Goal: Task Accomplishment & Management: Complete application form

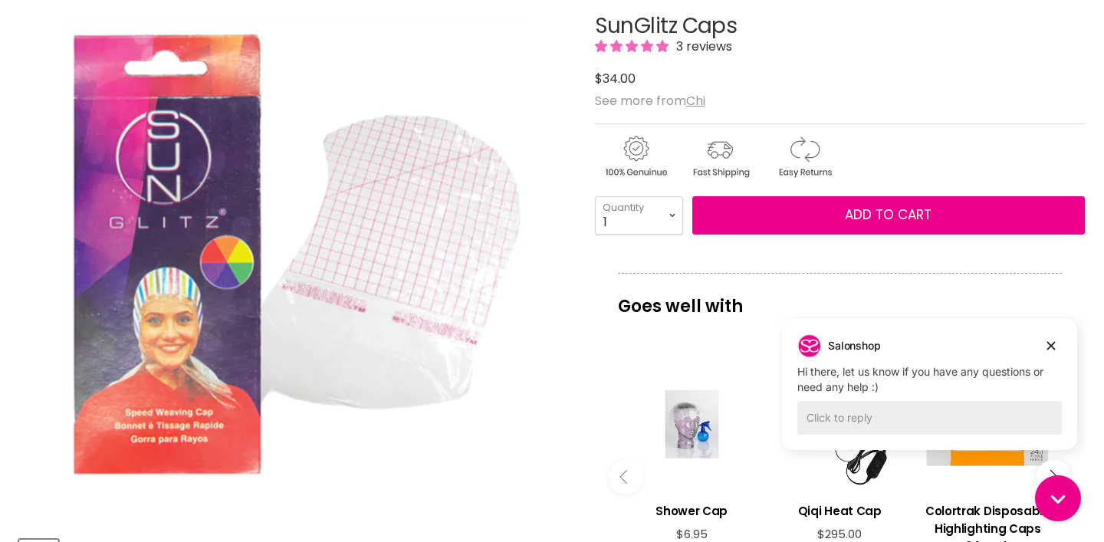
scroll to position [213, 0]
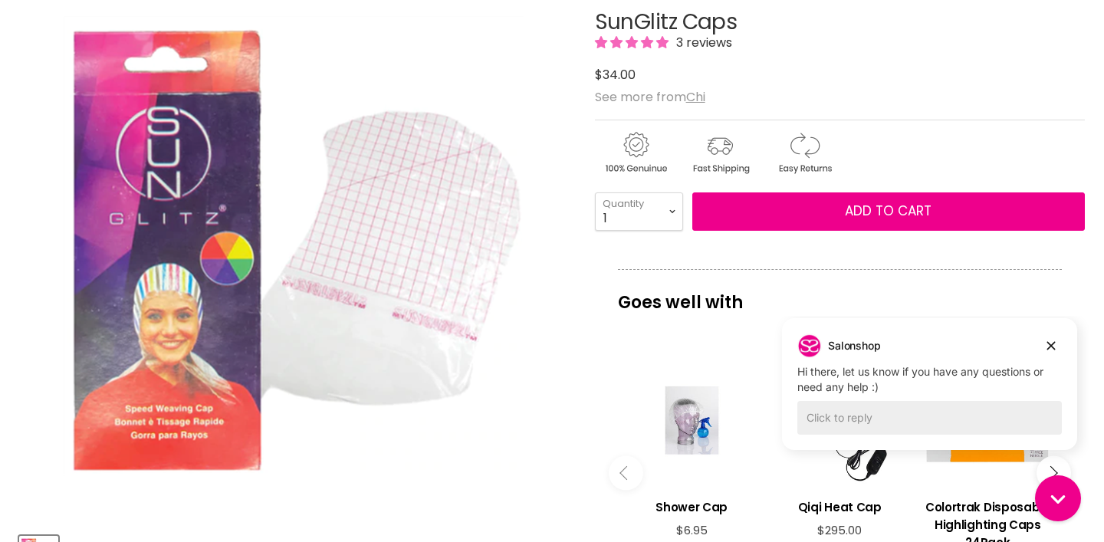
click at [705, 41] on span "3 reviews" at bounding box center [701, 43] width 61 height 18
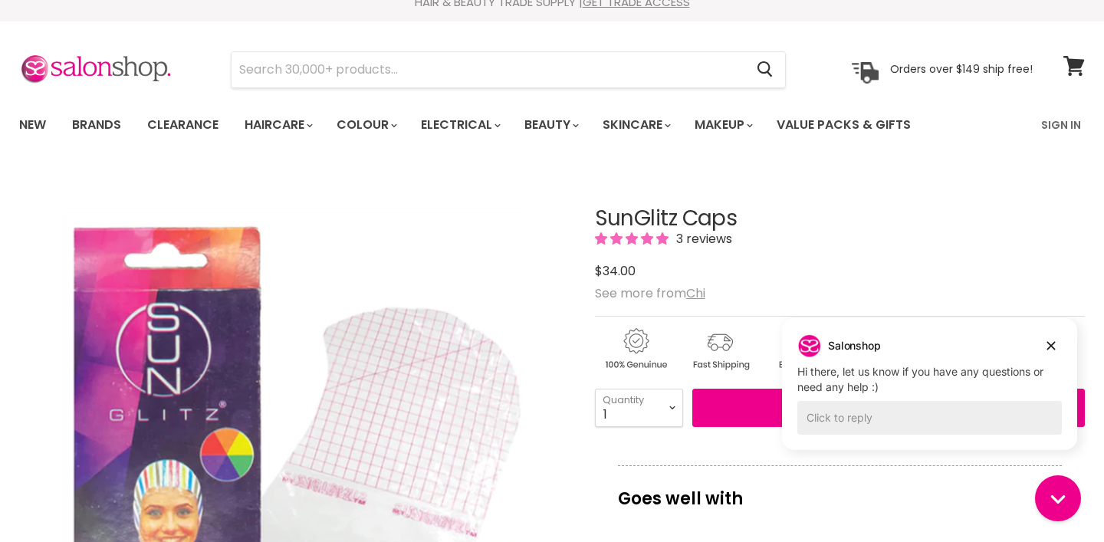
scroll to position [0, 0]
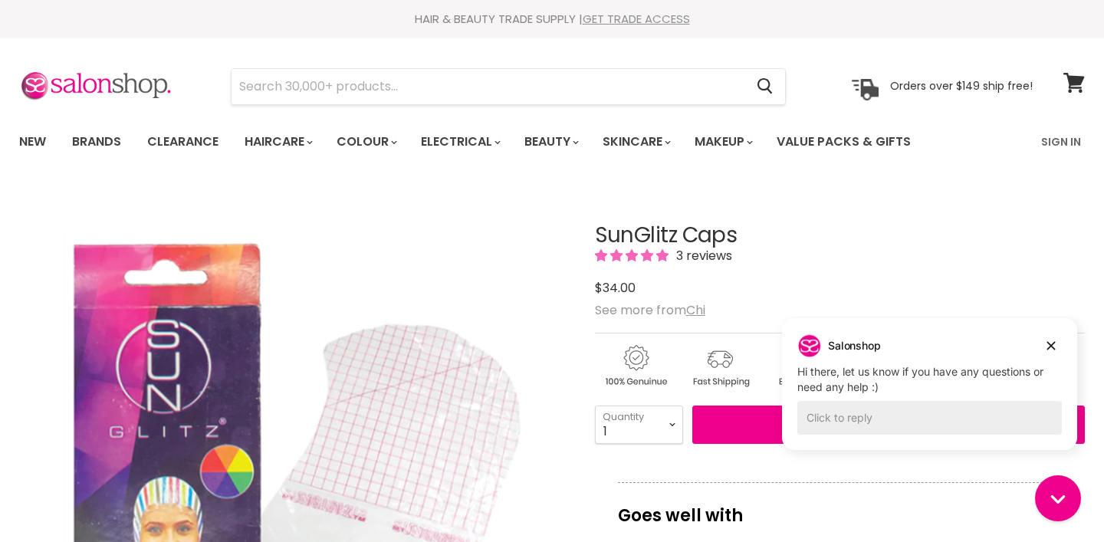
click at [648, 18] on link "GET TRADE ACCESS" at bounding box center [635, 19] width 107 height 16
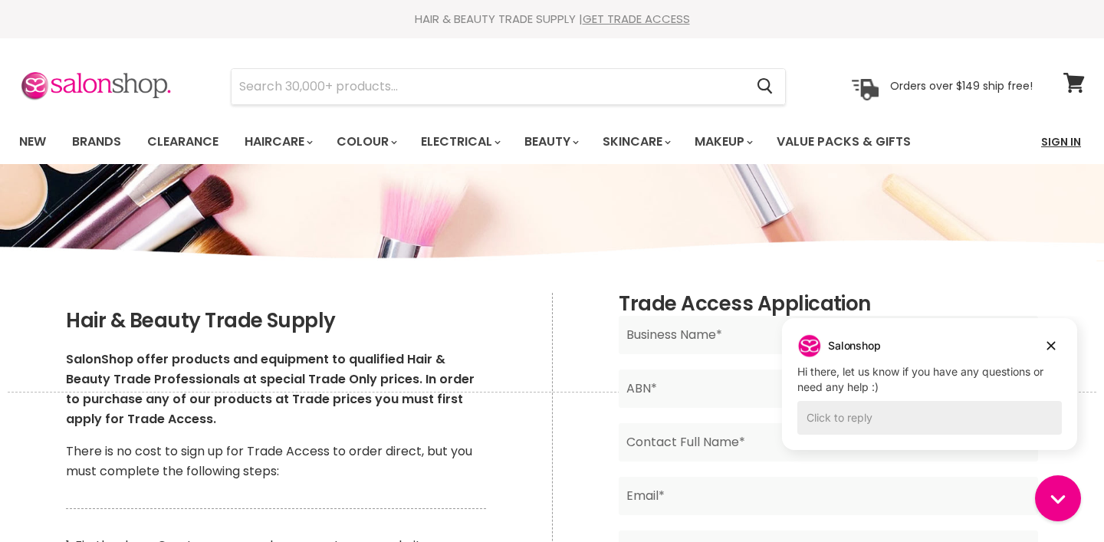
click at [1063, 140] on link "Sign In" at bounding box center [1061, 142] width 58 height 32
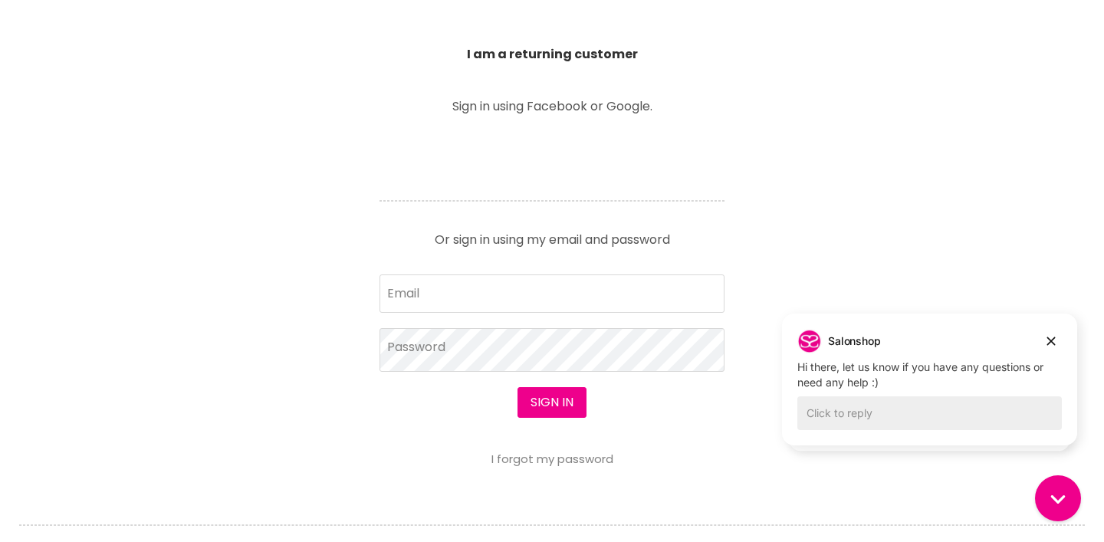
scroll to position [535, 0]
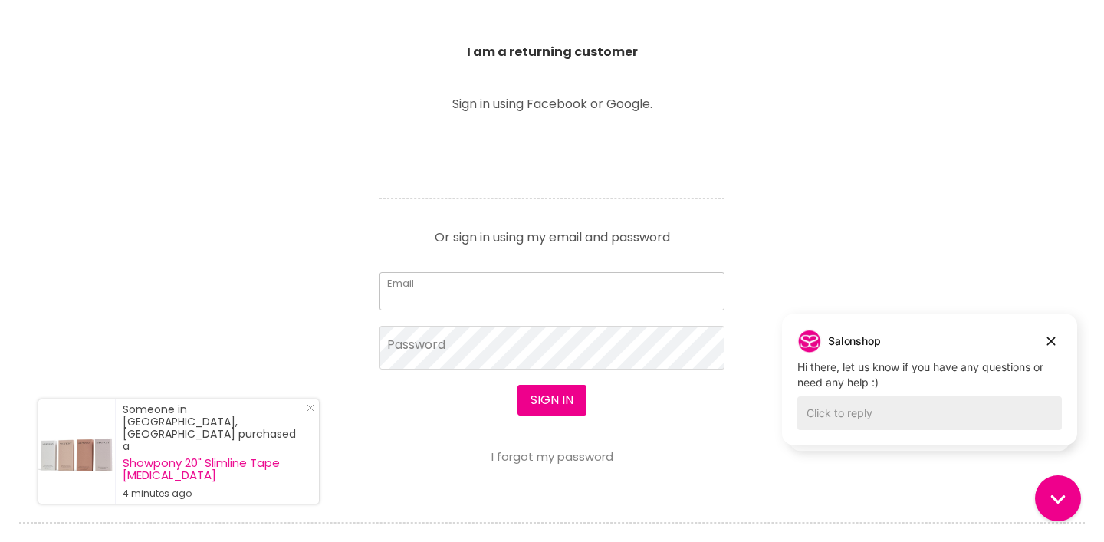
click at [426, 293] on input "Email" at bounding box center [551, 291] width 345 height 38
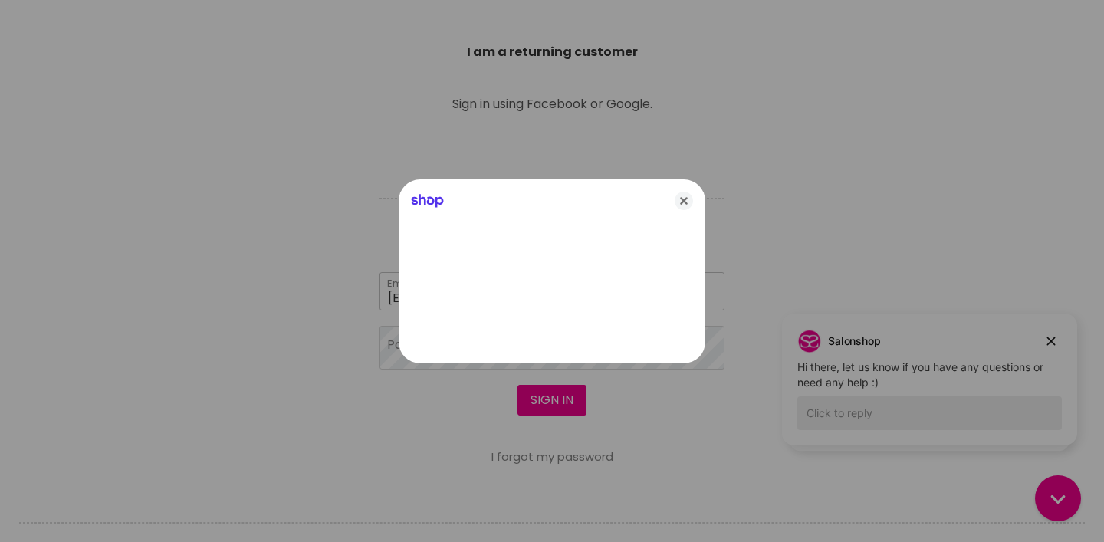
type input "hairyard@gmail.com"
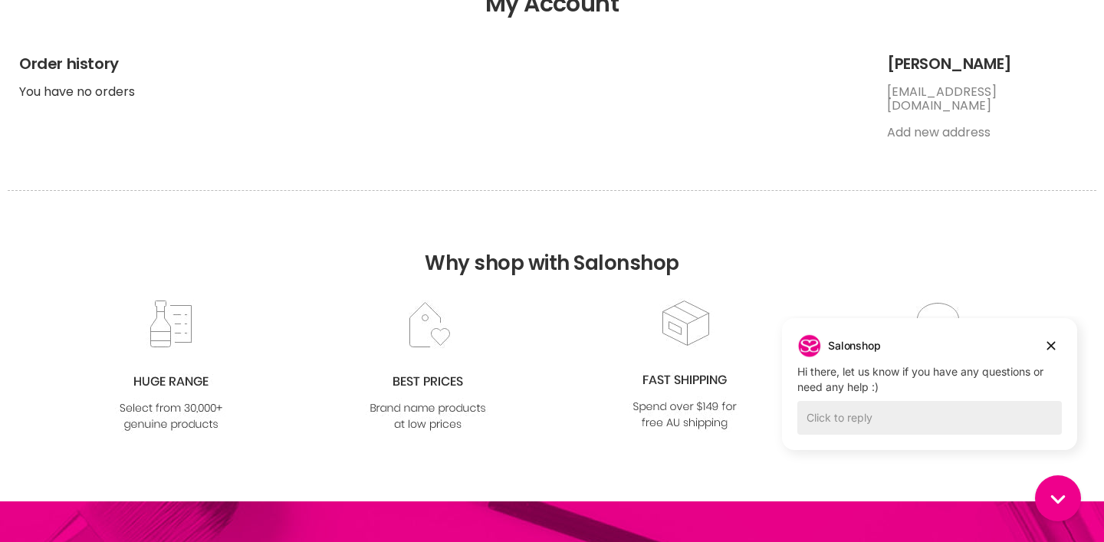
scroll to position [53, 0]
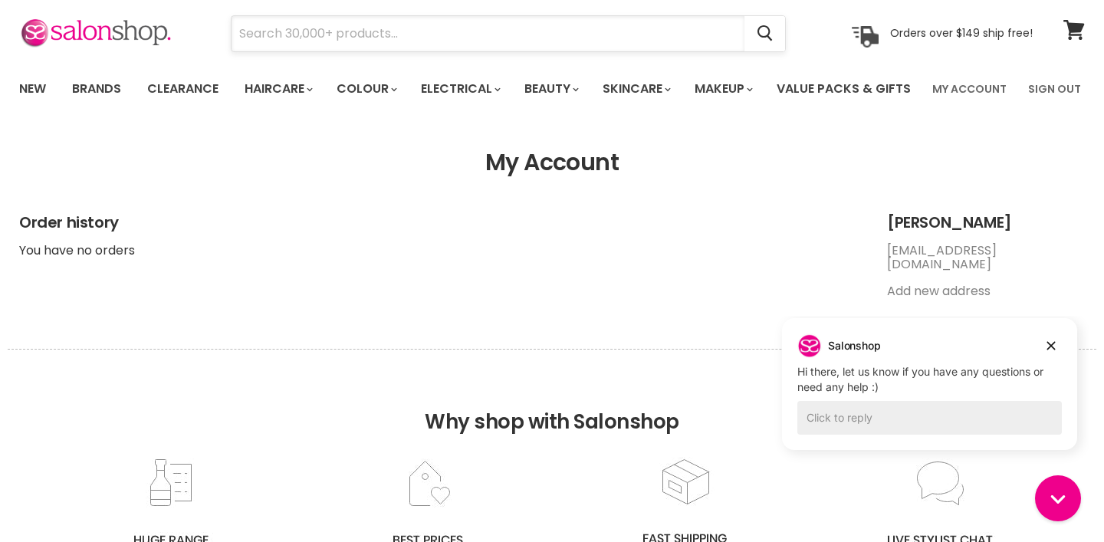
click at [293, 39] on input "Search" at bounding box center [487, 33] width 513 height 35
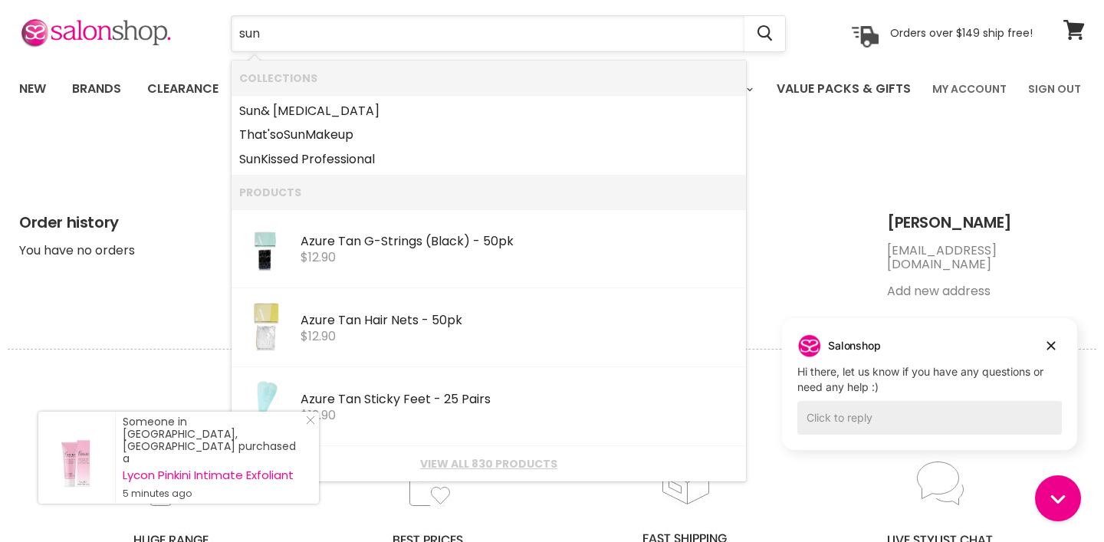
type input "sung"
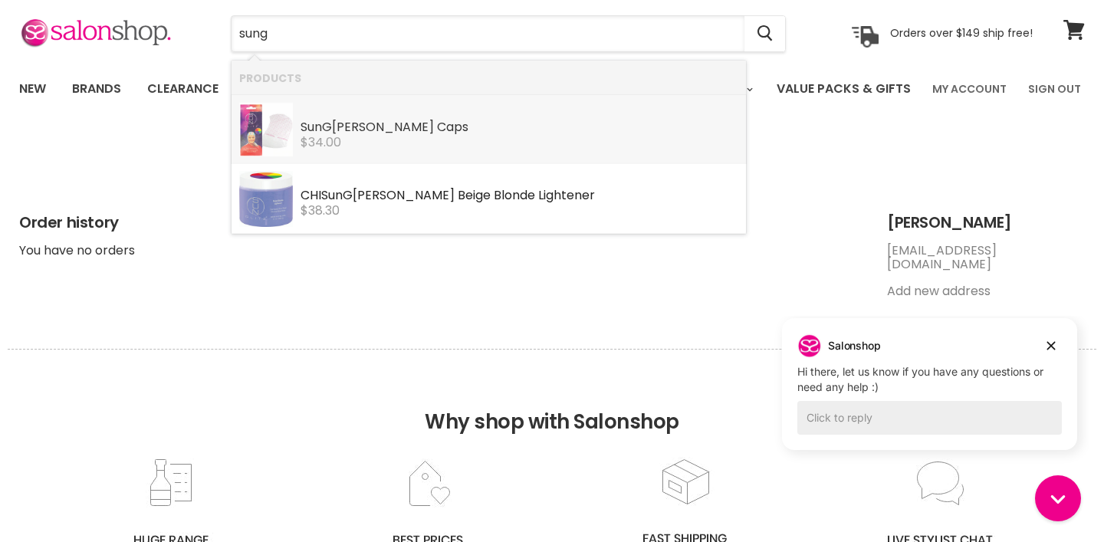
click at [353, 129] on div "SunG litz Caps" at bounding box center [519, 128] width 438 height 16
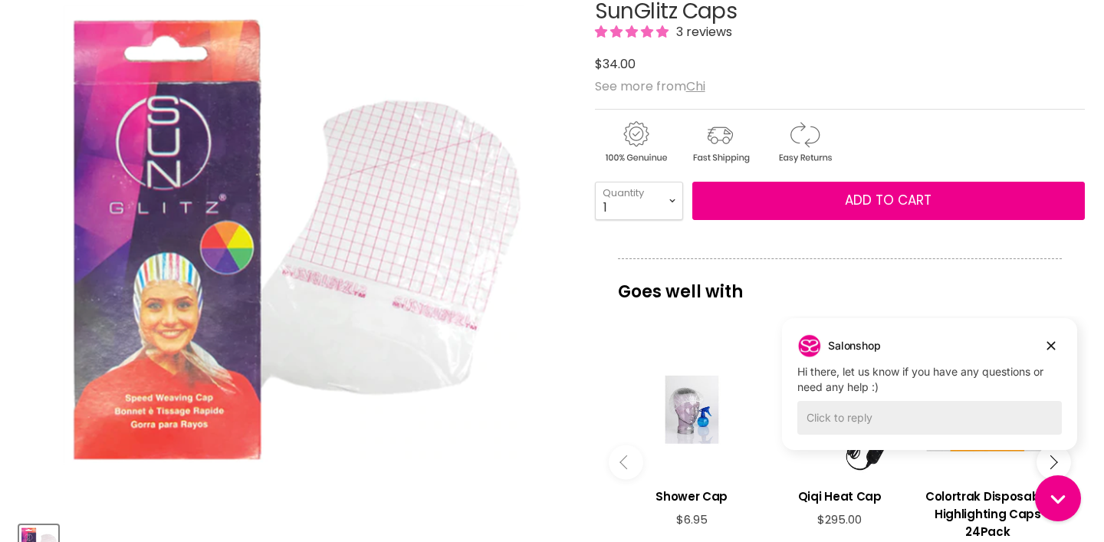
select select "4"
click option "4" at bounding box center [0, 0] width 0 height 0
type input "4"
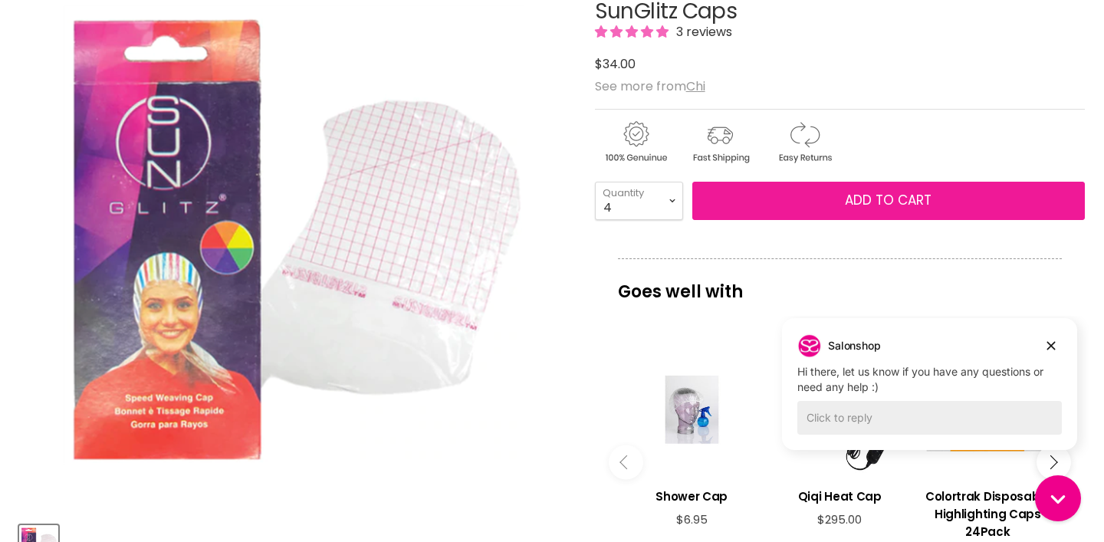
click at [726, 220] on button "Add to cart" at bounding box center [888, 201] width 392 height 38
click at [727, 220] on button "Add to cart" at bounding box center [888, 201] width 392 height 38
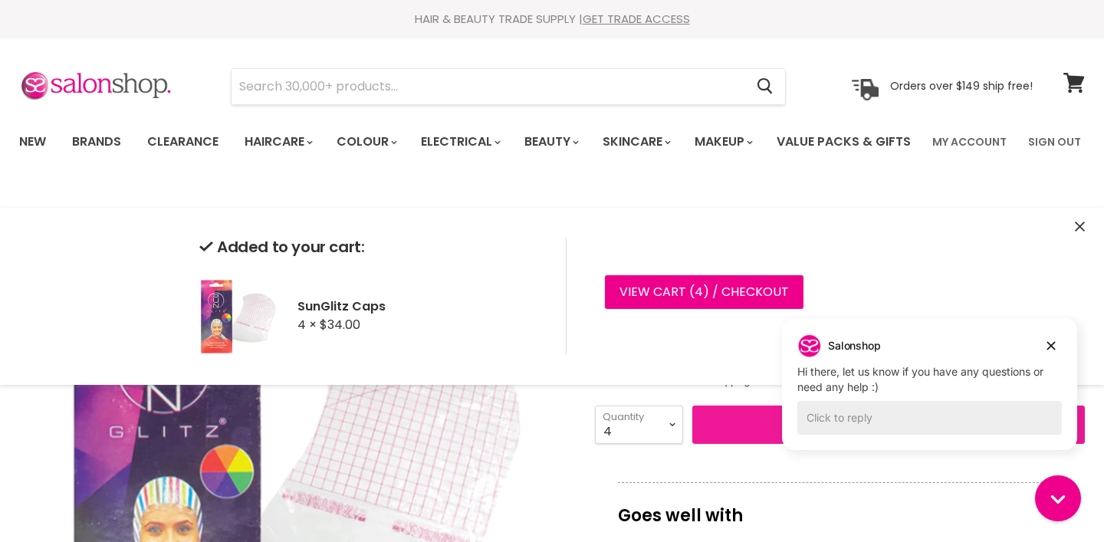
scroll to position [6, 0]
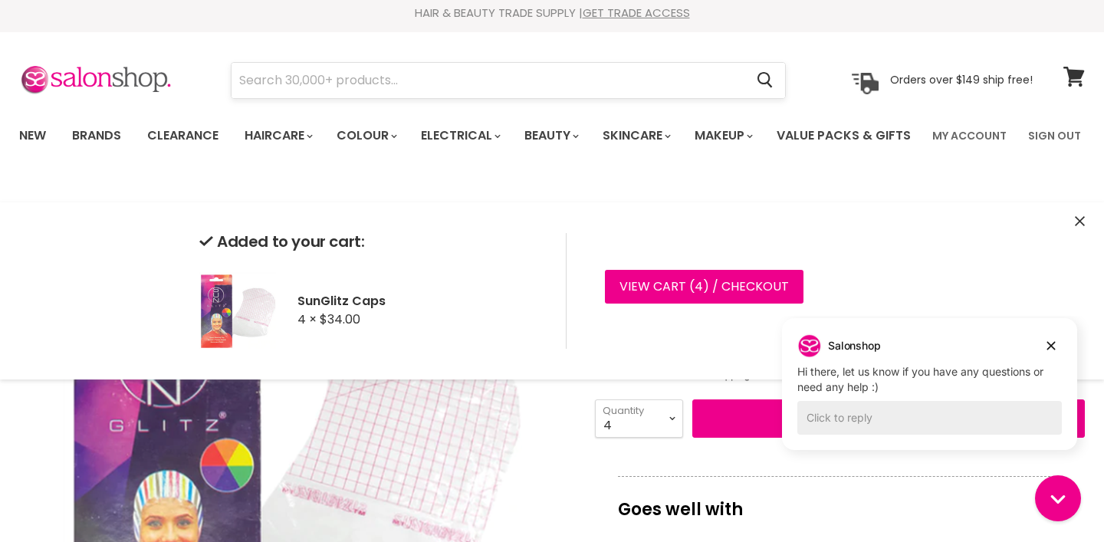
click at [359, 80] on input "Search" at bounding box center [487, 80] width 513 height 35
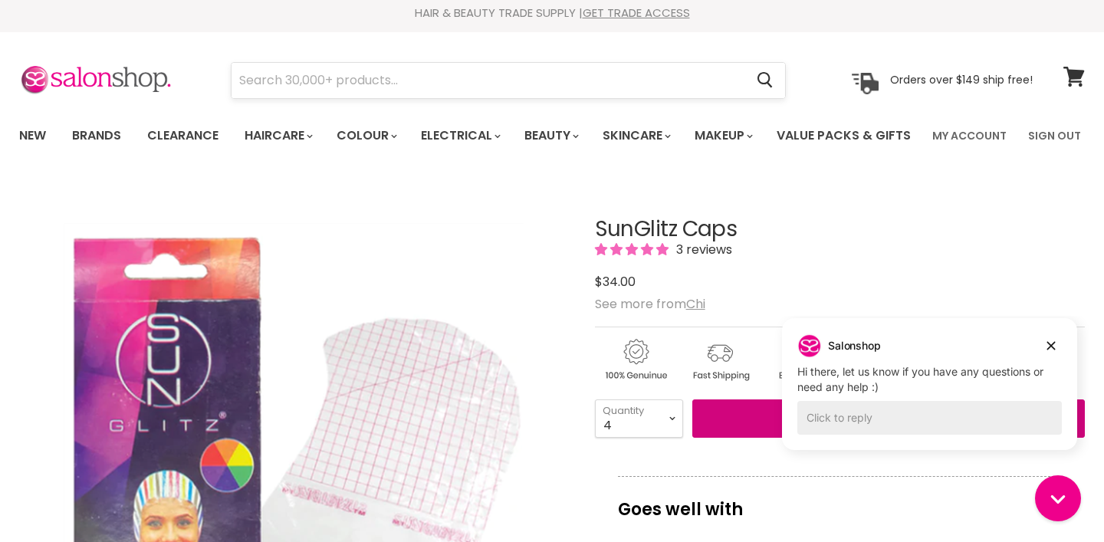
click at [692, 399] on button "Add to cart" at bounding box center [888, 418] width 392 height 38
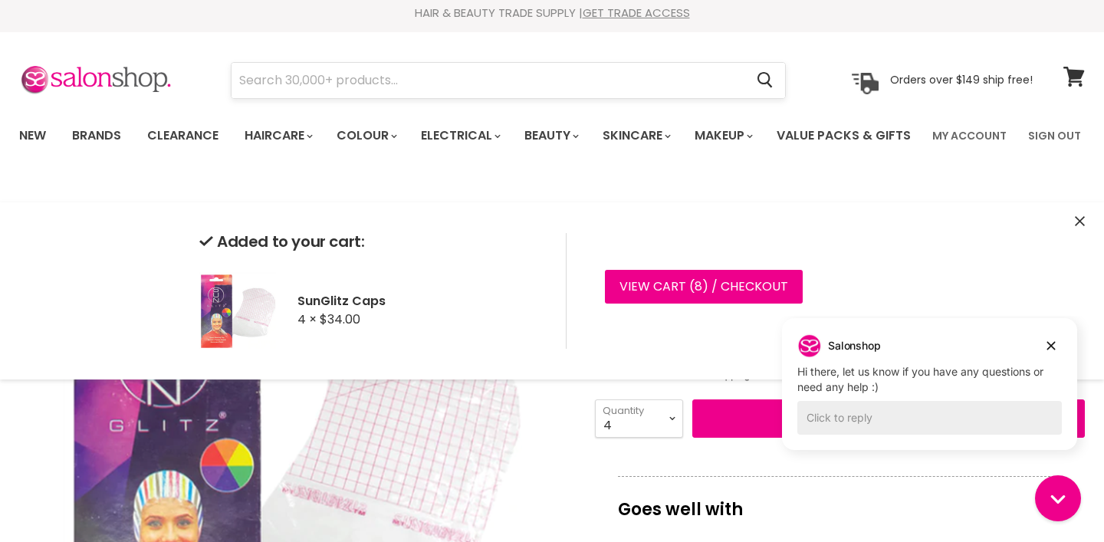
click at [383, 80] on input "Search" at bounding box center [487, 80] width 513 height 35
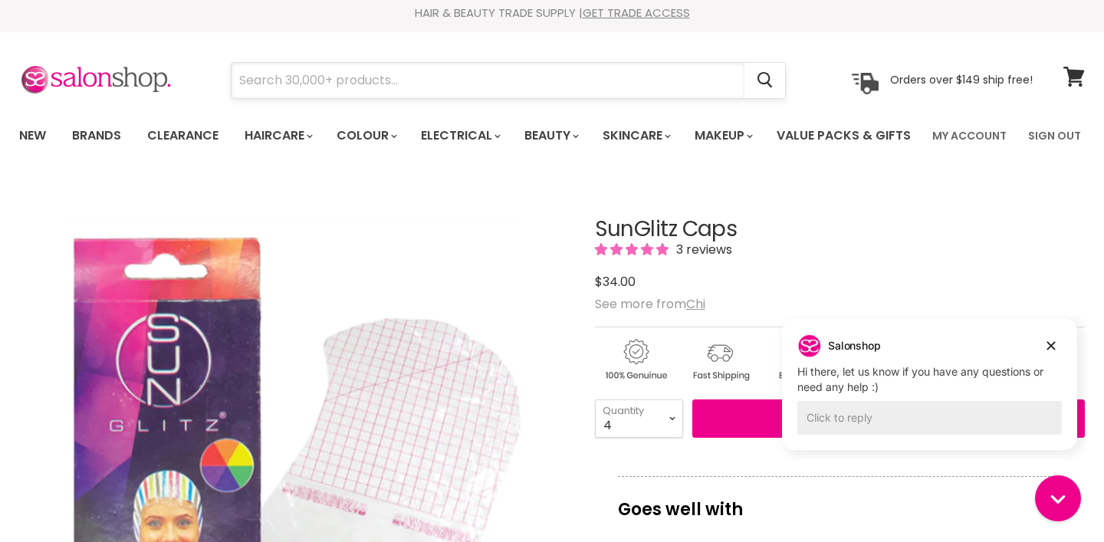
click at [437, 84] on input "Search" at bounding box center [487, 80] width 513 height 35
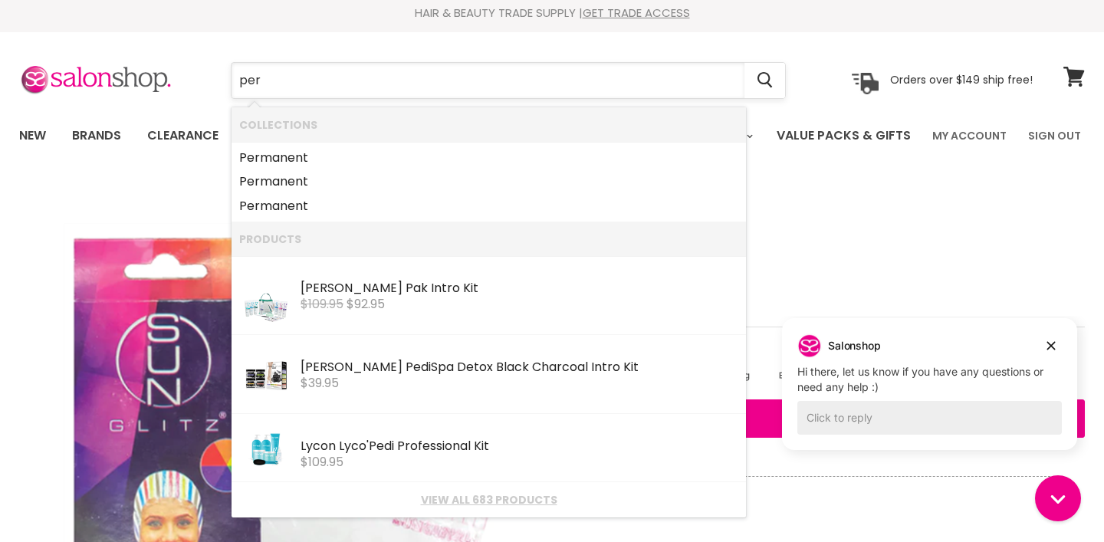
type input "perm"
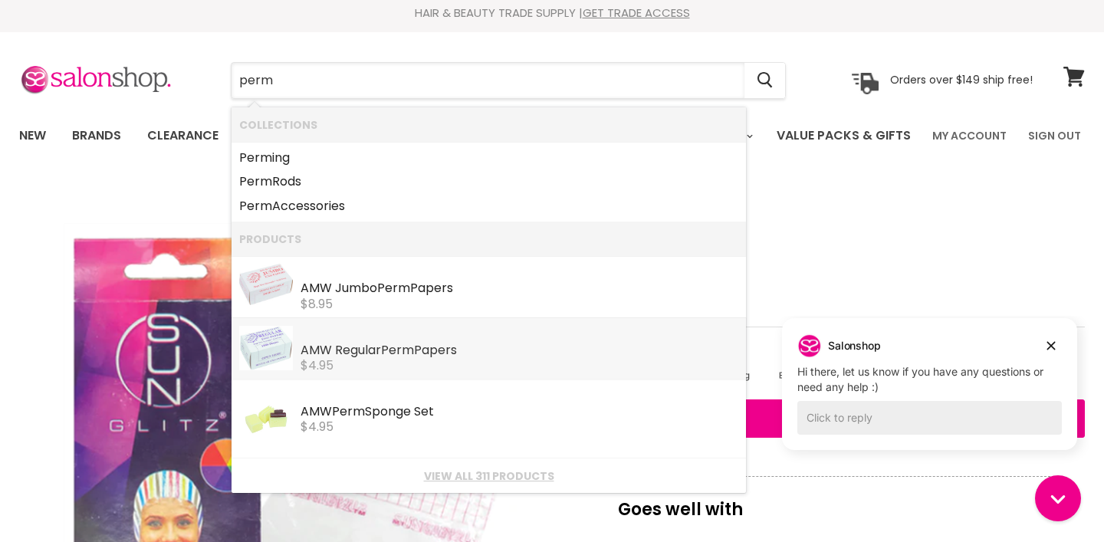
click at [356, 365] on div "$4.95" at bounding box center [519, 366] width 438 height 14
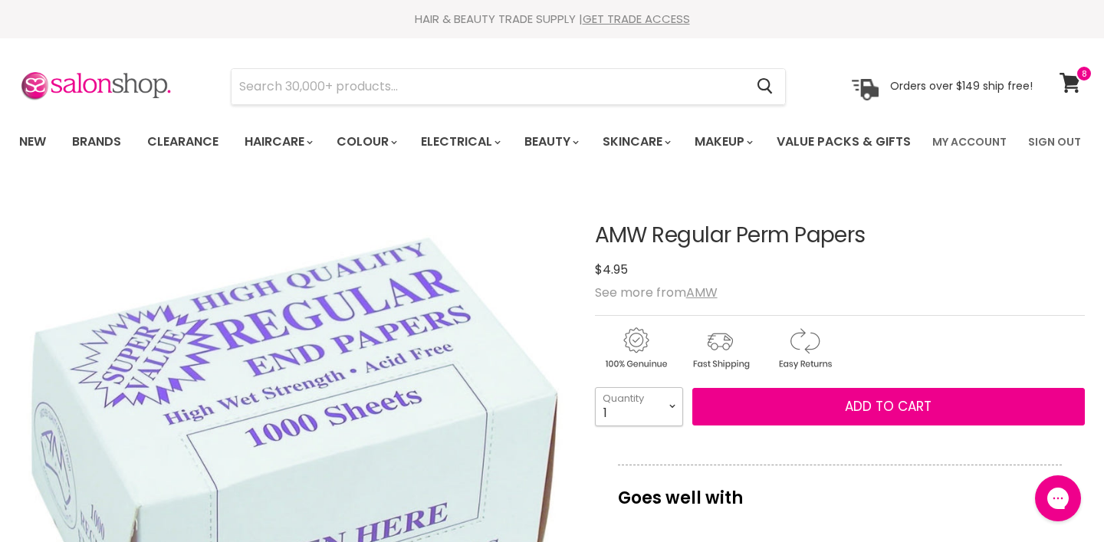
click at [595, 387] on select "1 2 3 4 5 6 7 8 9 10+" at bounding box center [639, 406] width 88 height 38
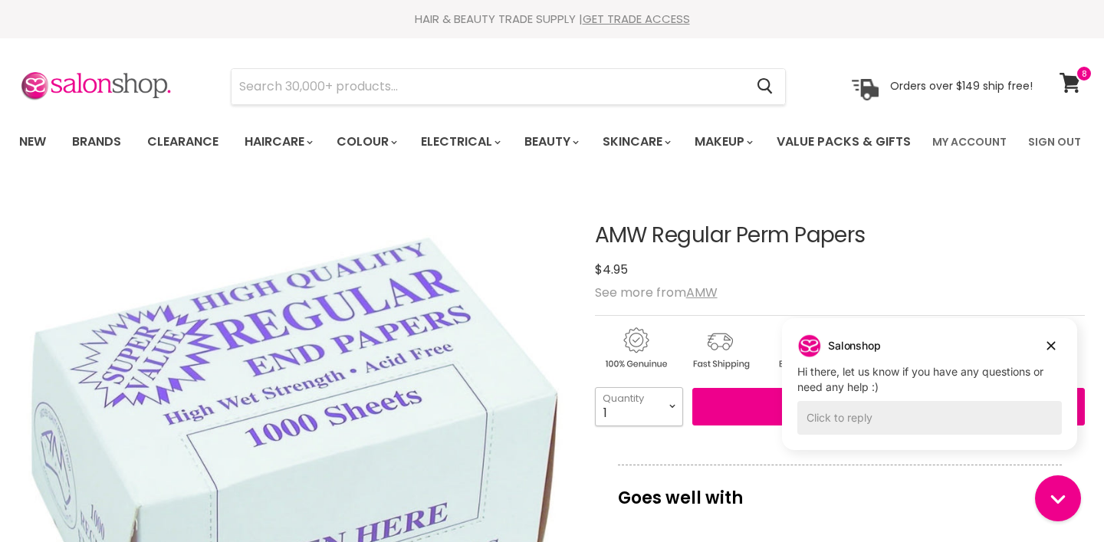
click at [595, 387] on select "1 2 3 4 5 6 7 8 9 10+" at bounding box center [639, 406] width 88 height 38
select select "3"
click option "3" at bounding box center [0, 0] width 0 height 0
type input "3"
click at [753, 426] on button "Add to cart" at bounding box center [888, 407] width 392 height 38
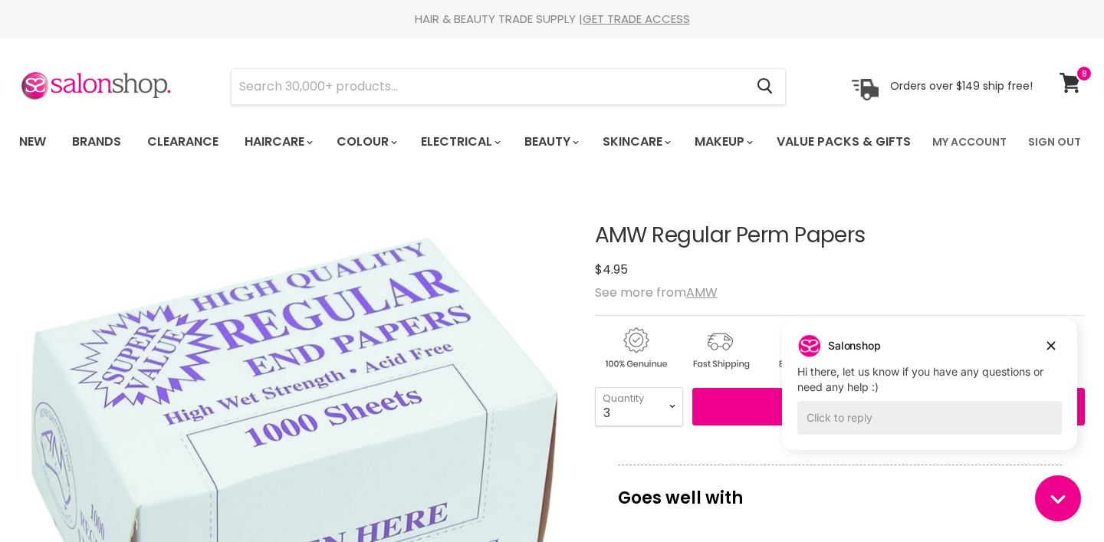
click at [779, 450] on html "Salonshop Salonshop says: Hi there, let us know if you have any questions or ne…" at bounding box center [929, 383] width 318 height 134
click at [1080, 78] on span at bounding box center [1083, 73] width 17 height 17
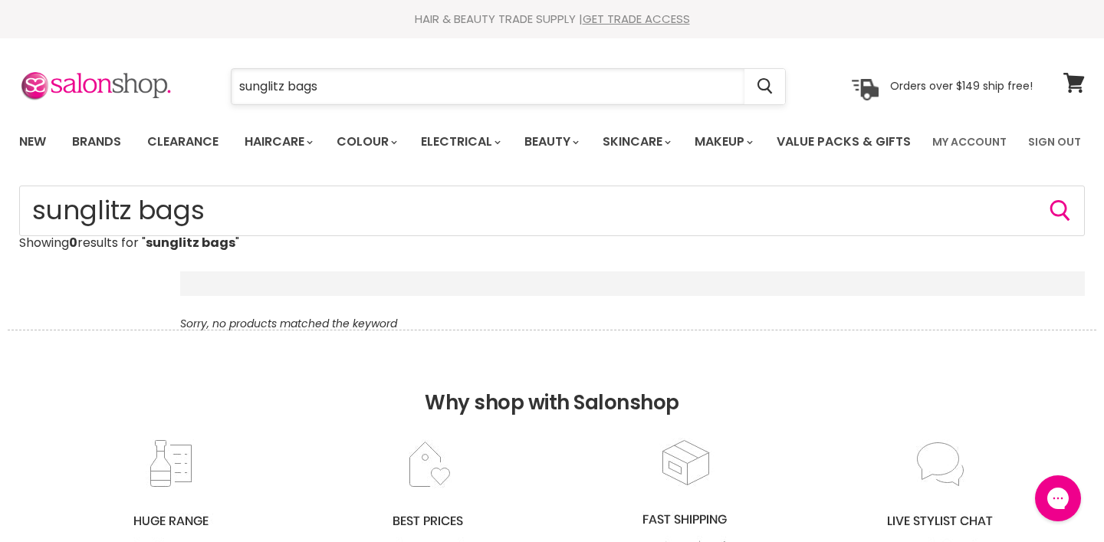
click at [324, 89] on input "sunglitz bags" at bounding box center [487, 86] width 513 height 35
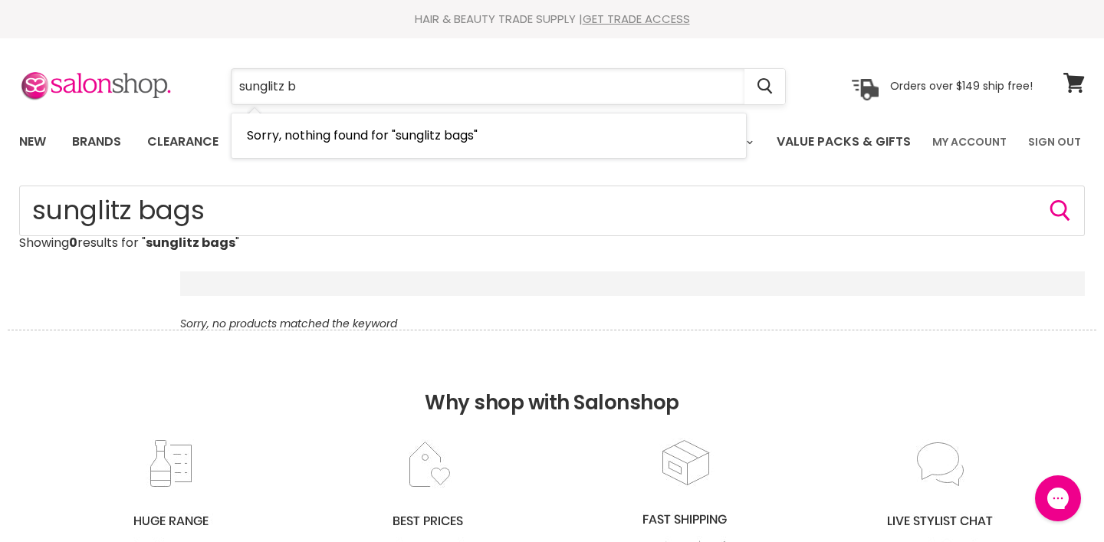
type input "sunglitz"
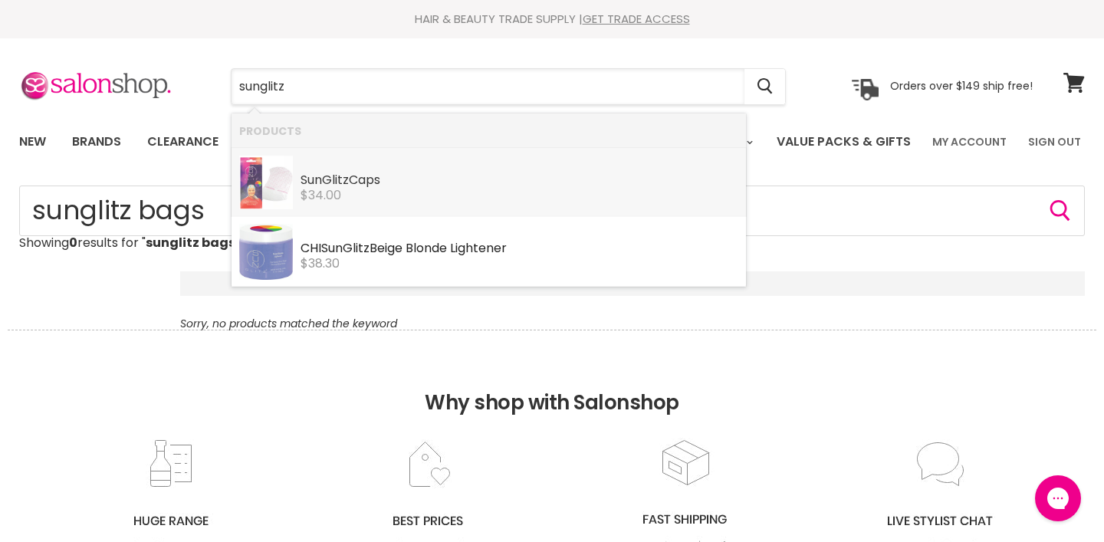
click at [389, 191] on div "$34.00" at bounding box center [519, 196] width 438 height 14
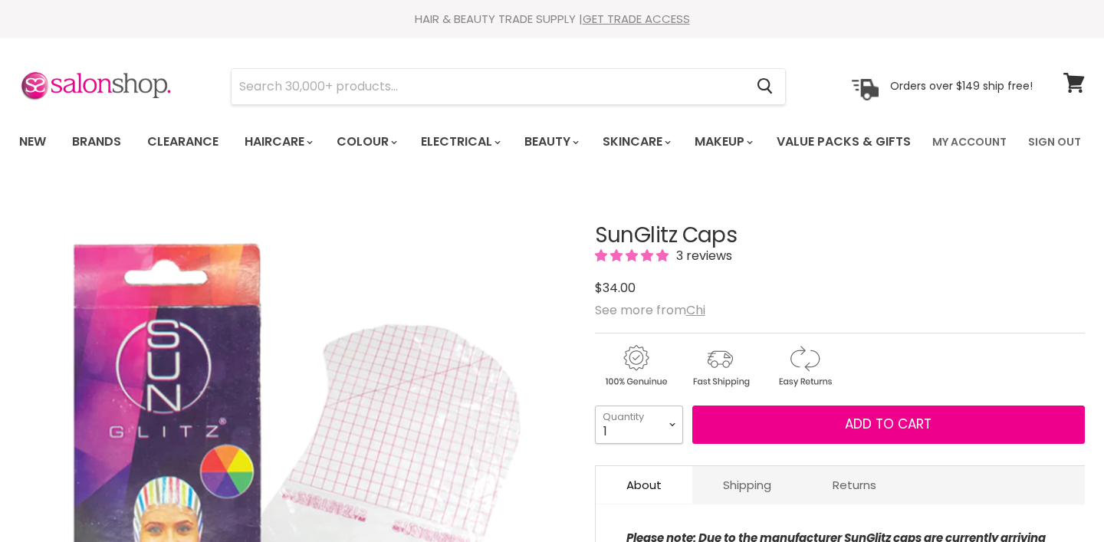
click at [595, 405] on select "1 2 3 4 5 6 7 8 9 10+" at bounding box center [639, 424] width 88 height 38
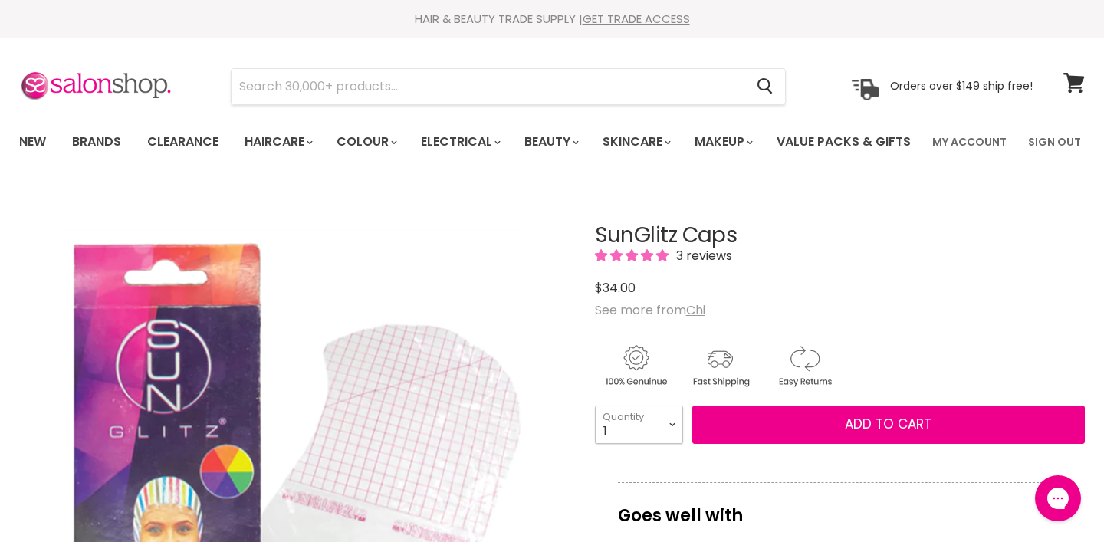
select select "5"
click option "5" at bounding box center [0, 0] width 0 height 0
type input "5"
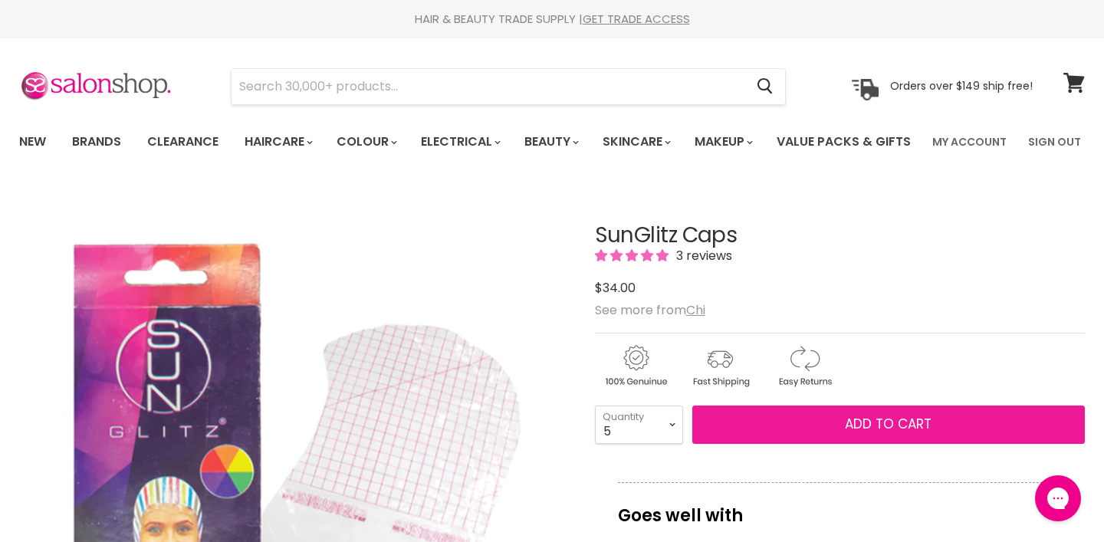
click at [789, 444] on button "Add to cart" at bounding box center [888, 424] width 392 height 38
click at [788, 444] on button "Add to cart" at bounding box center [888, 424] width 392 height 38
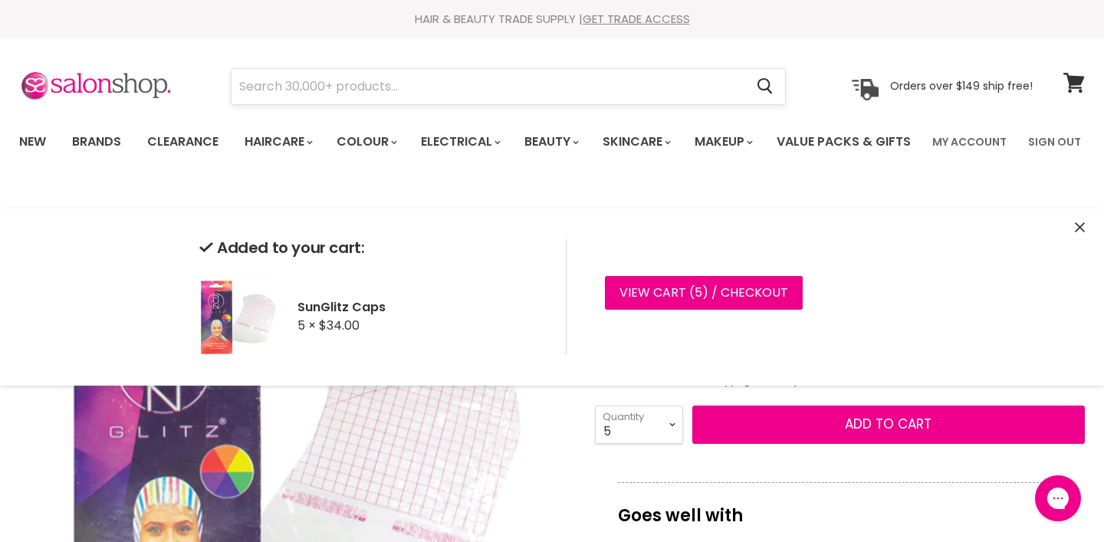
click at [374, 87] on input "Search" at bounding box center [487, 86] width 513 height 35
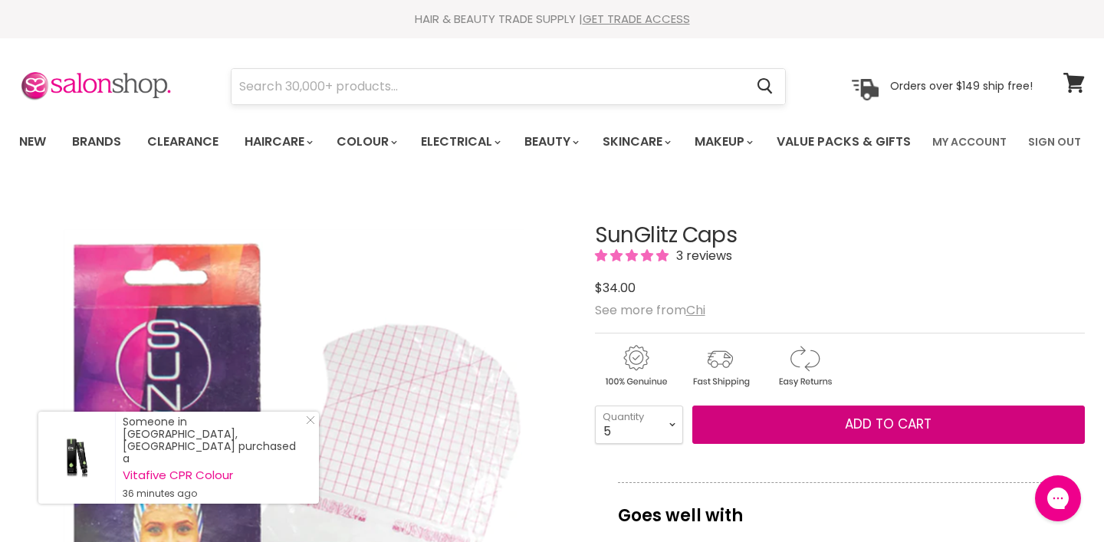
click at [692, 405] on button "Add to cart" at bounding box center [888, 424] width 392 height 38
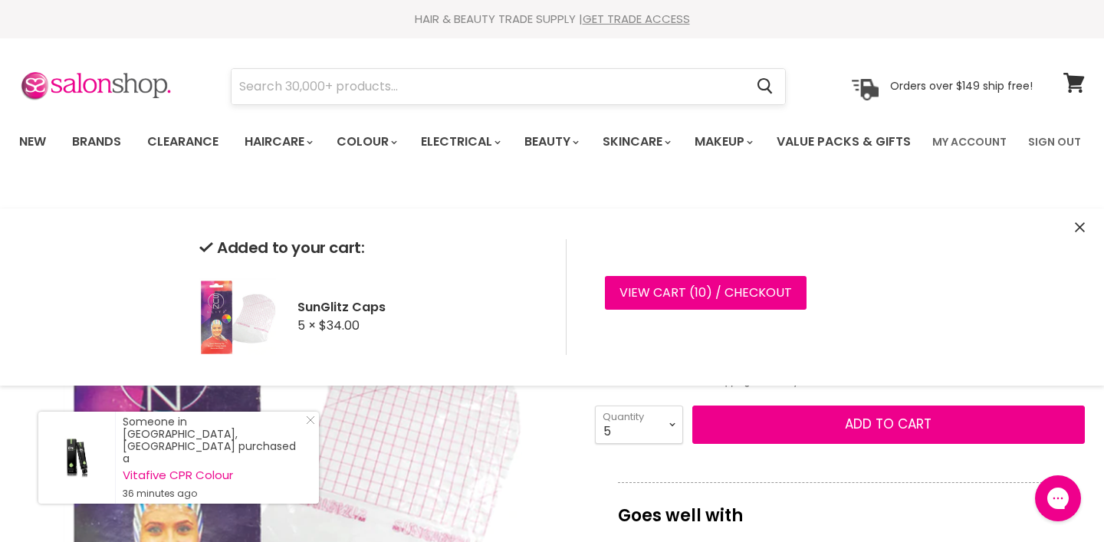
click at [371, 87] on input "Search" at bounding box center [487, 86] width 513 height 35
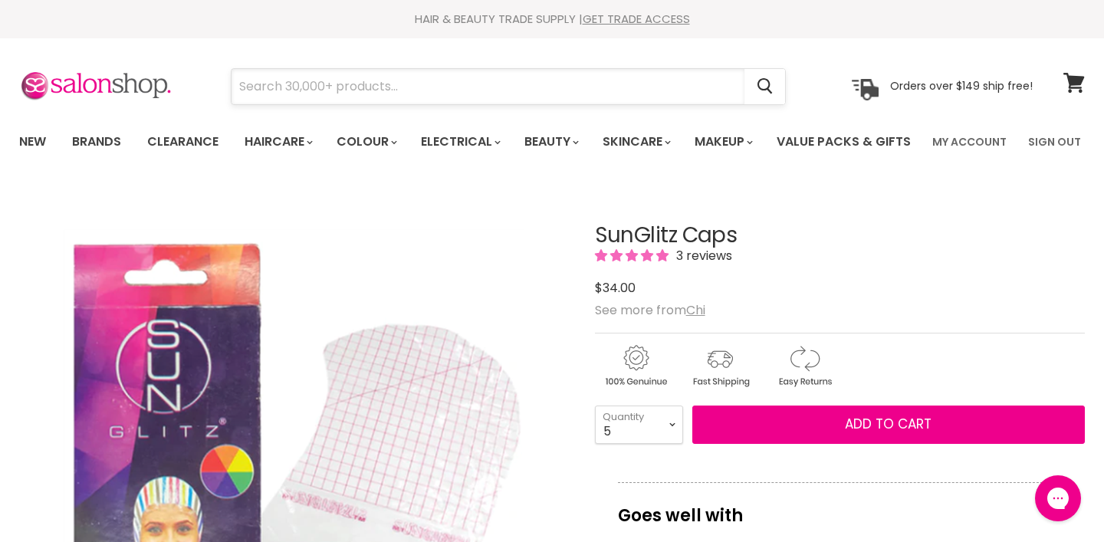
click at [238, 92] on input "Search" at bounding box center [487, 86] width 513 height 35
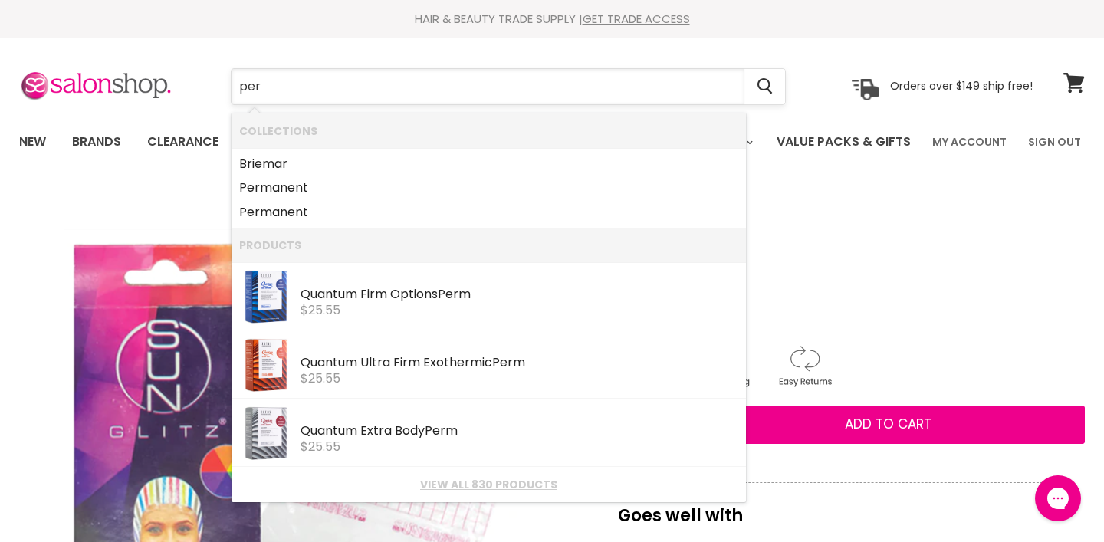
type input "perm"
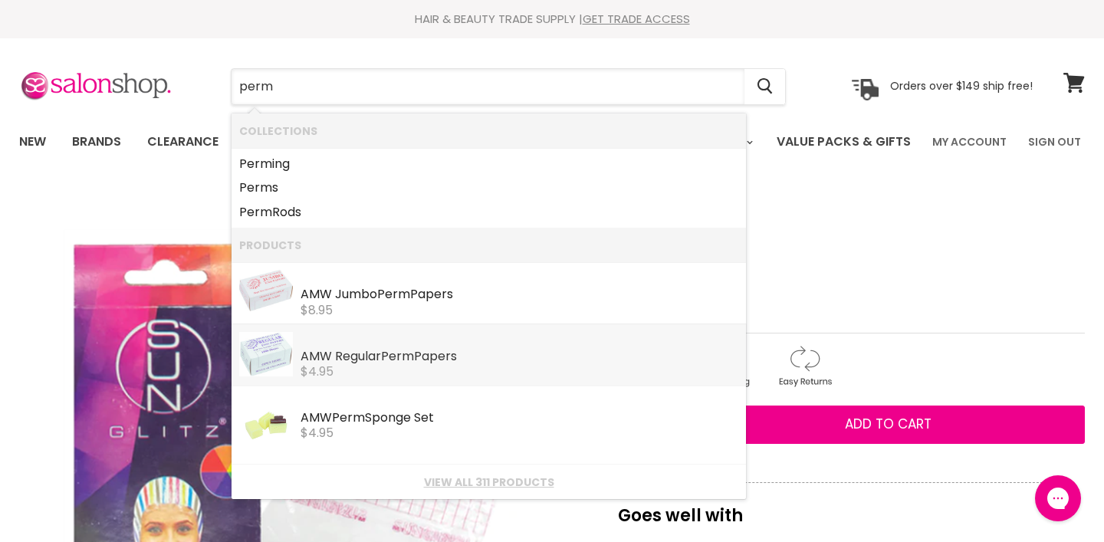
click at [334, 356] on div "AMW Regular Perm Papers" at bounding box center [519, 357] width 438 height 16
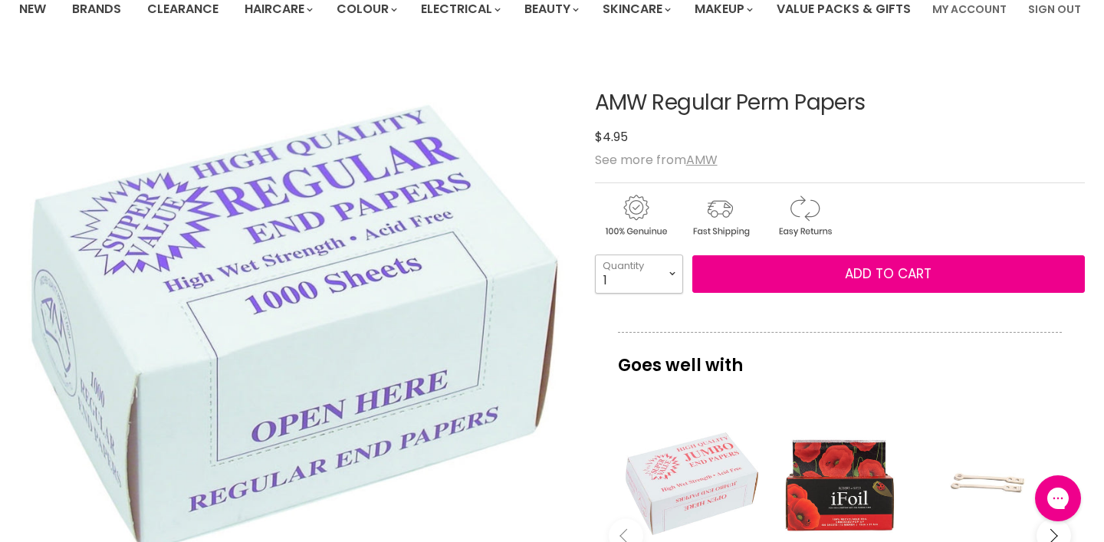
select select "4"
click option "4" at bounding box center [0, 0] width 0 height 0
type input "4"
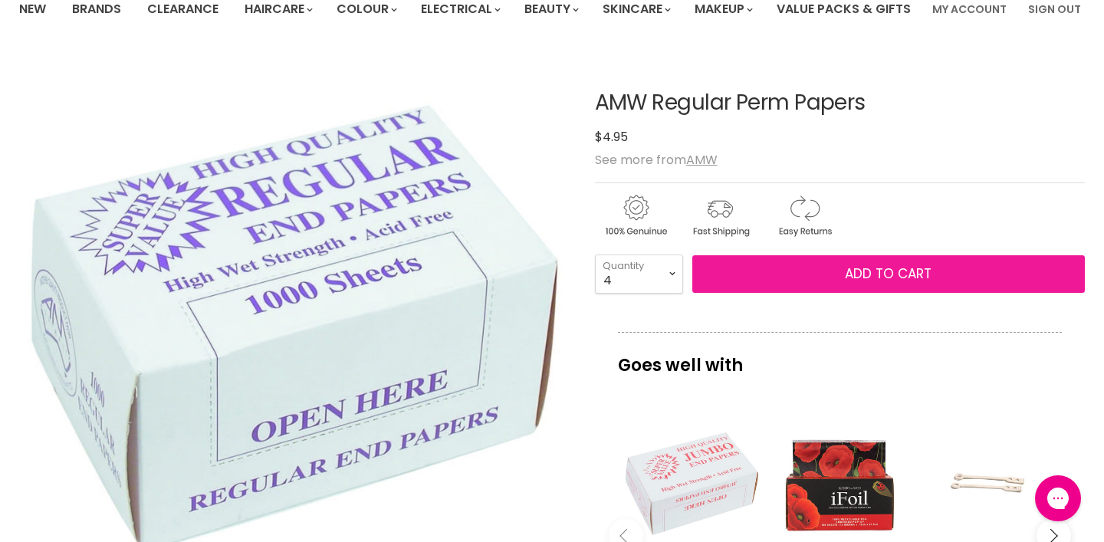
click at [777, 294] on button "Add to cart" at bounding box center [888, 274] width 392 height 38
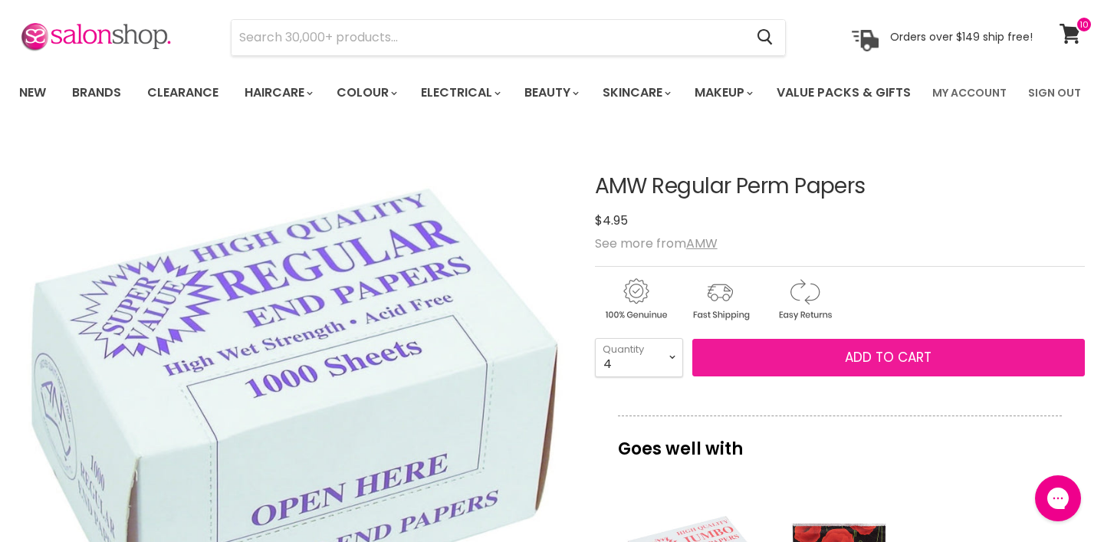
scroll to position [44, 0]
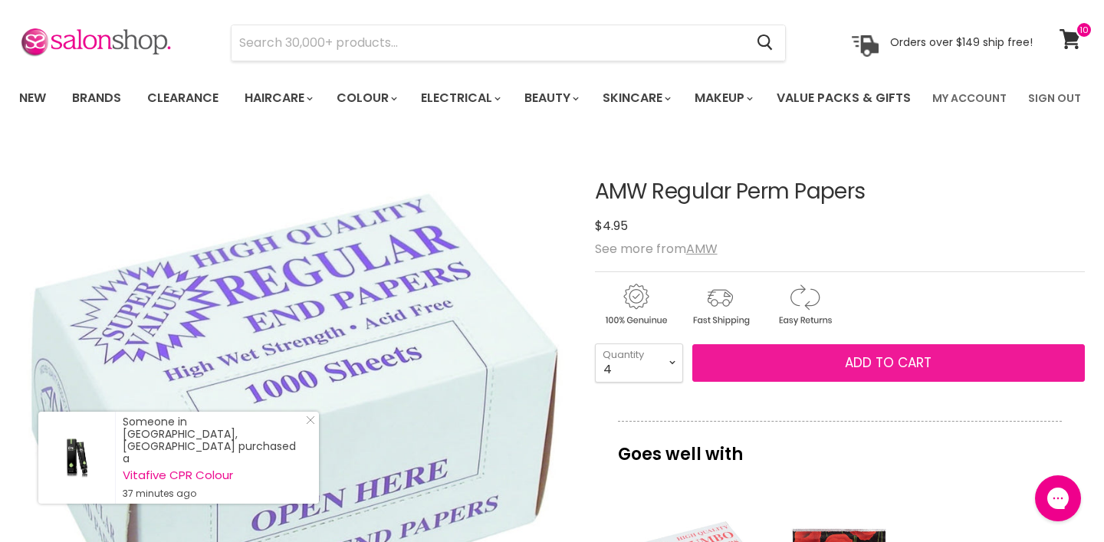
click at [774, 382] on button "Add to cart" at bounding box center [888, 363] width 392 height 38
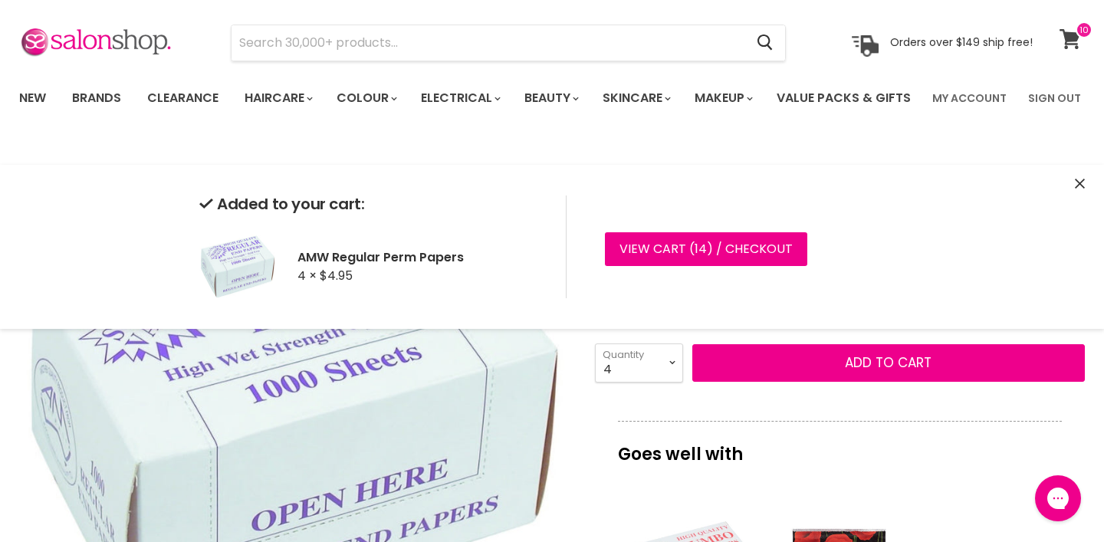
click at [1083, 29] on span at bounding box center [1083, 29] width 17 height 17
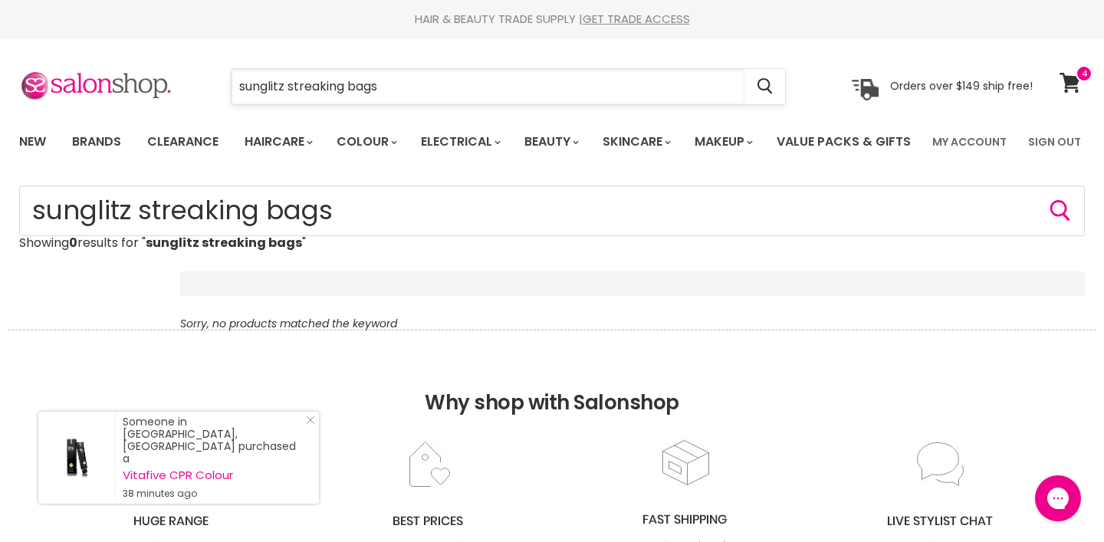
click at [380, 89] on input "sunglitz streaking bags" at bounding box center [487, 86] width 513 height 35
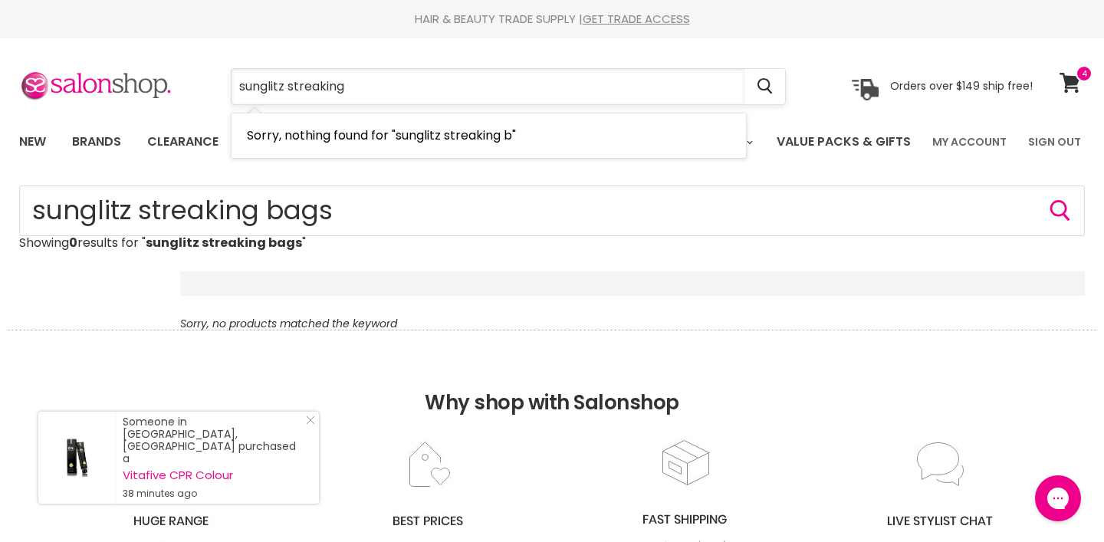
type input "sunglitz streaking"
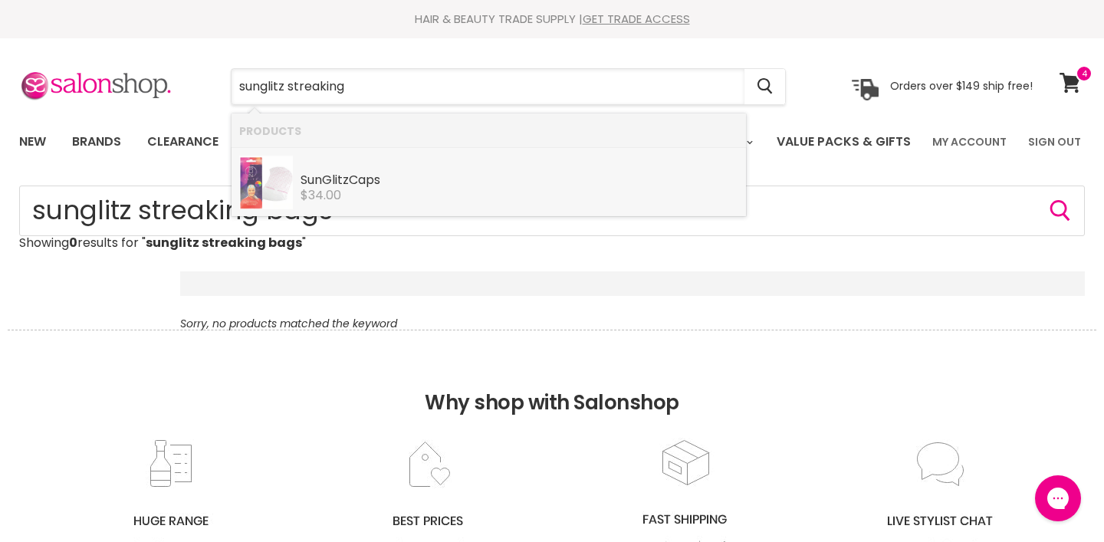
click at [394, 178] on div "SunGlitz Caps" at bounding box center [519, 181] width 438 height 16
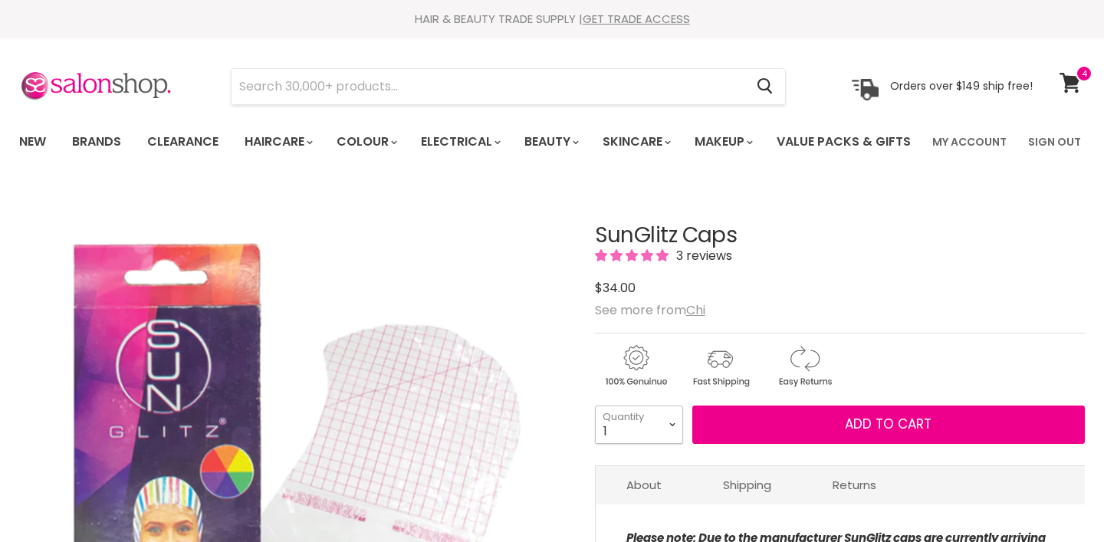
click at [595, 405] on select "1 2 3 4 5 6 7 8 9 10+" at bounding box center [639, 424] width 88 height 38
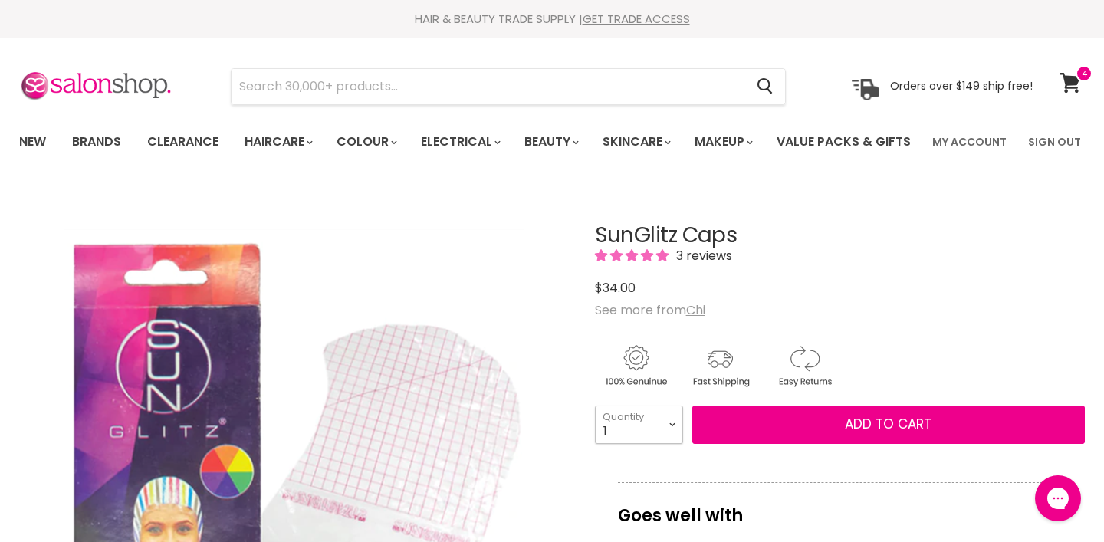
select select "5"
click option "5" at bounding box center [0, 0] width 0 height 0
type input "5"
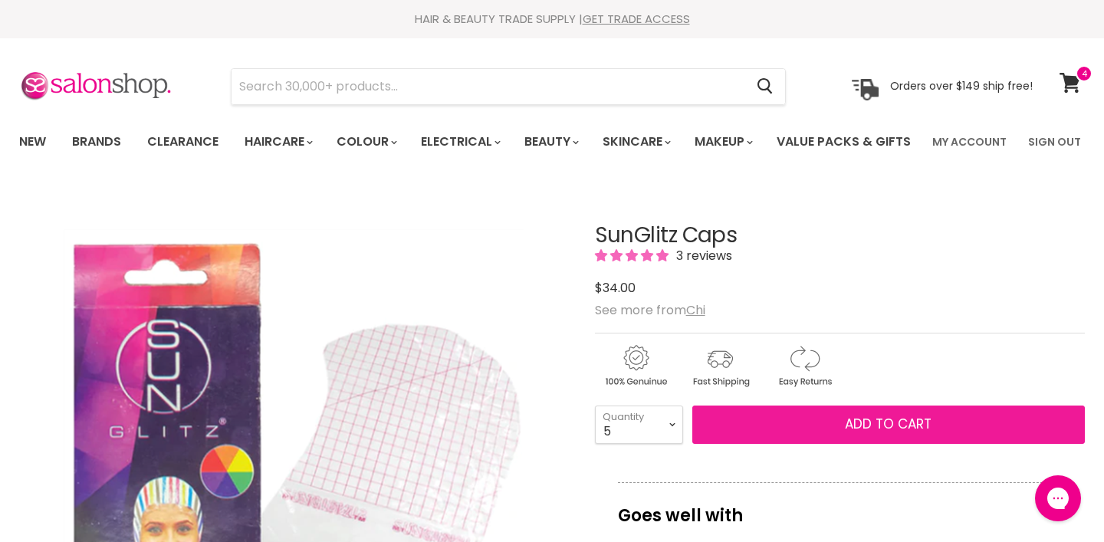
click at [781, 444] on button "Add to cart" at bounding box center [888, 424] width 392 height 38
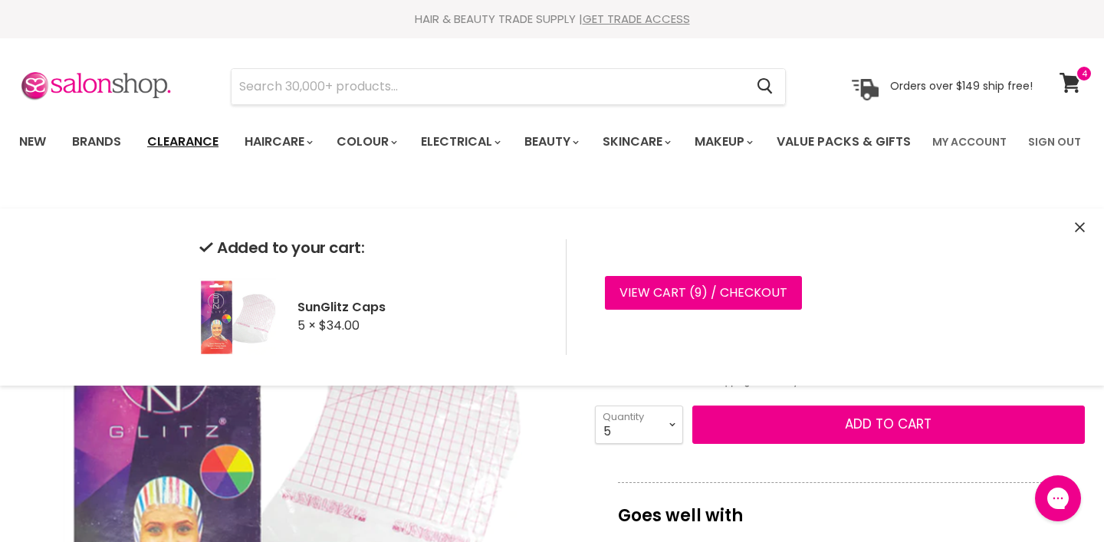
click at [198, 142] on link "Clearance" at bounding box center [183, 142] width 94 height 32
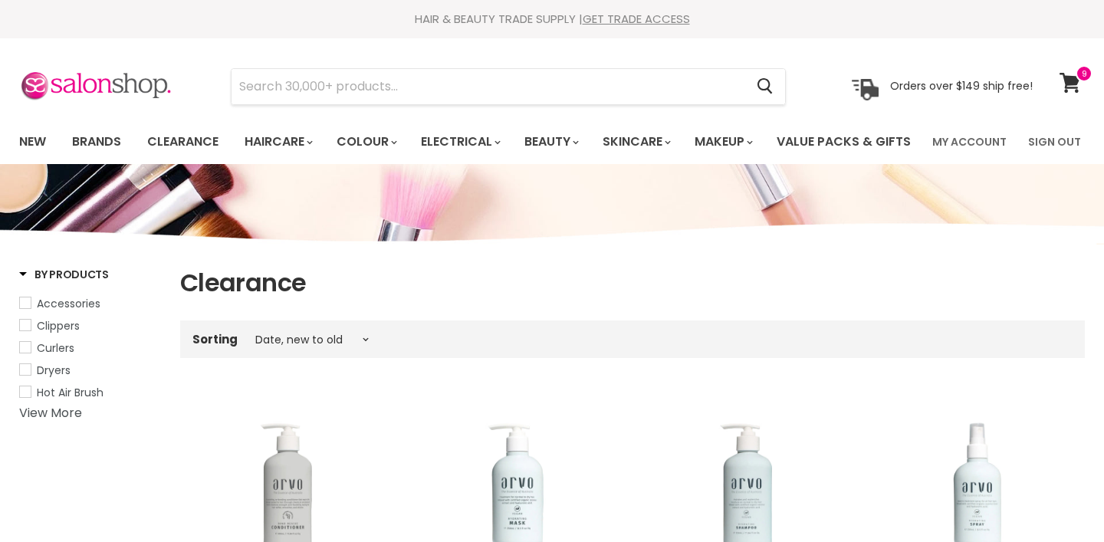
select select "created-descending"
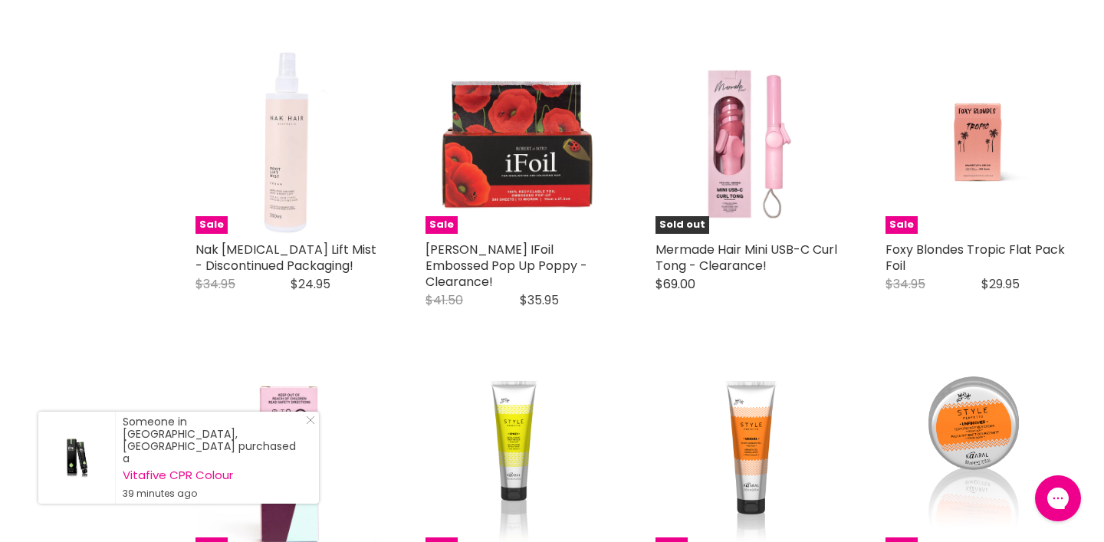
scroll to position [3463, 0]
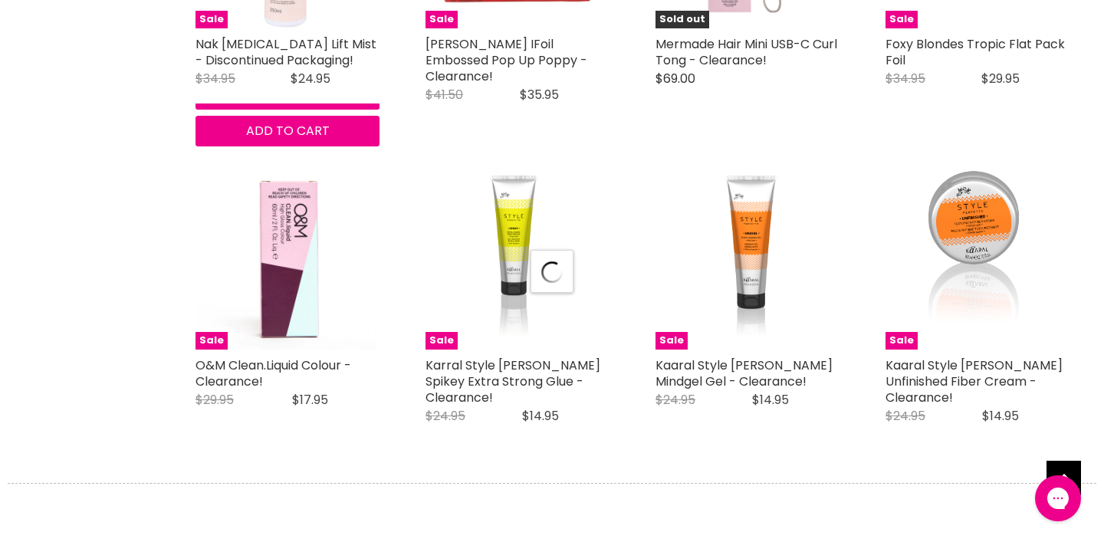
select select "created-descending"
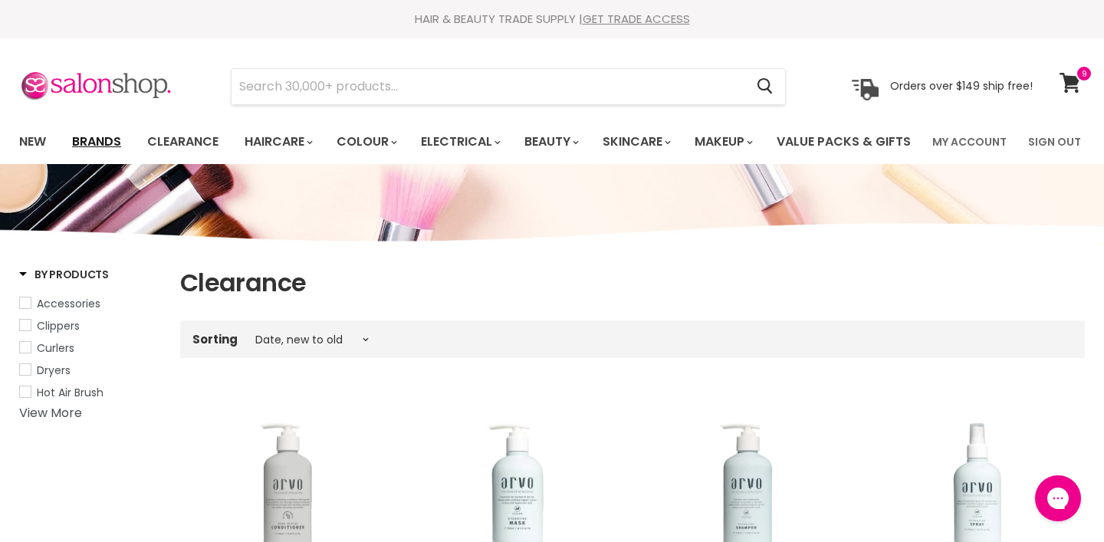
click at [94, 141] on link "Brands" at bounding box center [97, 142] width 72 height 32
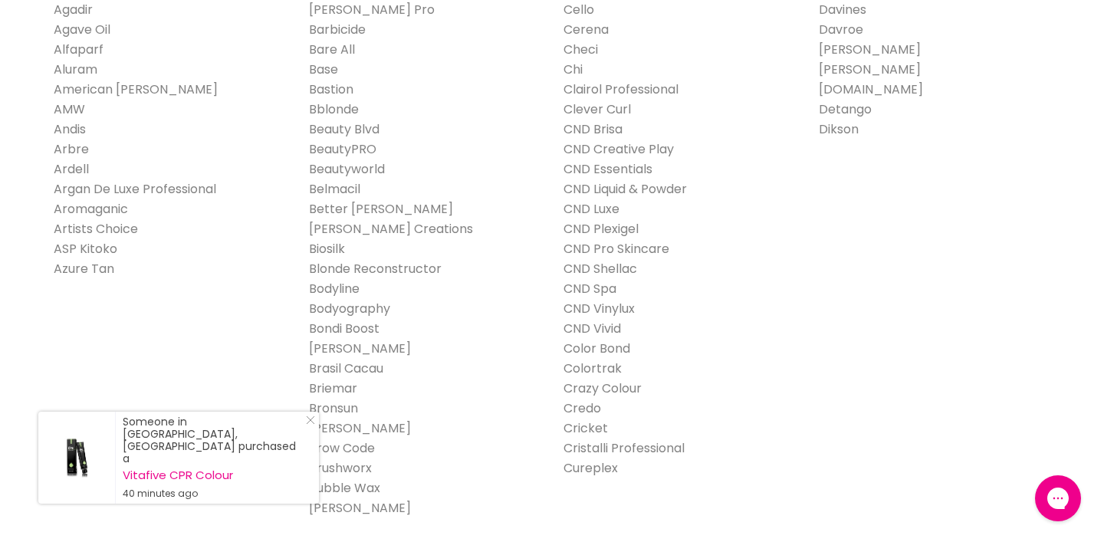
scroll to position [453, 0]
click at [345, 415] on link "Bronsun" at bounding box center [333, 407] width 49 height 18
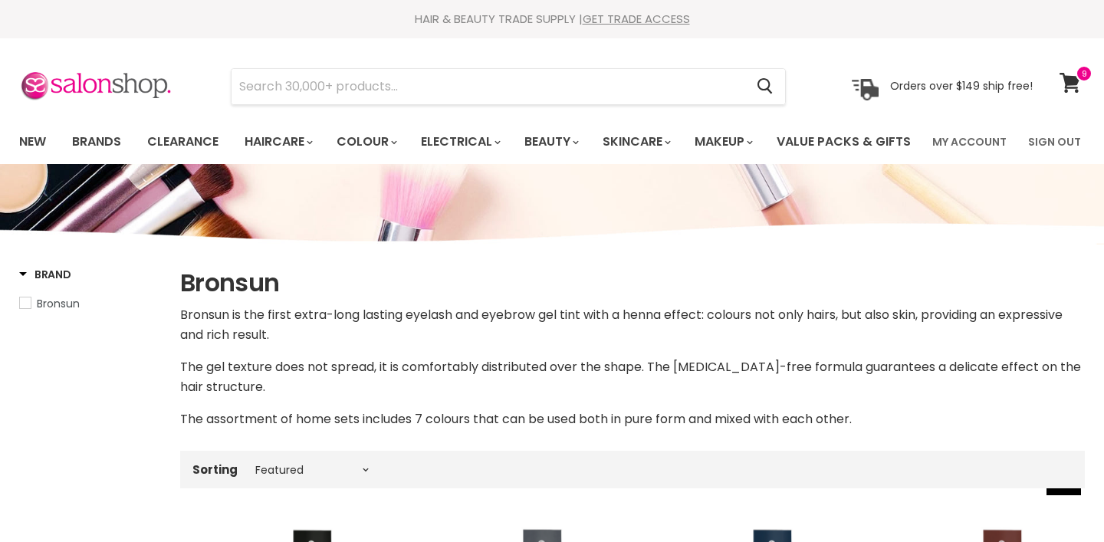
select select "manual"
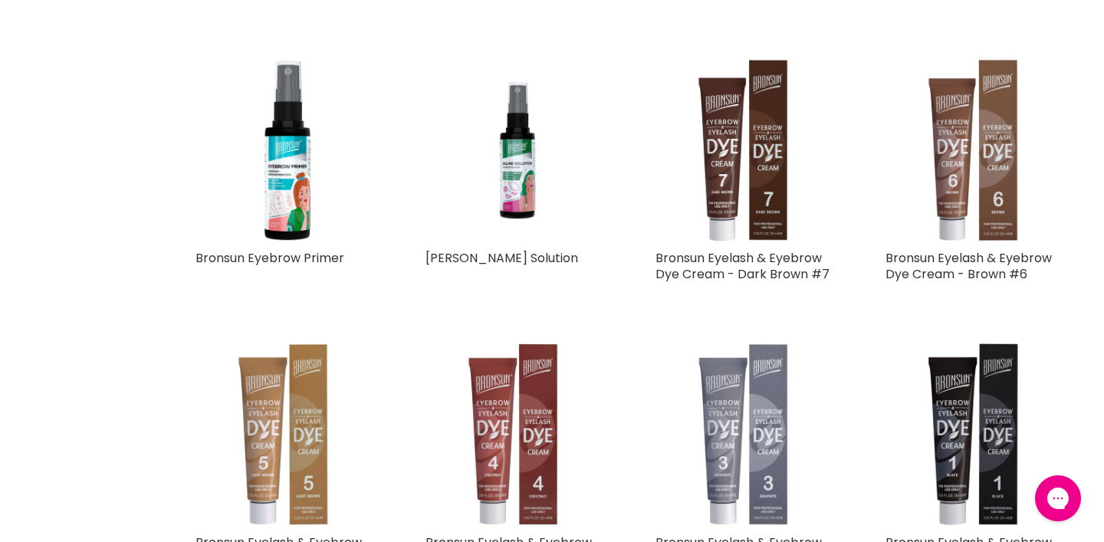
scroll to position [1903, 0]
click at [284, 266] on link "Bronsun Eyebrow Primer" at bounding box center [269, 257] width 149 height 18
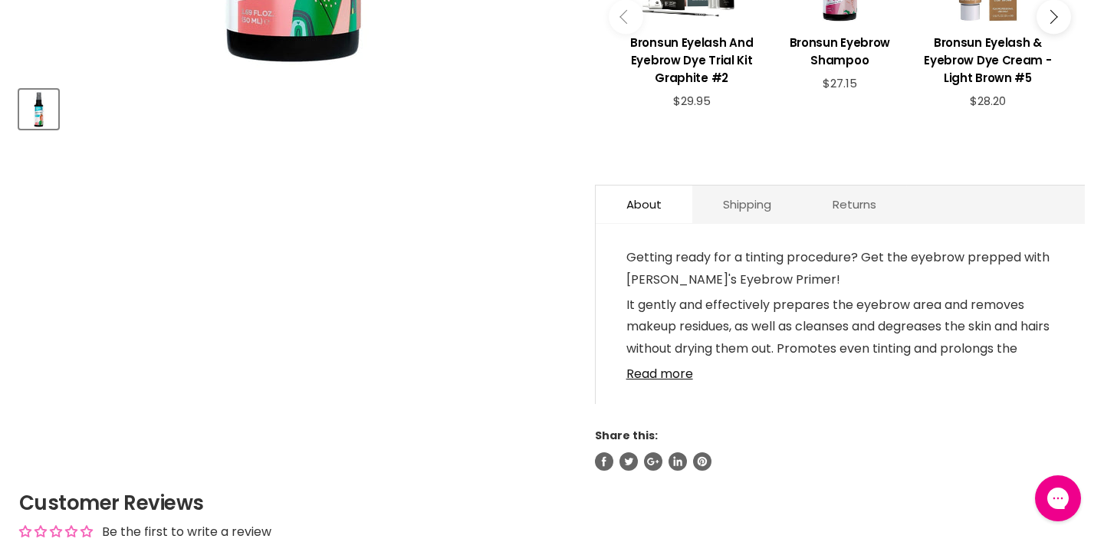
scroll to position [662, 0]
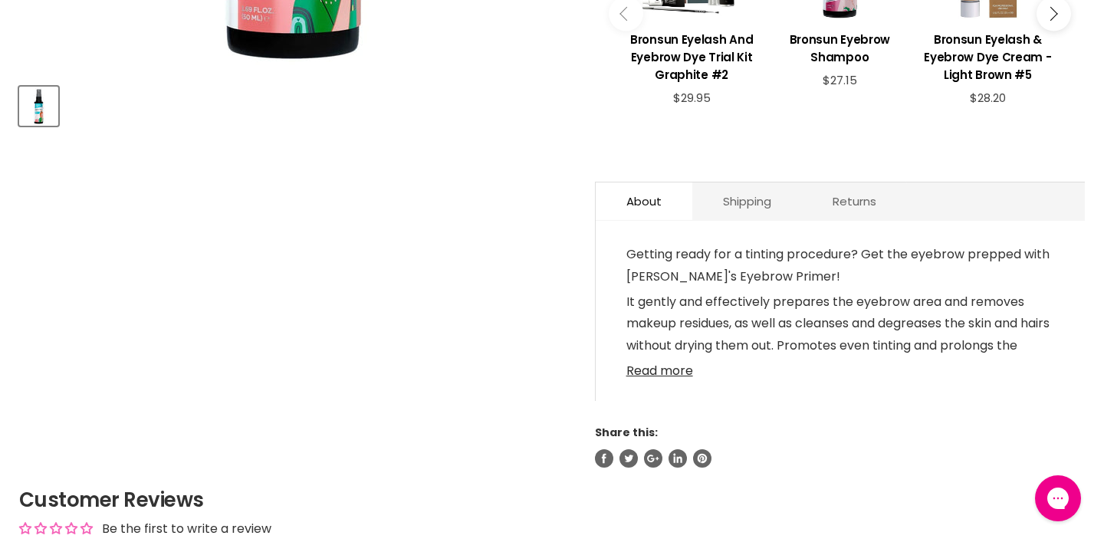
click at [664, 378] on link "Read more" at bounding box center [840, 366] width 428 height 23
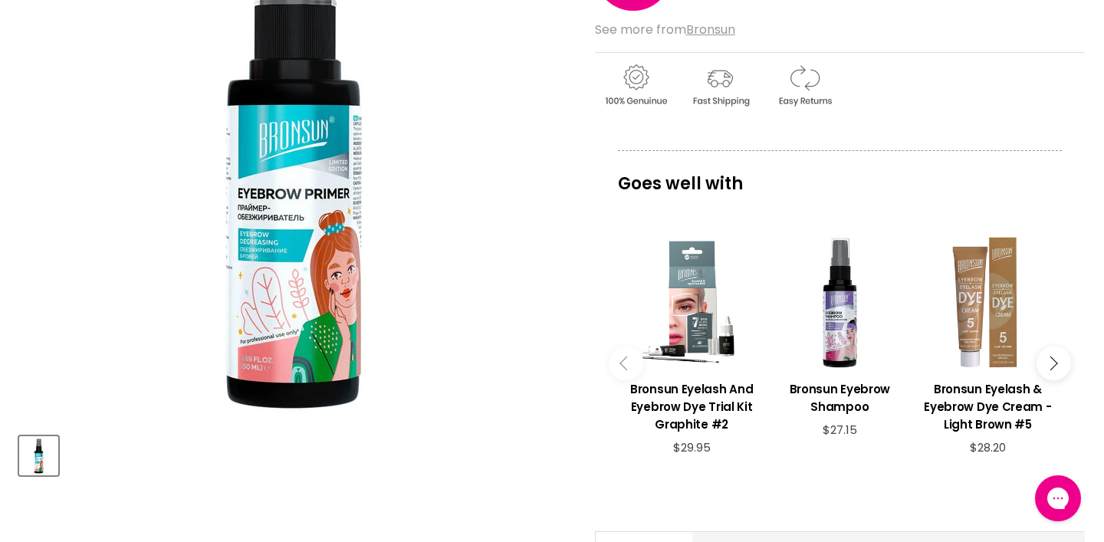
scroll to position [335, 0]
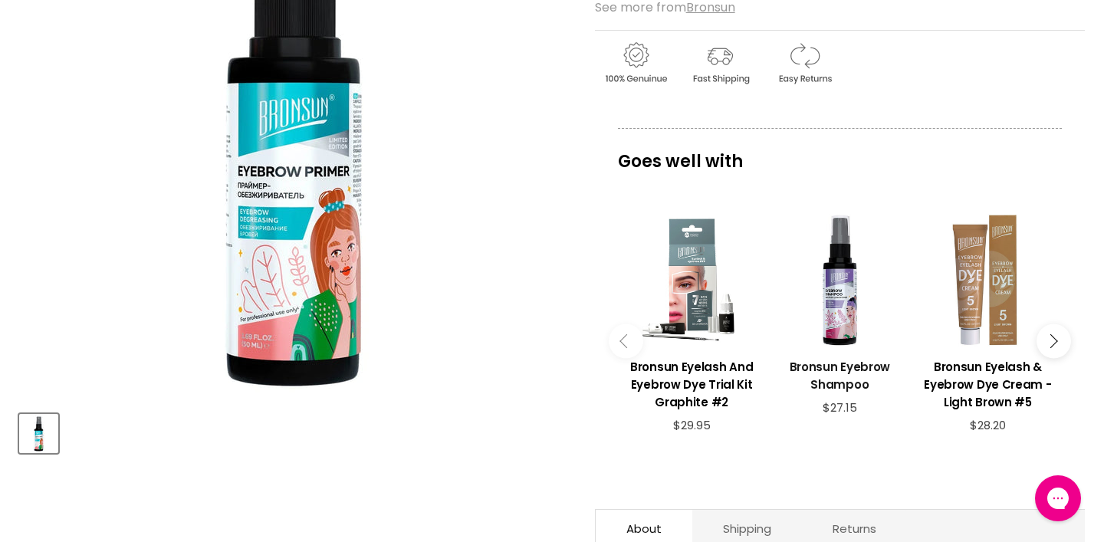
click at [838, 393] on h3 "Bronsun Eyebrow Shampoo" at bounding box center [839, 375] width 133 height 35
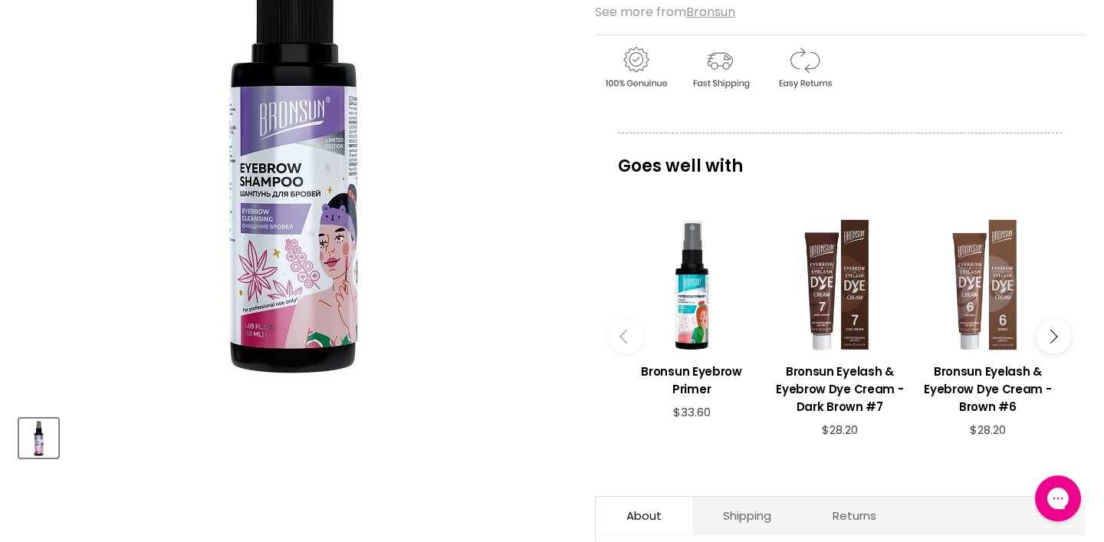
scroll to position [331, 0]
click at [714, 20] on u "Bronsun" at bounding box center [710, 11] width 49 height 18
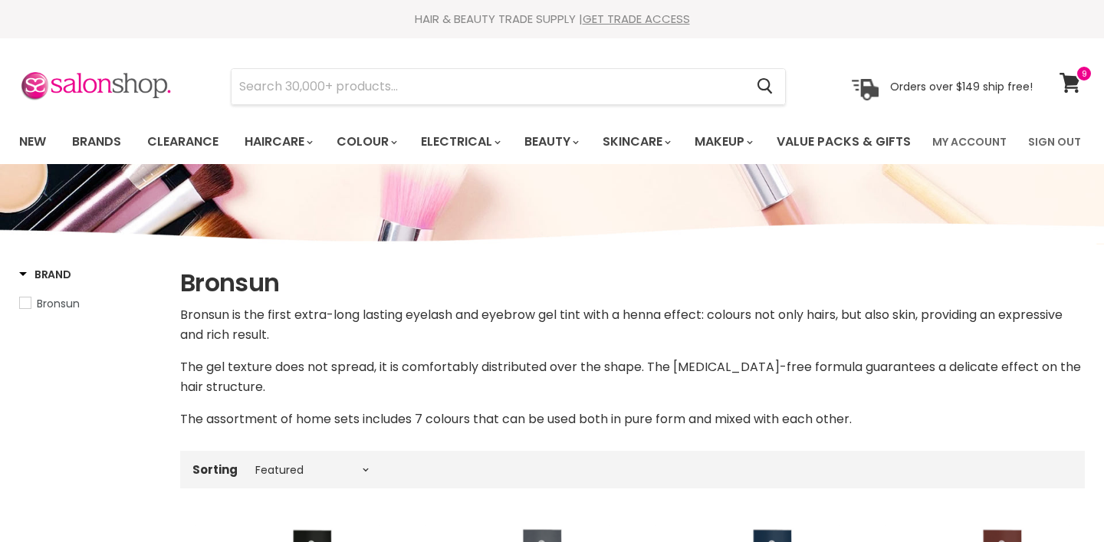
select select "manual"
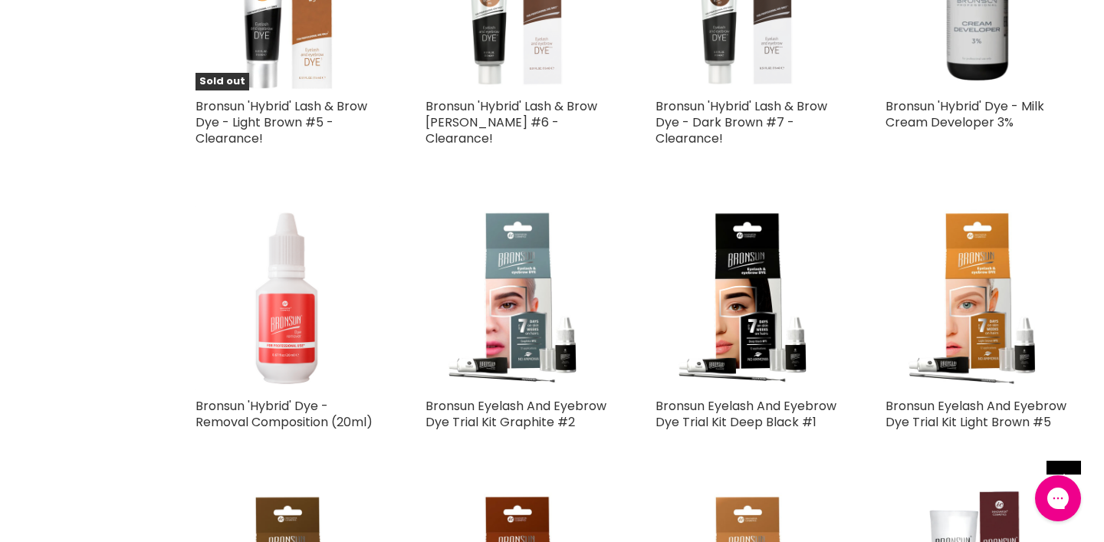
scroll to position [920, 0]
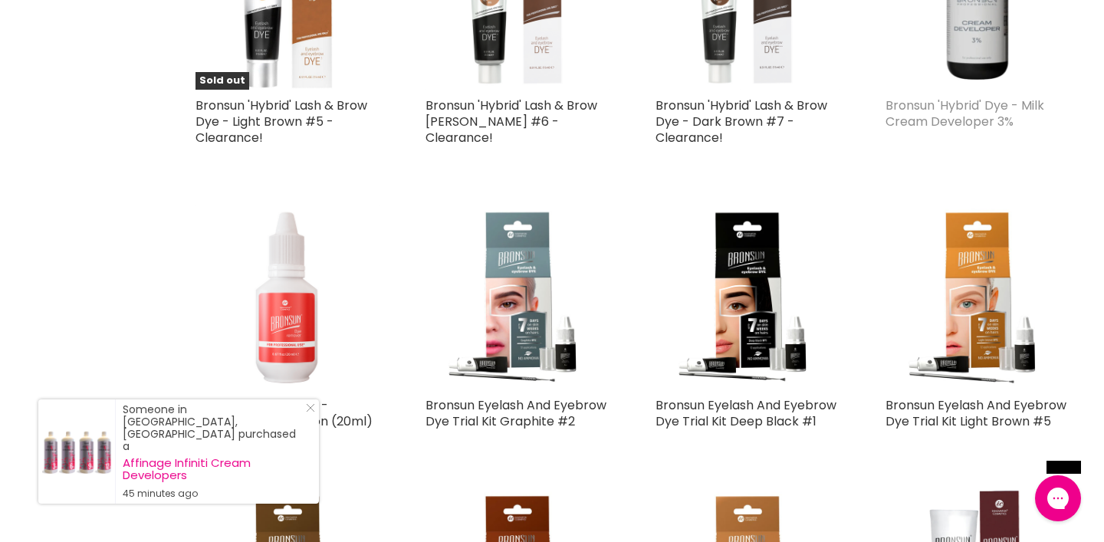
click at [940, 130] on link "Bronsun 'Hybrid' Dye - Milk Cream Developer 3%" at bounding box center [964, 114] width 159 height 34
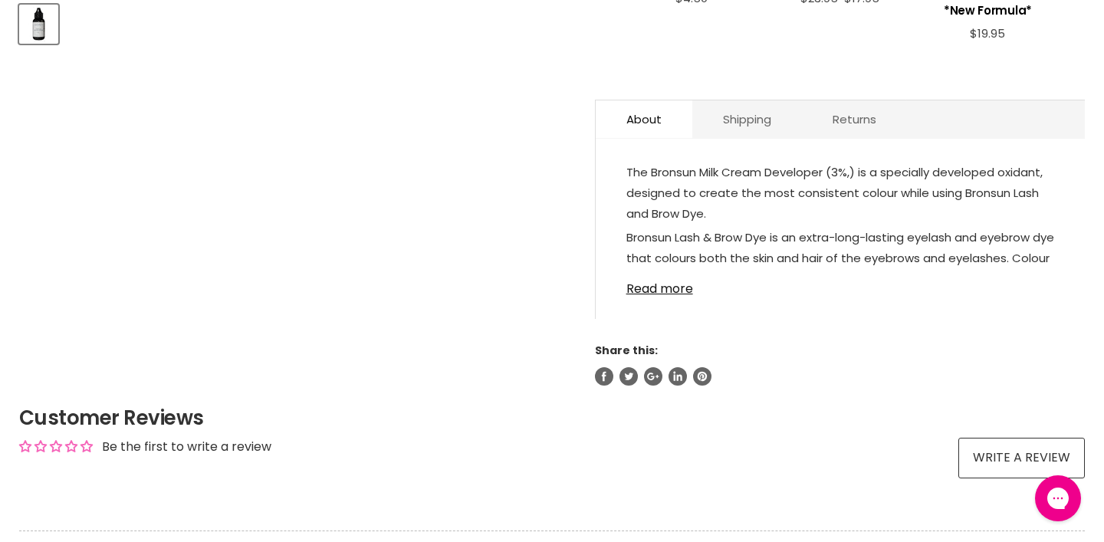
scroll to position [753, 0]
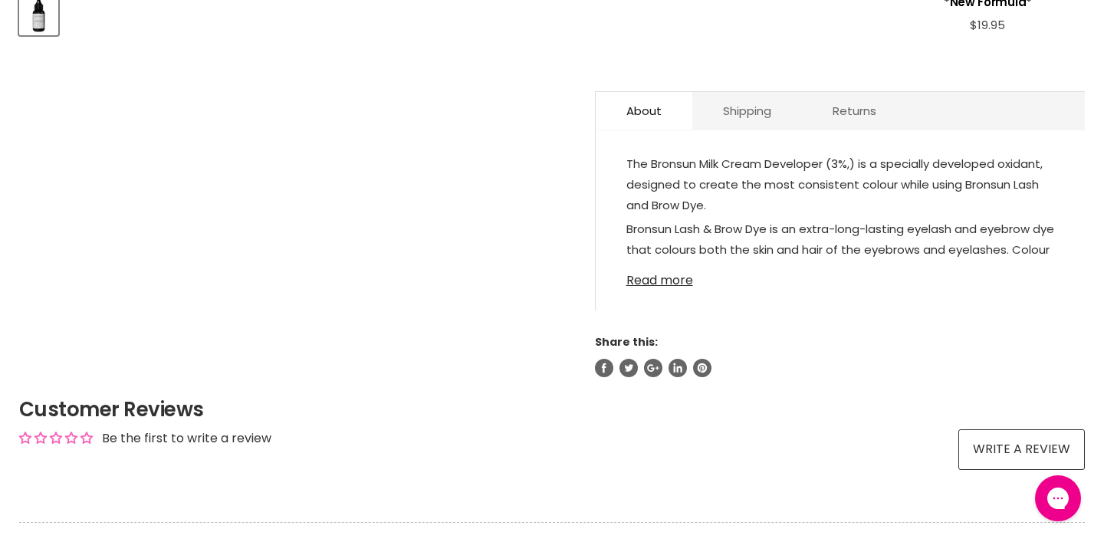
click at [676, 287] on link "Read more" at bounding box center [840, 275] width 428 height 23
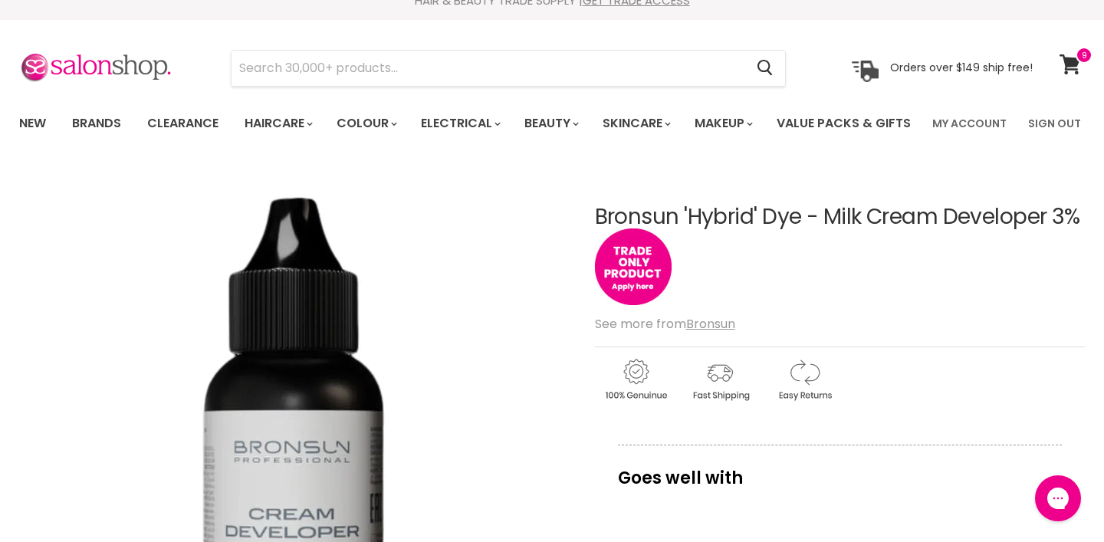
scroll to position [19, 0]
click at [638, 304] on img "Main content" at bounding box center [633, 266] width 77 height 77
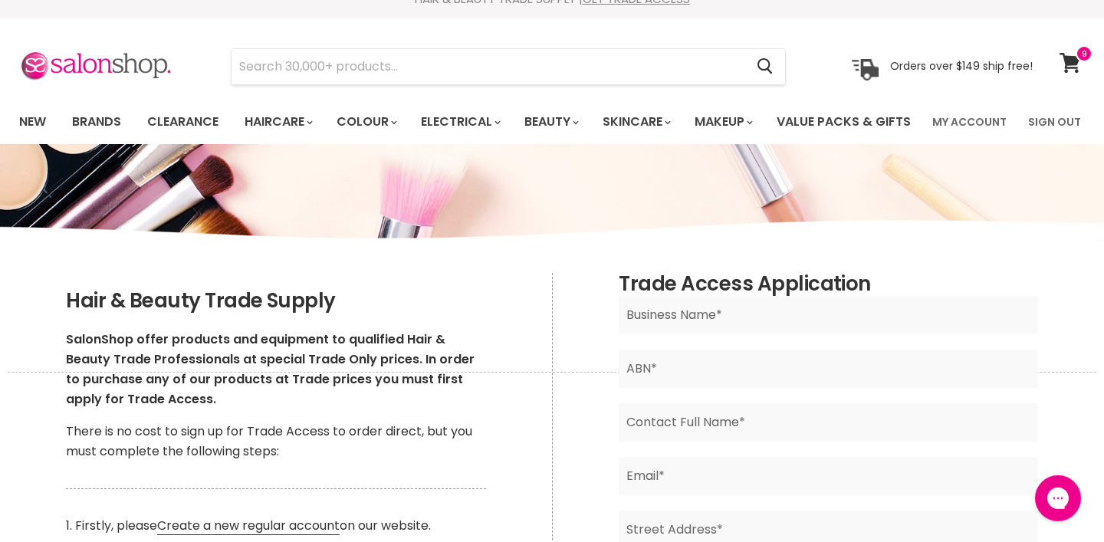
scroll to position [28, 0]
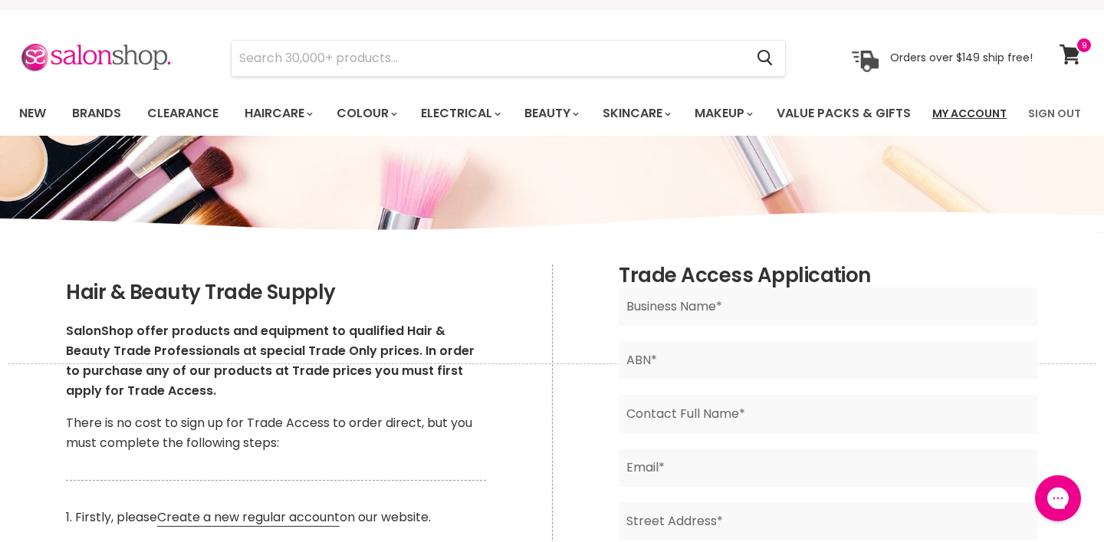
click at [978, 110] on link "My Account" at bounding box center [969, 113] width 93 height 32
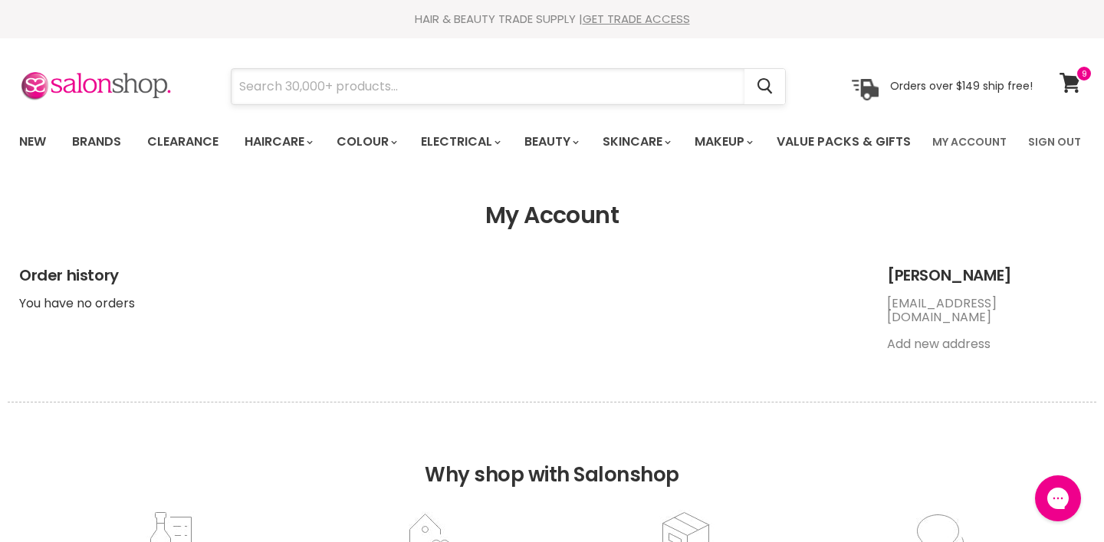
click at [300, 90] on input "Search" at bounding box center [487, 86] width 513 height 35
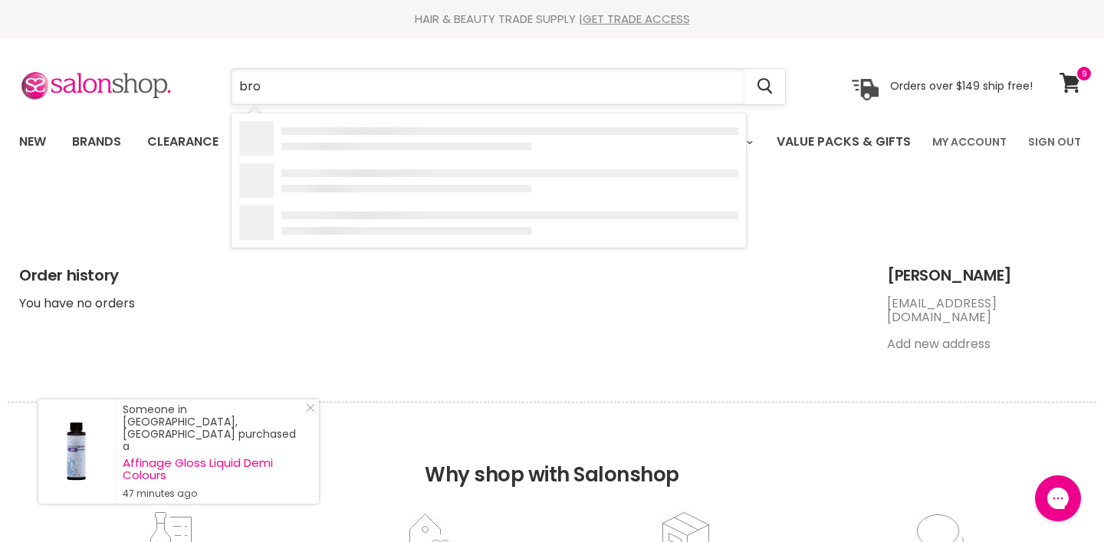
type input "bron"
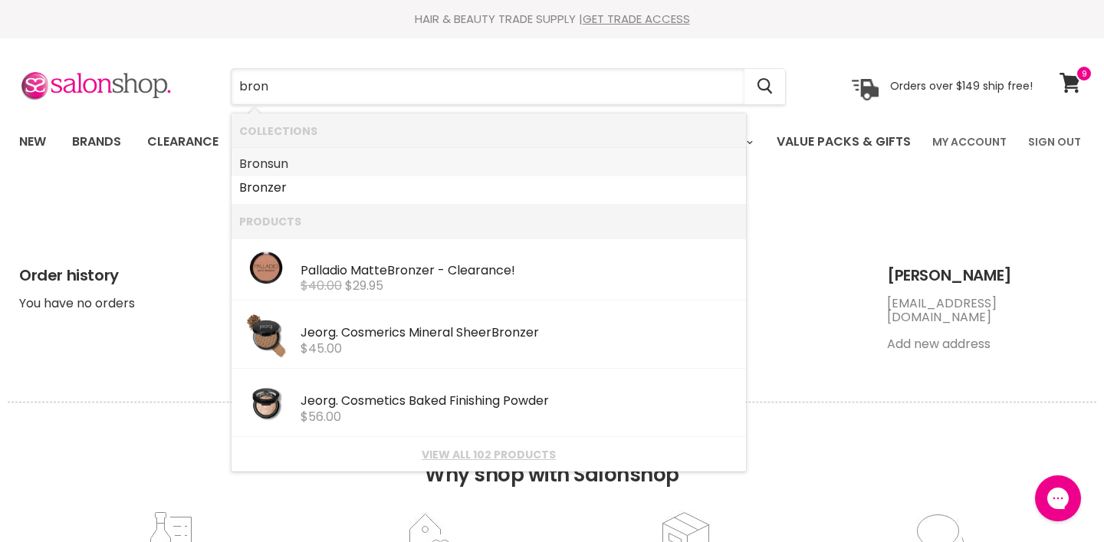
click at [290, 157] on link "Bron sun" at bounding box center [488, 164] width 499 height 25
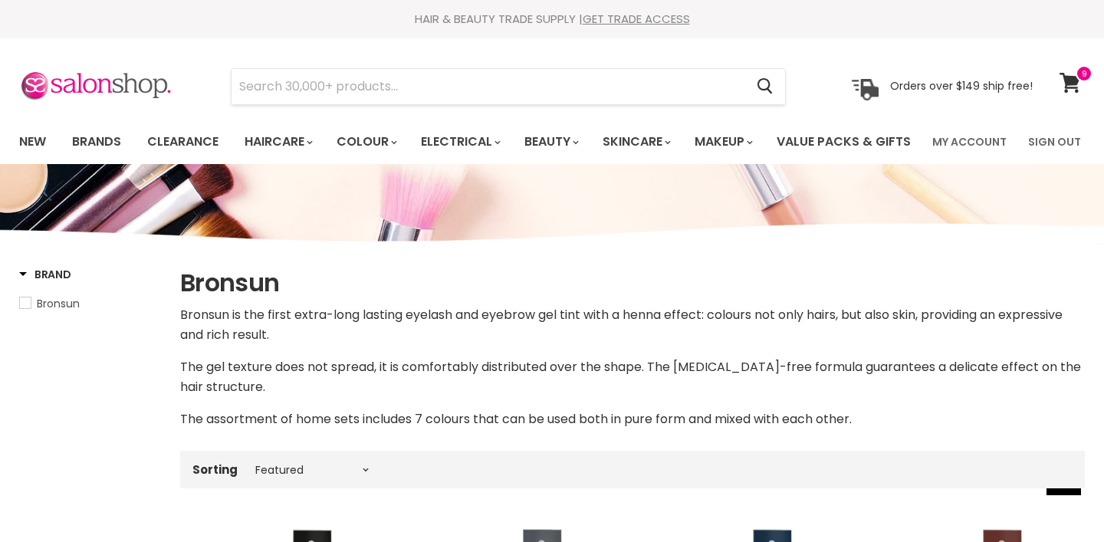
select select "manual"
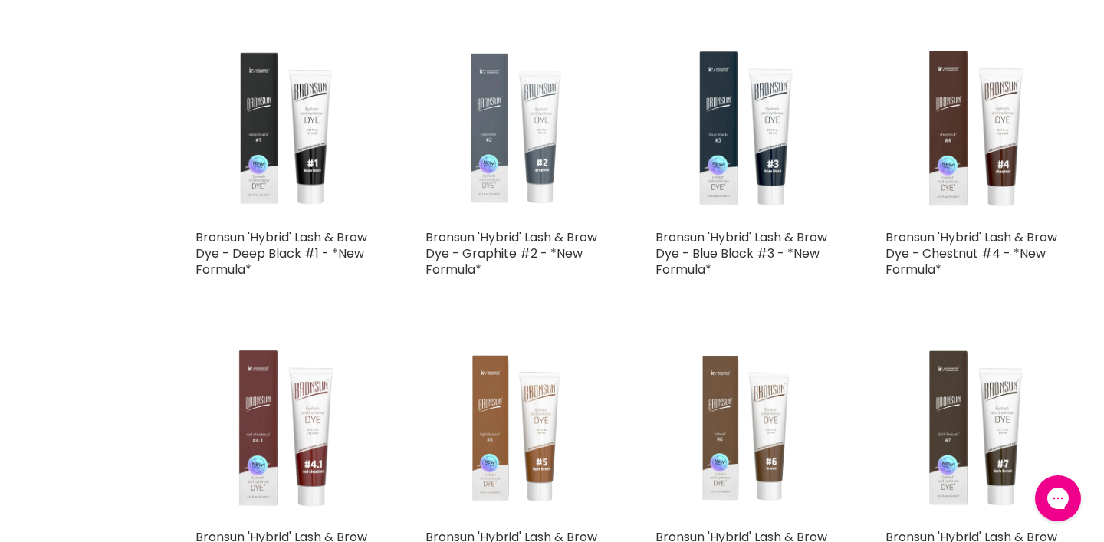
scroll to position [3385, 0]
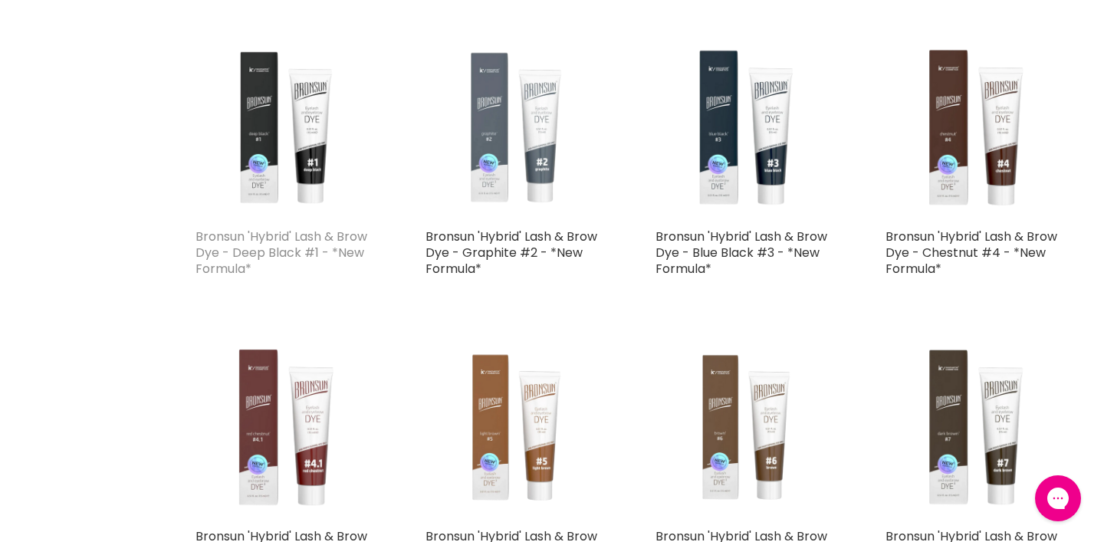
click at [261, 277] on link "Bronsun 'Hybrid' Lash & Brow Dye - Deep Black #1 - *New Formula*" at bounding box center [281, 253] width 172 height 50
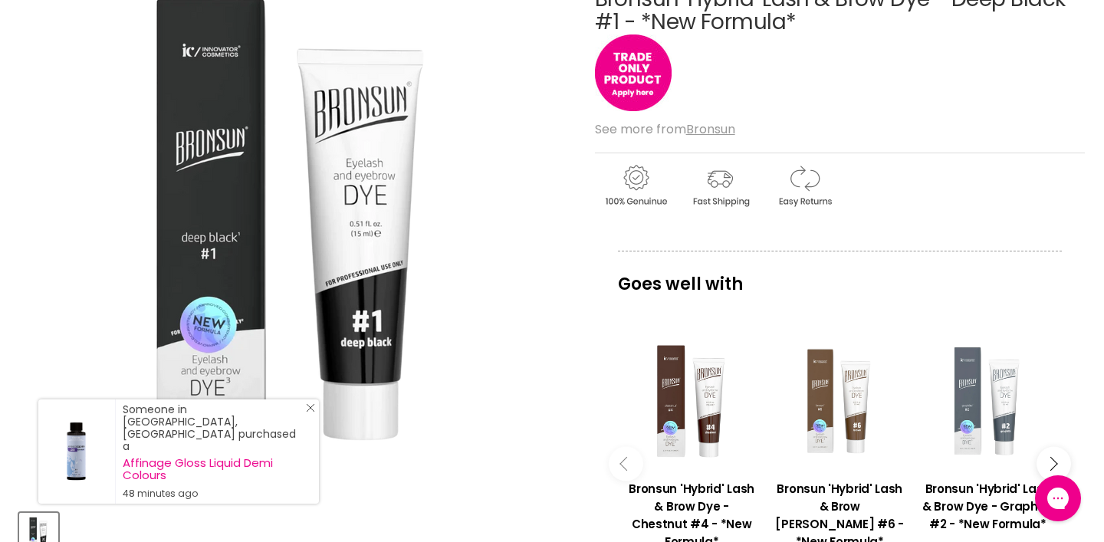
scroll to position [230, 0]
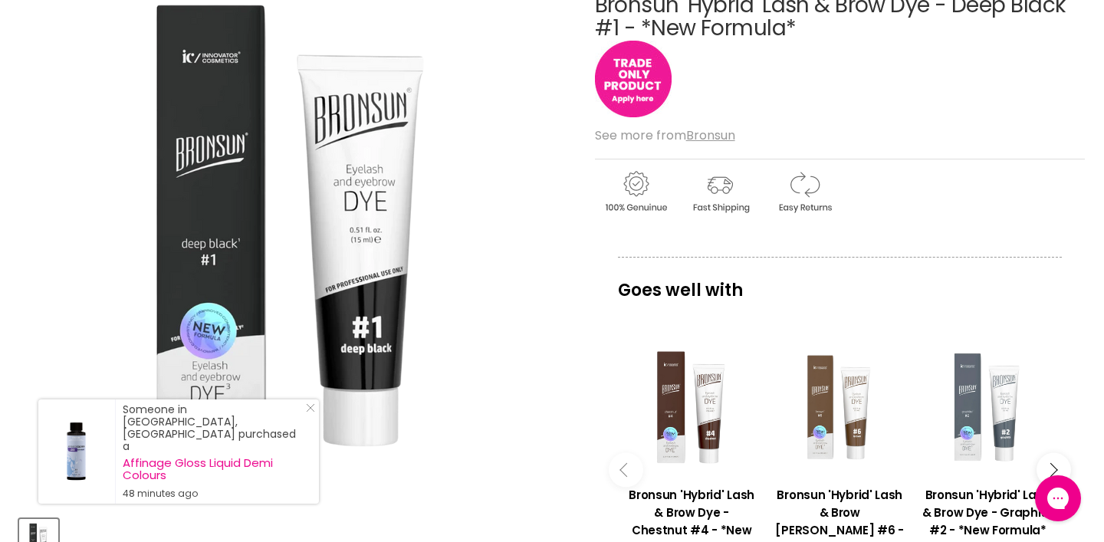
click at [656, 117] on img "Main content" at bounding box center [633, 79] width 77 height 77
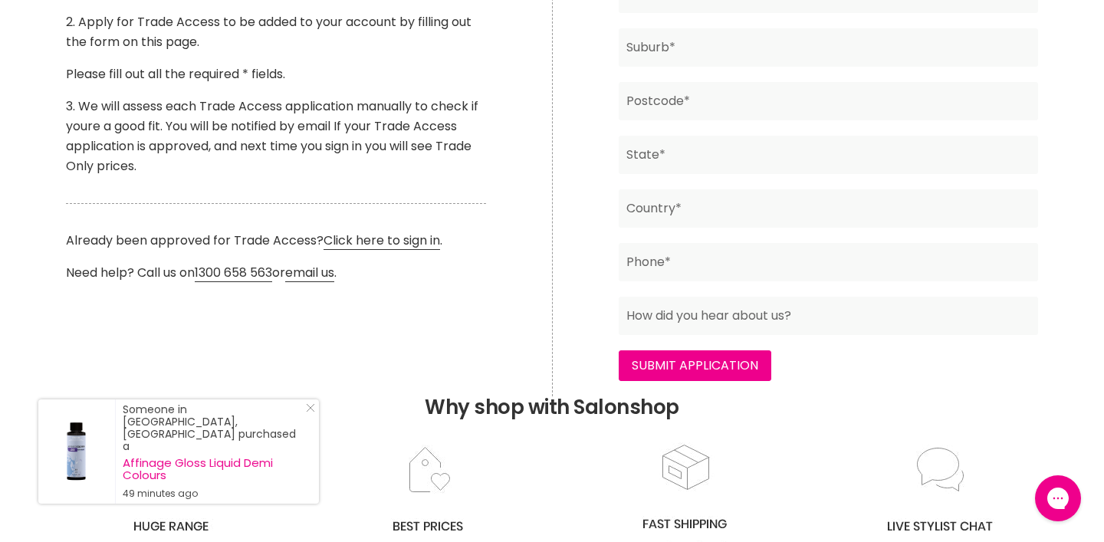
scroll to position [573, 0]
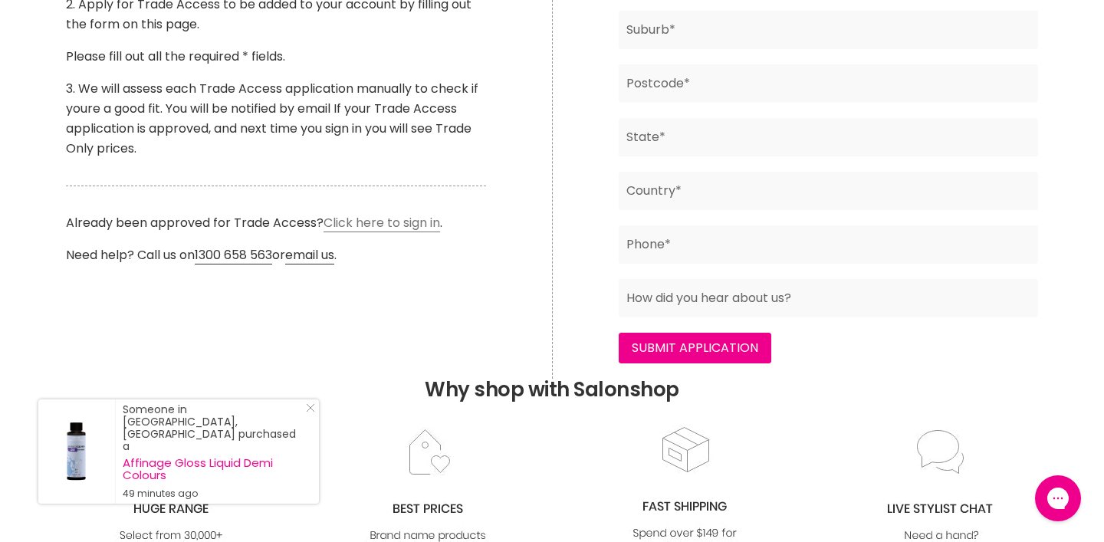
click at [401, 232] on link "Click here to sign in" at bounding box center [381, 223] width 116 height 18
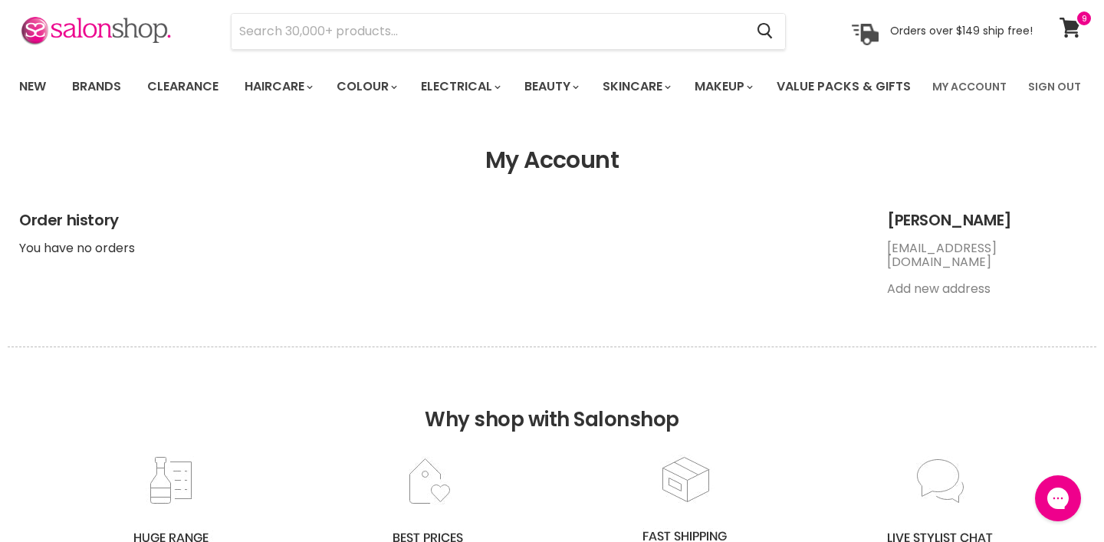
scroll to position [28, 0]
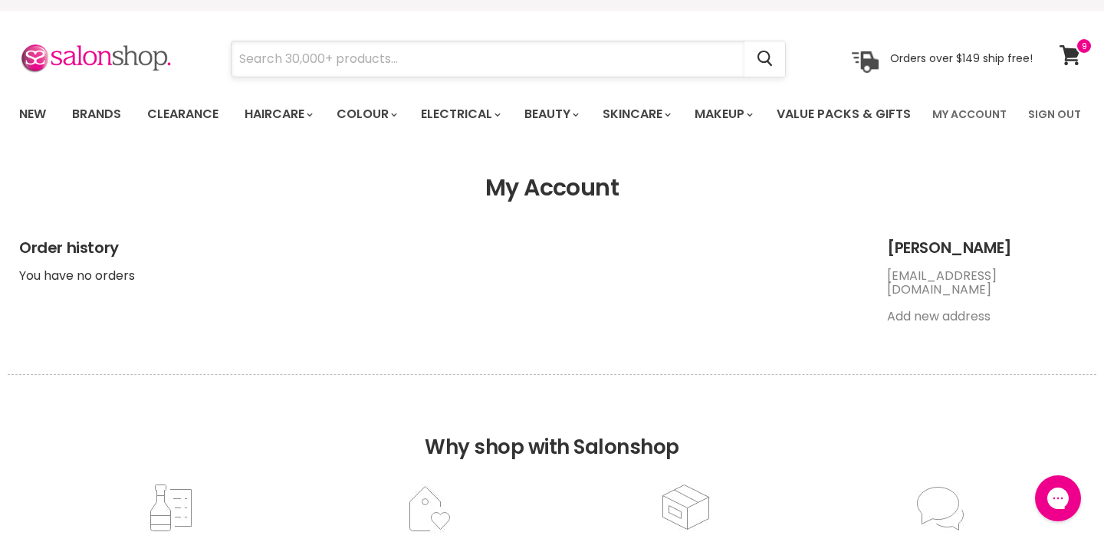
click at [264, 61] on input "Search" at bounding box center [487, 58] width 513 height 35
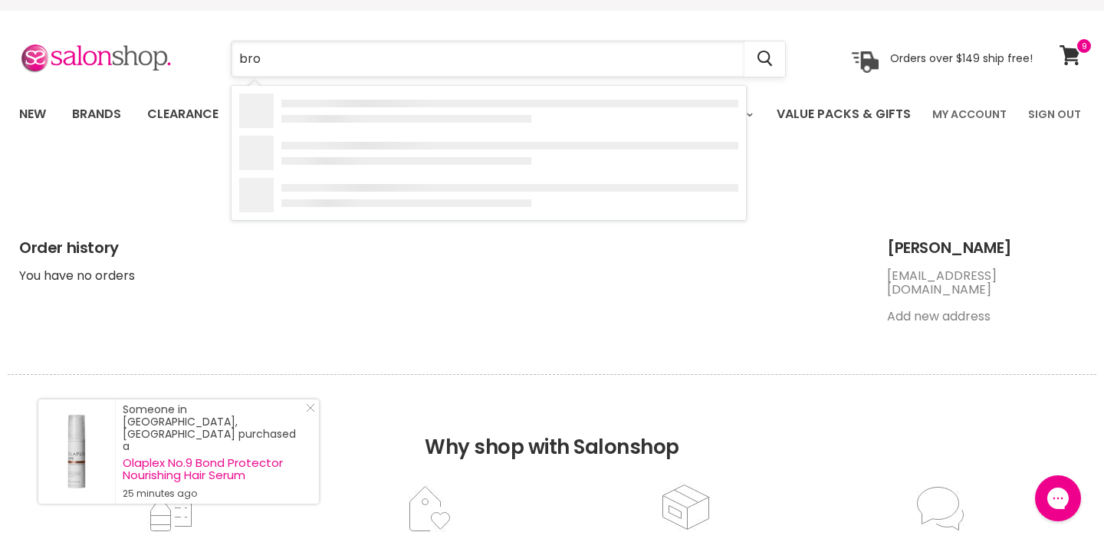
type input "bron"
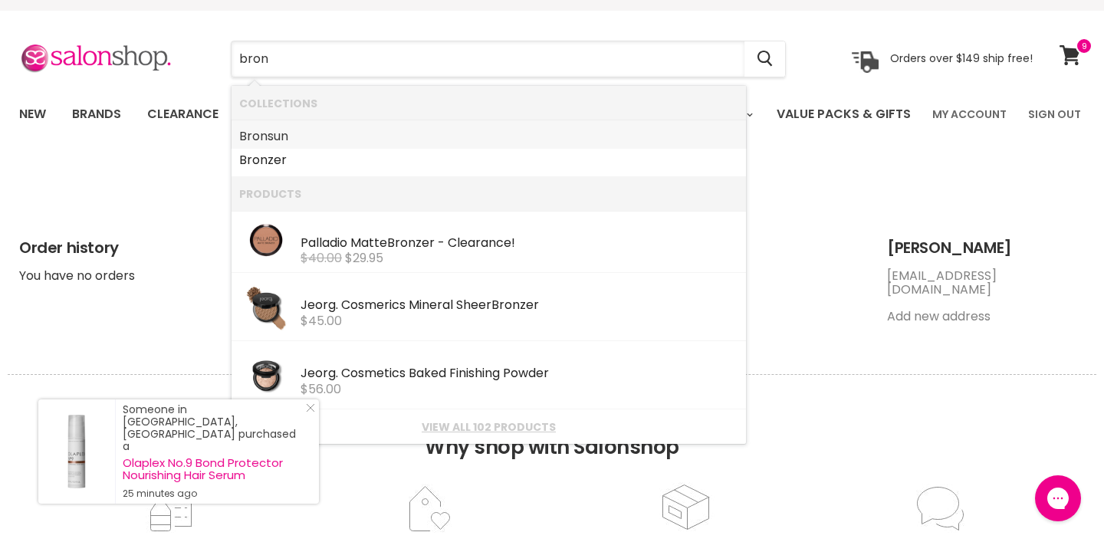
click at [290, 139] on link "Bron sun" at bounding box center [488, 136] width 499 height 25
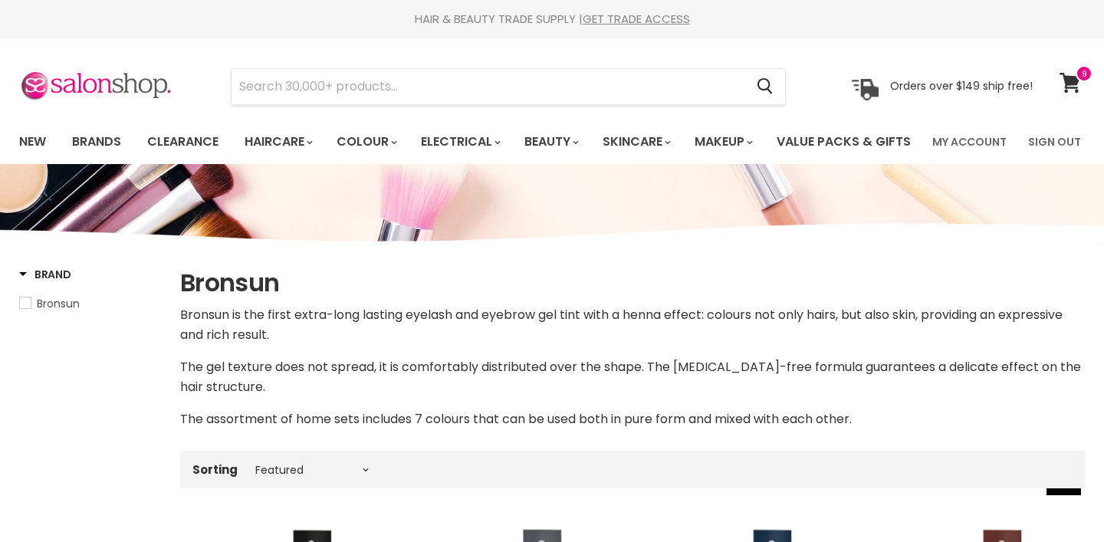
select select "manual"
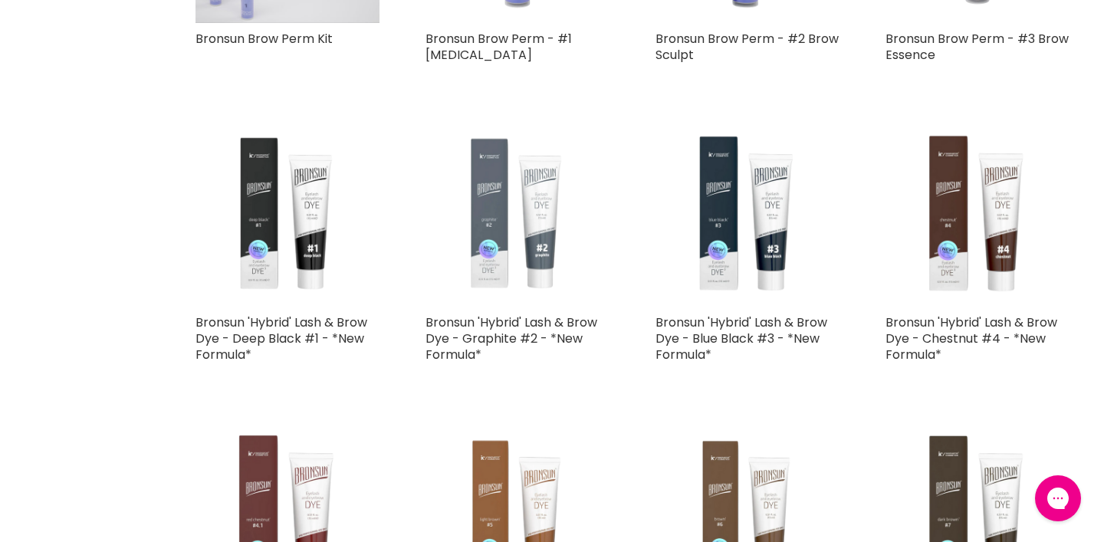
scroll to position [3472, 0]
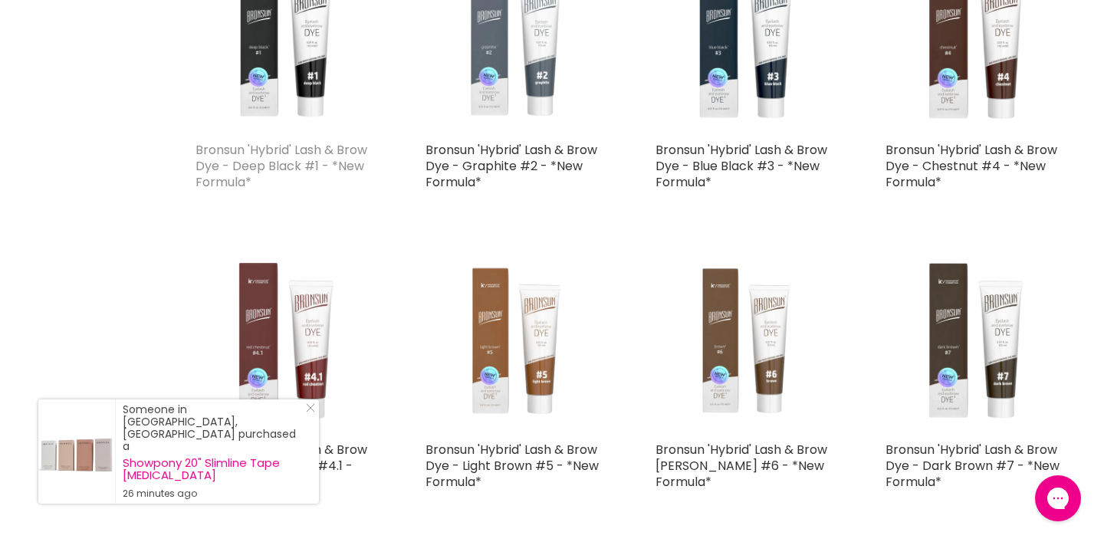
click at [297, 191] on link "Bronsun 'Hybrid' Lash & Brow Dye - Deep Black #1 - *New Formula*" at bounding box center [281, 166] width 172 height 50
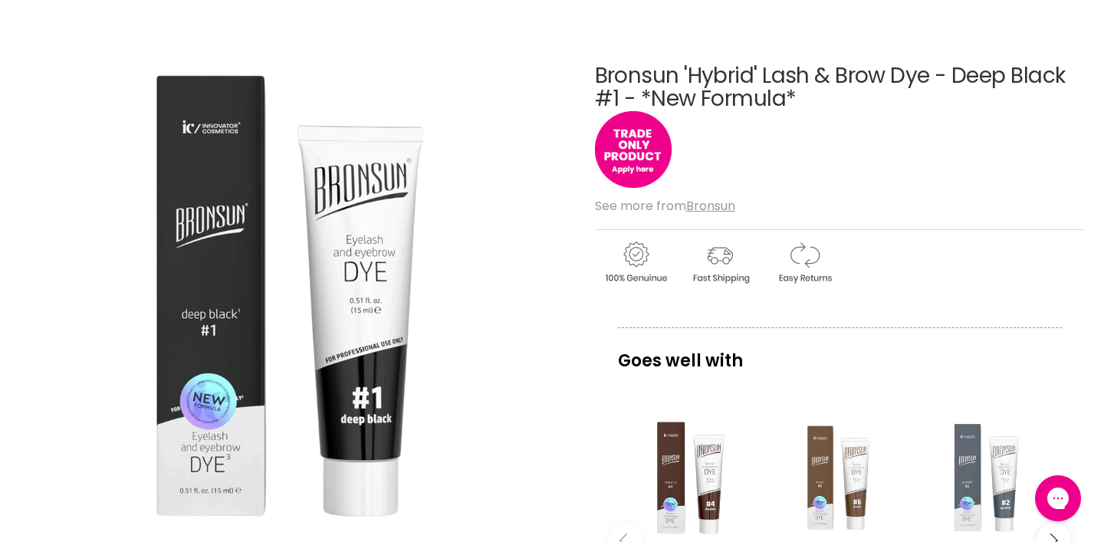
scroll to position [161, 0]
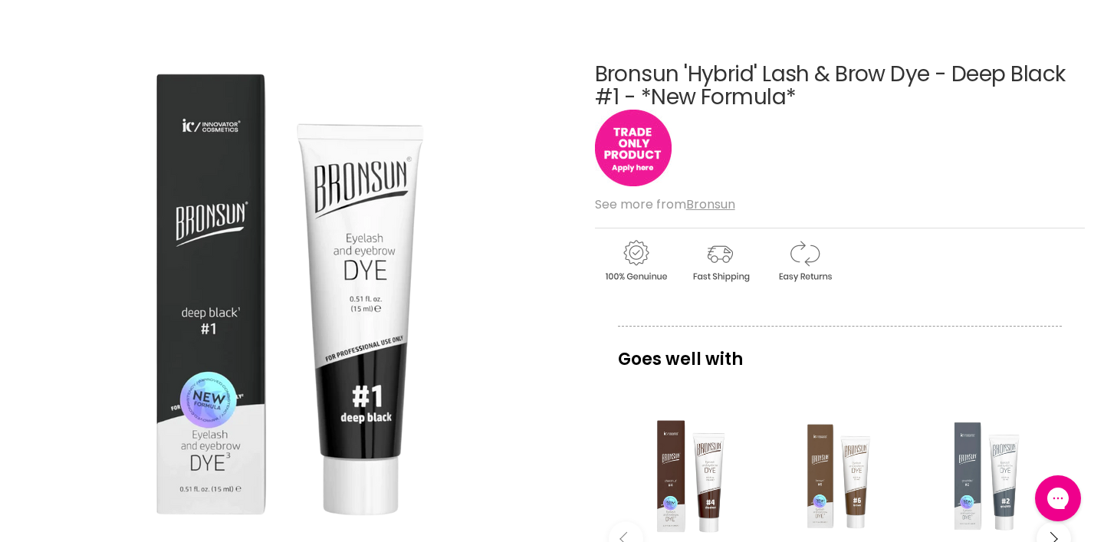
click at [642, 186] on img "Main content" at bounding box center [633, 148] width 77 height 77
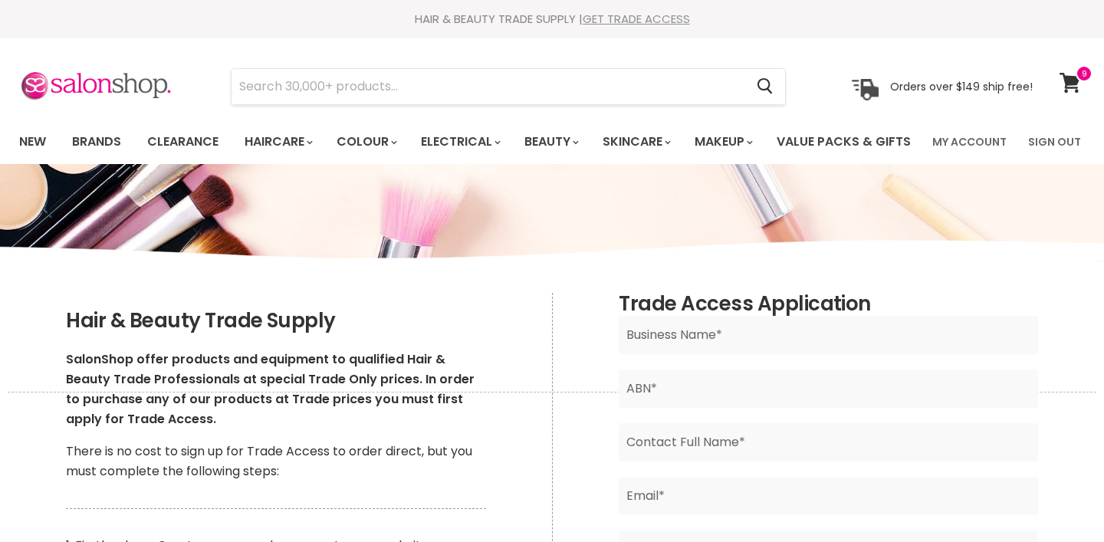
click at [655, 18] on link "GET TRADE ACCESS" at bounding box center [635, 19] width 107 height 16
click at [961, 149] on link "My Account" at bounding box center [969, 142] width 93 height 32
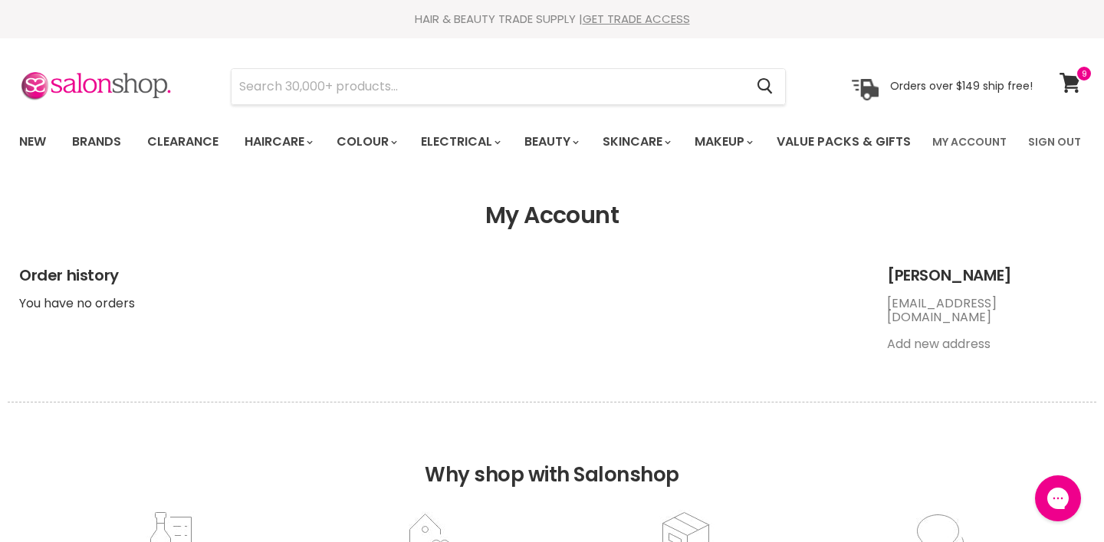
click at [927, 326] on link "hairyard@gmail.com" at bounding box center [942, 309] width 110 height 31
click at [1078, 74] on span at bounding box center [1083, 73] width 17 height 17
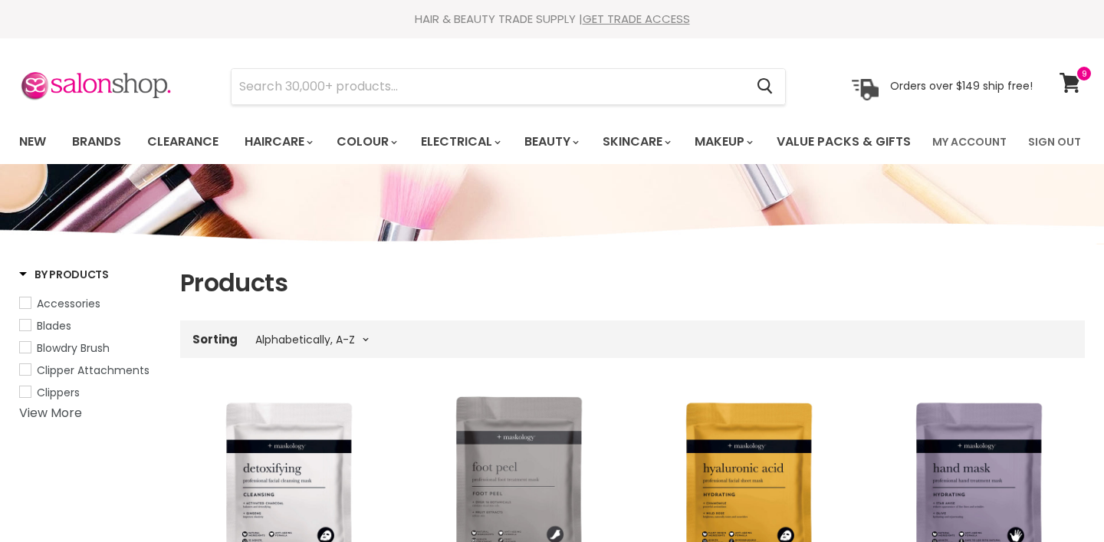
select select "title-ascending"
click at [300, 97] on input "Search" at bounding box center [487, 86] width 513 height 35
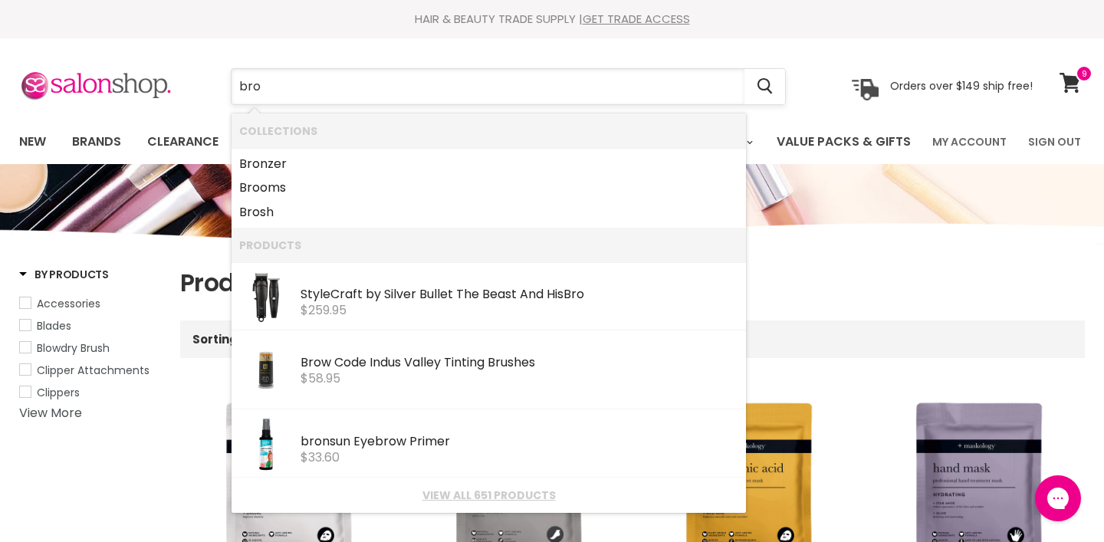
type input "bron"
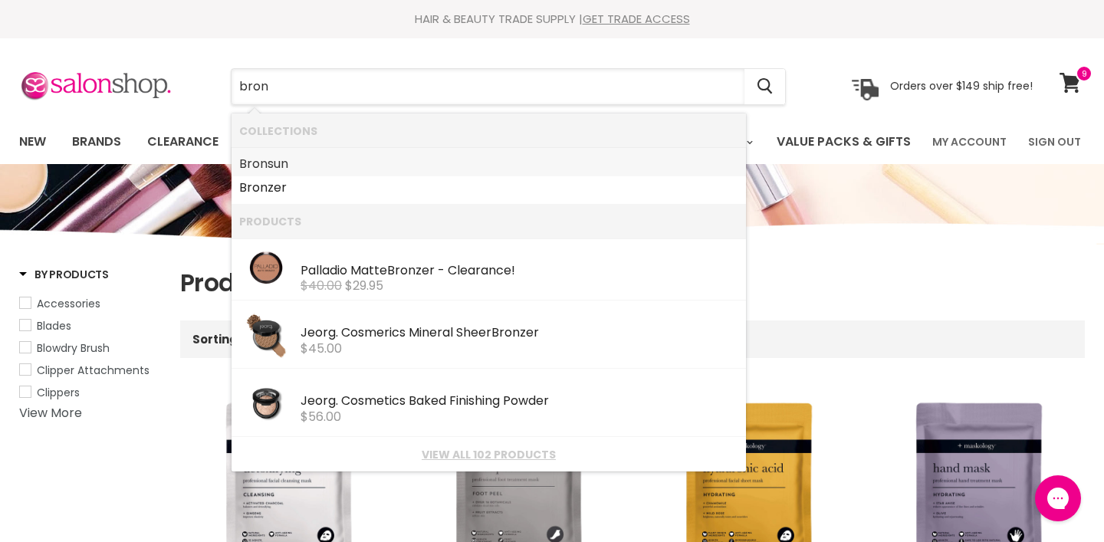
click at [282, 159] on link "Bron sun" at bounding box center [488, 164] width 499 height 25
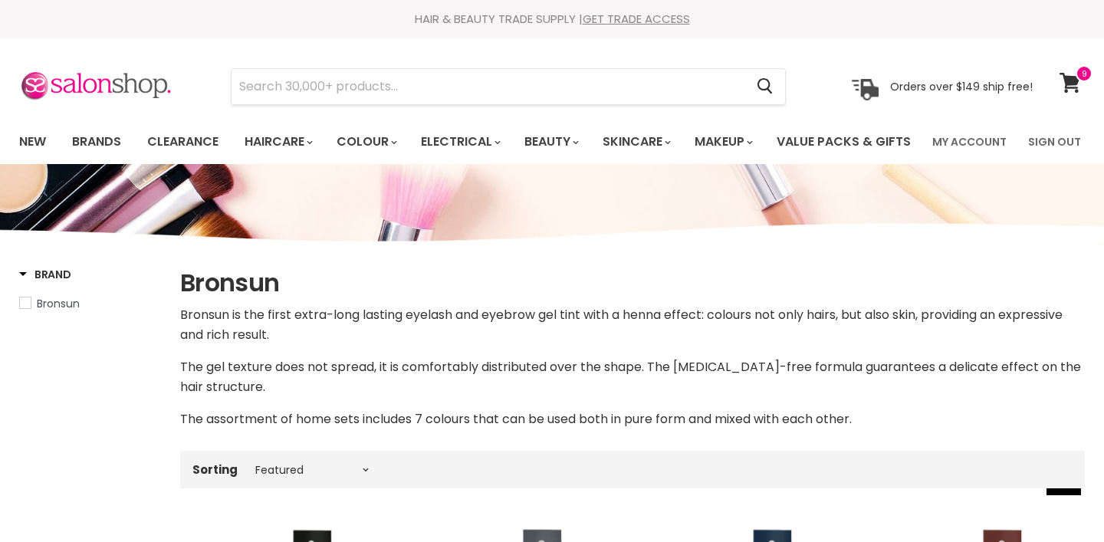
select select "manual"
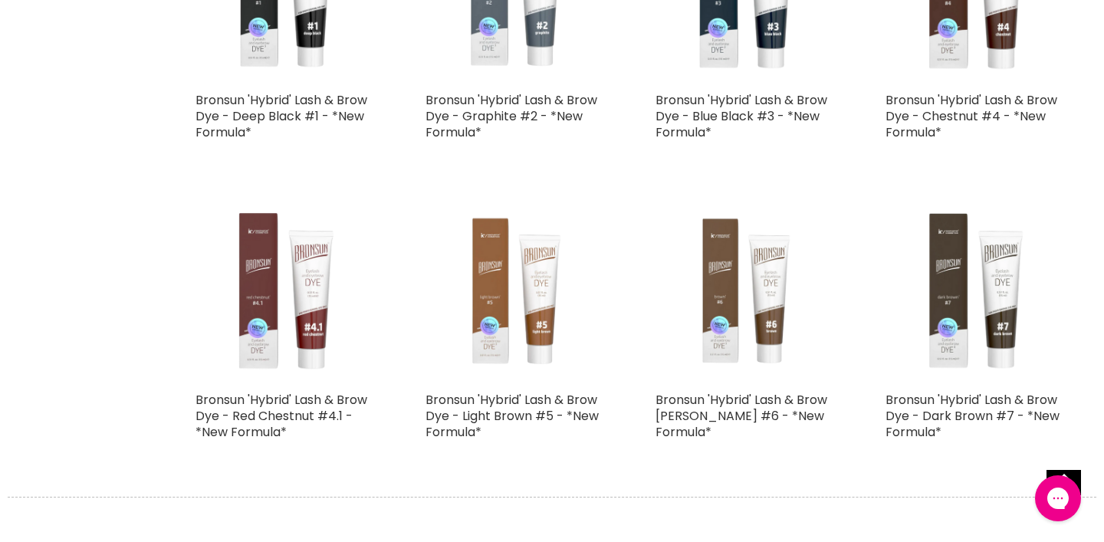
scroll to position [3523, 0]
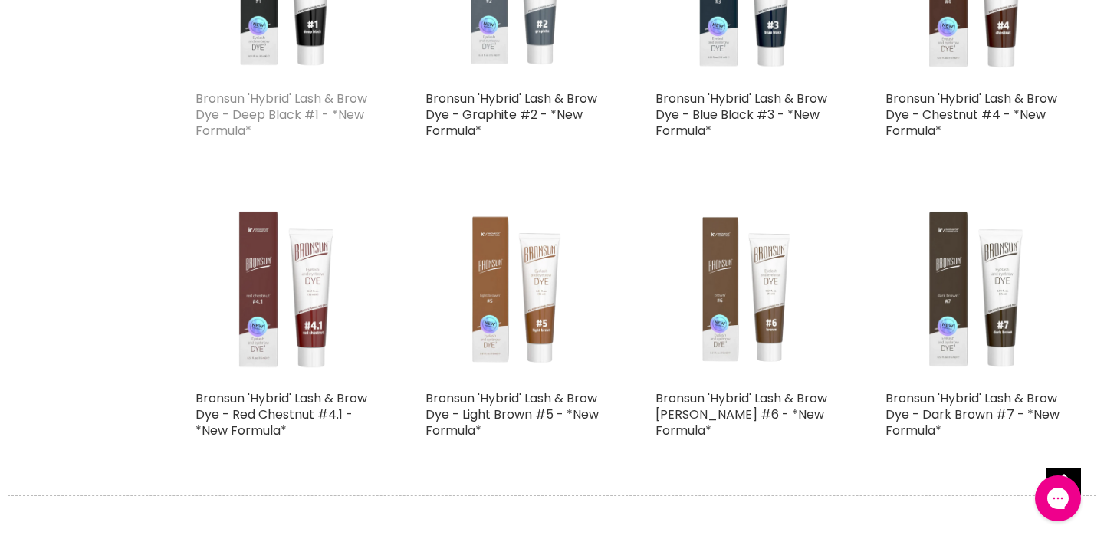
click at [281, 139] on link "Bronsun 'Hybrid' Lash & Brow Dye - Deep Black #1 - *New Formula*" at bounding box center [281, 115] width 172 height 50
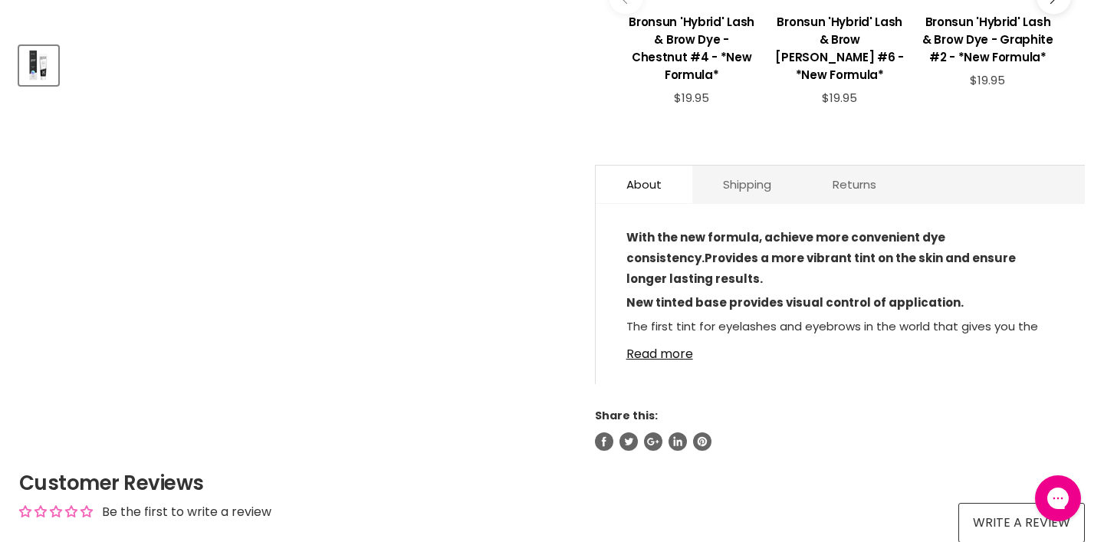
scroll to position [786, 0]
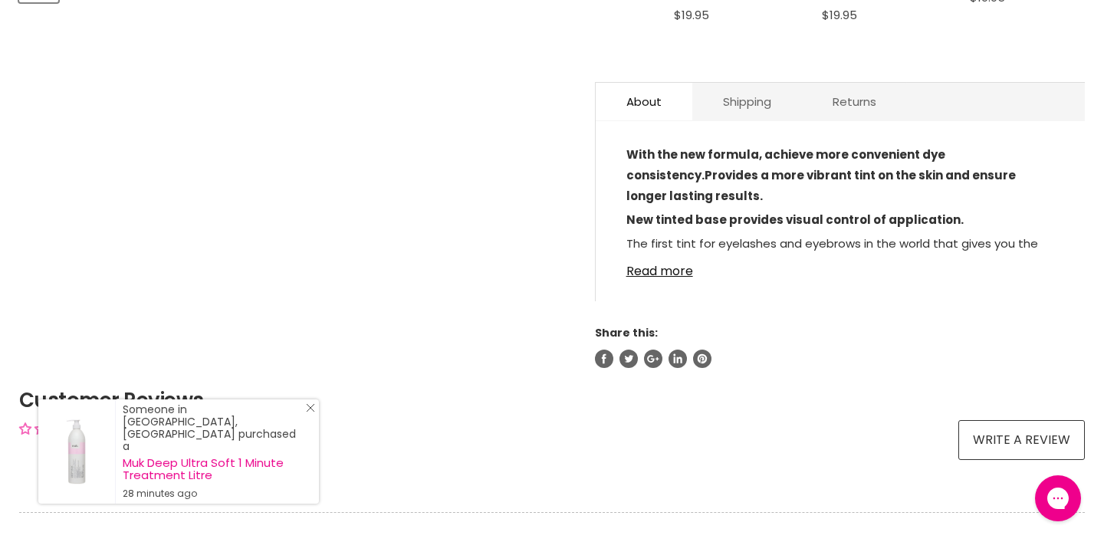
click at [309, 412] on icon "Close Icon" at bounding box center [310, 407] width 9 height 9
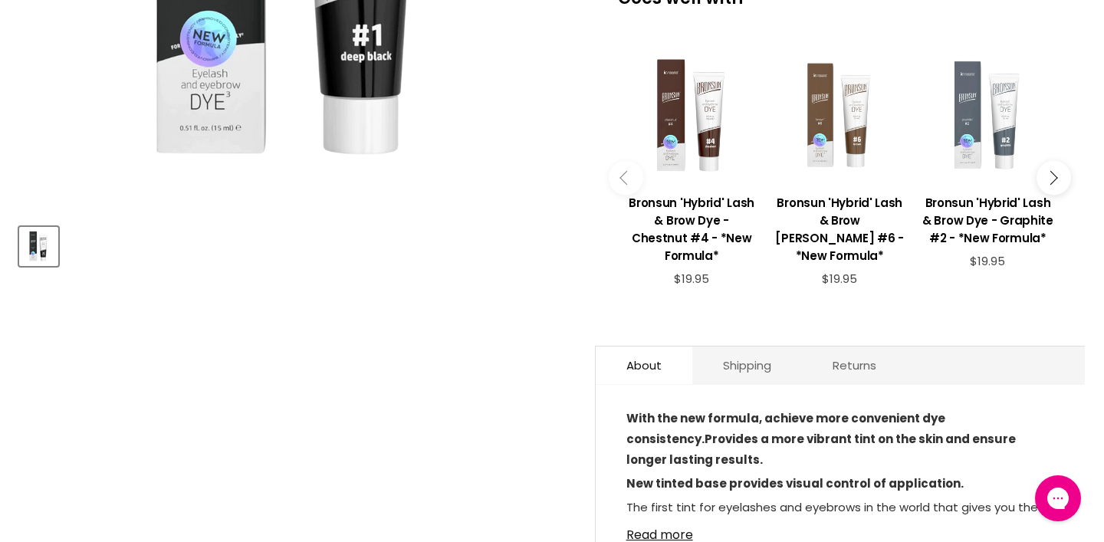
scroll to position [516, 0]
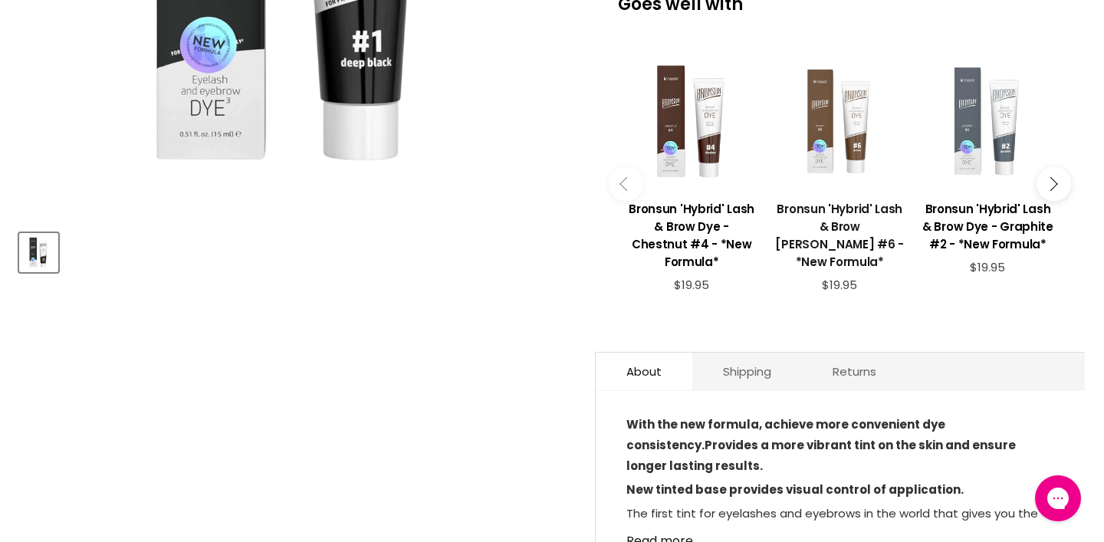
click at [836, 261] on h3 "Bronsun 'Hybrid' Lash & Brow Dye - Brown #6 - *New Formula*" at bounding box center [839, 235] width 133 height 71
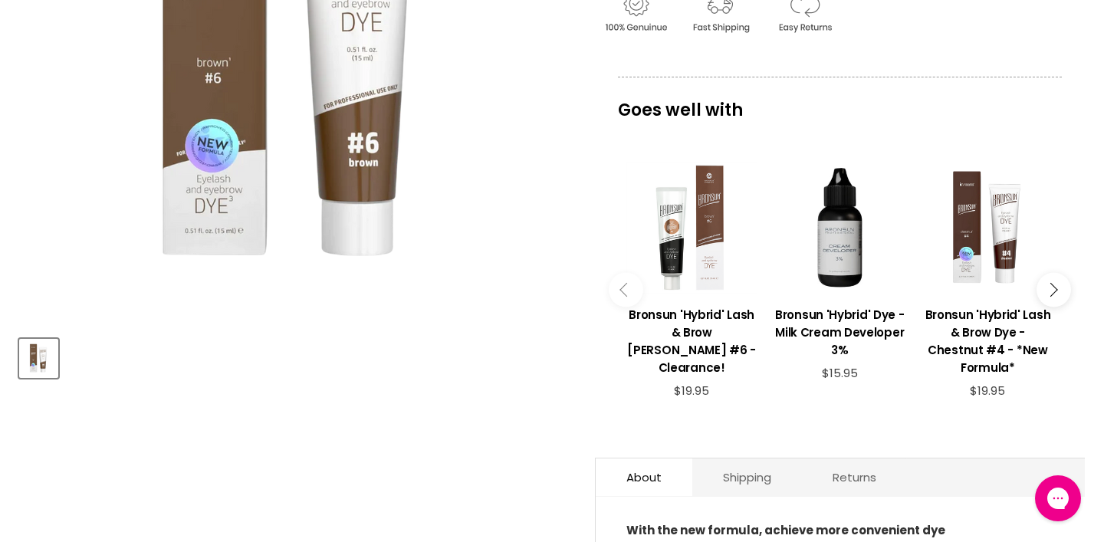
scroll to position [405, 0]
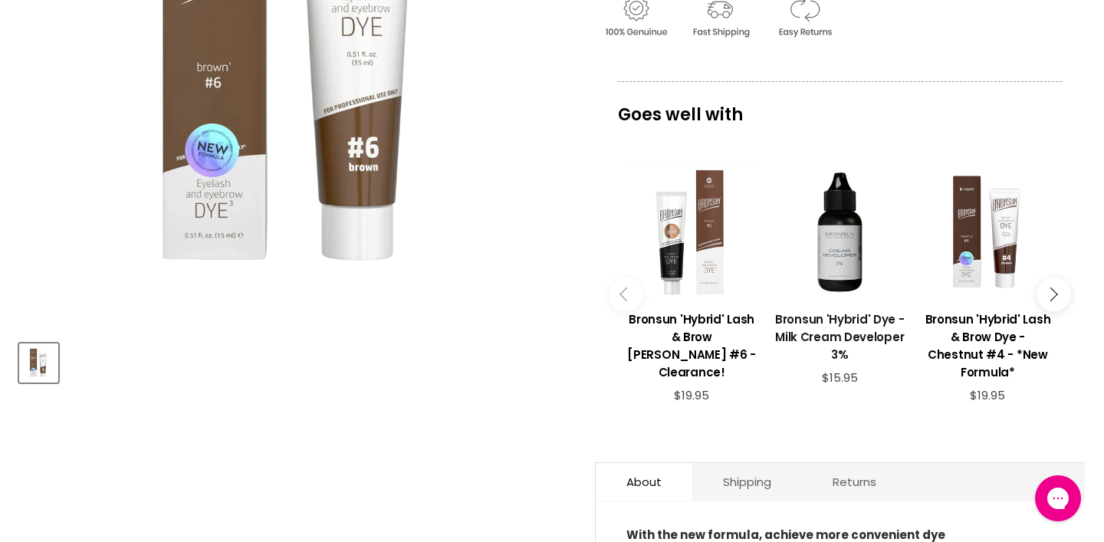
click at [842, 363] on h3 "Bronsun 'Hybrid' Dye - Milk Cream Developer 3%" at bounding box center [839, 336] width 133 height 53
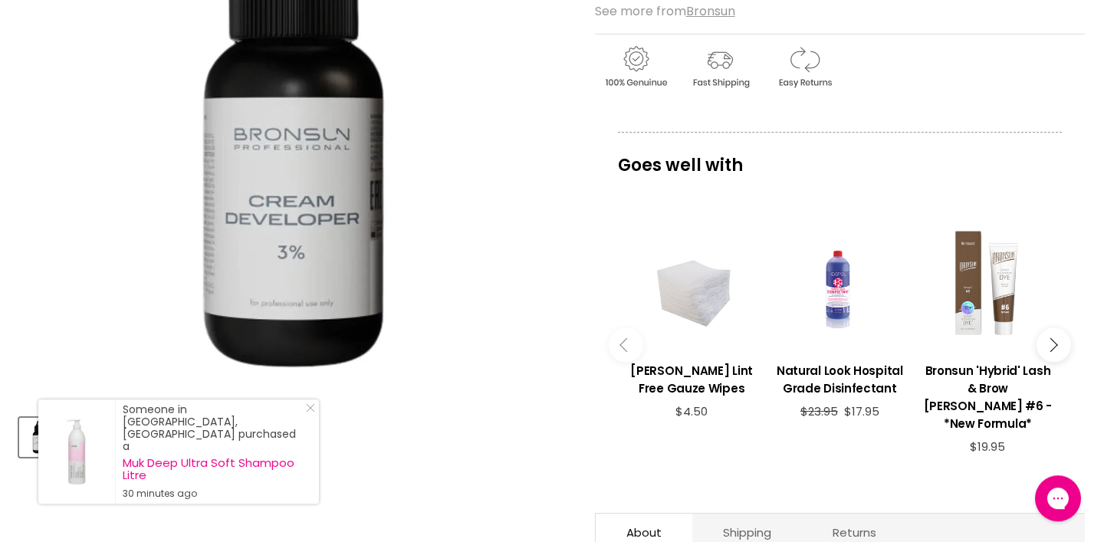
scroll to position [337, 0]
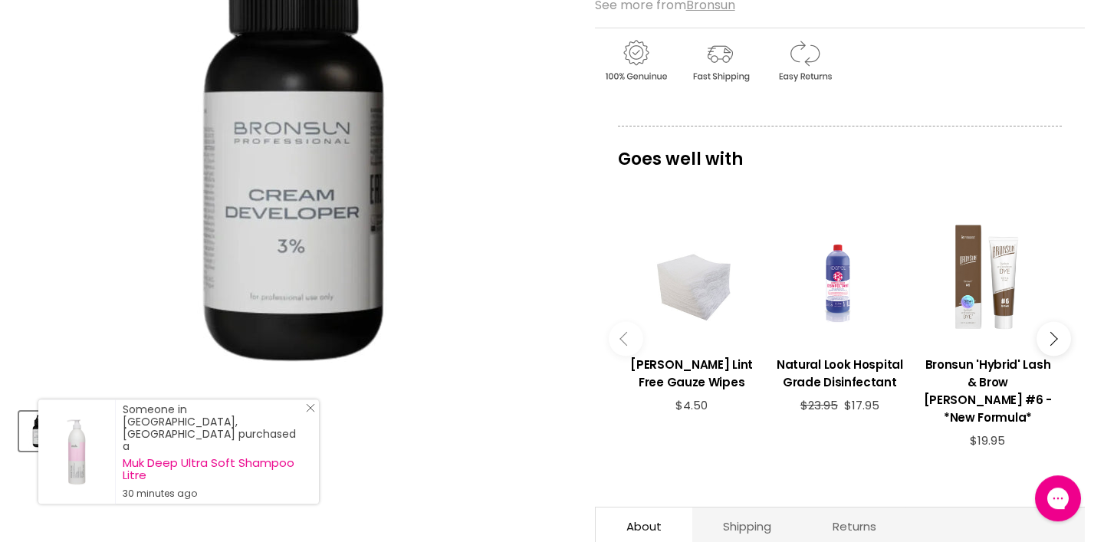
click at [313, 412] on line "Close Icon" at bounding box center [311, 408] width 8 height 8
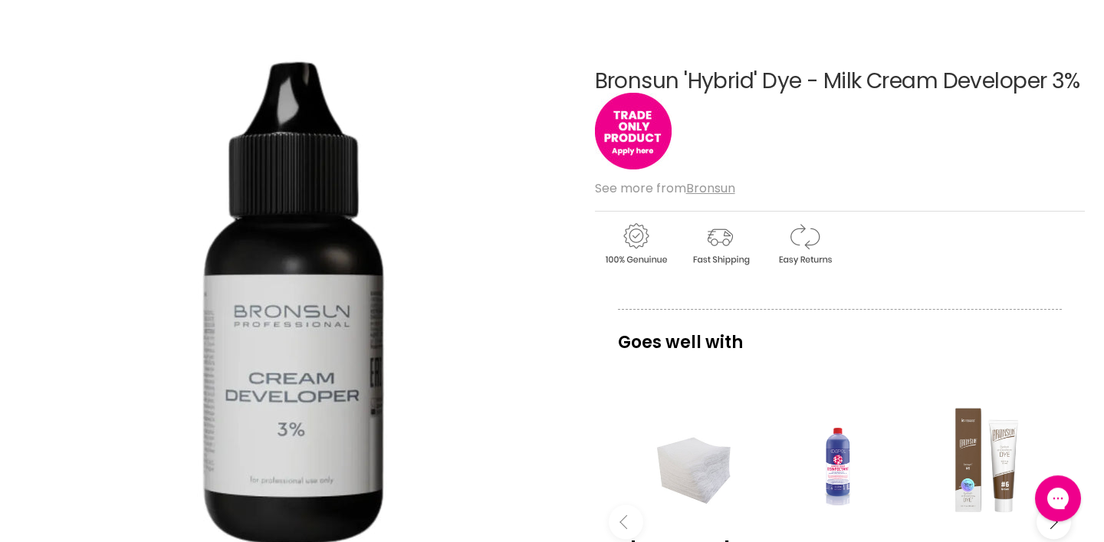
scroll to position [0, 0]
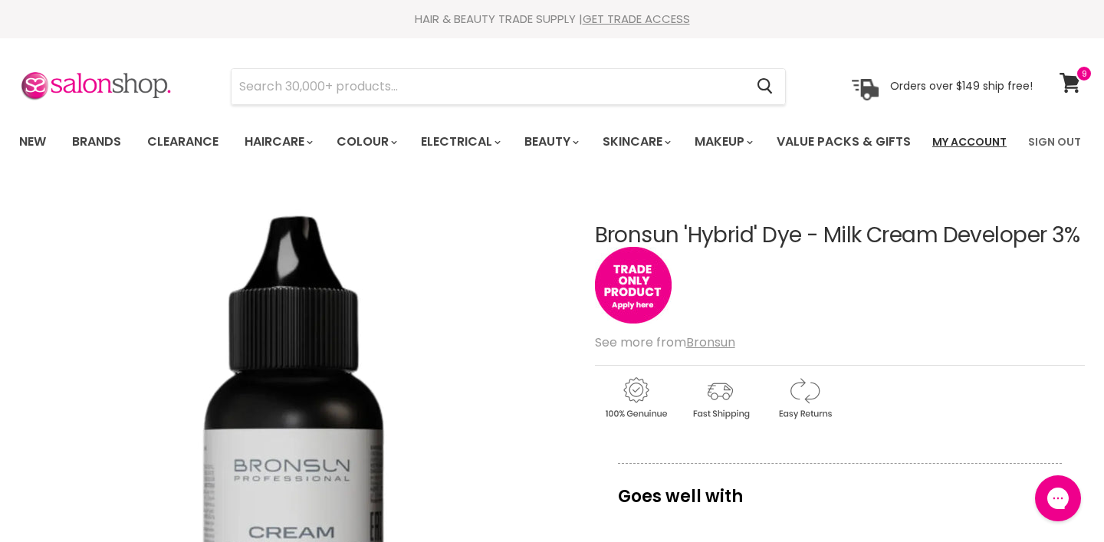
click at [970, 138] on link "My Account" at bounding box center [969, 142] width 93 height 32
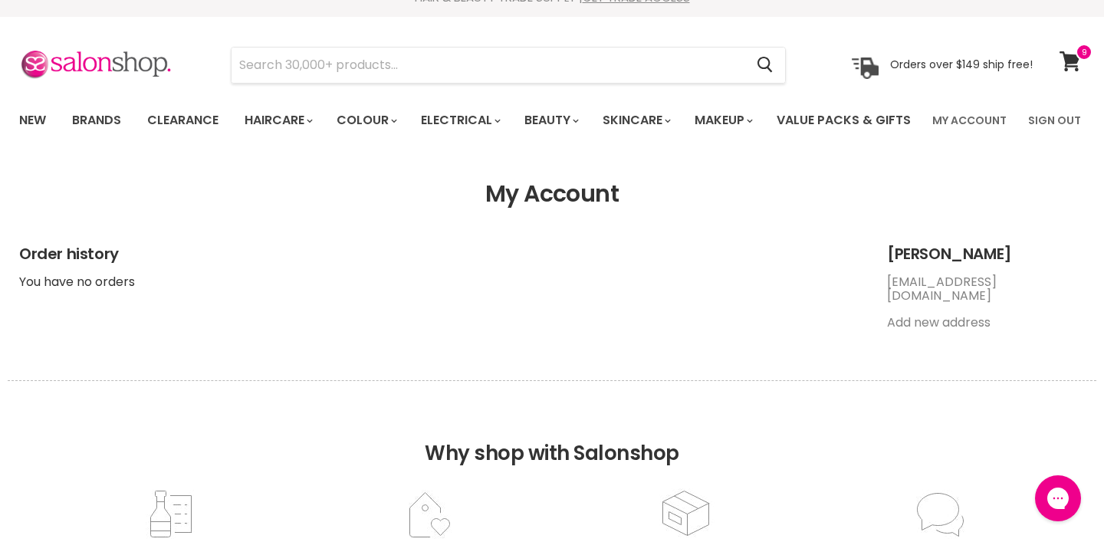
scroll to position [22, 0]
click at [103, 123] on link "Brands" at bounding box center [97, 119] width 72 height 32
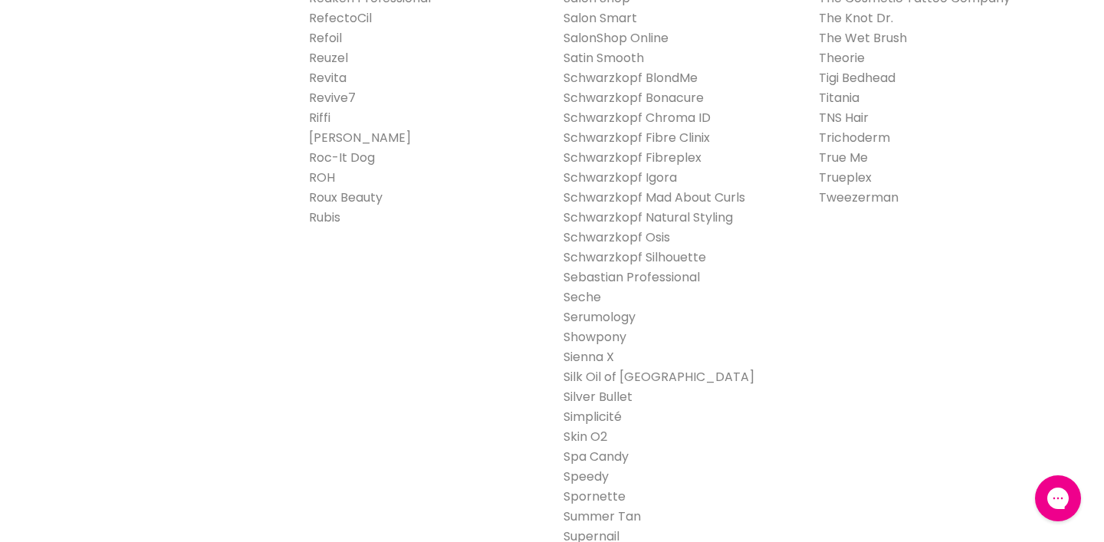
scroll to position [2483, 0]
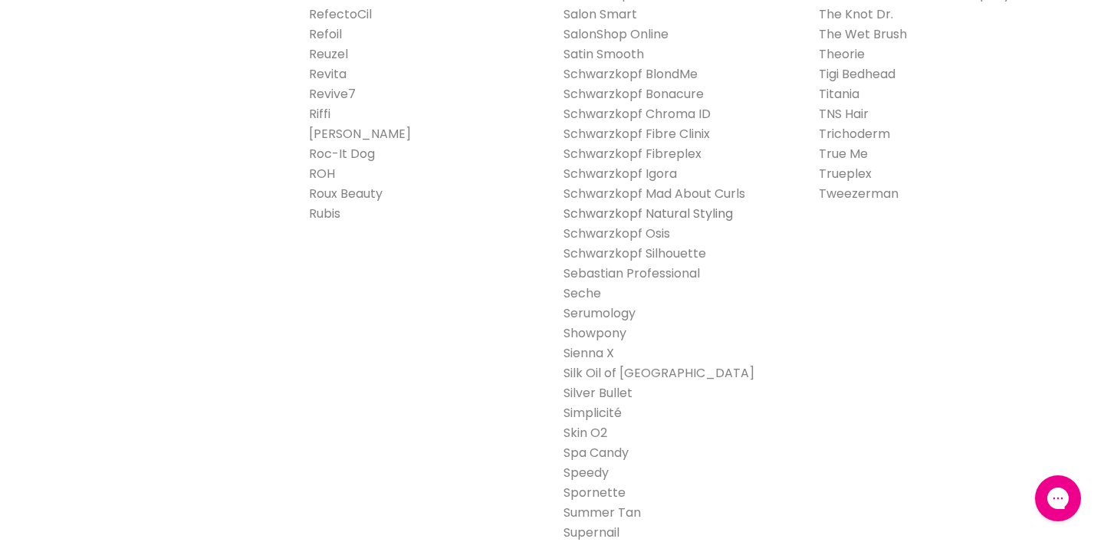
click at [654, 222] on link "Schwarzkopf Natural Styling" at bounding box center [647, 214] width 169 height 18
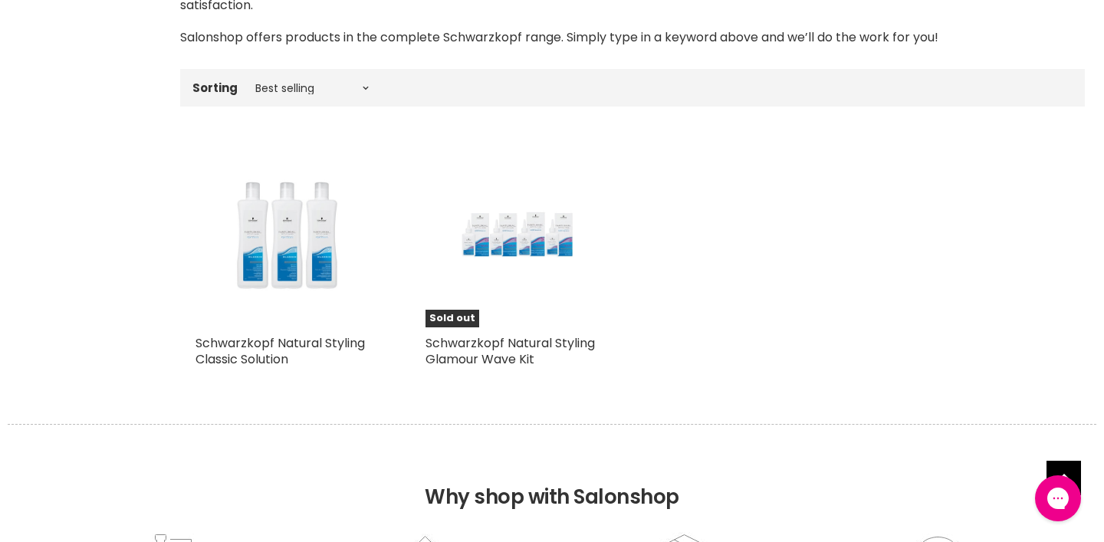
scroll to position [438, 0]
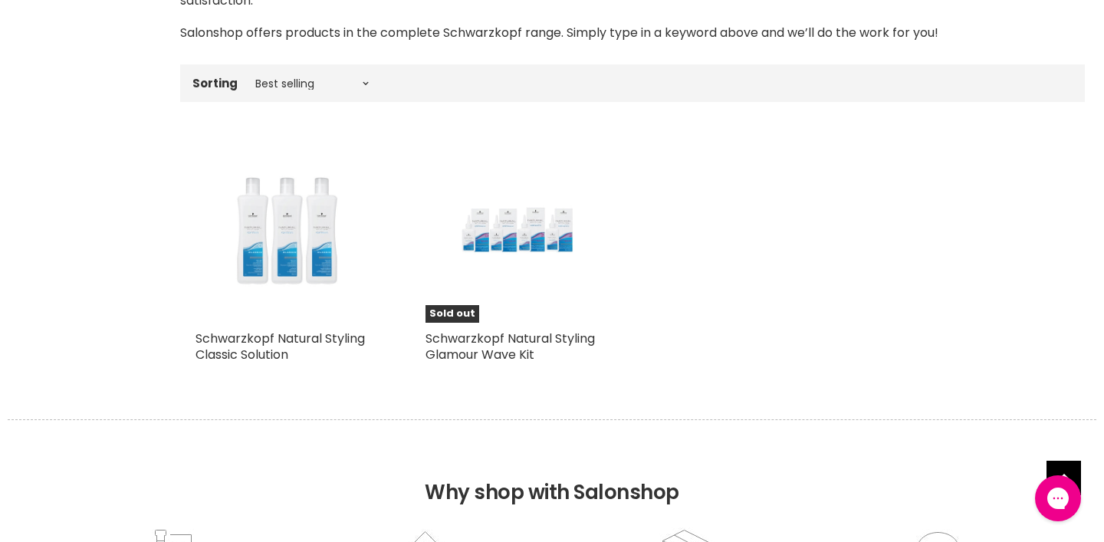
click at [278, 320] on img "Main content" at bounding box center [287, 231] width 122 height 184
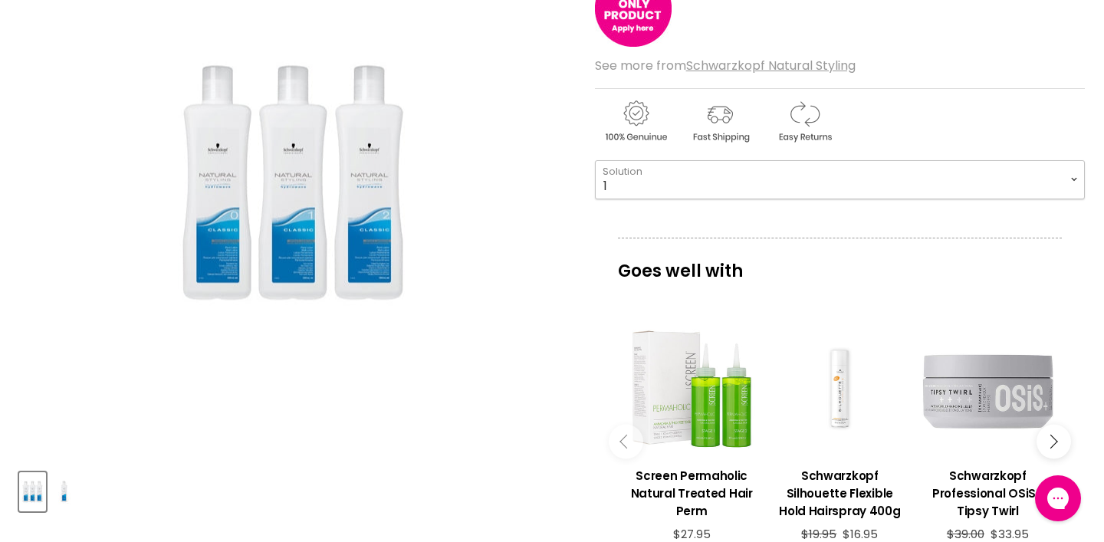
click option "1" at bounding box center [0, 0] width 0 height 0
select select "1"
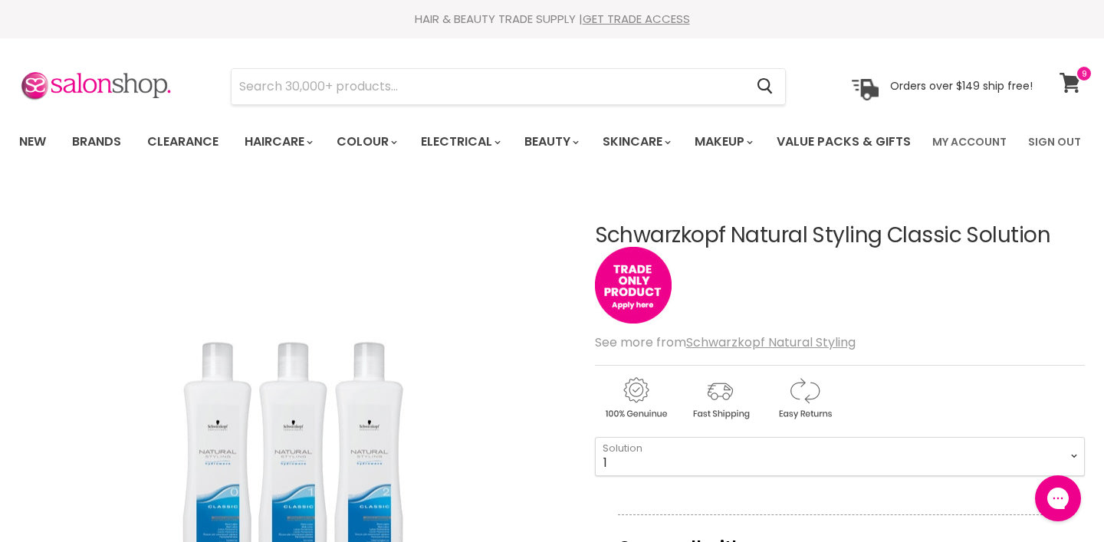
click at [1075, 79] on icon at bounding box center [1069, 83] width 21 height 20
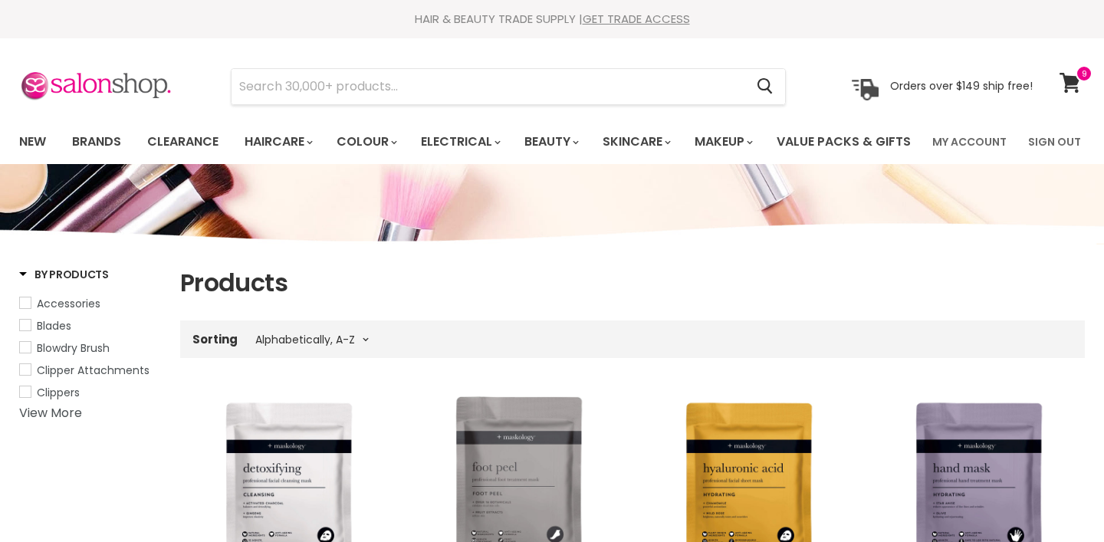
select select "title-ascending"
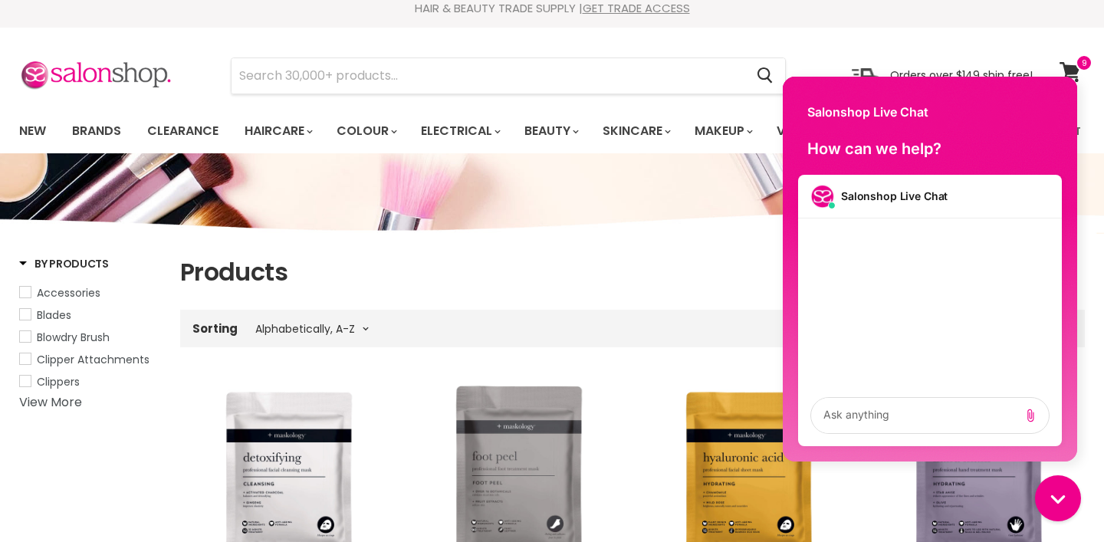
click at [823, 243] on div "Conversation messages" at bounding box center [930, 301] width 264 height 166
click at [828, 233] on div "Conversation messages" at bounding box center [930, 301] width 264 height 166
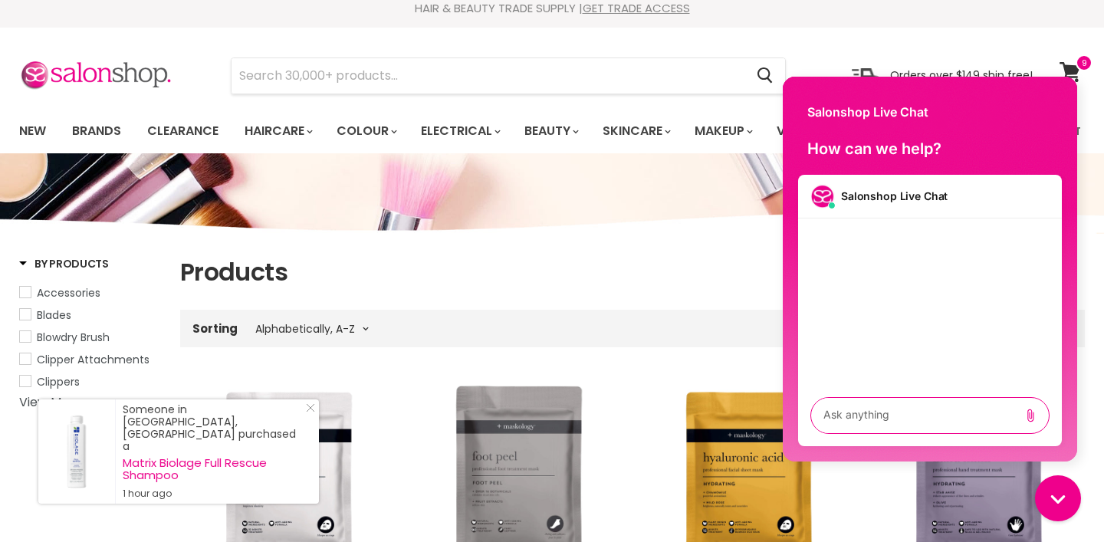
click at [889, 418] on textarea "live chat message input" at bounding box center [914, 415] width 195 height 35
click at [1032, 414] on icon "Add attachment" at bounding box center [1030, 415] width 6 height 13
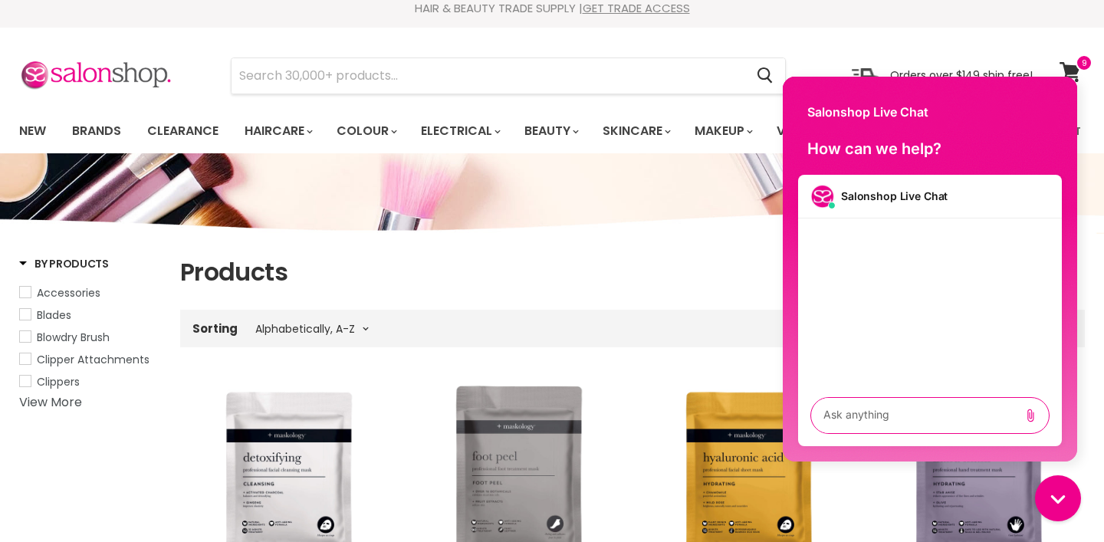
click at [858, 419] on textarea "live chat message input" at bounding box center [914, 415] width 195 height 35
type textarea "i have an account but unable to put more in my cart"
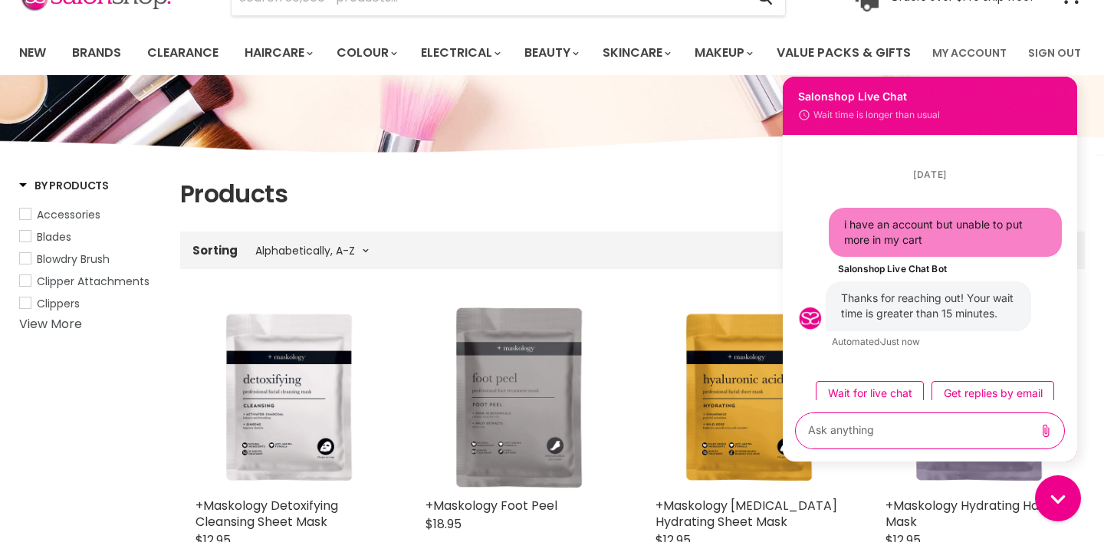
scroll to position [88, 0]
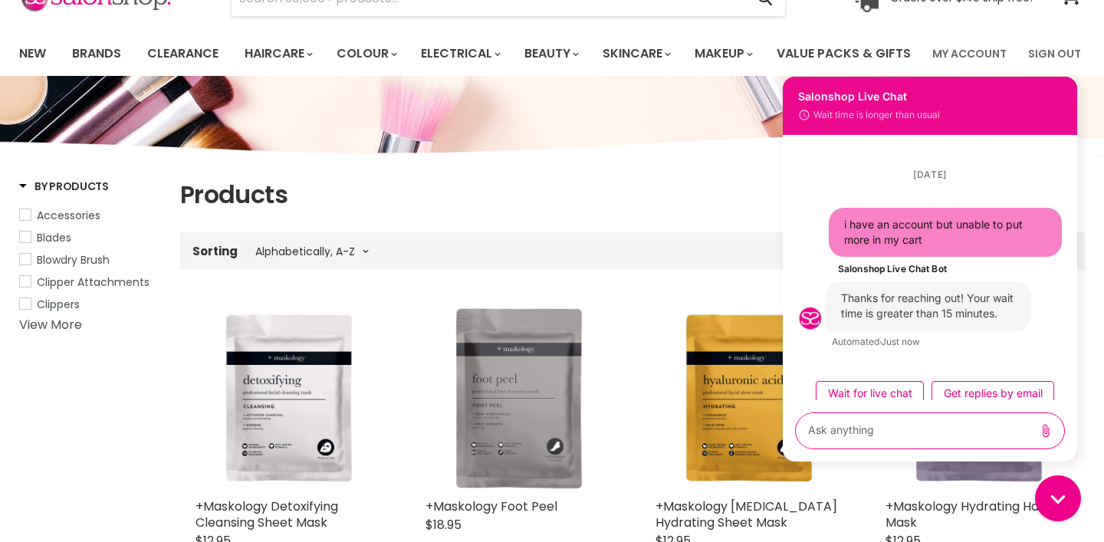
click at [656, 54] on div "Menu Cancel" at bounding box center [552, 13] width 1104 height 126
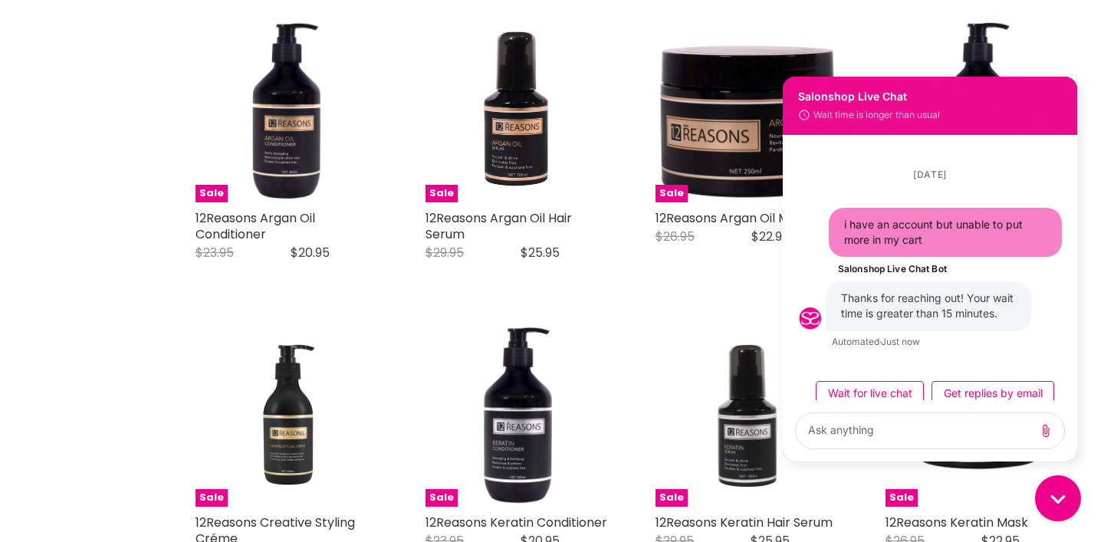
scroll to position [2853, 0]
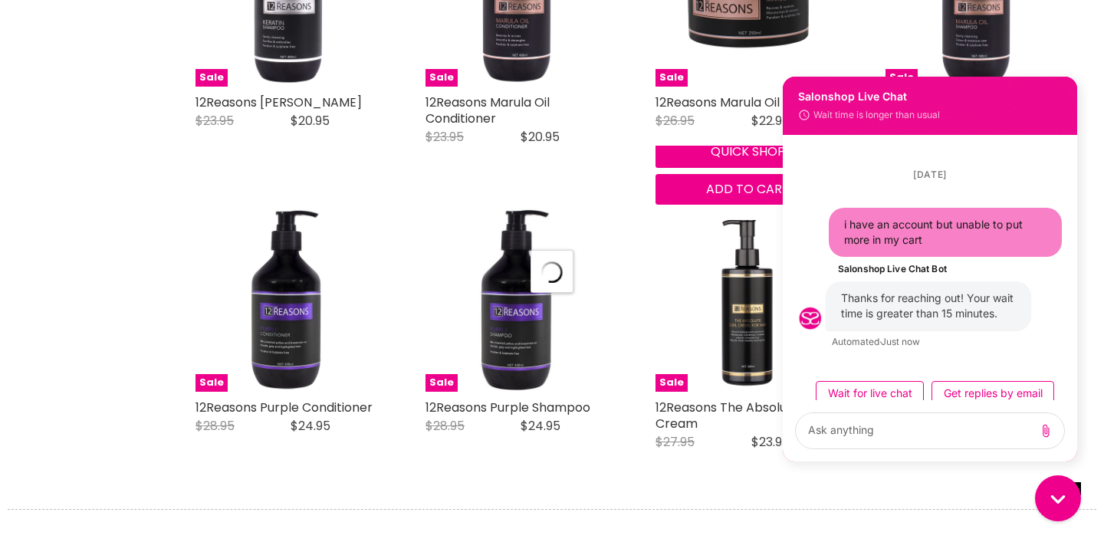
select select "title-ascending"
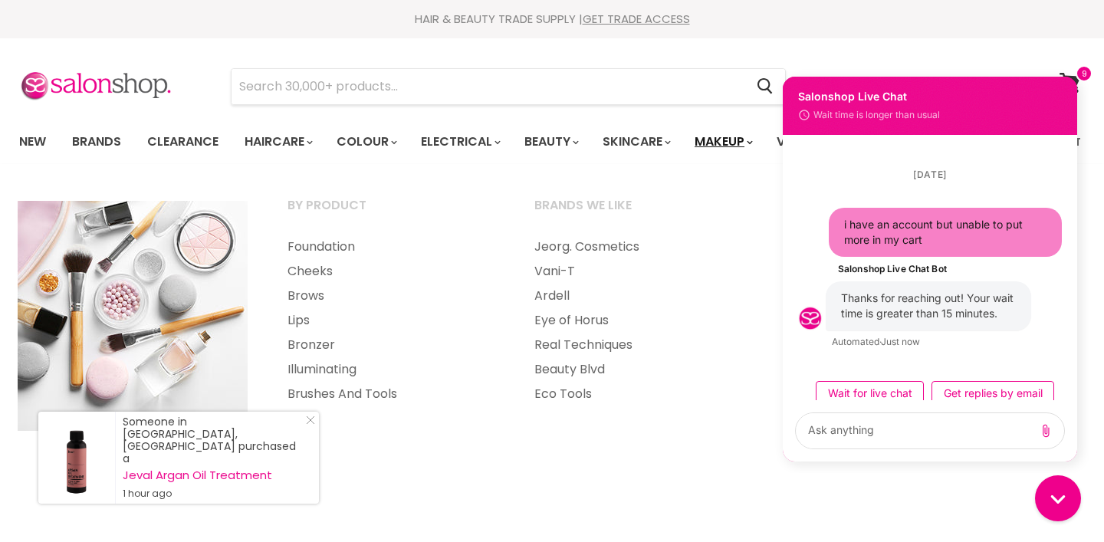
click at [746, 142] on link "Makeup" at bounding box center [722, 142] width 79 height 32
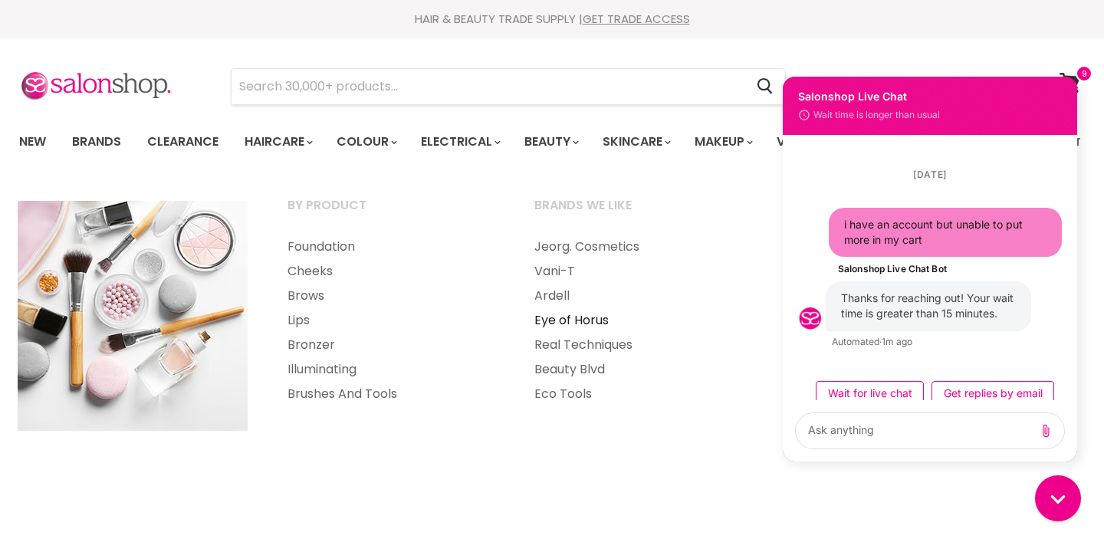
click at [559, 333] on link "Eye of Horus" at bounding box center [637, 320] width 244 height 25
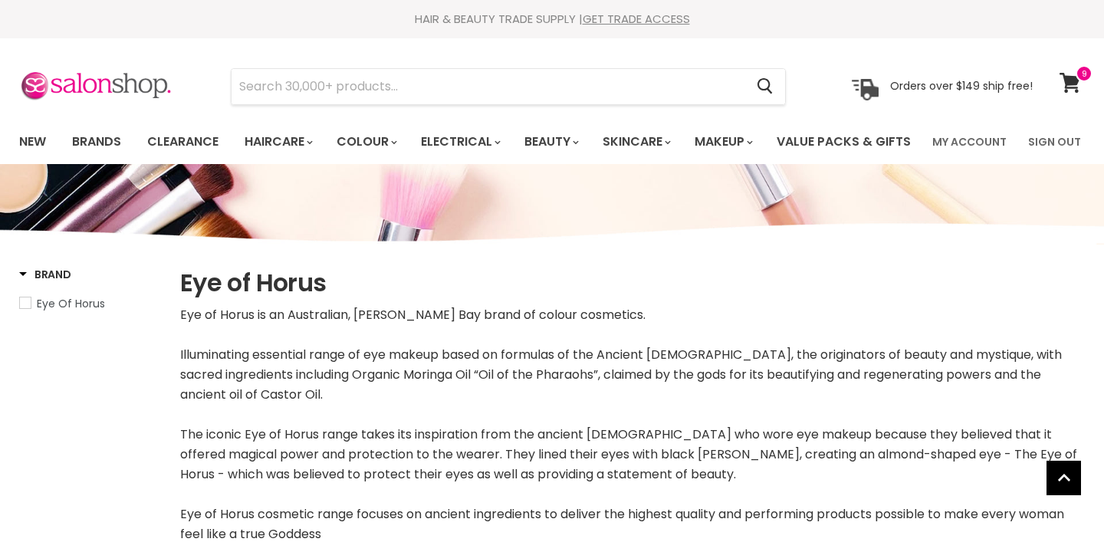
select select "manual"
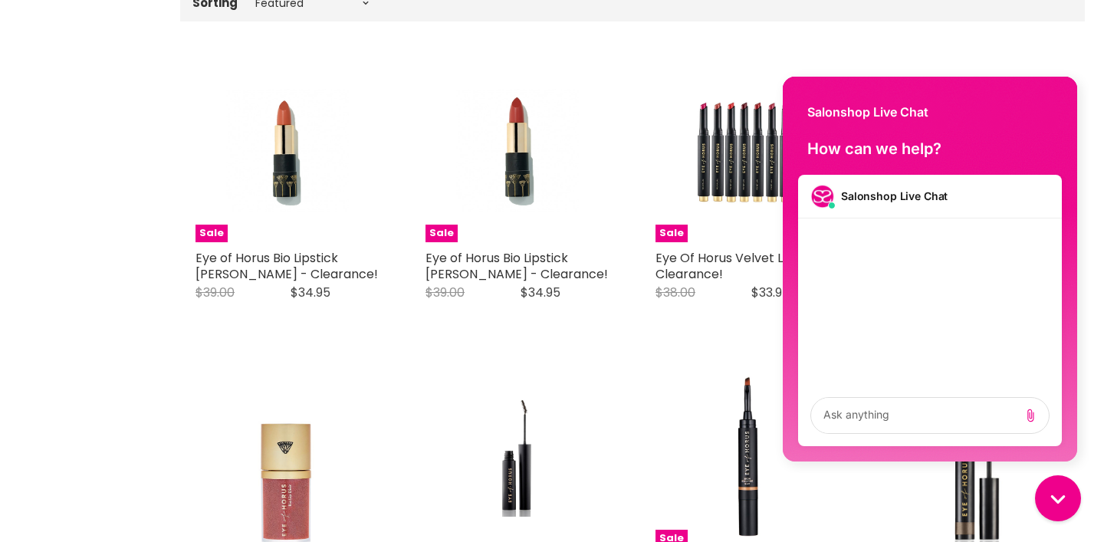
click at [792, 87] on div "Salonshop Live Chat" at bounding box center [930, 104] width 294 height 55
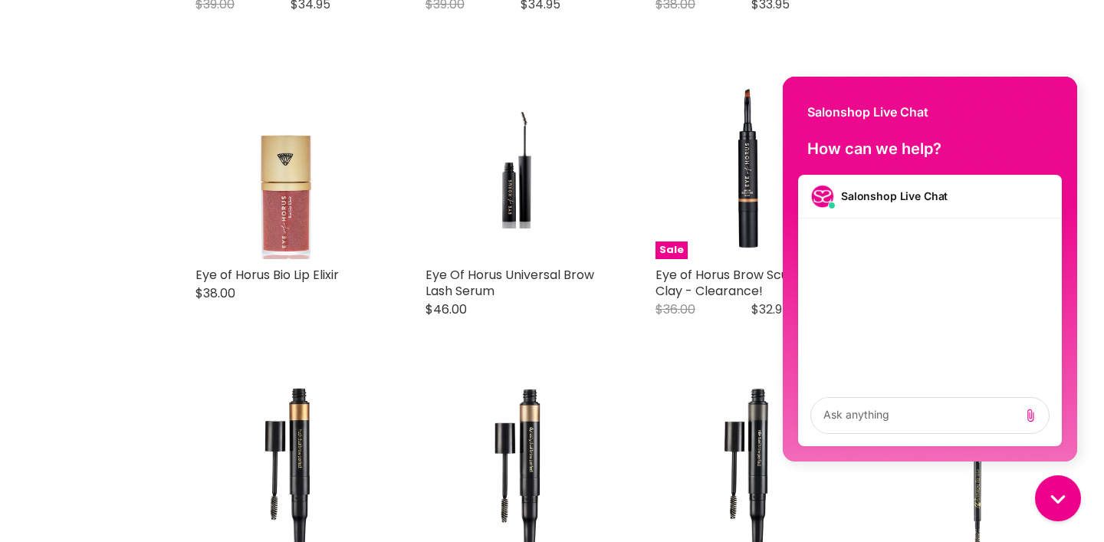
scroll to position [912, 0]
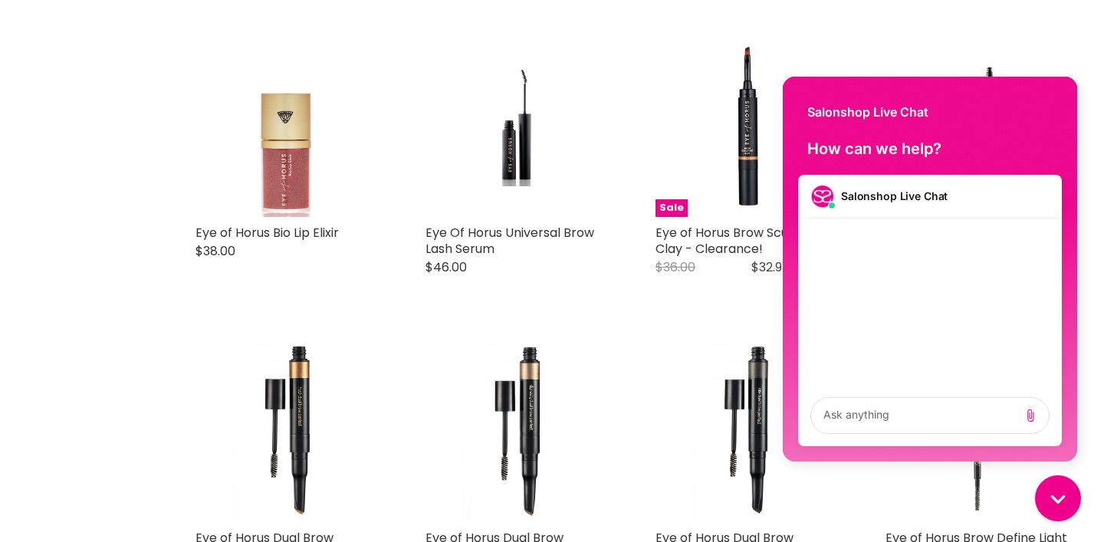
click at [1045, 94] on div "Salonshop Live Chat" at bounding box center [930, 104] width 294 height 55
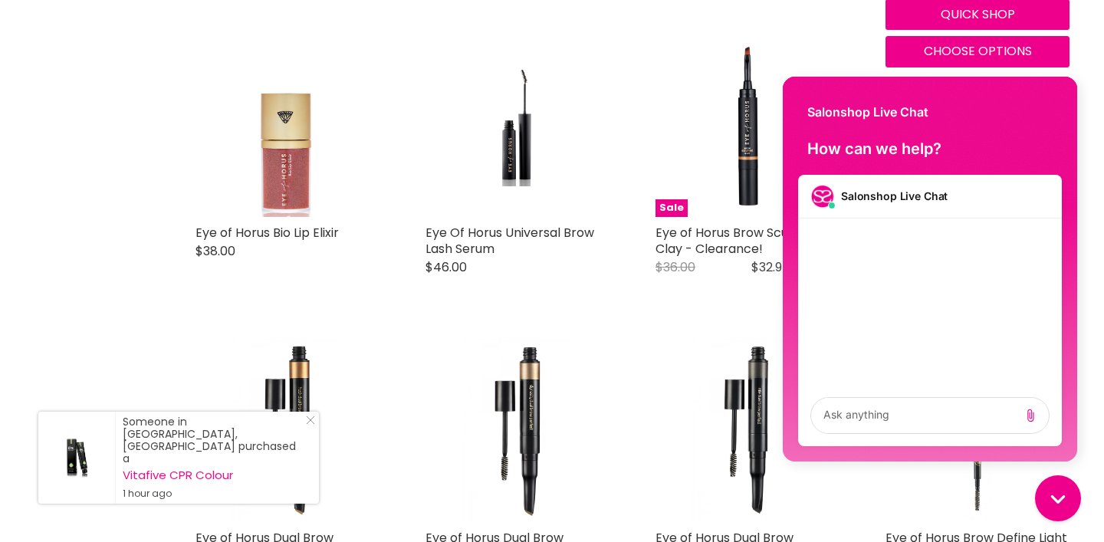
click at [1003, 30] on button "Quick shop" at bounding box center [977, 14] width 184 height 31
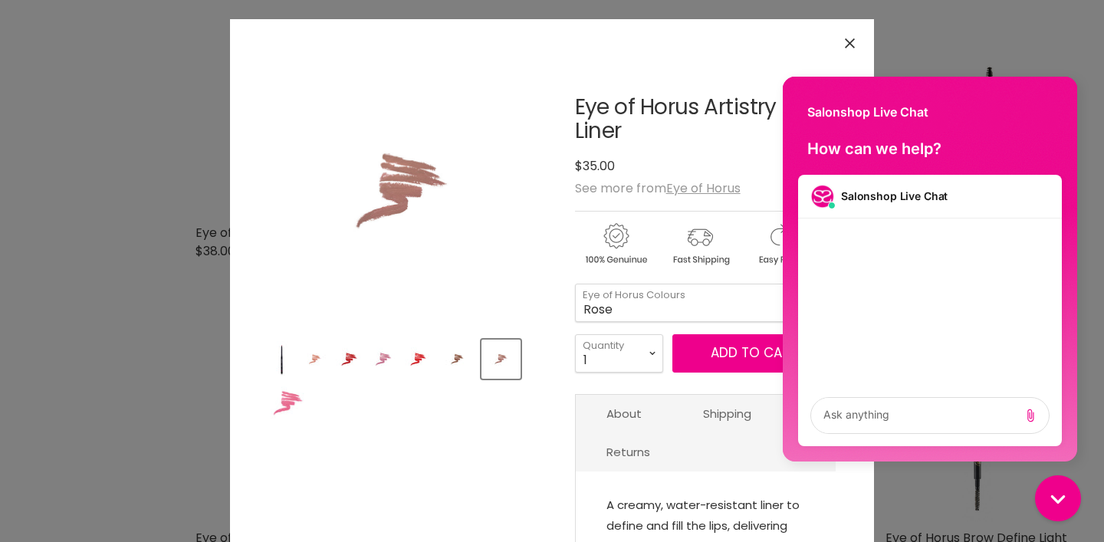
click at [850, 40] on icon "Close" at bounding box center [850, 43] width 10 height 10
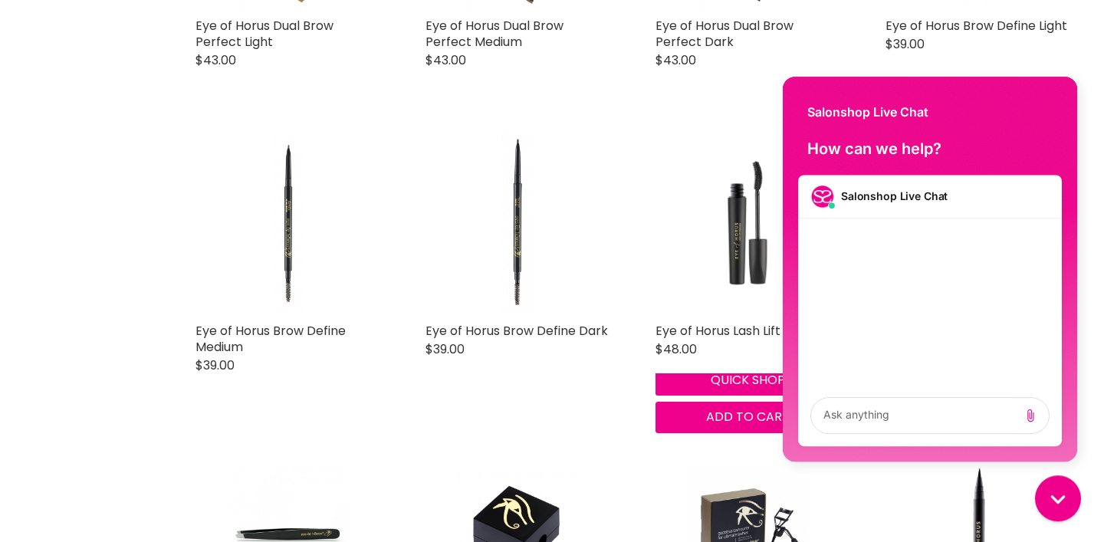
scroll to position [1425, 0]
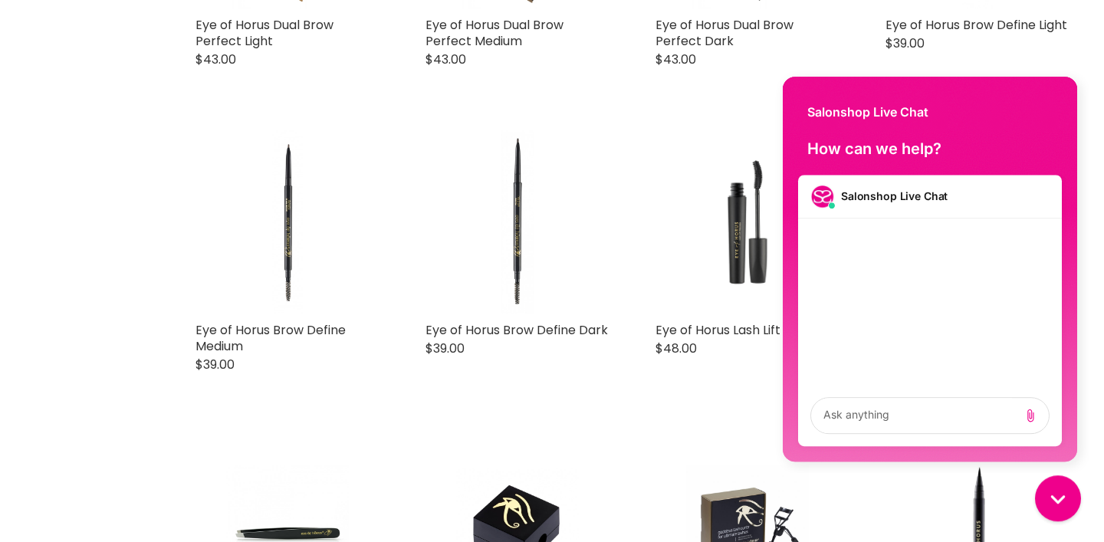
click at [1060, 89] on div "Salonshop Live Chat" at bounding box center [930, 104] width 294 height 55
click at [830, 202] on img "Conversation messages" at bounding box center [822, 196] width 25 height 25
click at [806, 97] on div "Salonshop Live Chat" at bounding box center [930, 104] width 294 height 55
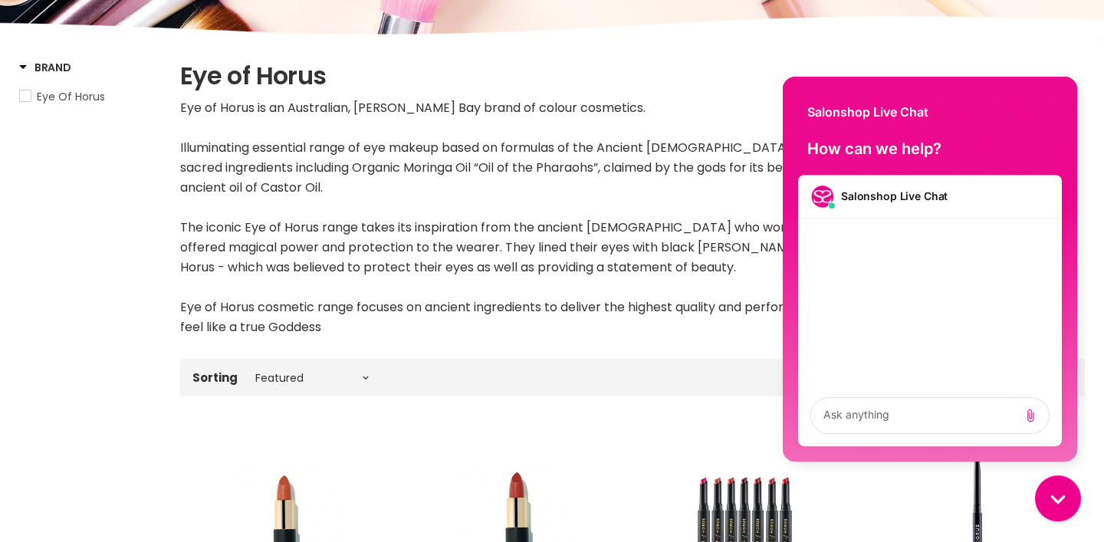
scroll to position [0, 0]
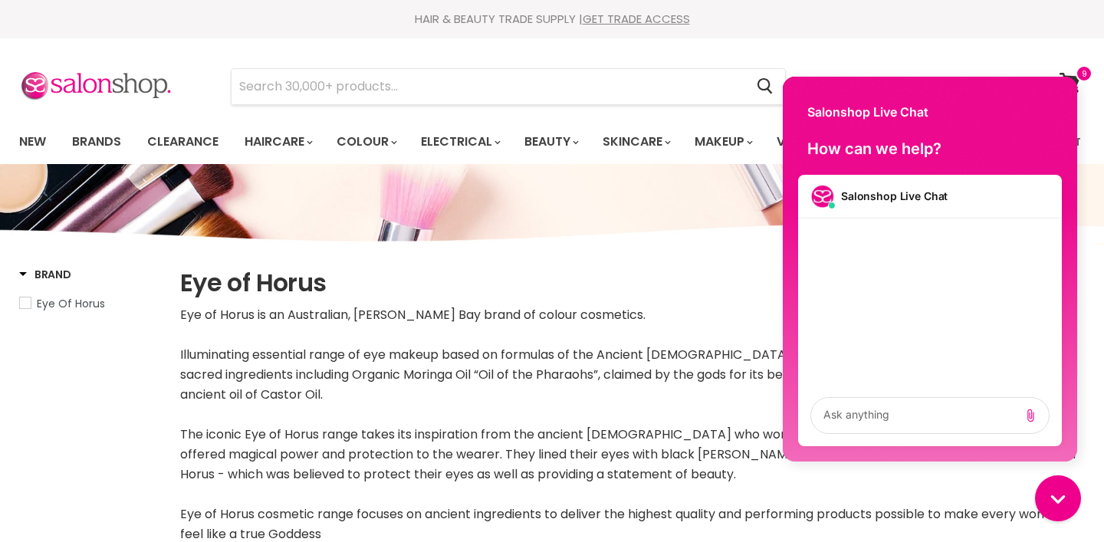
click at [1029, 102] on div "Salonshop Live Chat" at bounding box center [930, 104] width 294 height 55
click at [1054, 496] on icon "Gorgias live chat" at bounding box center [1057, 498] width 17 height 17
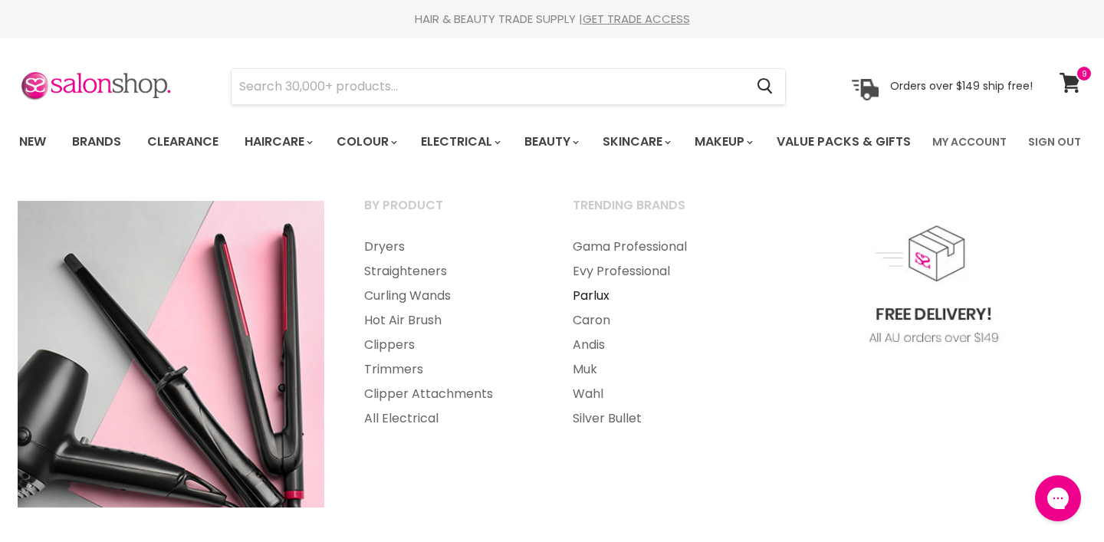
click at [593, 308] on link "Parlux" at bounding box center [655, 296] width 205 height 25
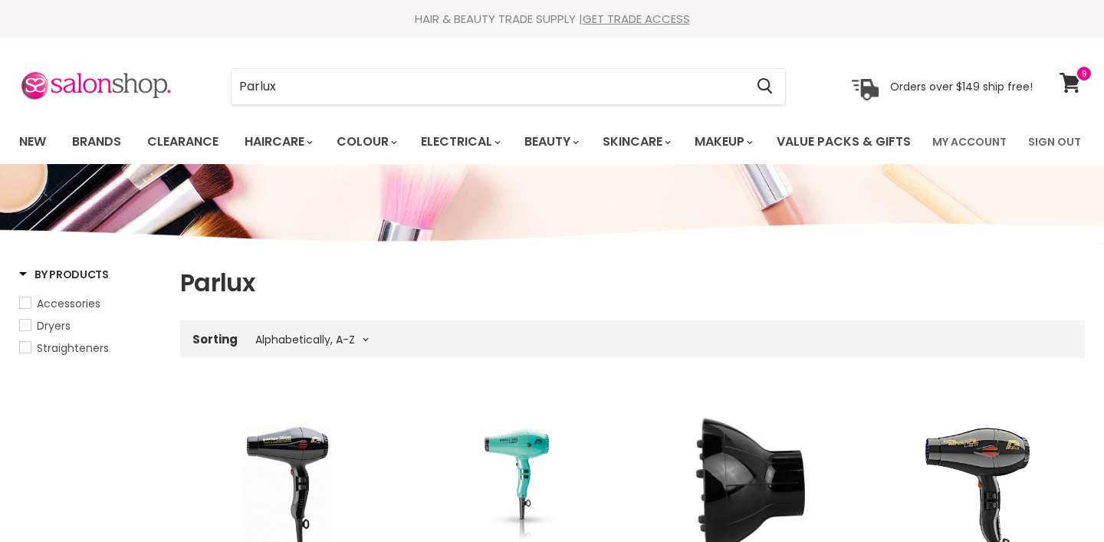
select select "title-ascending"
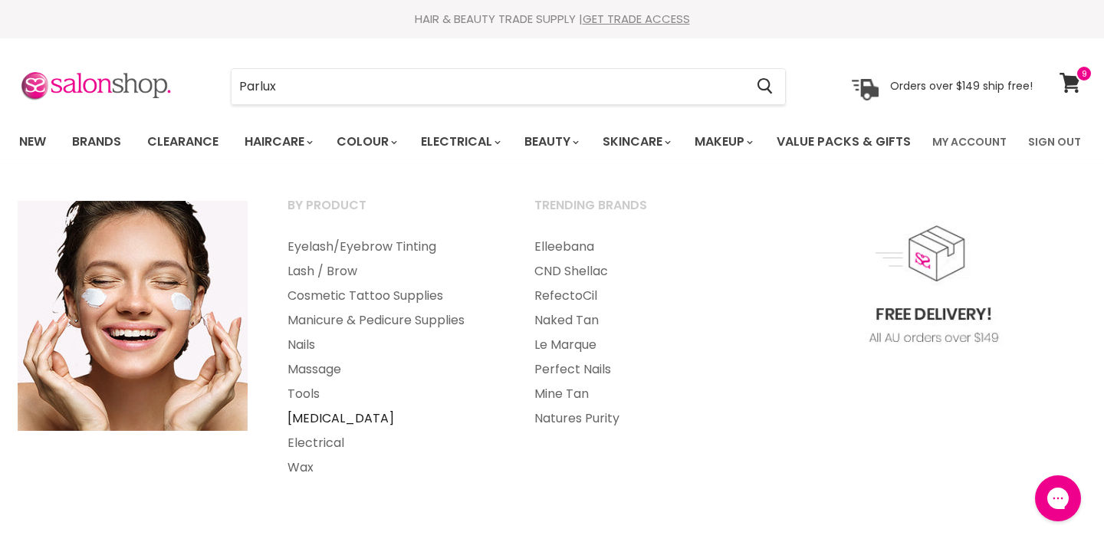
click at [327, 431] on link "[MEDICAL_DATA]" at bounding box center [390, 418] width 244 height 25
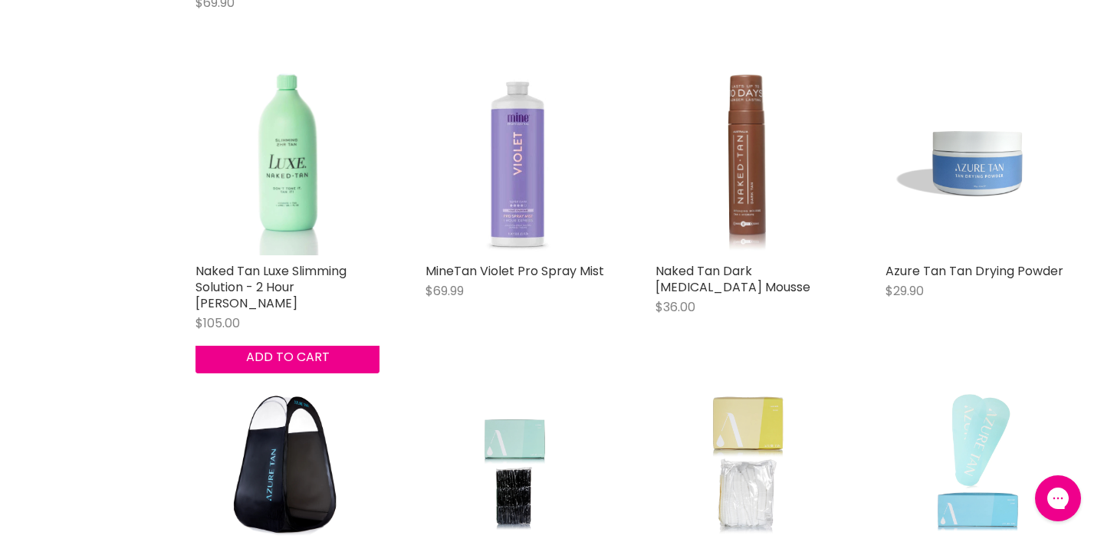
scroll to position [3509, 0]
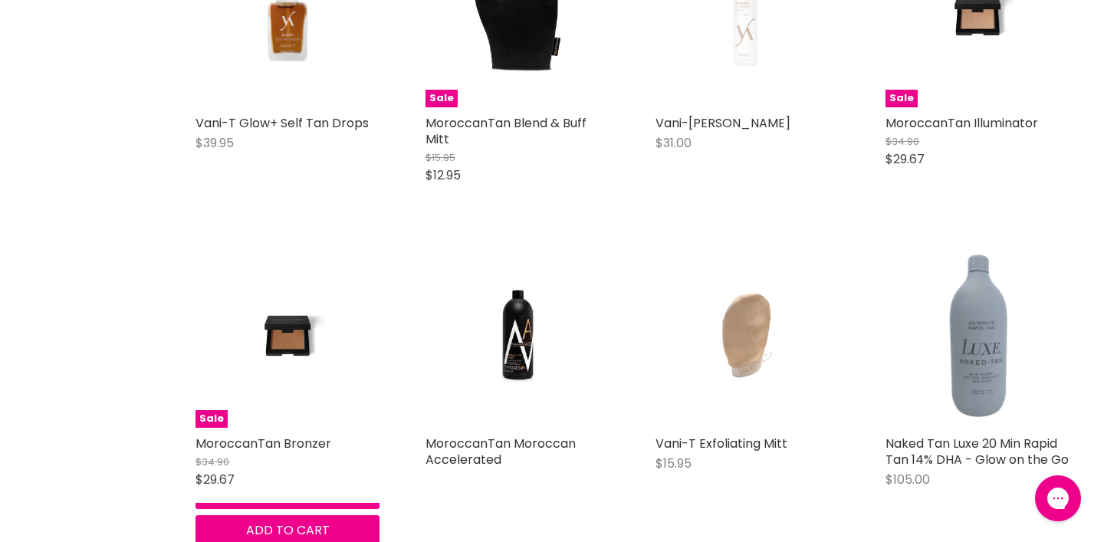
scroll to position [7188, 0]
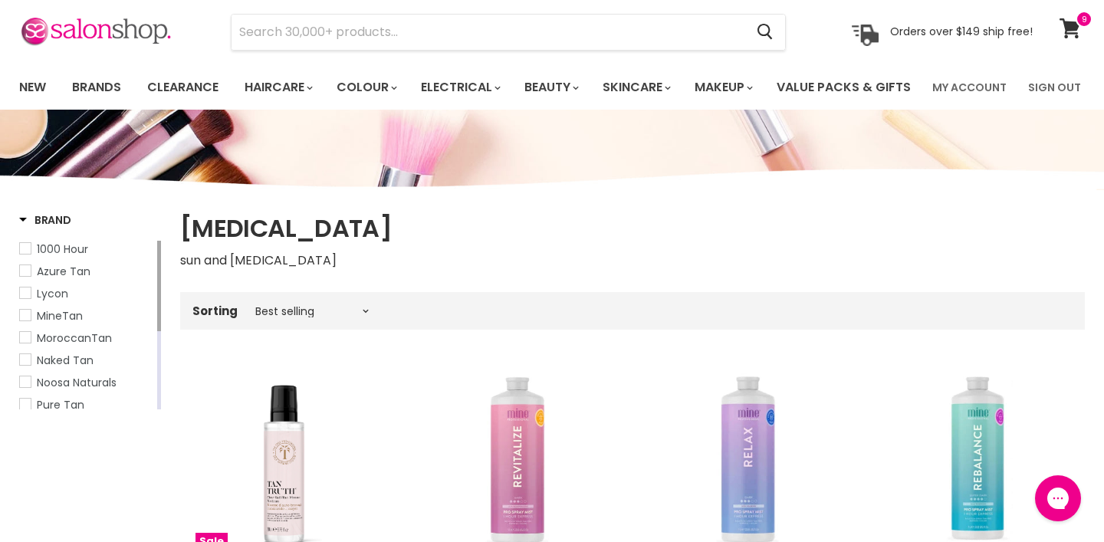
scroll to position [56, 0]
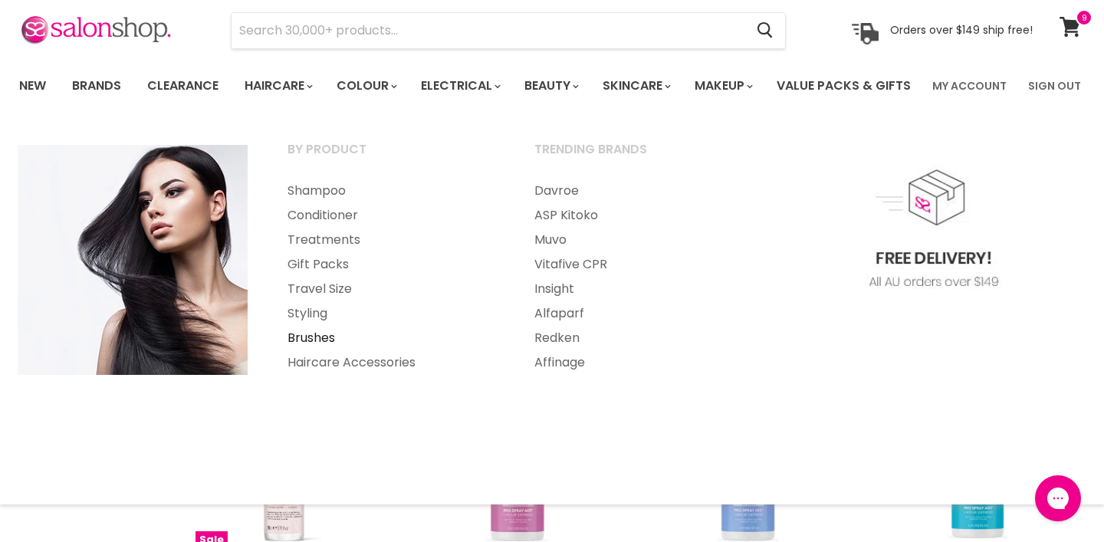
click at [324, 350] on link "Brushes" at bounding box center [390, 338] width 244 height 25
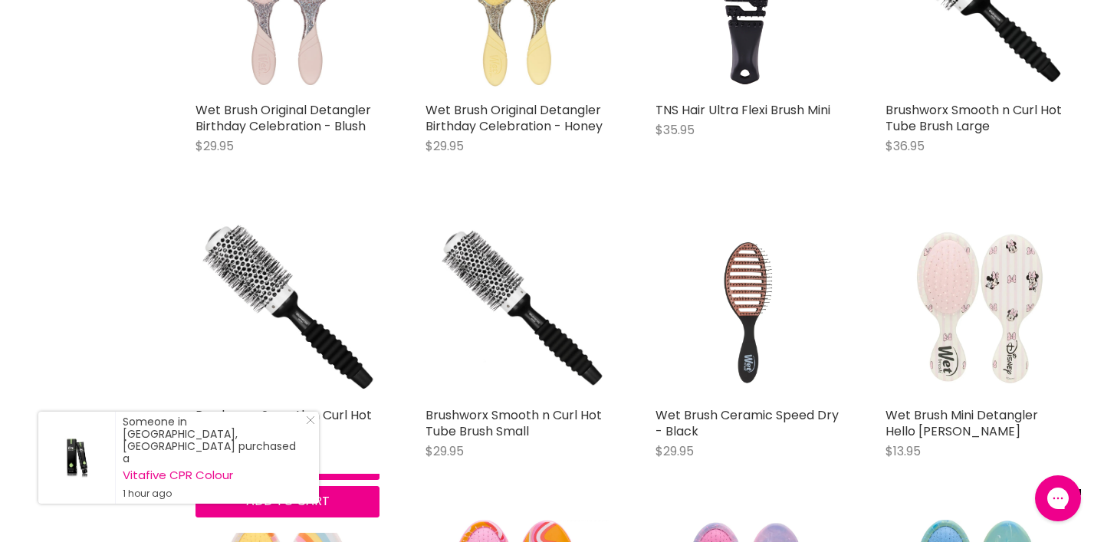
scroll to position [1446, 0]
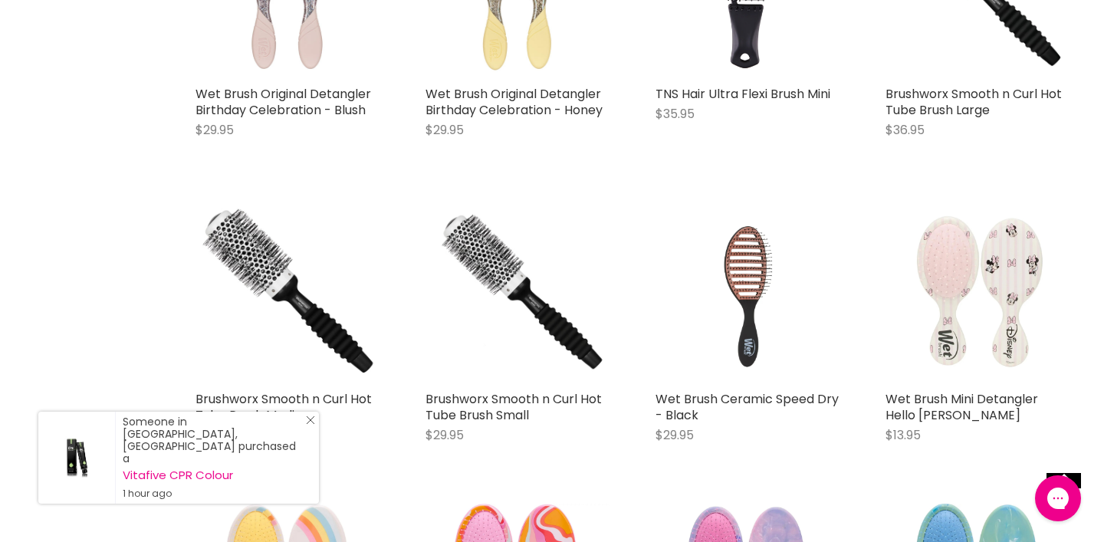
click at [310, 425] on icon "Close Icon" at bounding box center [310, 419] width 9 height 9
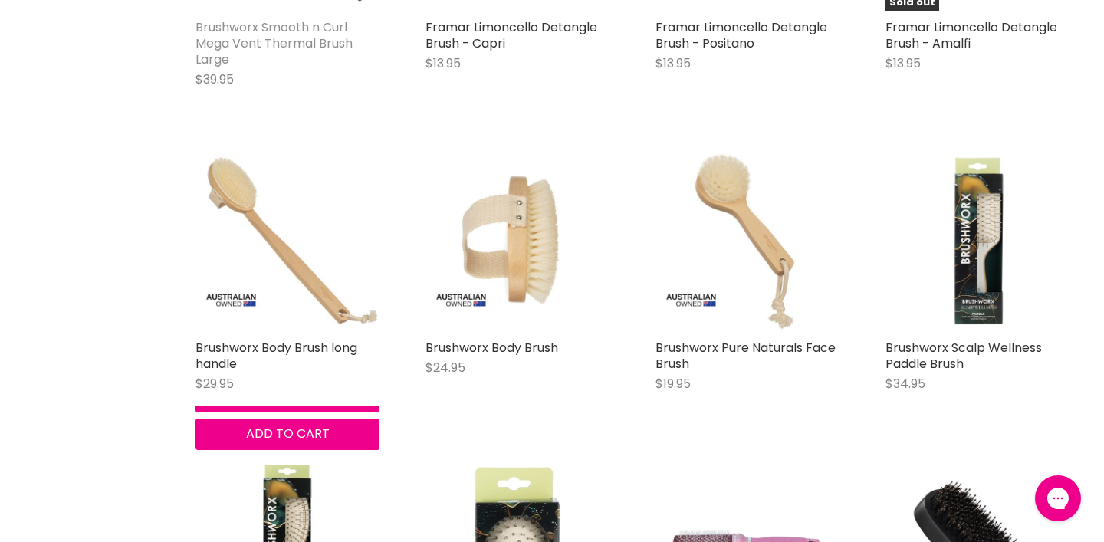
scroll to position [3375, 0]
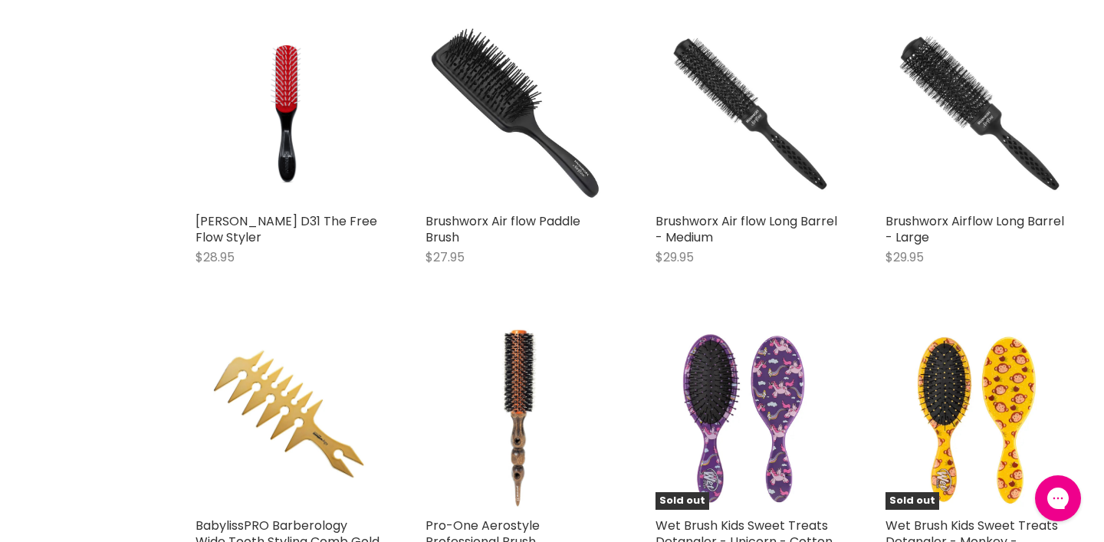
scroll to position [7236, 0]
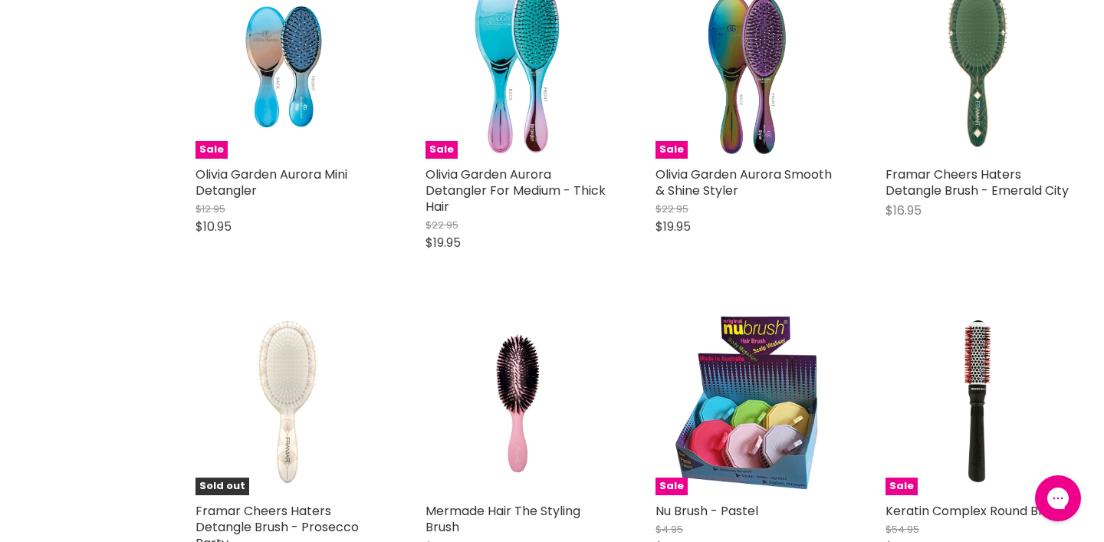
scroll to position [10362, 0]
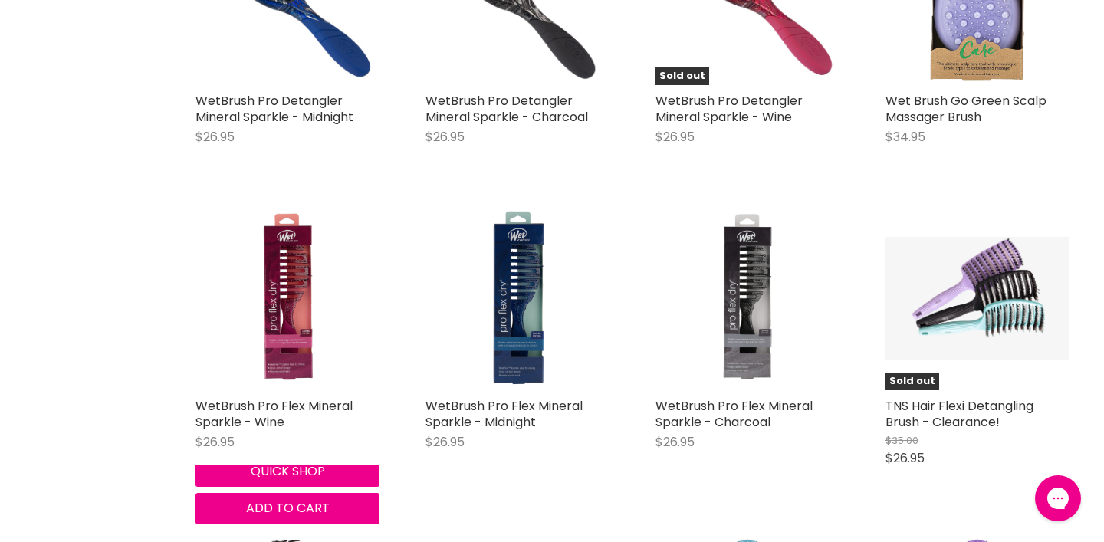
scroll to position [12618, 0]
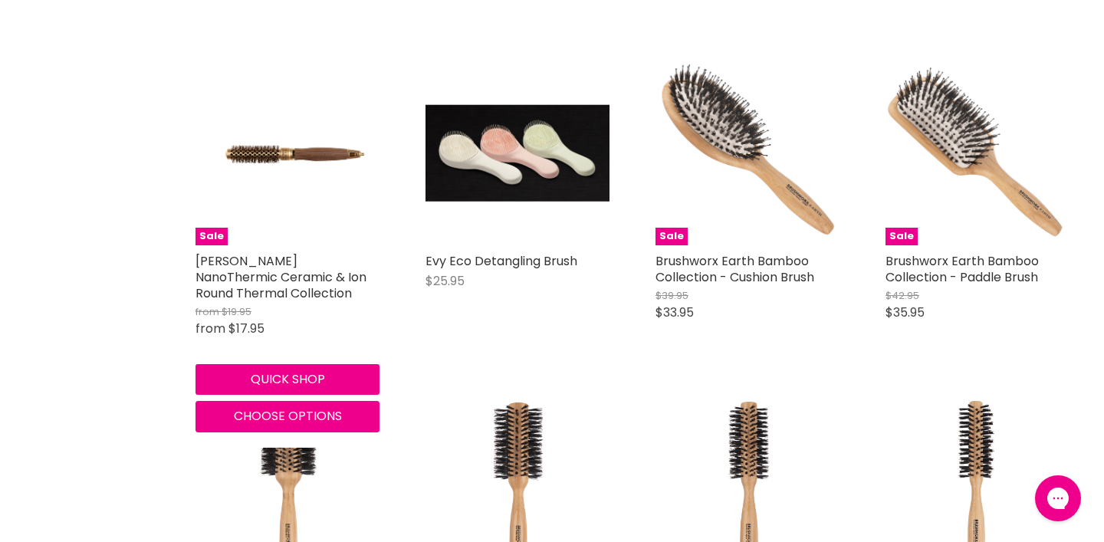
scroll to position [18402, 0]
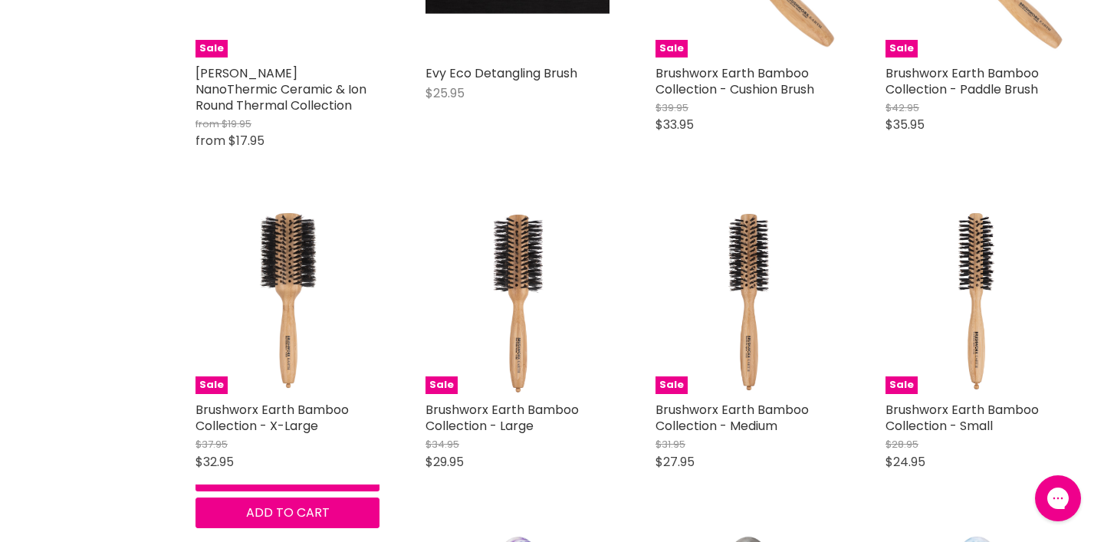
scroll to position [18805, 0]
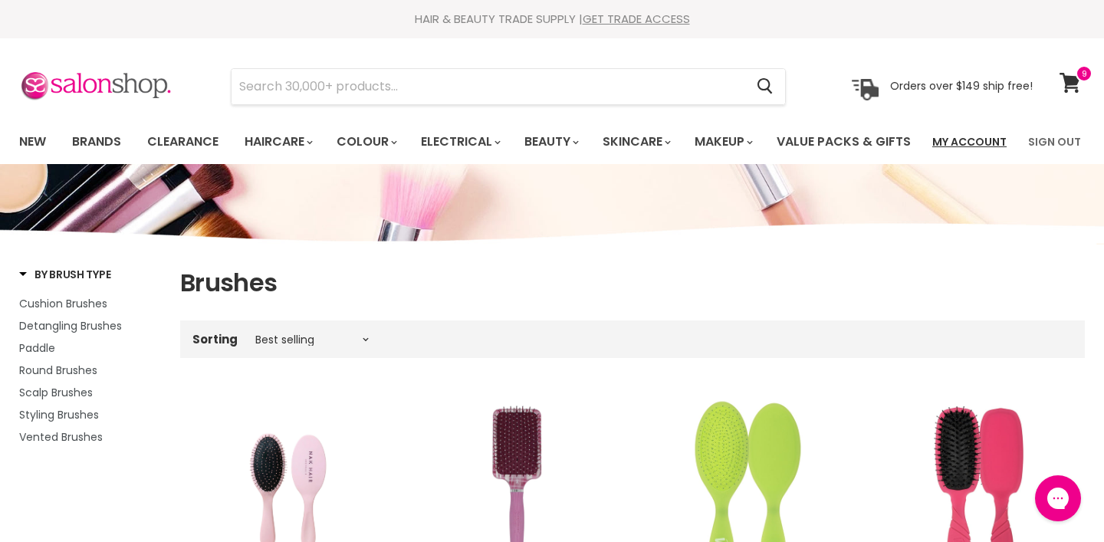
click at [986, 142] on link "My Account" at bounding box center [969, 142] width 93 height 32
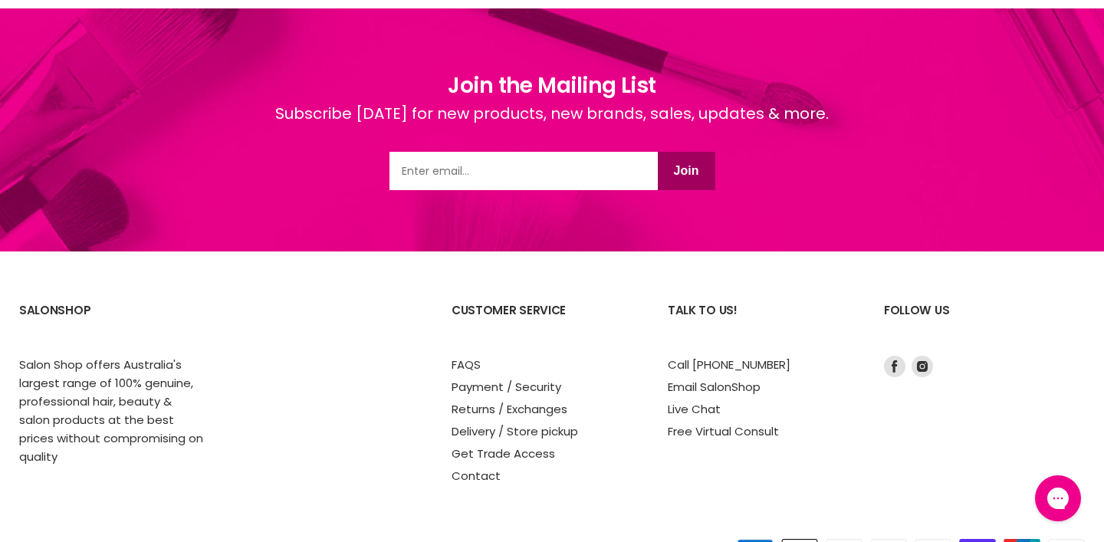
scroll to position [711, 0]
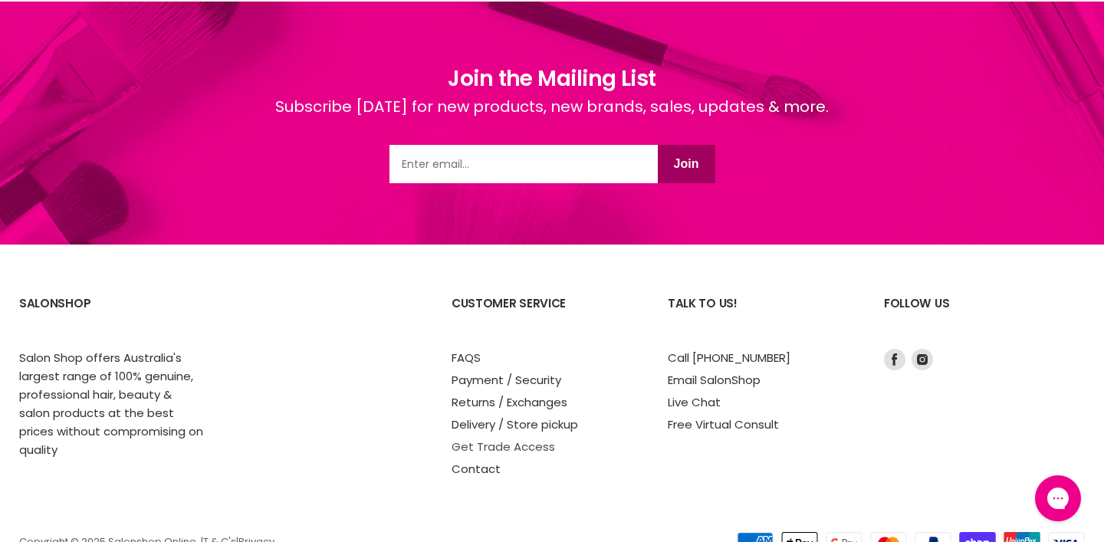
click at [525, 454] on link "Get Trade Access" at bounding box center [502, 446] width 103 height 16
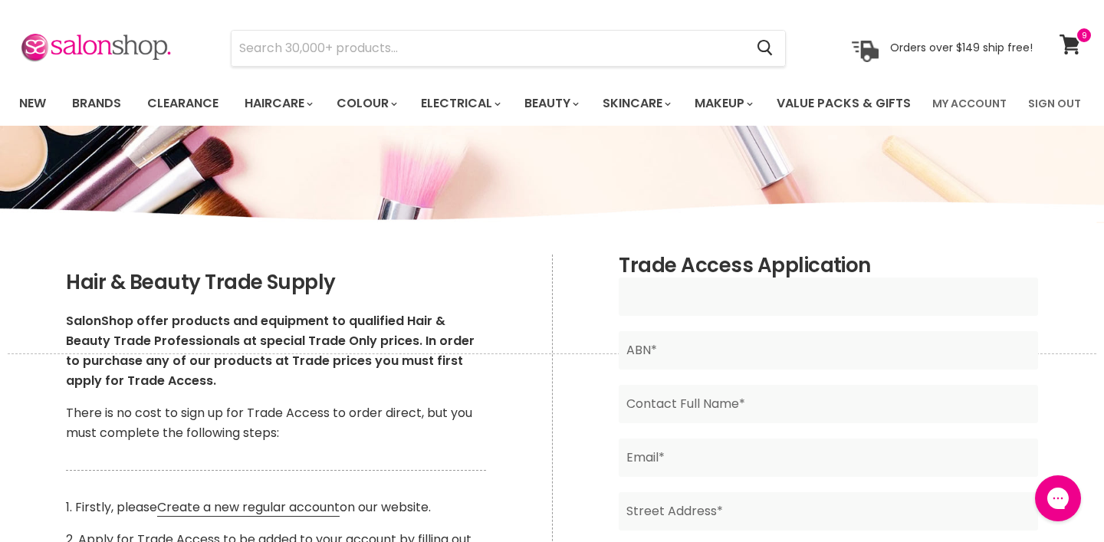
click at [736, 316] on input "Main content" at bounding box center [827, 296] width 418 height 38
type input "hair yard"
click at [756, 423] on input "Main content" at bounding box center [827, 404] width 418 height 38
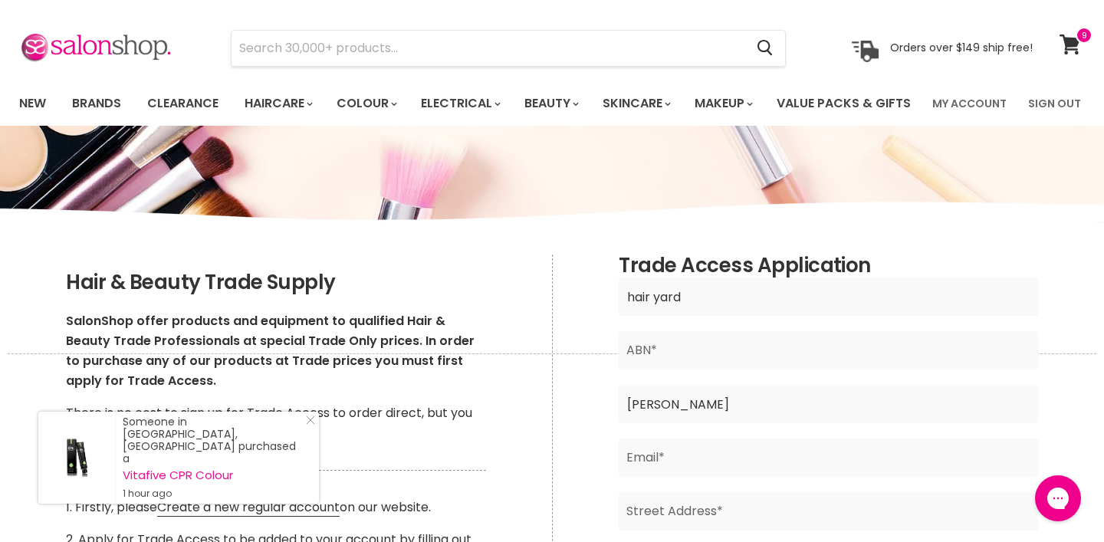
type input "[PERSON_NAME]"
click at [687, 477] on input "Main content" at bounding box center [827, 457] width 418 height 38
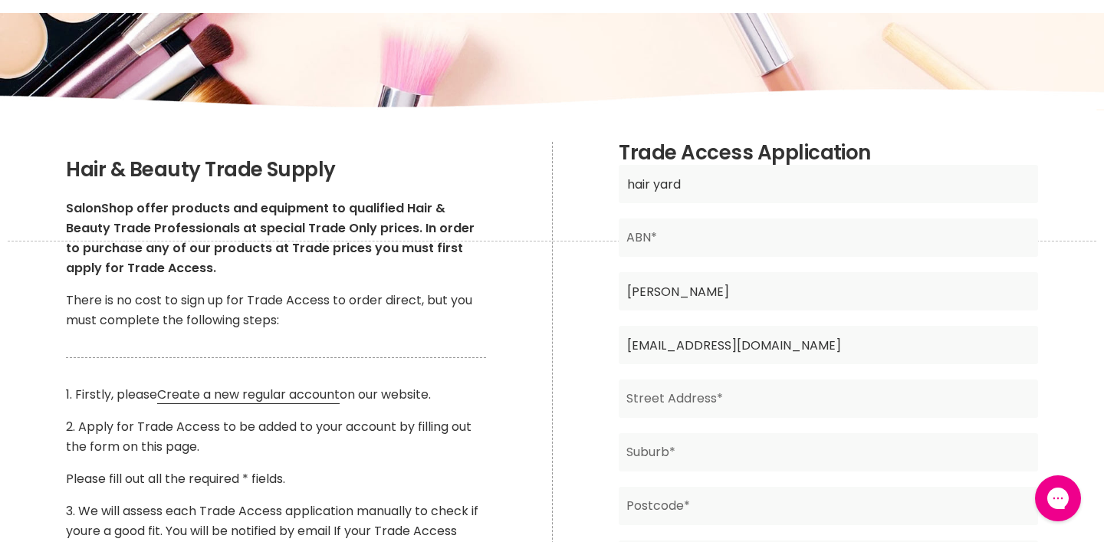
scroll to position [169, 0]
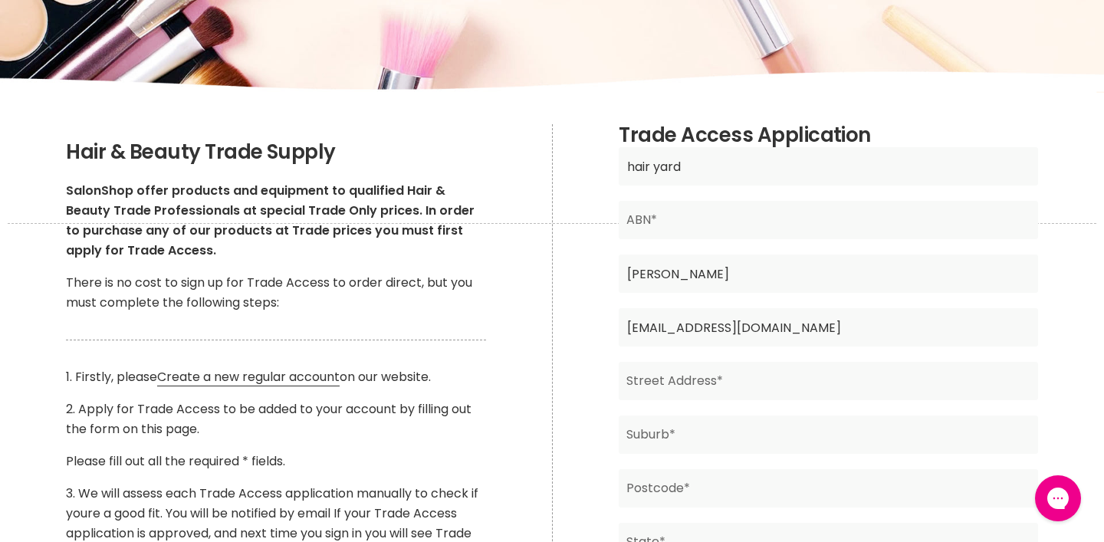
type input "[EMAIL_ADDRESS][DOMAIN_NAME]"
click at [737, 400] on input "Main content" at bounding box center [827, 381] width 418 height 38
type input "[STREET_ADDRESS]"
click at [681, 454] on input "Main content" at bounding box center [827, 434] width 418 height 38
type input "robina"
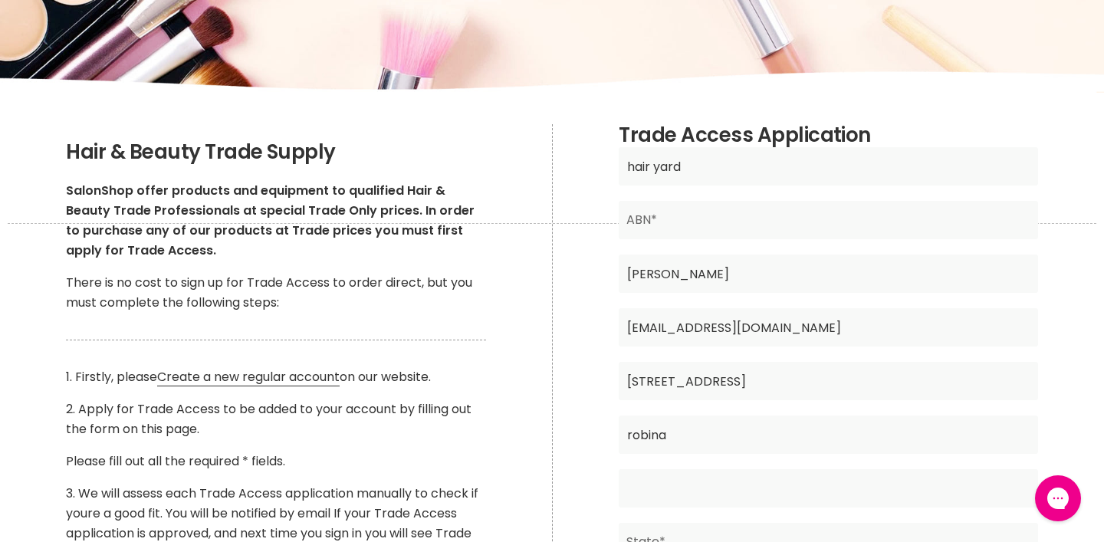
click at [695, 507] on input "Main content" at bounding box center [827, 488] width 418 height 38
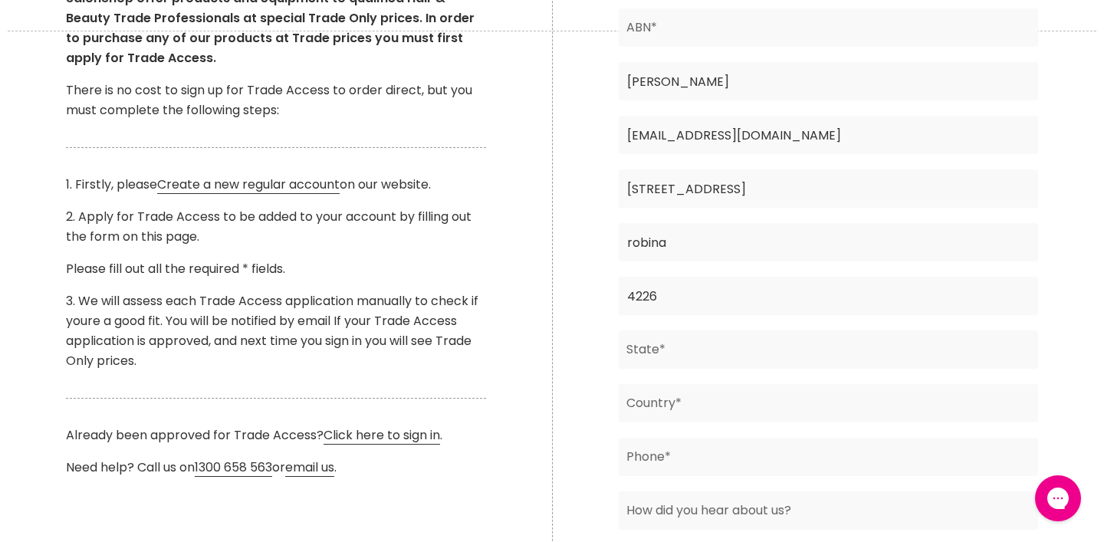
scroll to position [363, 0]
type input "4226"
click at [682, 367] on input "Main content" at bounding box center [827, 348] width 418 height 38
type input "qld"
click at [684, 421] on input "Main content" at bounding box center [827, 401] width 418 height 38
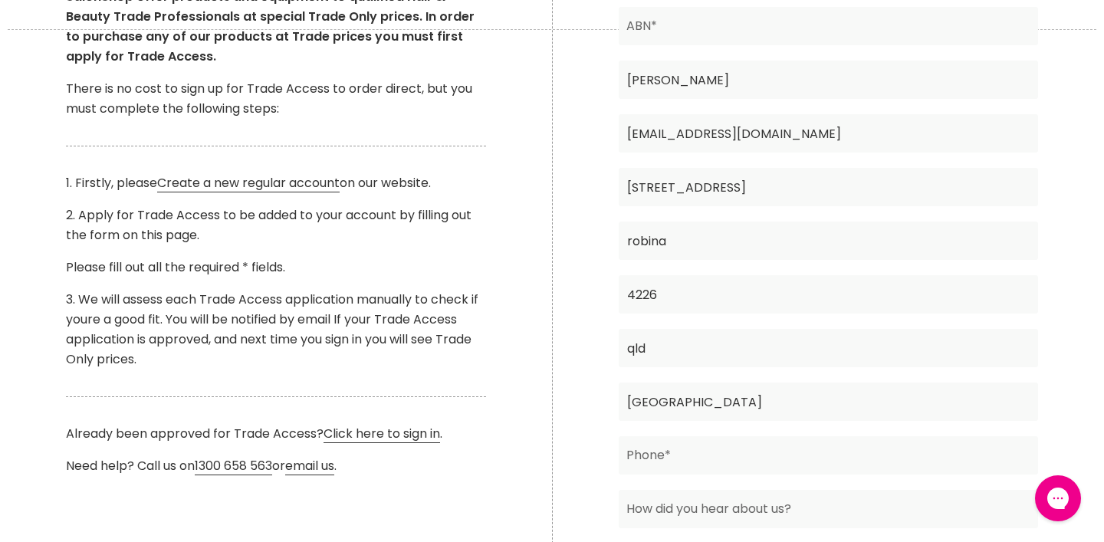
type input "australia"
click at [677, 474] on input "Main content" at bounding box center [827, 455] width 418 height 38
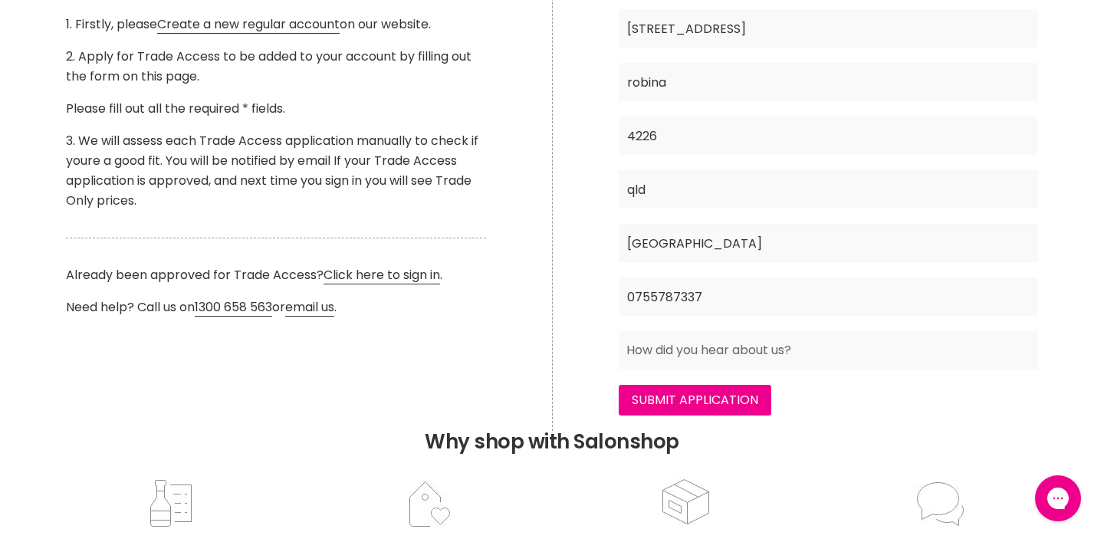
scroll to position [523, 0]
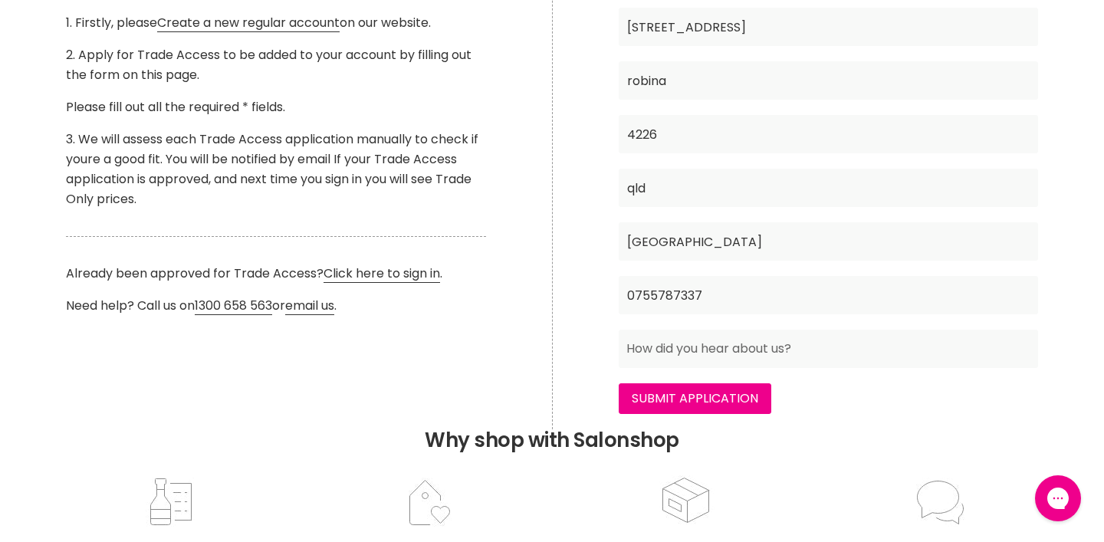
type input "0755787337"
click at [802, 368] on input "Main content" at bounding box center [827, 349] width 418 height 38
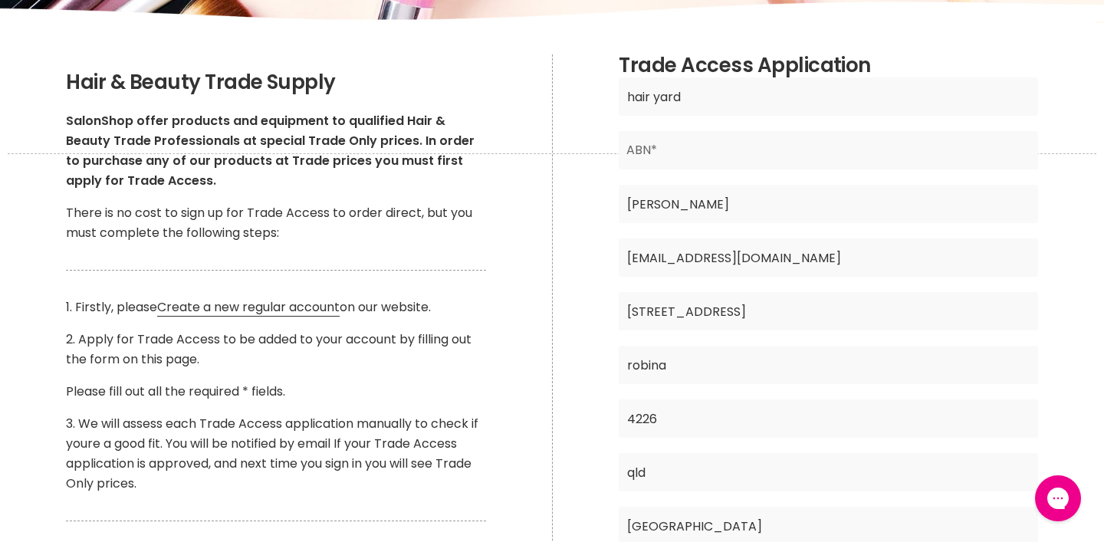
scroll to position [236, 0]
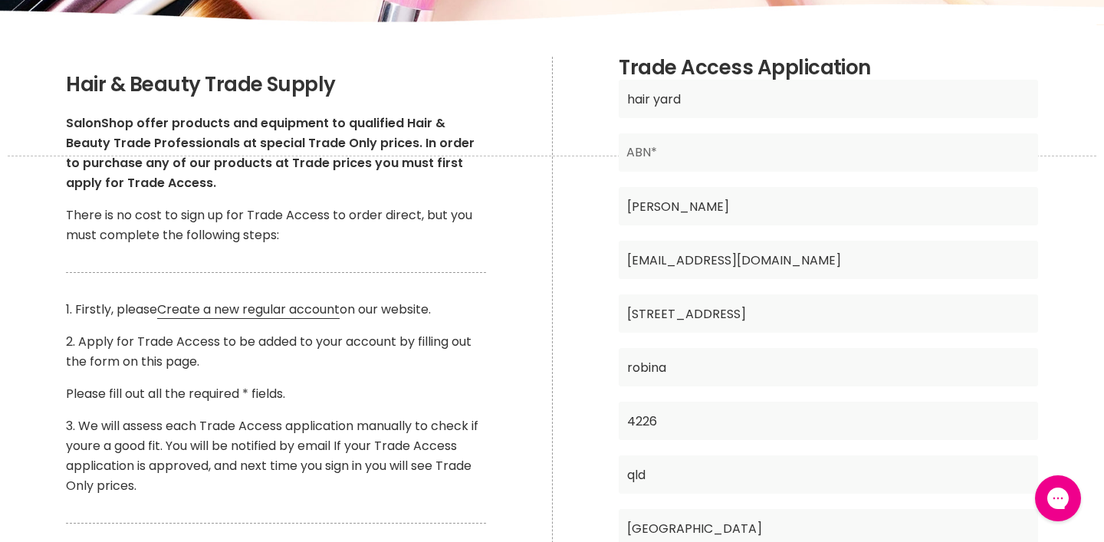
type input "internet search"
click at [658, 172] on input "Main content" at bounding box center [827, 152] width 418 height 38
click at [642, 172] on input "Main content" at bounding box center [827, 152] width 418 height 38
type input "2"
click at [563, 158] on div "Trade Access Application hair yard Business Name* ABN* janet bladen Contact Ful…" at bounding box center [828, 386] width 552 height 659
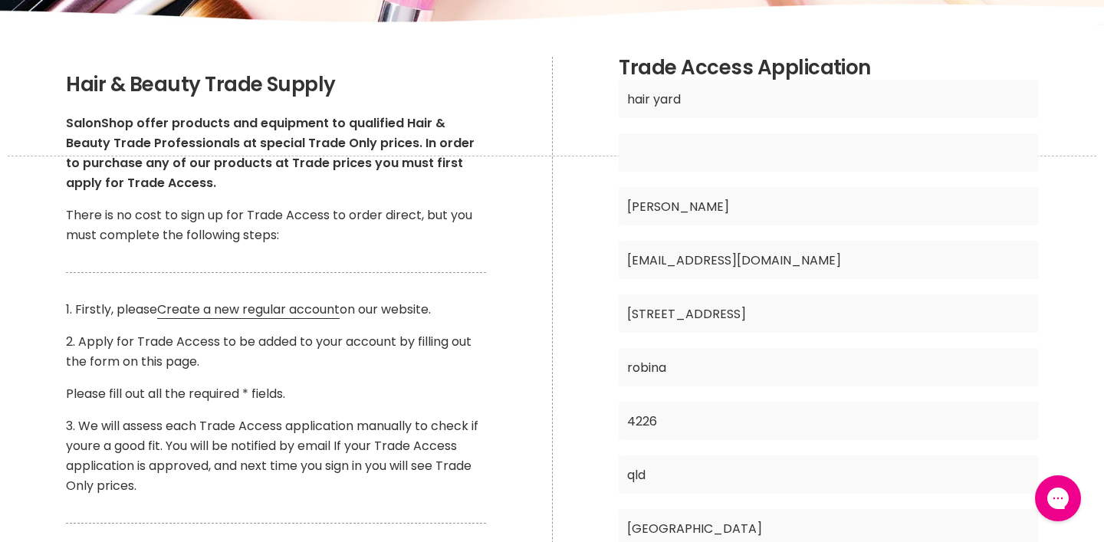
click at [671, 172] on input "Main content" at bounding box center [827, 152] width 418 height 38
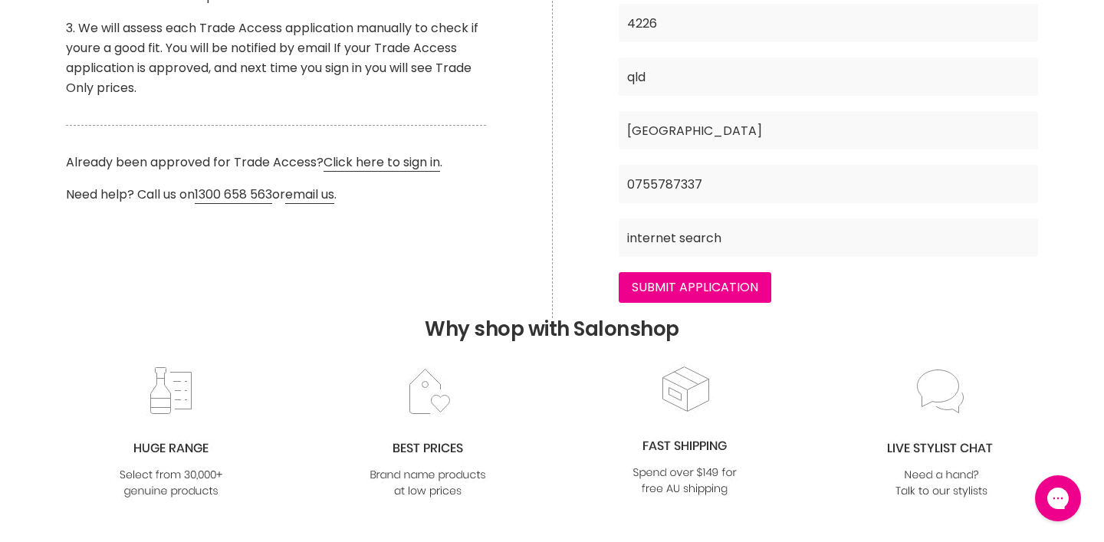
scroll to position [644, 0]
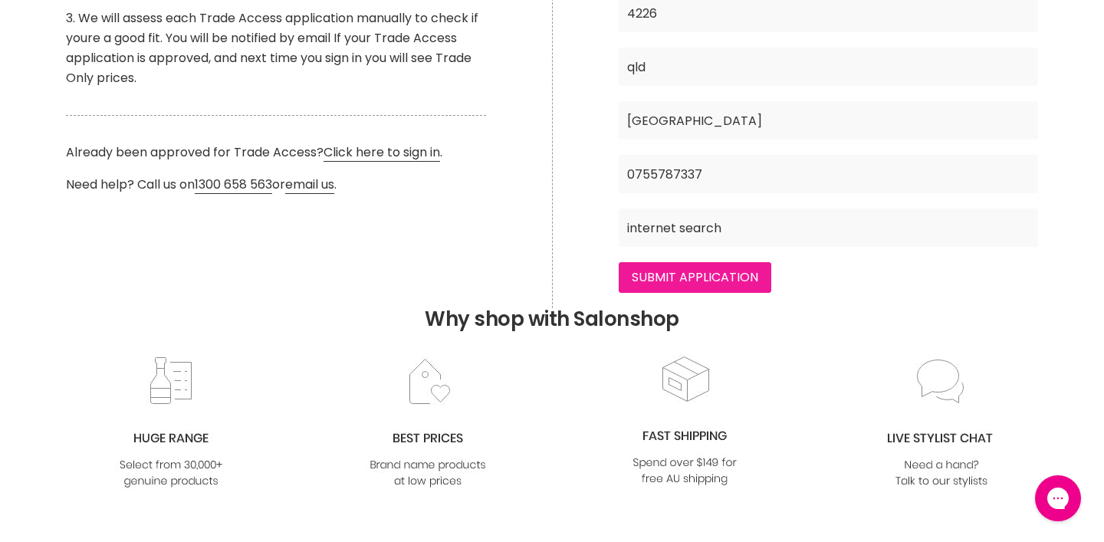
type input "74150395460"
click at [682, 293] on input "Submit Application" at bounding box center [694, 277] width 153 height 31
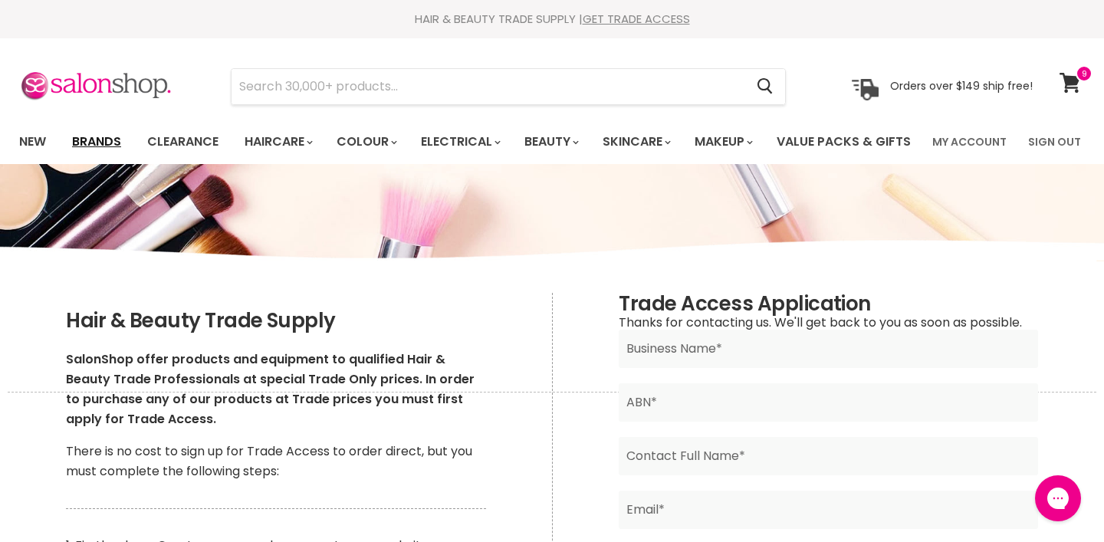
click at [107, 143] on link "Brands" at bounding box center [97, 142] width 72 height 32
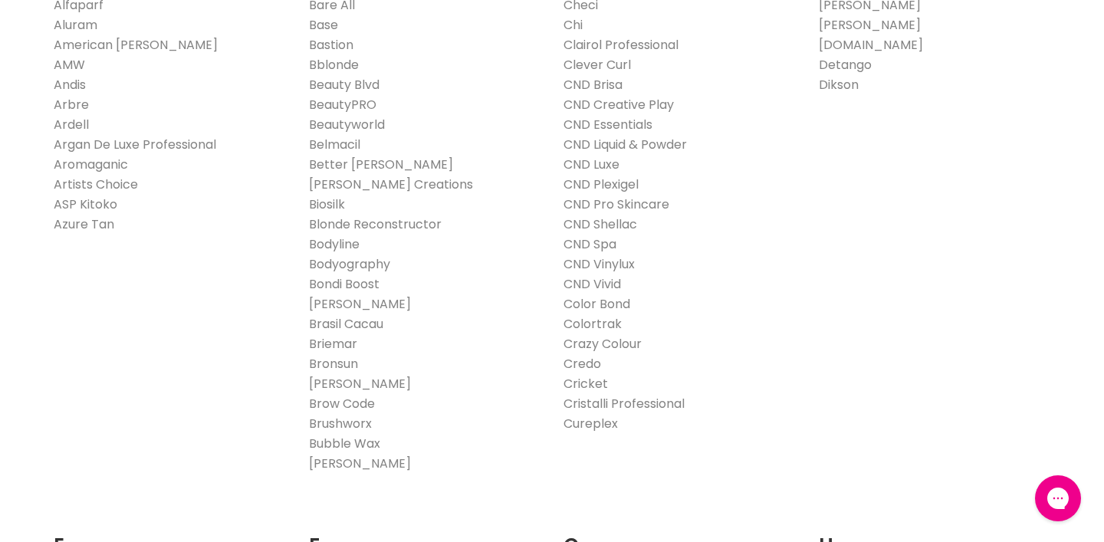
scroll to position [498, 0]
click at [346, 370] on link "Bronsun" at bounding box center [333, 362] width 49 height 18
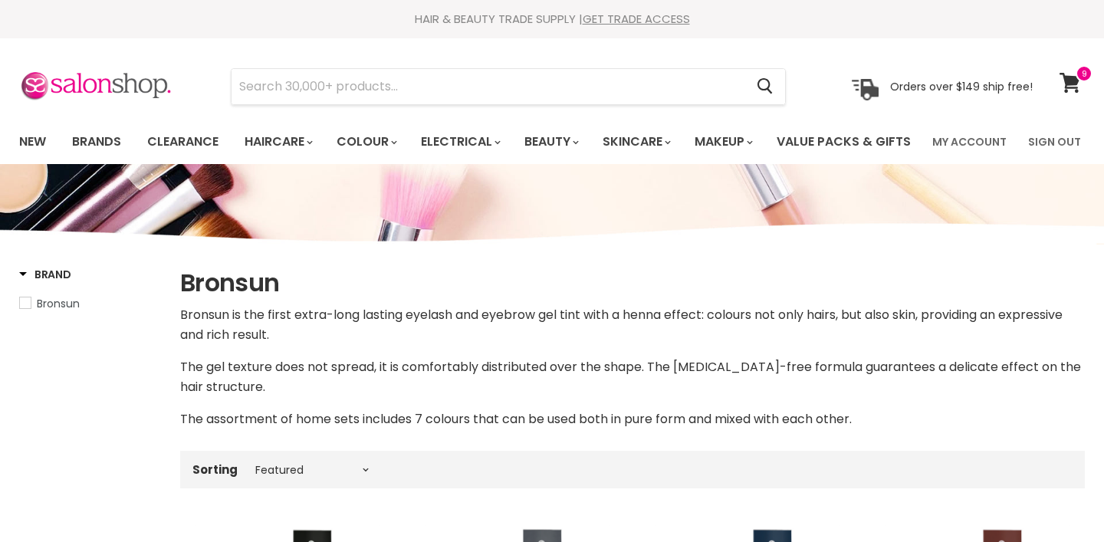
select select "manual"
click at [24, 308] on span "Bronsun" at bounding box center [25, 302] width 11 height 11
select select "manual"
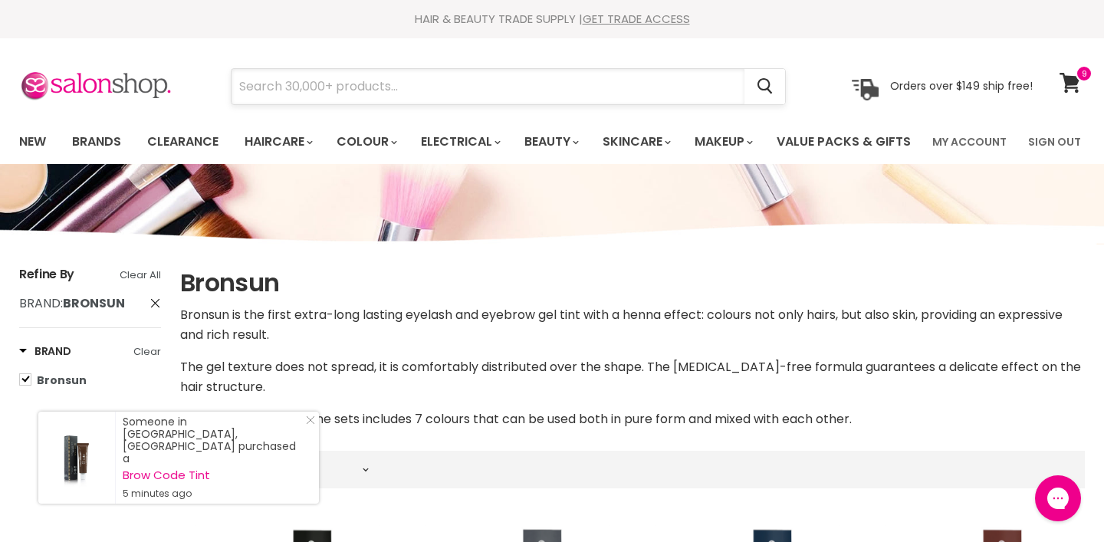
click at [356, 91] on input "Search" at bounding box center [487, 86] width 513 height 35
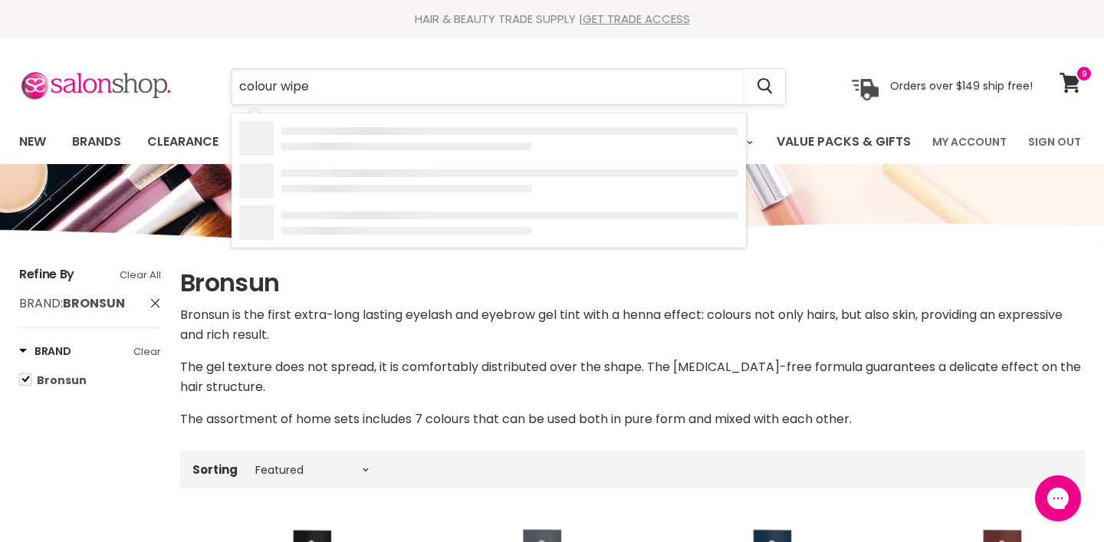
type input "colour wipes"
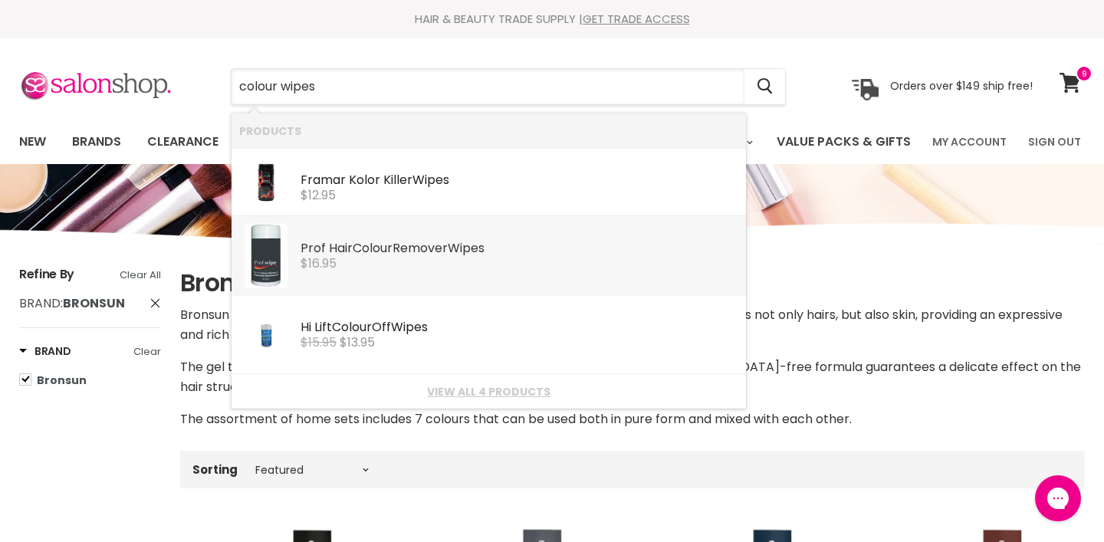
click at [406, 270] on div "$16.95" at bounding box center [519, 264] width 438 height 14
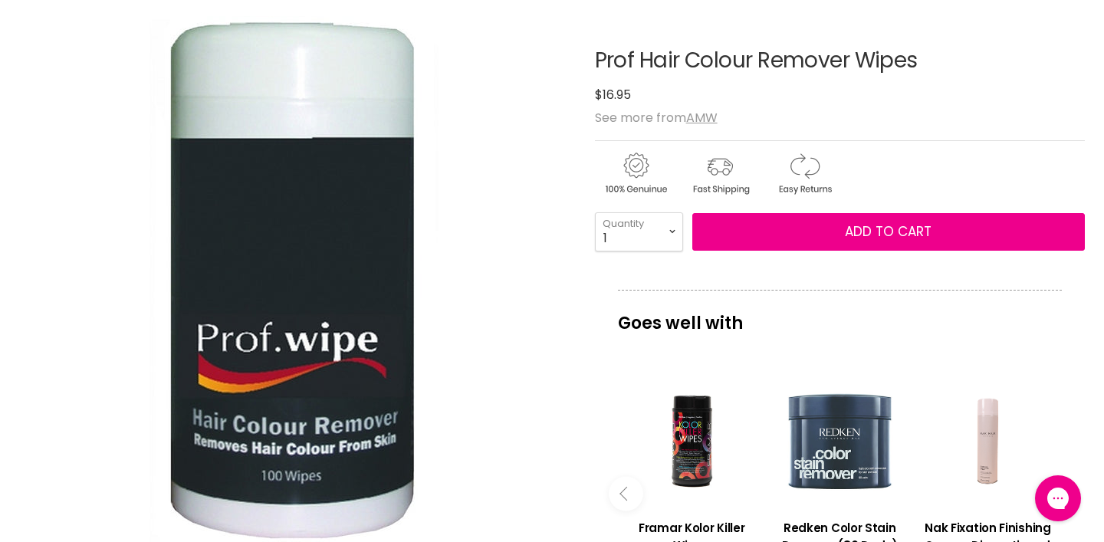
scroll to position [171, 0]
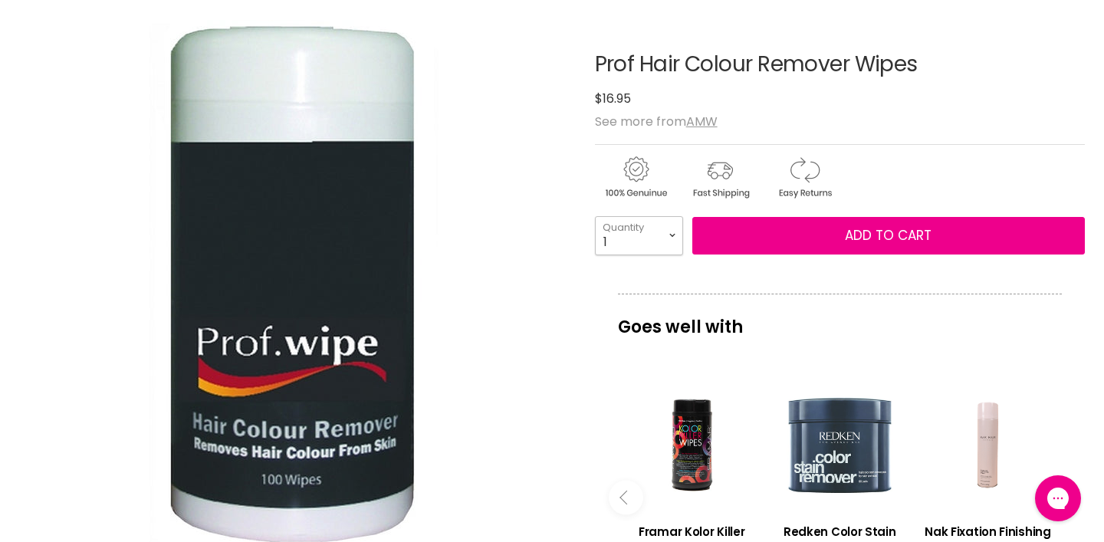
select select "2"
click option "2" at bounding box center [0, 0] width 0 height 0
type input "2"
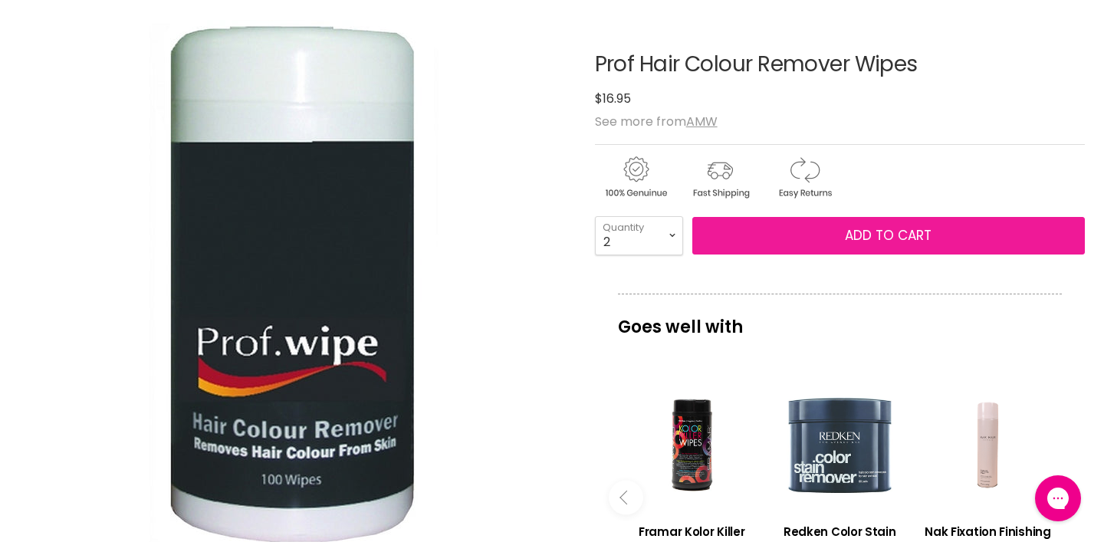
click at [743, 255] on button "Add to cart" at bounding box center [888, 236] width 392 height 38
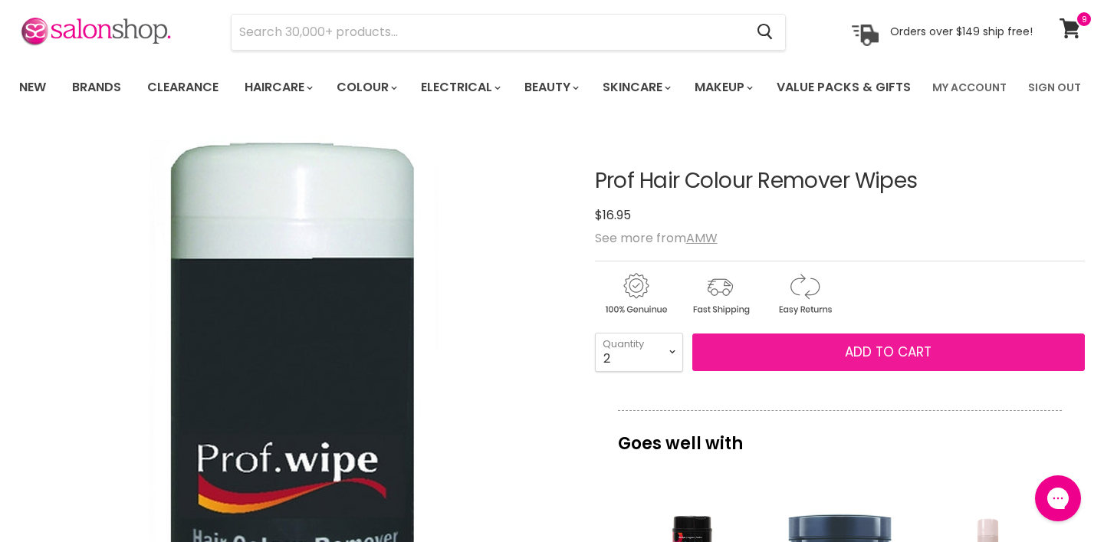
scroll to position [54, 0]
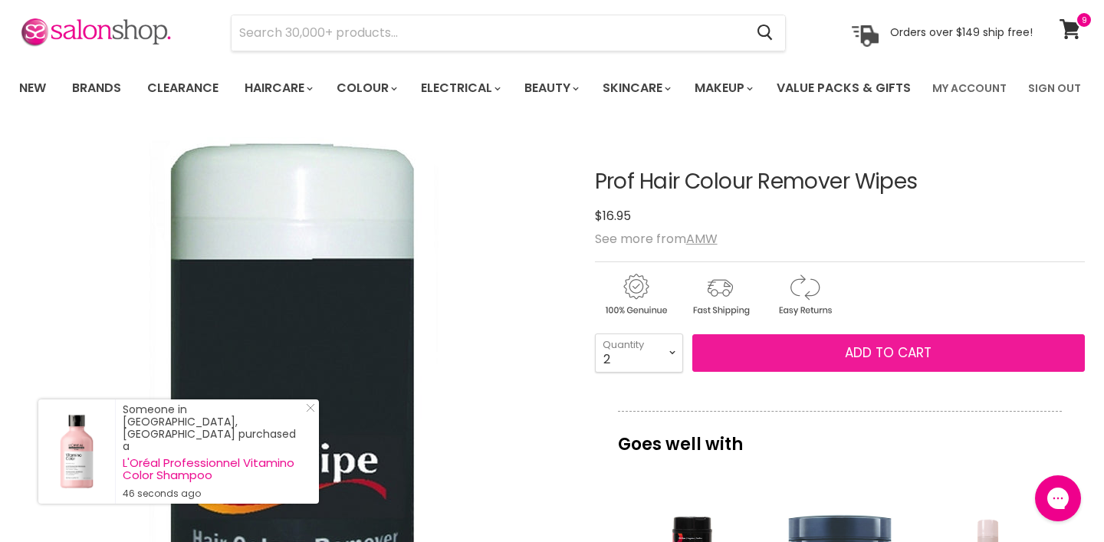
click at [835, 372] on button "Add to cart" at bounding box center [888, 353] width 392 height 38
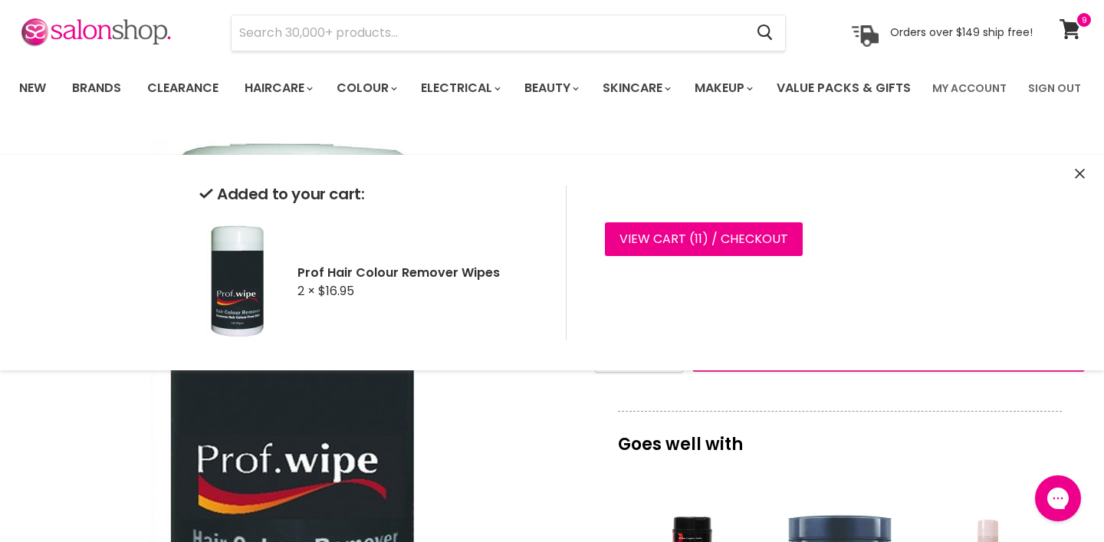
click at [836, 372] on button "Add to cart" at bounding box center [888, 353] width 392 height 38
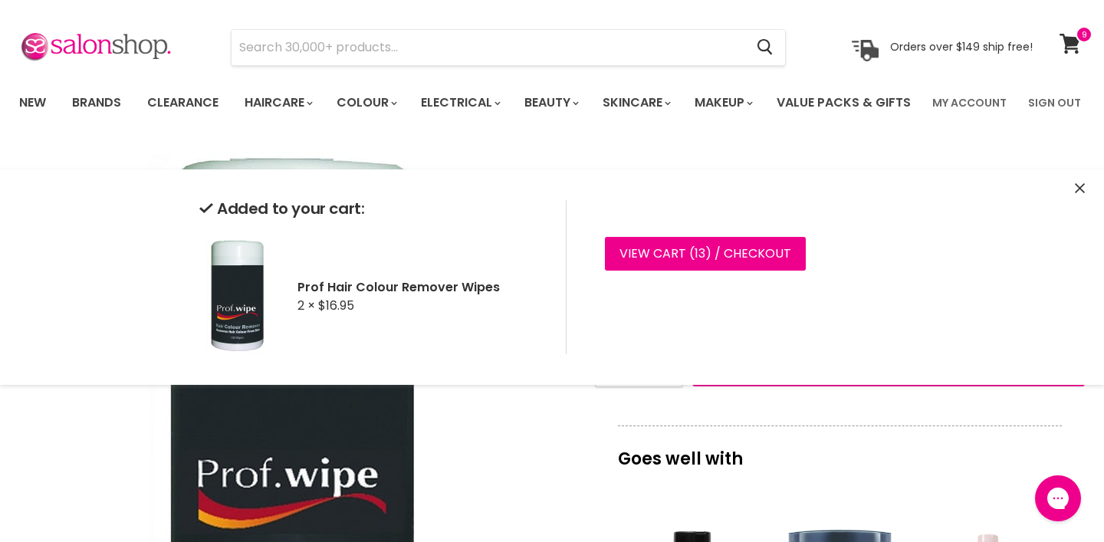
scroll to position [0, 0]
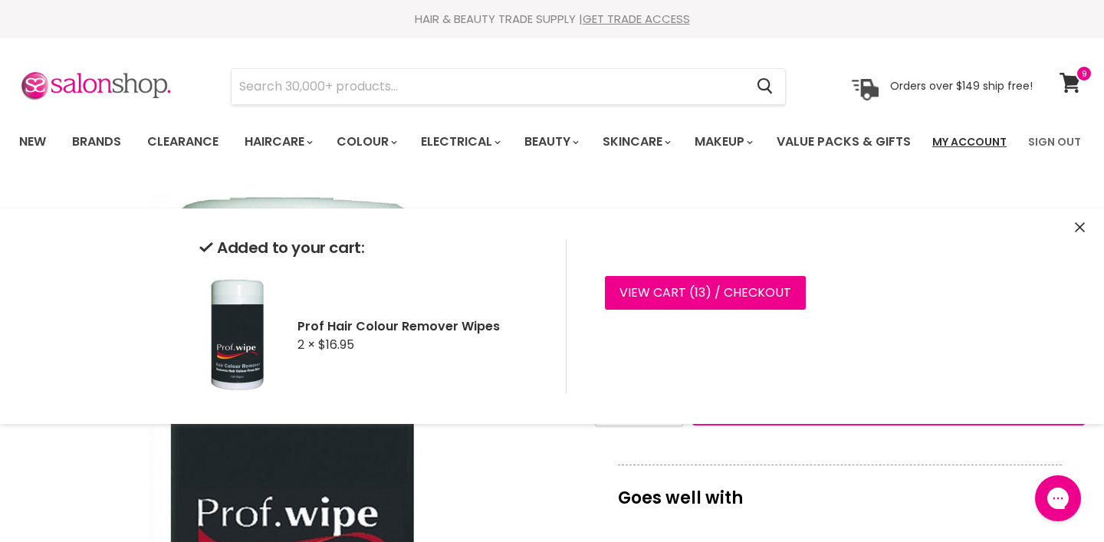
click at [978, 136] on link "My Account" at bounding box center [969, 142] width 93 height 32
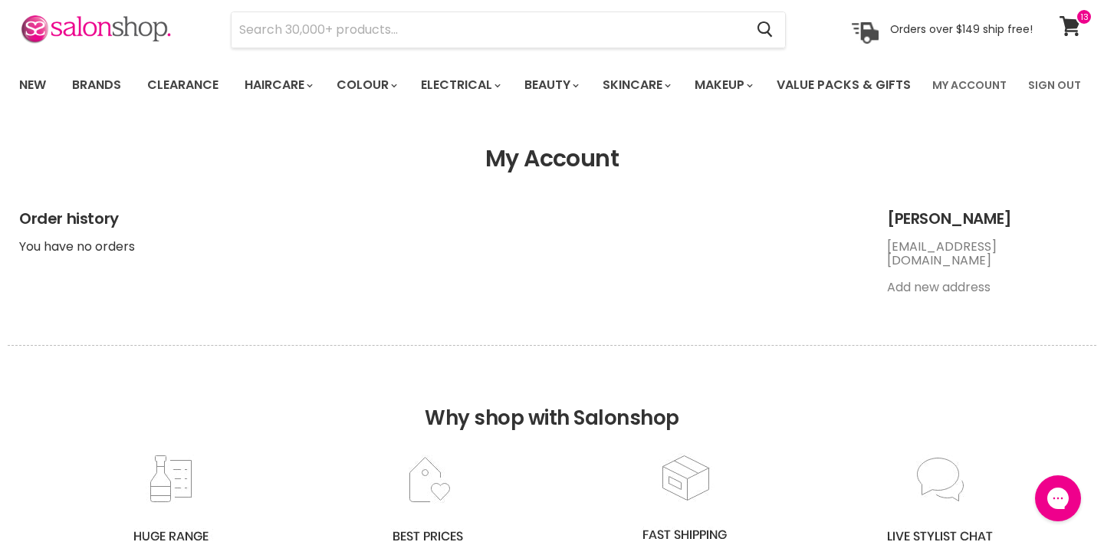
click at [996, 269] on link "[EMAIL_ADDRESS][DOMAIN_NAME]" at bounding box center [942, 253] width 110 height 31
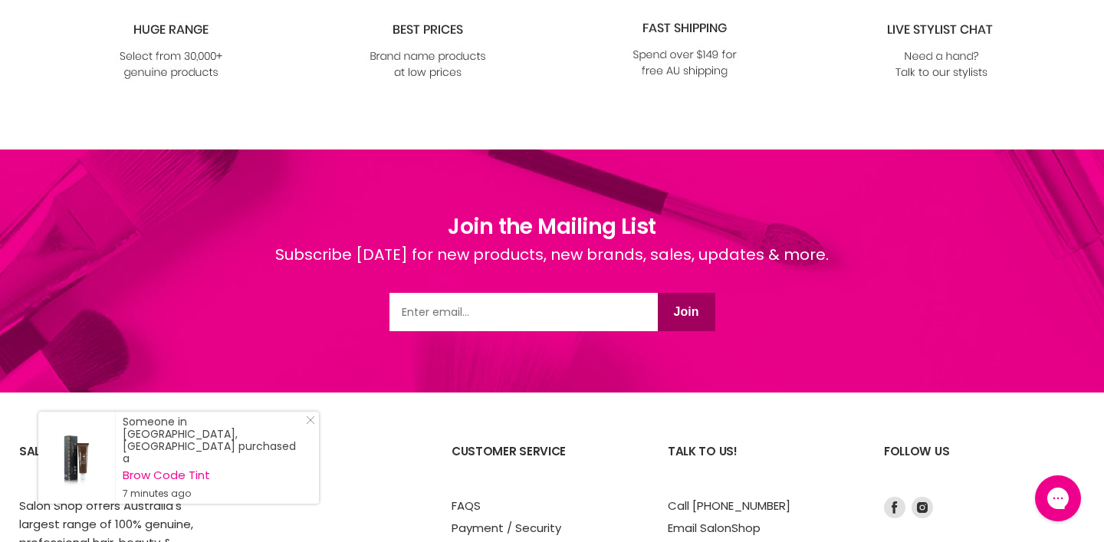
scroll to position [760, 0]
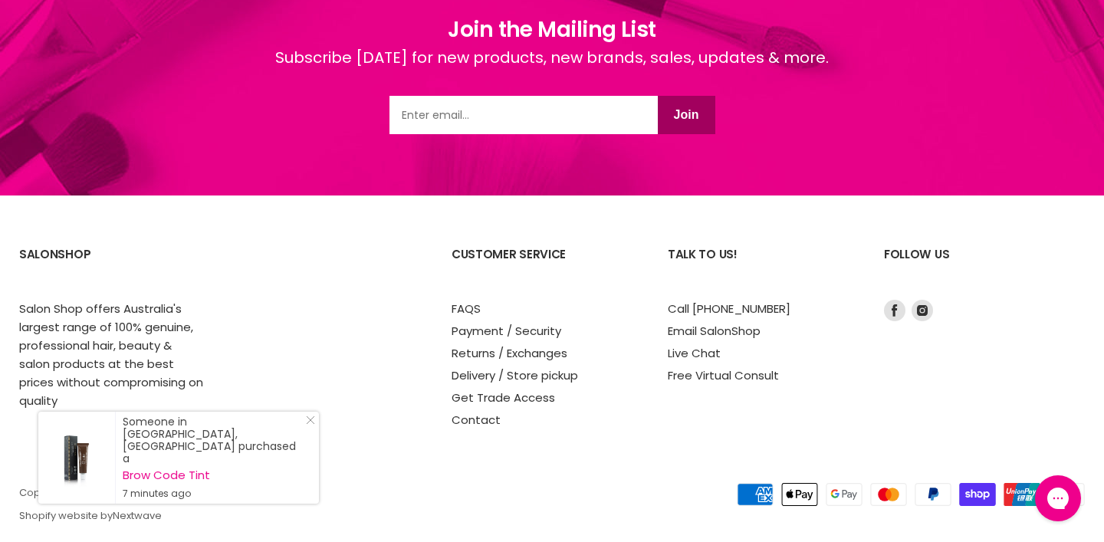
click at [682, 134] on button "Join" at bounding box center [686, 115] width 57 height 38
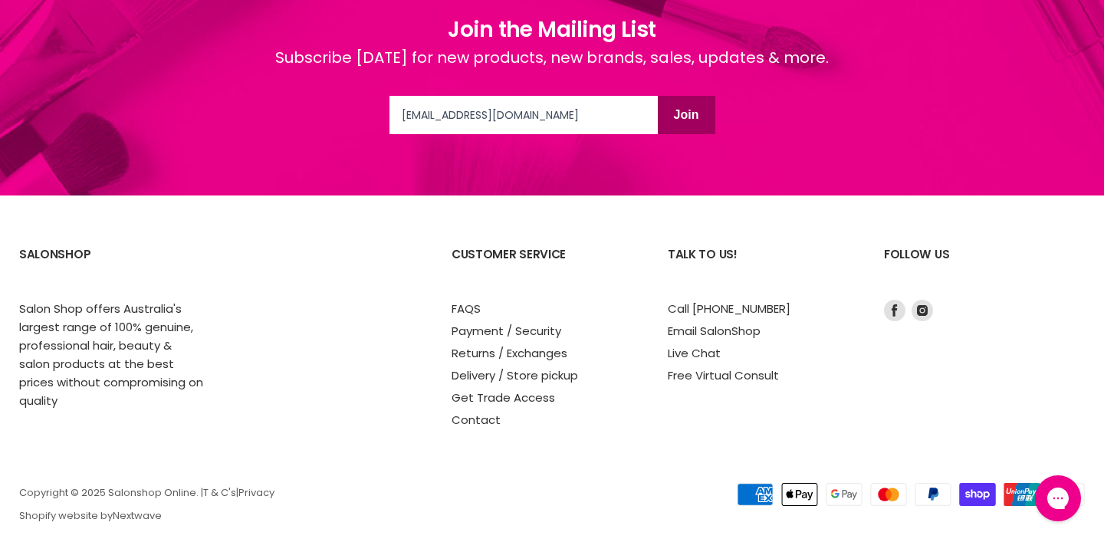
type input "[EMAIL_ADDRESS][DOMAIN_NAME]"
click at [690, 134] on button "Join" at bounding box center [686, 115] width 57 height 38
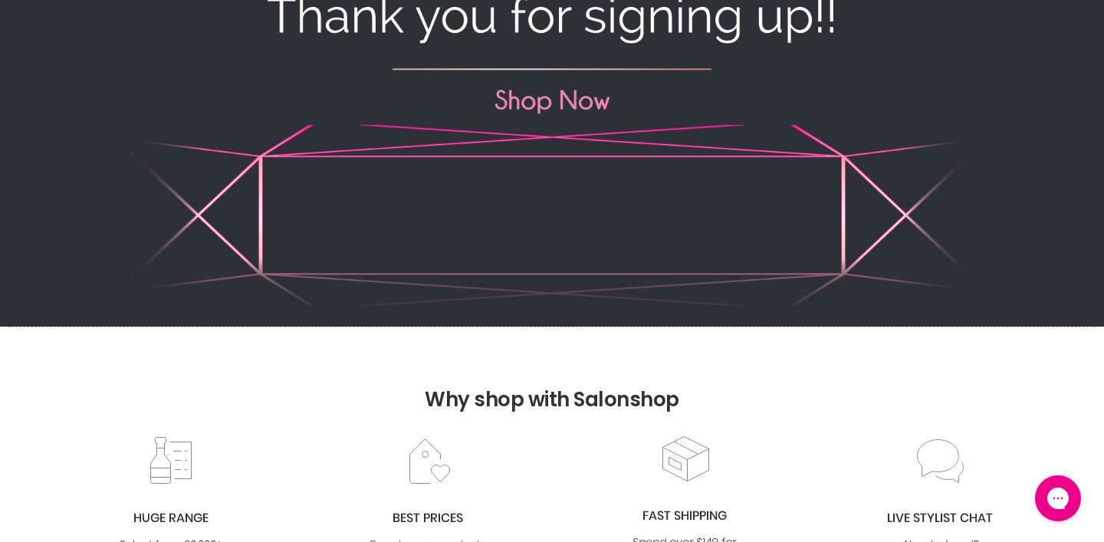
click at [576, 146] on img "Main content" at bounding box center [552, 16] width 1104 height 621
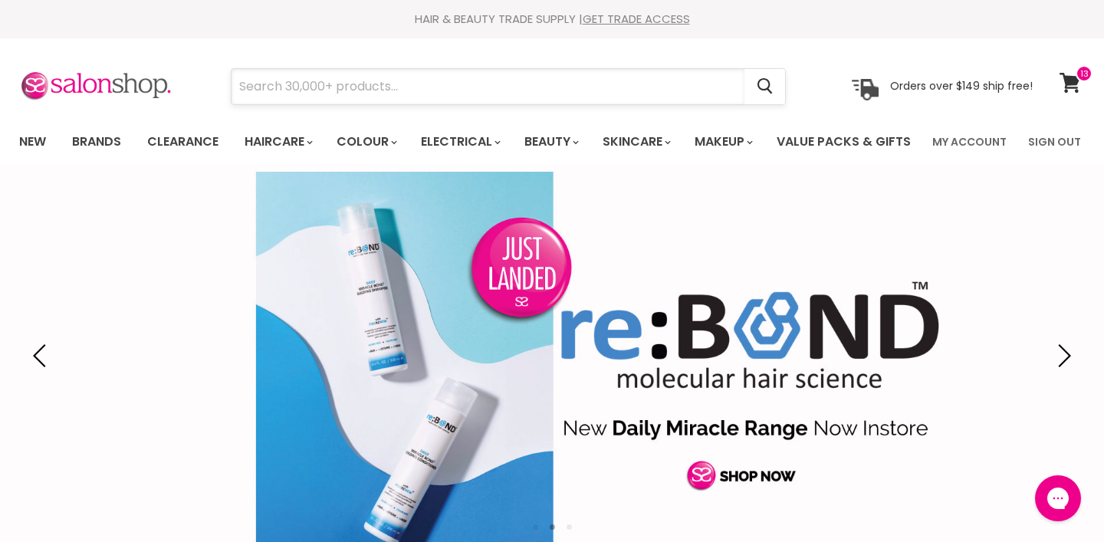
click at [313, 89] on input "Search" at bounding box center [487, 86] width 513 height 35
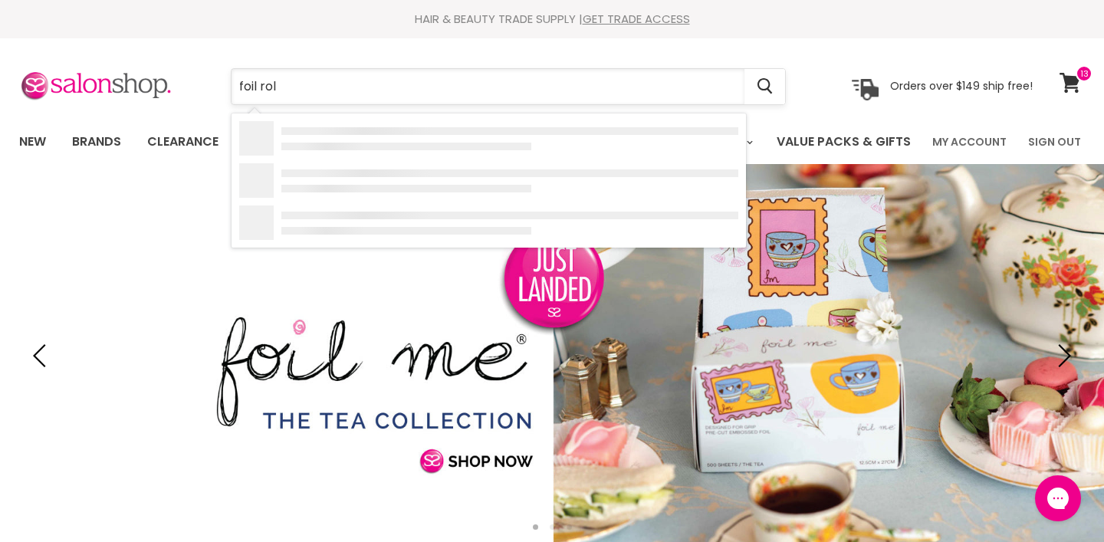
type input "foil roll"
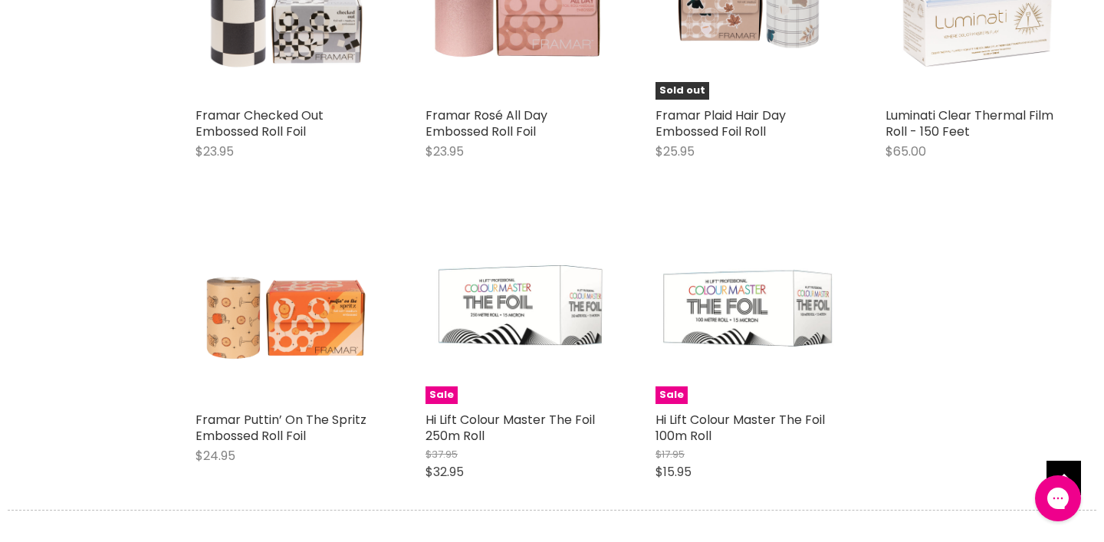
scroll to position [1085, 0]
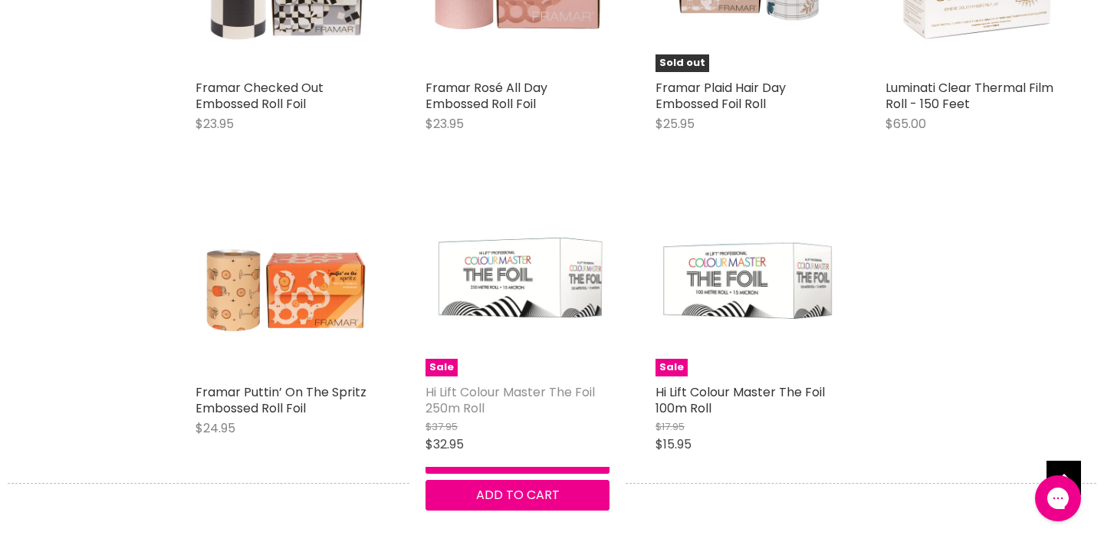
click at [481, 417] on link "Hi Lift Colour Master The Foil 250m Roll" at bounding box center [509, 400] width 169 height 34
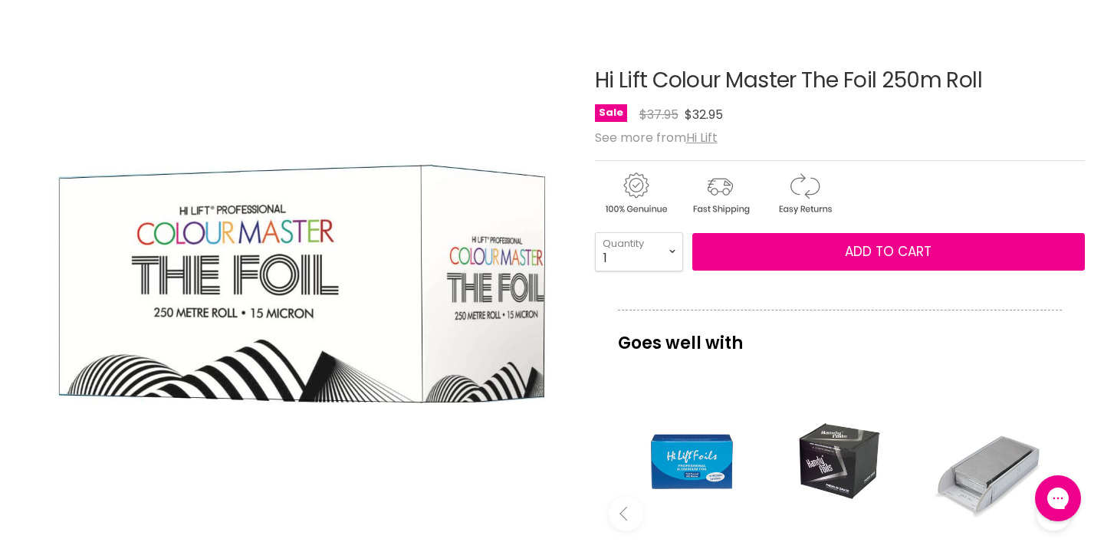
scroll to position [158, 0]
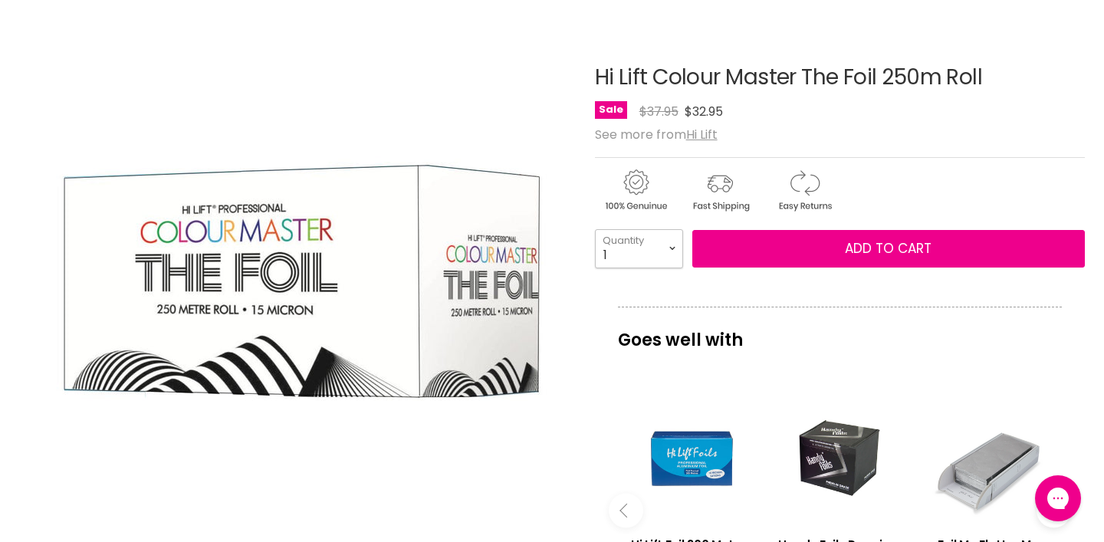
select select "2"
click option "2" at bounding box center [0, 0] width 0 height 0
type input "2"
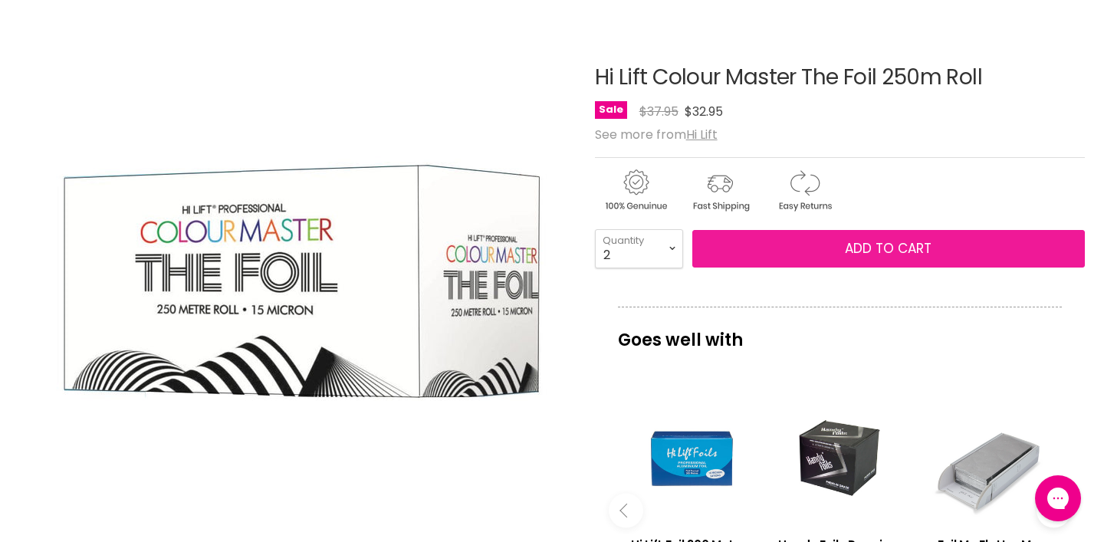
click at [746, 268] on button "Add to cart" at bounding box center [888, 249] width 392 height 38
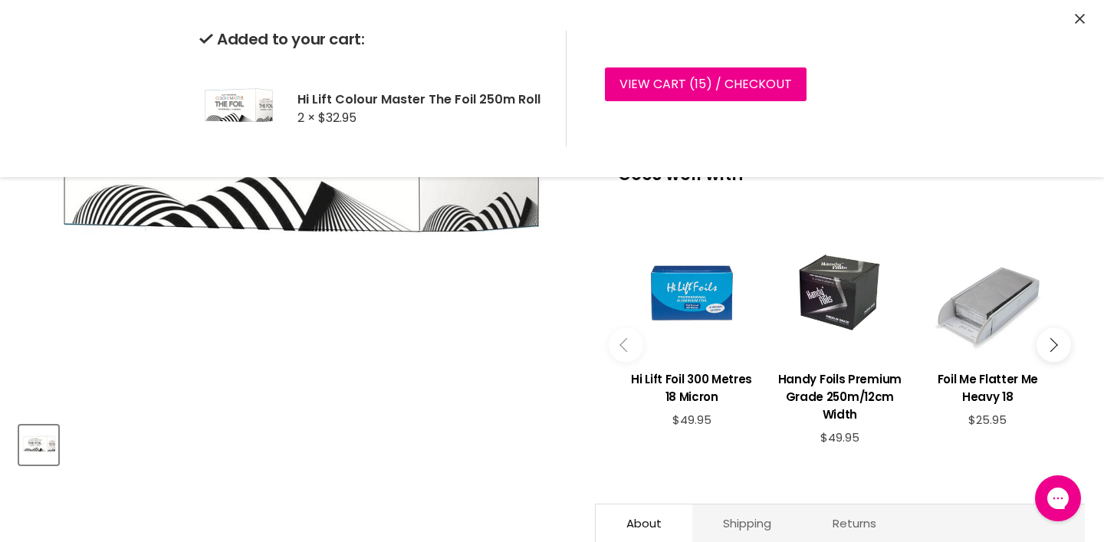
scroll to position [0, 0]
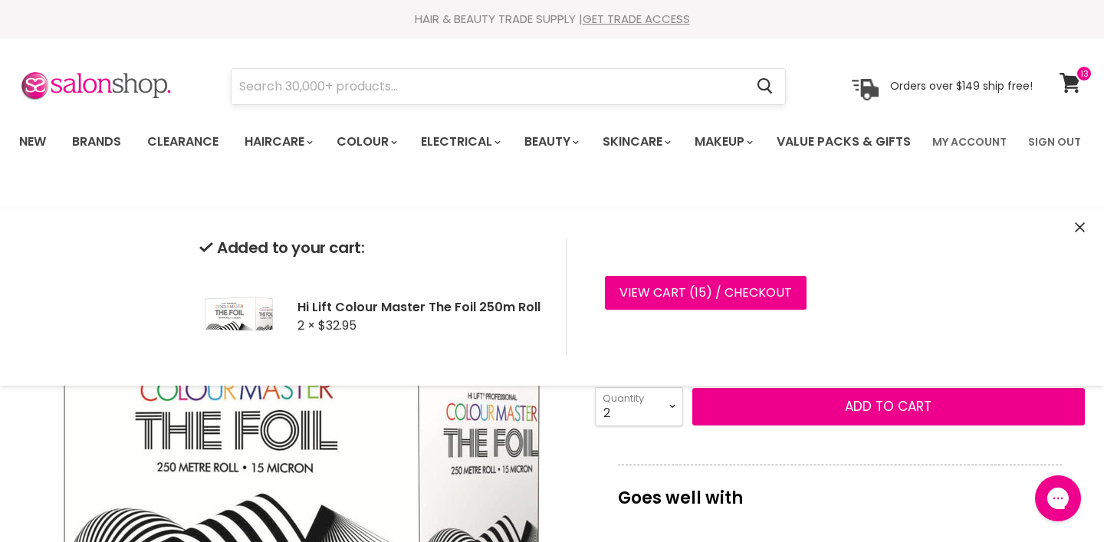
click at [274, 89] on input "Search" at bounding box center [487, 86] width 513 height 35
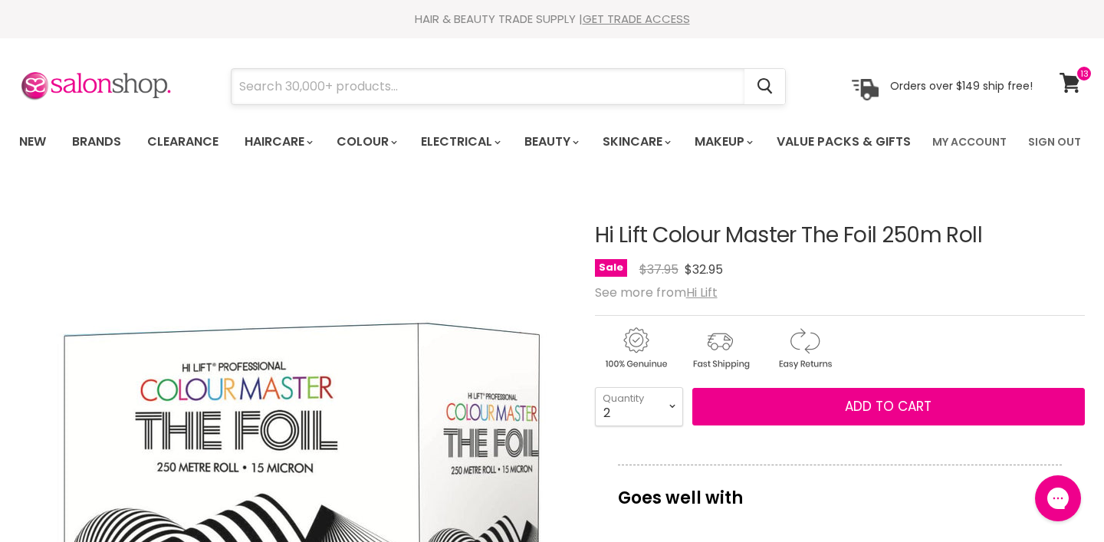
click at [242, 84] on input "Search" at bounding box center [487, 86] width 513 height 35
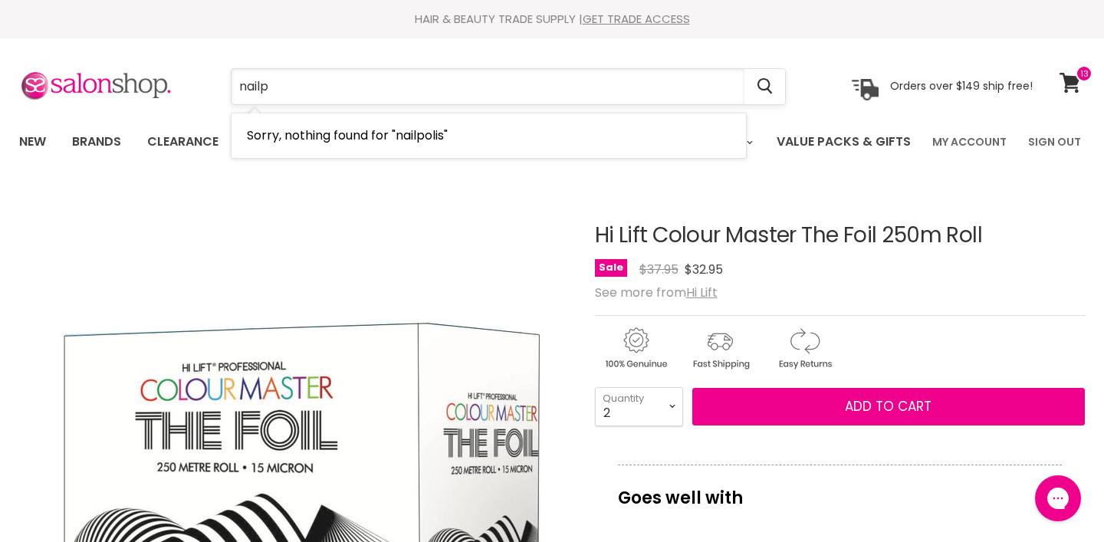
type input "nail"
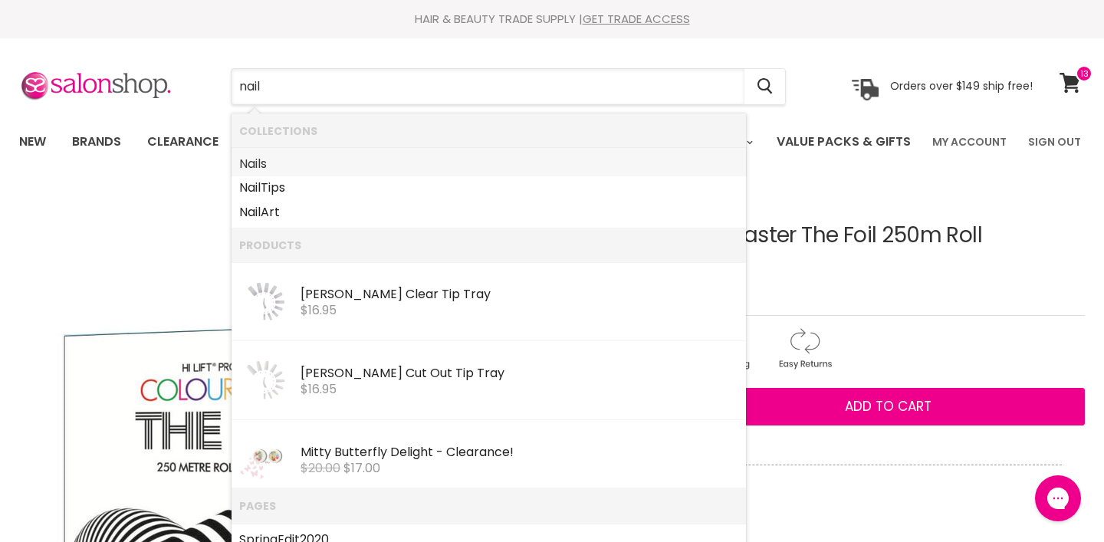
click at [256, 159] on b "Nail" at bounding box center [249, 164] width 21 height 18
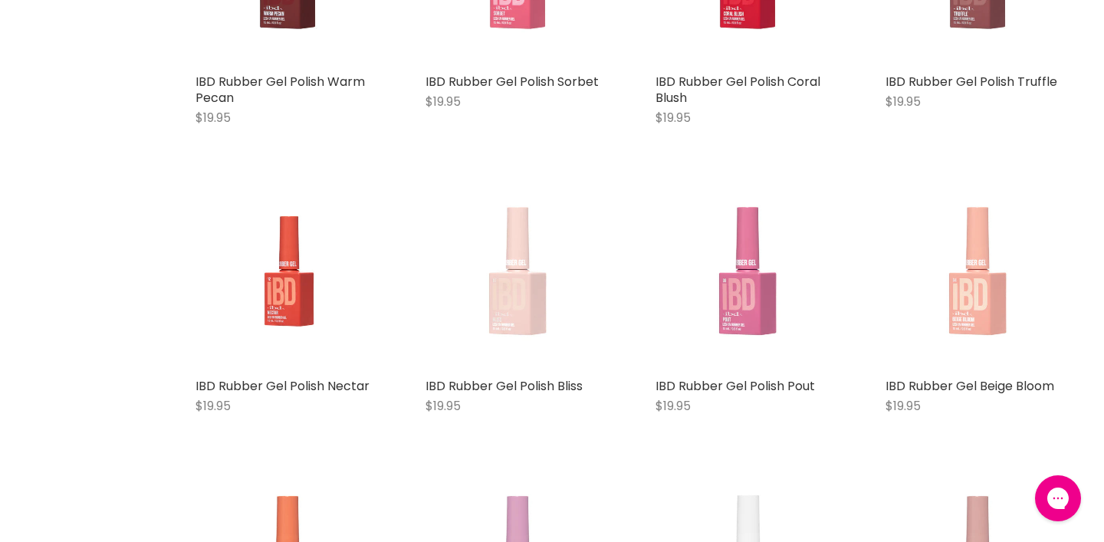
scroll to position [2630, 0]
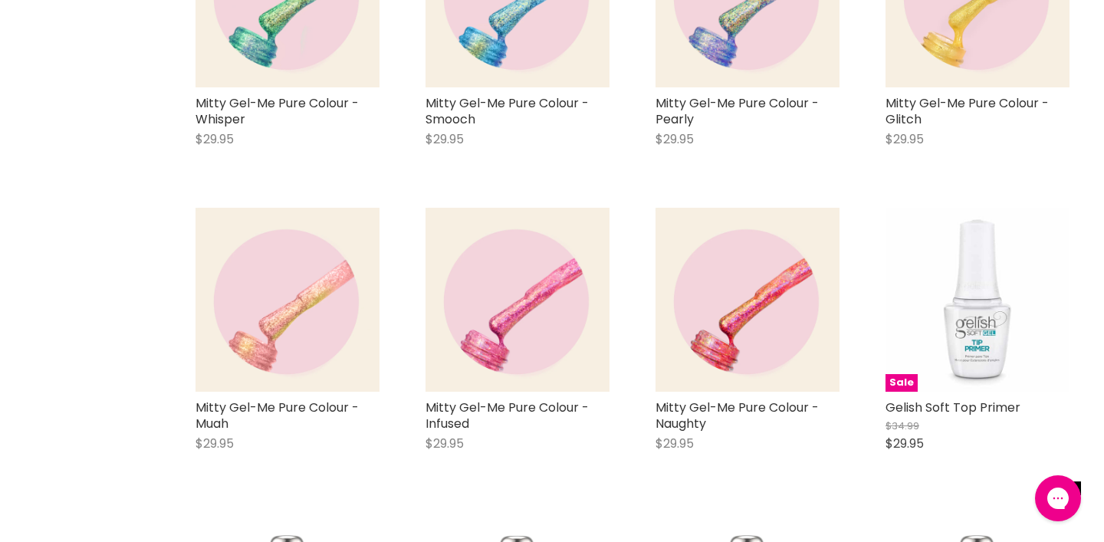
scroll to position [6265, 0]
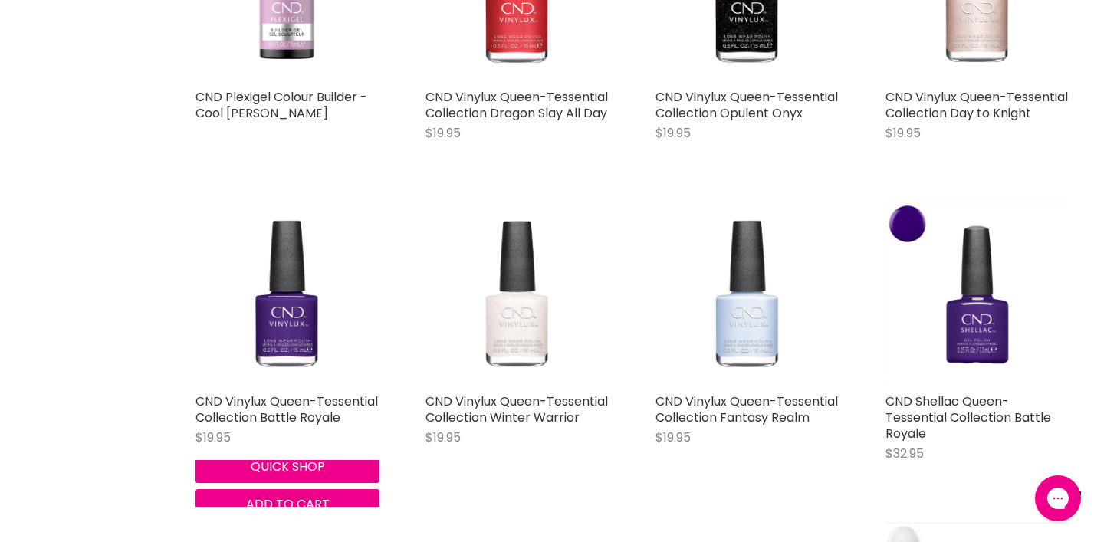
scroll to position [7151, 0]
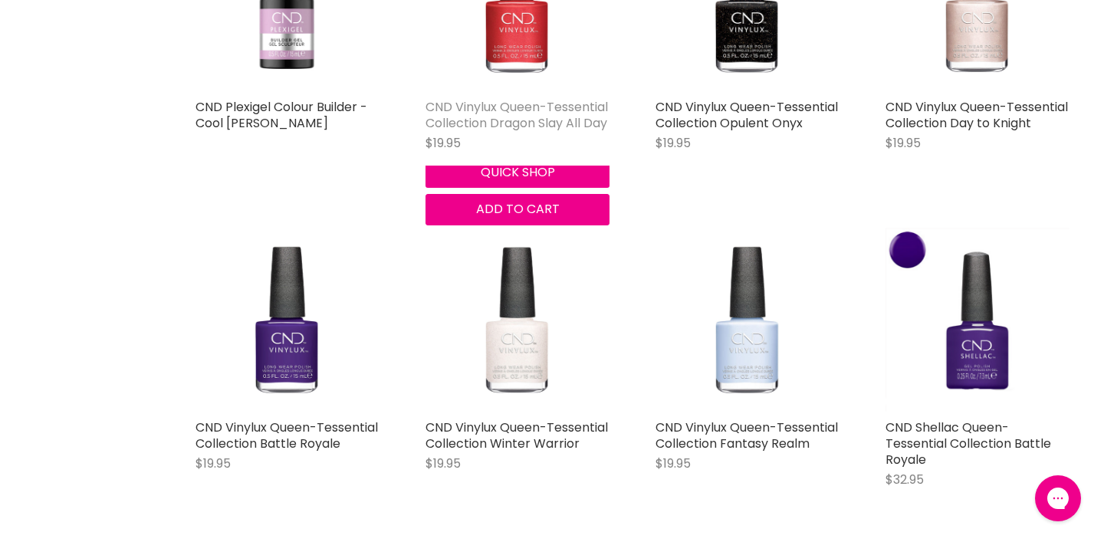
click at [508, 132] on link "CND Vinylux Queen-Tessential Collection Dragon Slay All Day" at bounding box center [516, 115] width 182 height 34
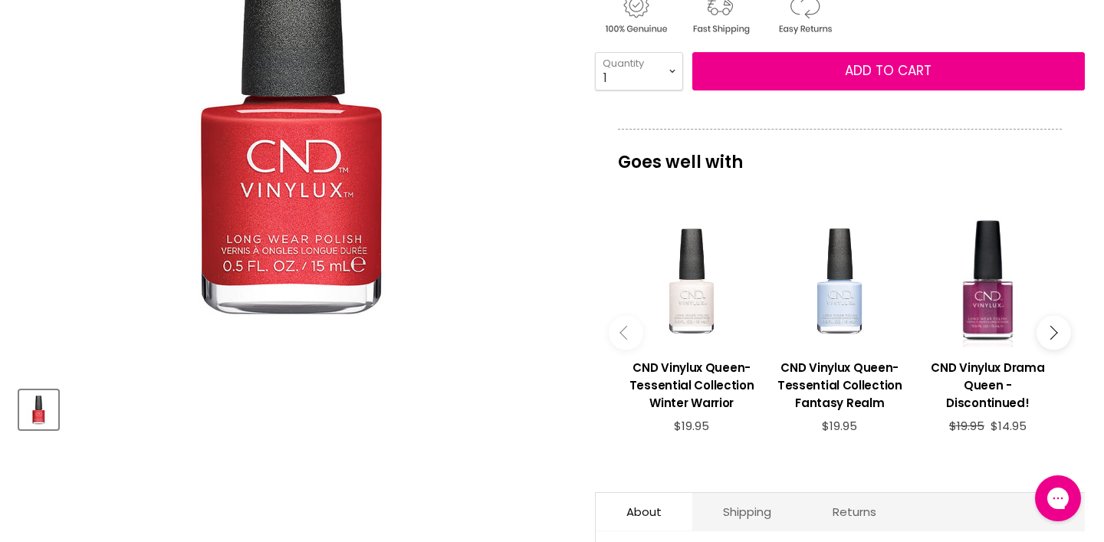
scroll to position [351, 0]
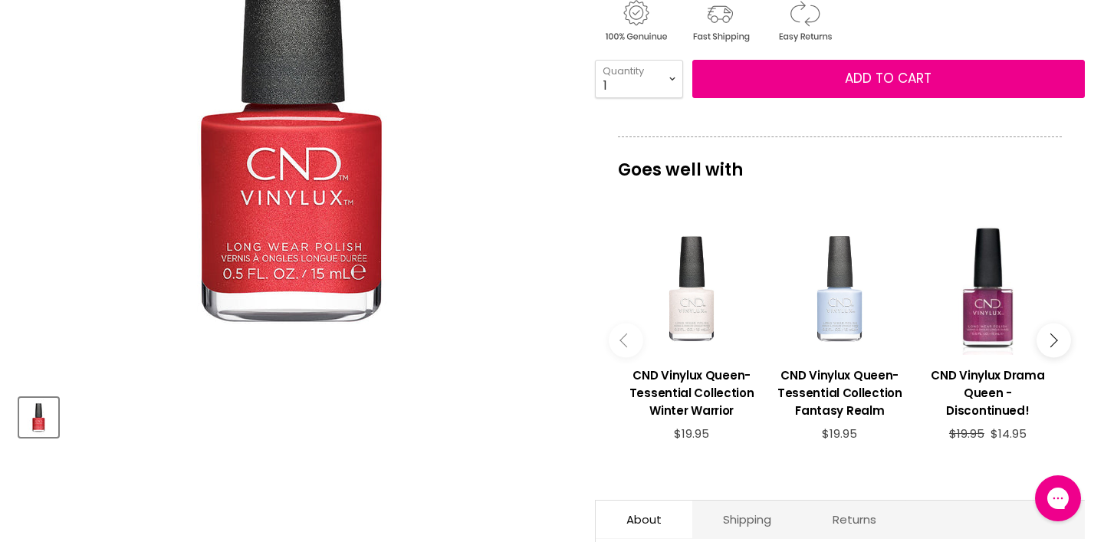
click at [839, 355] on div "Main content" at bounding box center [839, 288] width 133 height 133
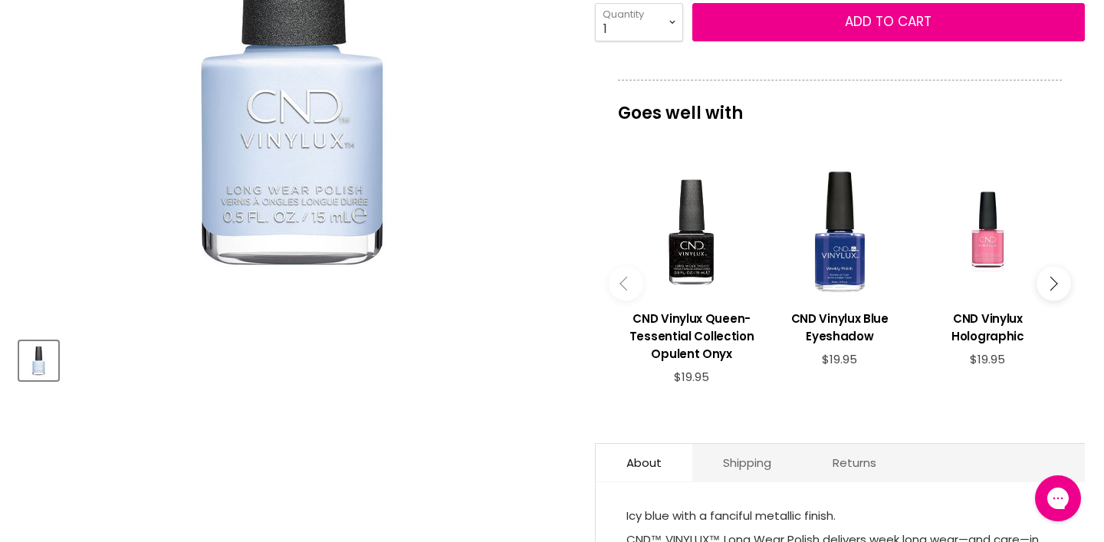
scroll to position [403, 0]
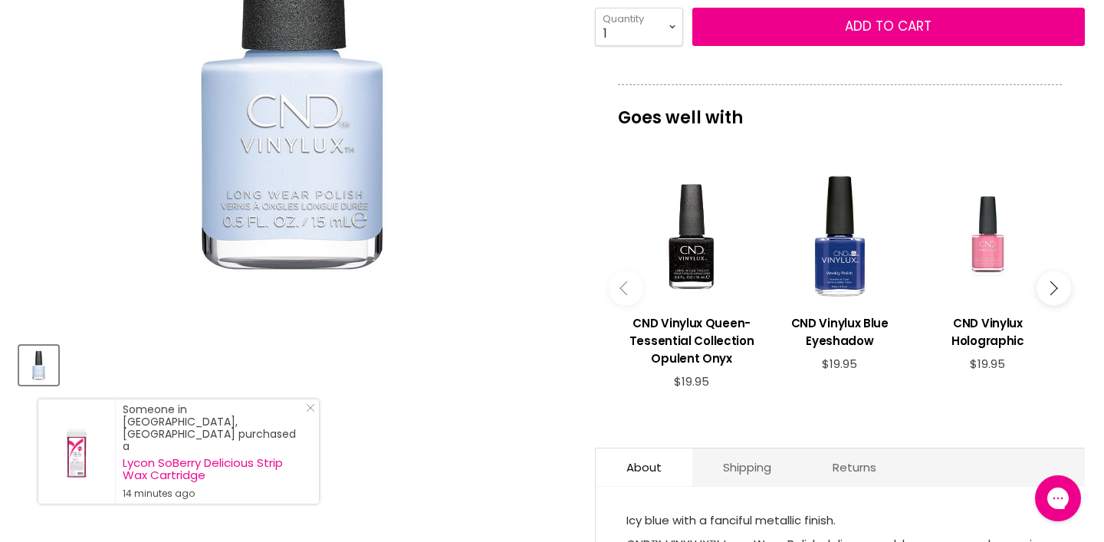
click at [991, 296] on div "Main content" at bounding box center [987, 236] width 133 height 133
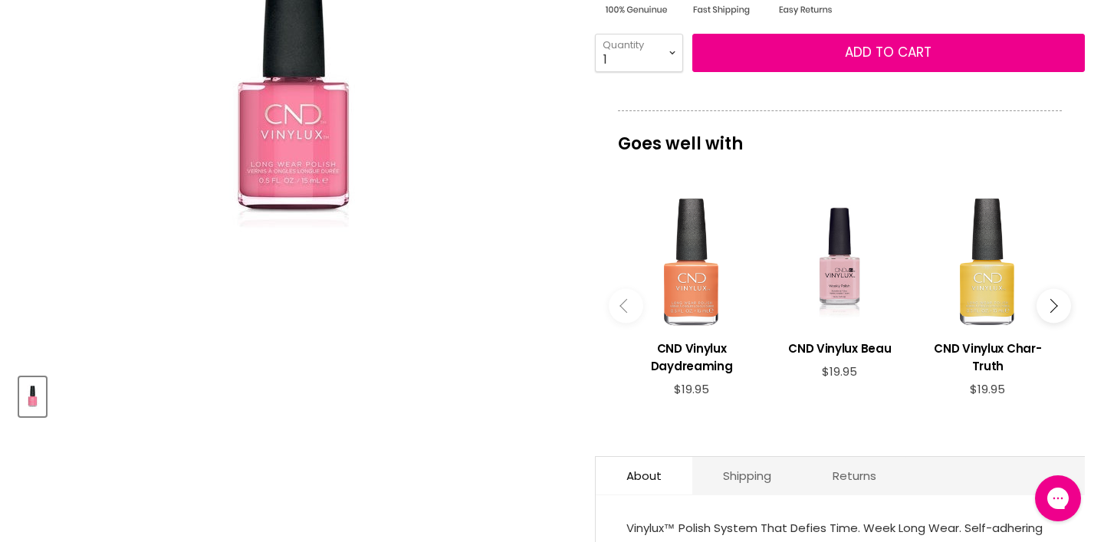
scroll to position [382, 0]
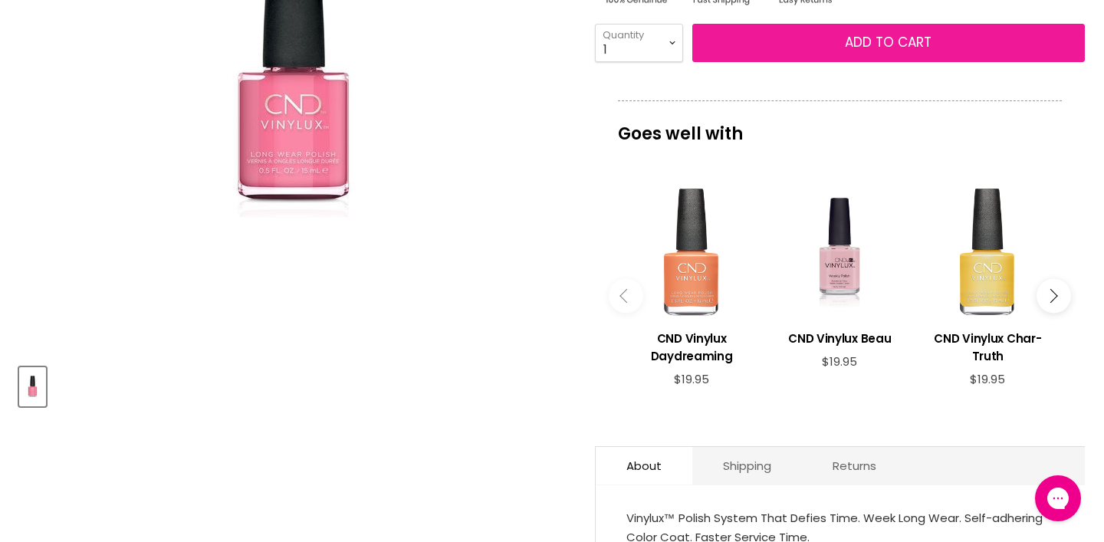
click at [835, 62] on button "Add to cart" at bounding box center [888, 43] width 392 height 38
click at [822, 62] on button "Add to cart" at bounding box center [888, 43] width 392 height 38
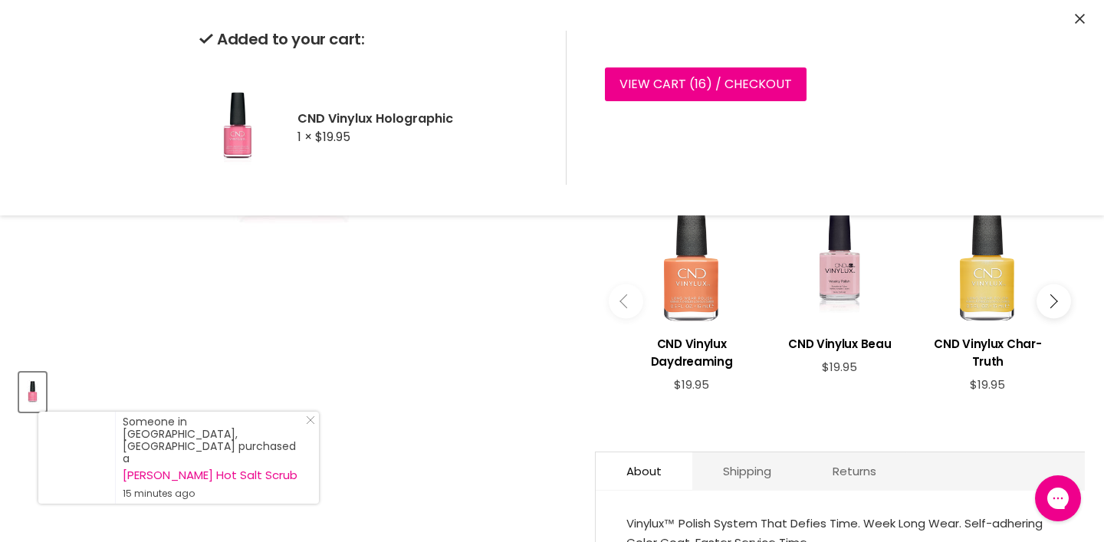
scroll to position [374, 0]
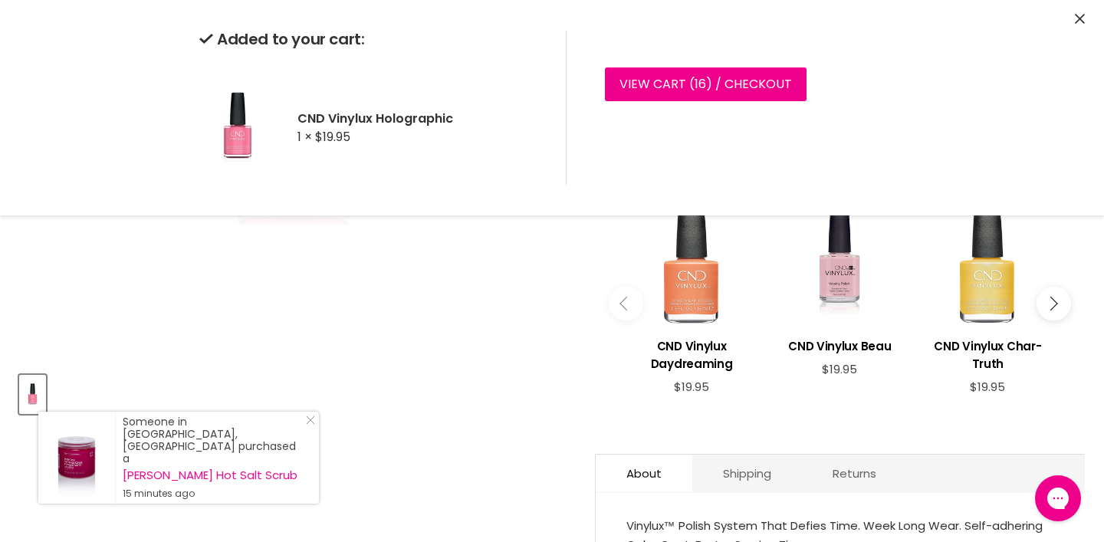
click at [1050, 310] on icon "Main content" at bounding box center [1050, 303] width 14 height 14
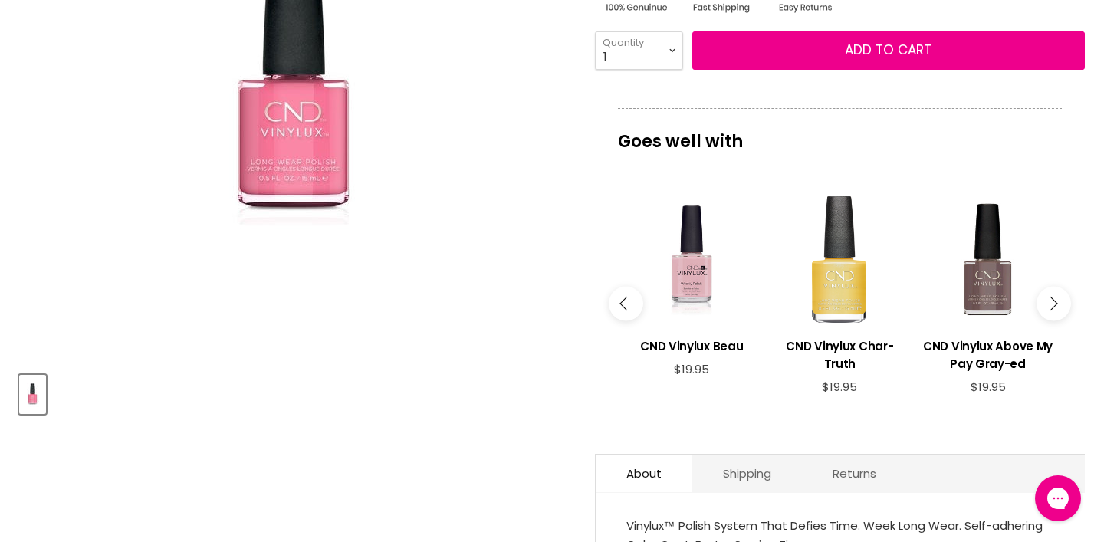
click at [1050, 310] on icon "Main content" at bounding box center [1050, 303] width 14 height 14
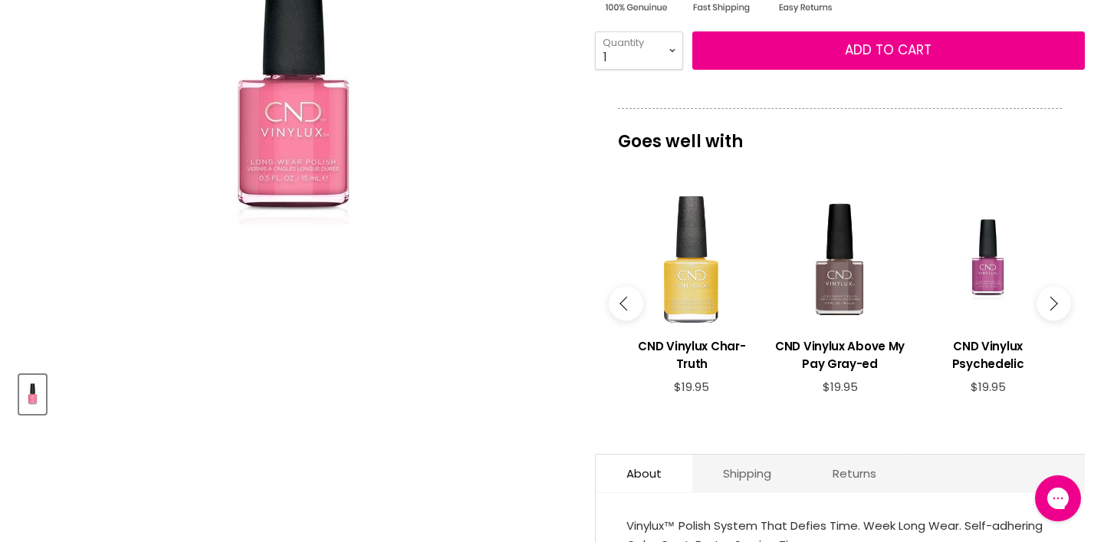
click at [1050, 310] on icon "Main content" at bounding box center [1050, 303] width 14 height 14
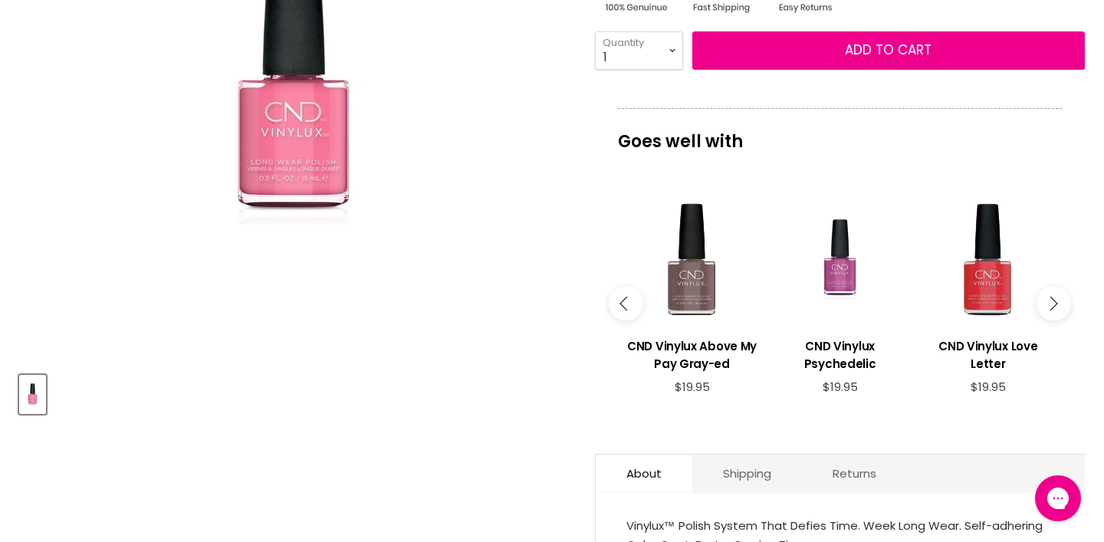
click at [1050, 310] on icon "Main content" at bounding box center [1050, 303] width 14 height 14
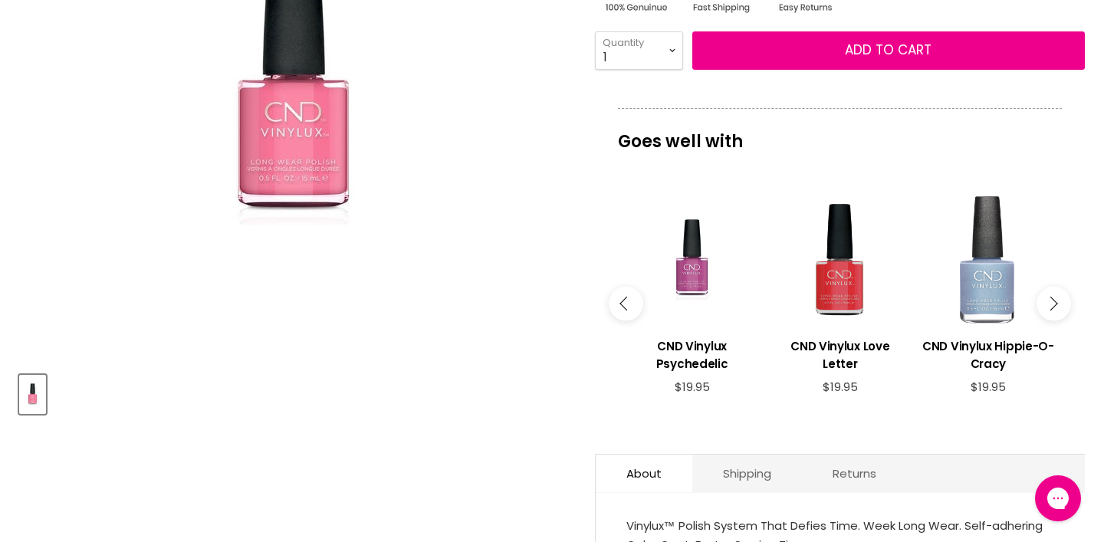
click at [1050, 310] on icon "Main content" at bounding box center [1050, 303] width 14 height 14
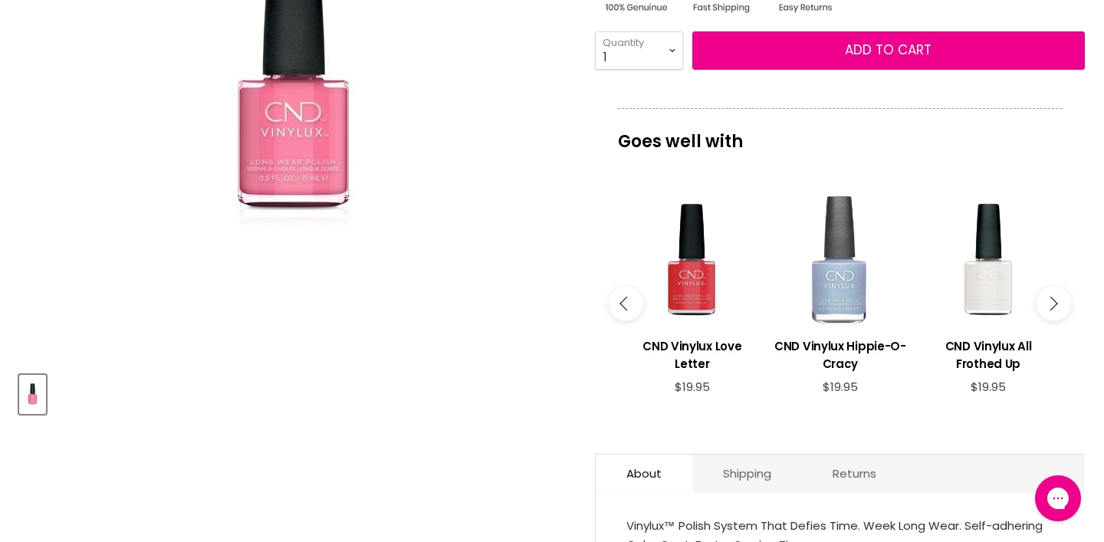
click at [845, 326] on div "Main content" at bounding box center [839, 259] width 133 height 133
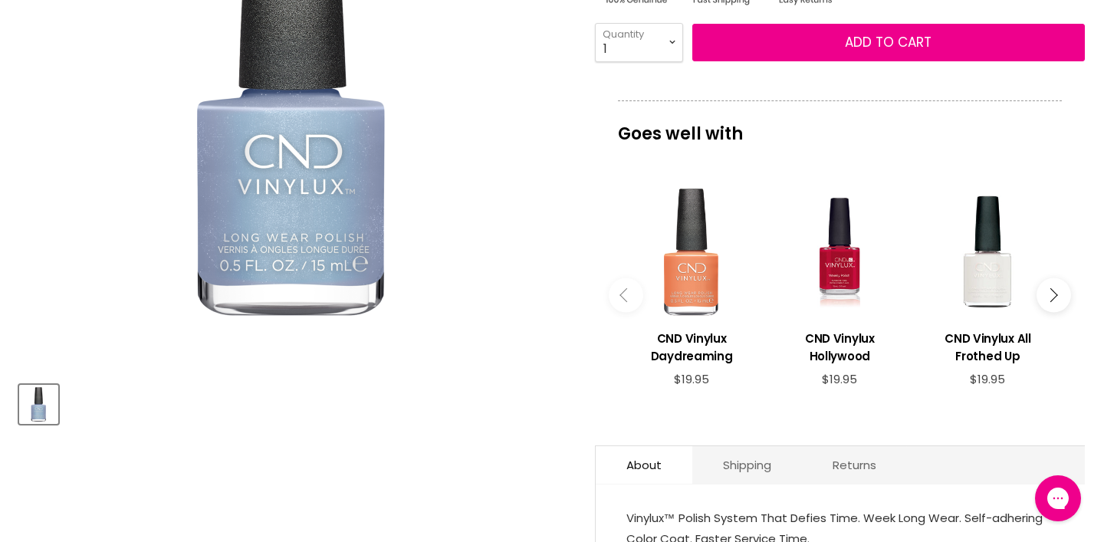
scroll to position [368, 0]
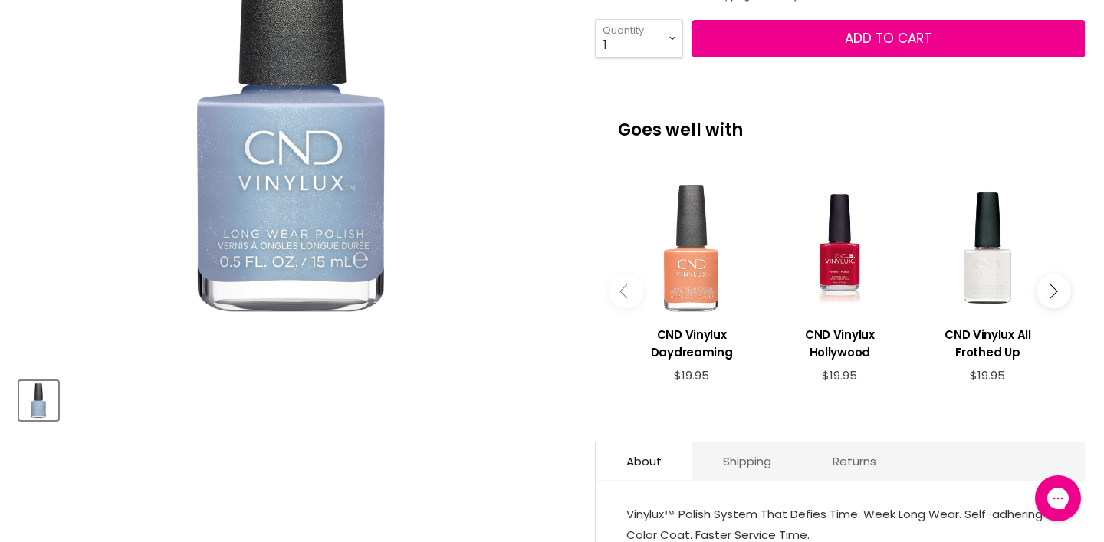
click at [687, 314] on div "Main content" at bounding box center [691, 248] width 133 height 133
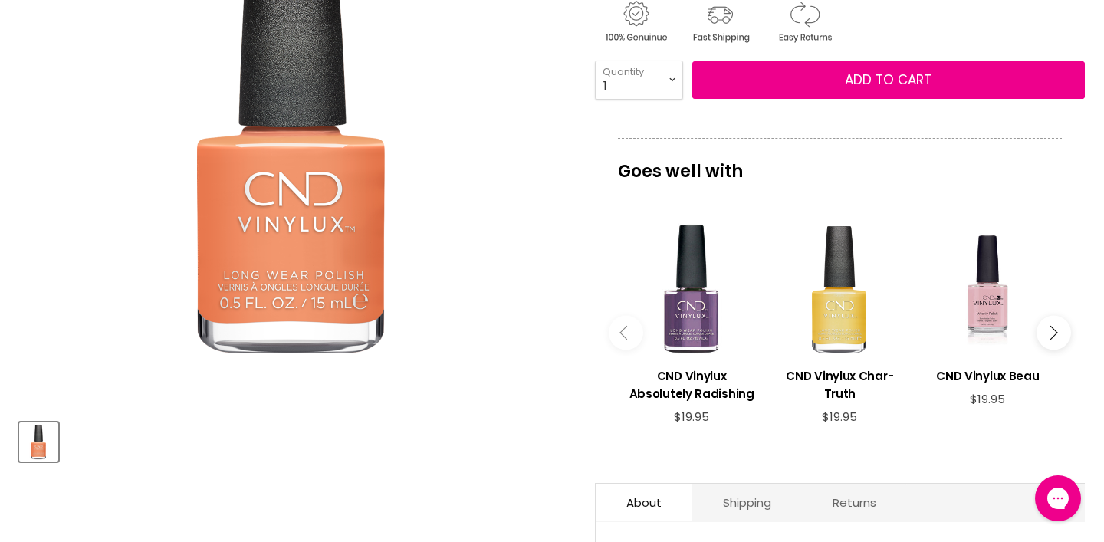
scroll to position [329, 0]
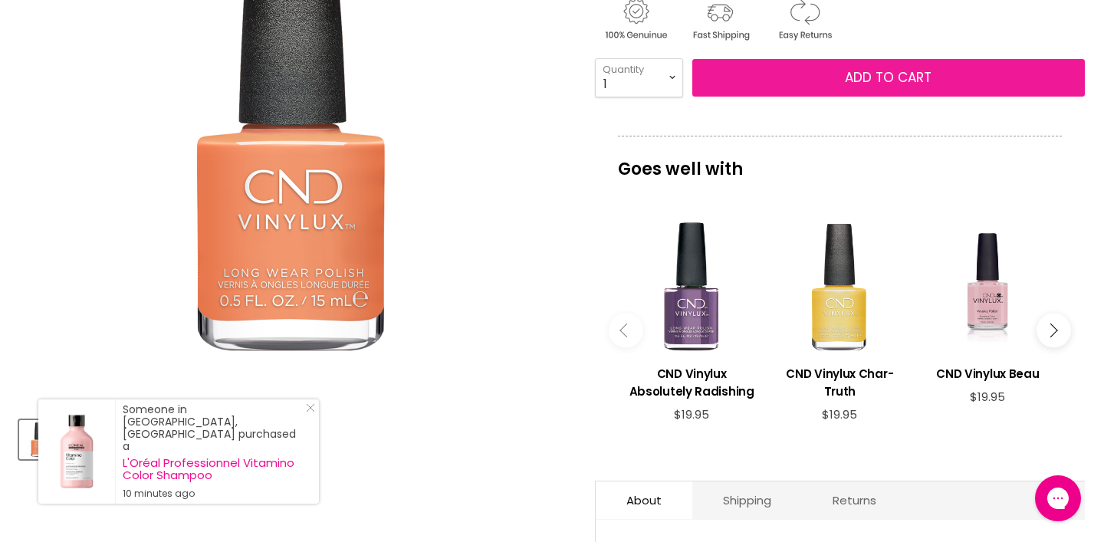
click at [745, 97] on button "Add to cart" at bounding box center [888, 78] width 392 height 38
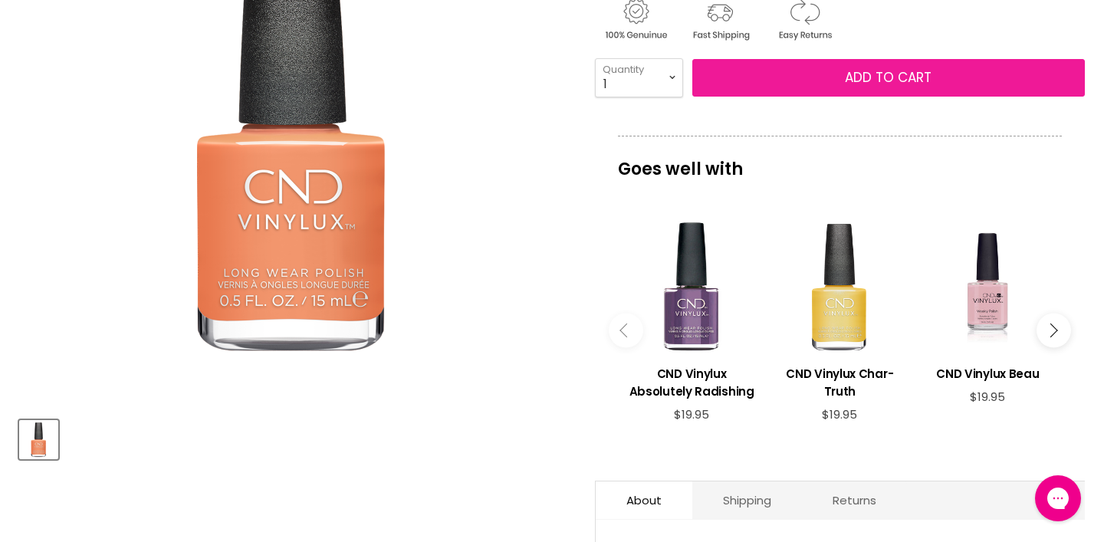
click at [762, 97] on button "Add to cart" at bounding box center [888, 78] width 392 height 38
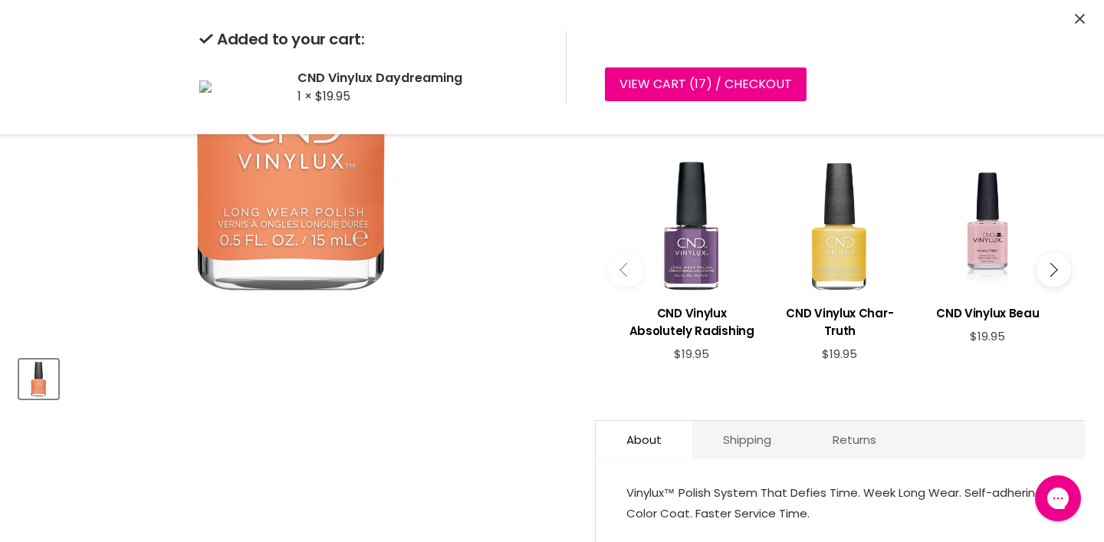
scroll to position [393, 0]
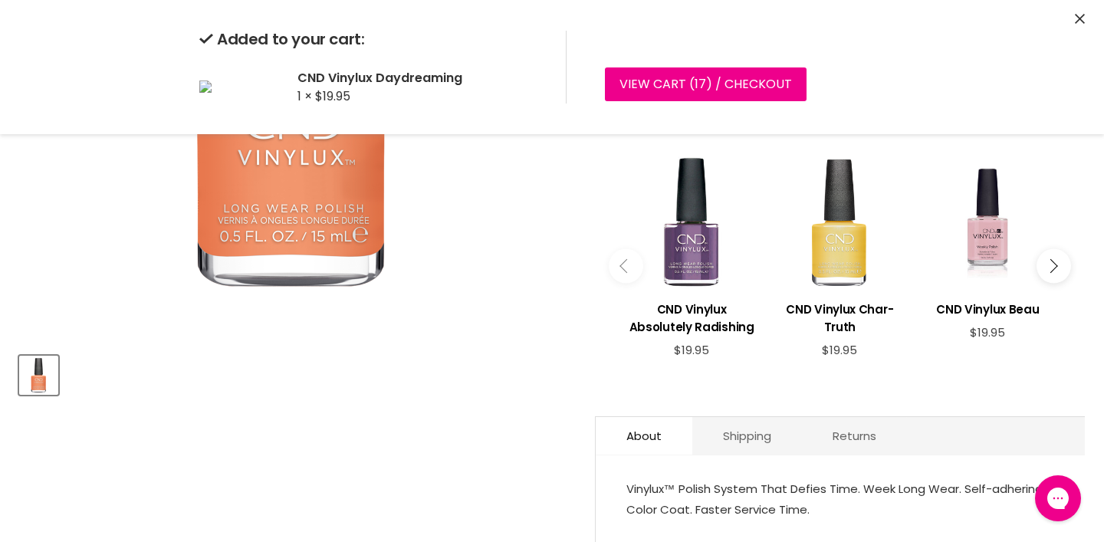
click at [1054, 273] on icon "Main content" at bounding box center [1050, 266] width 14 height 14
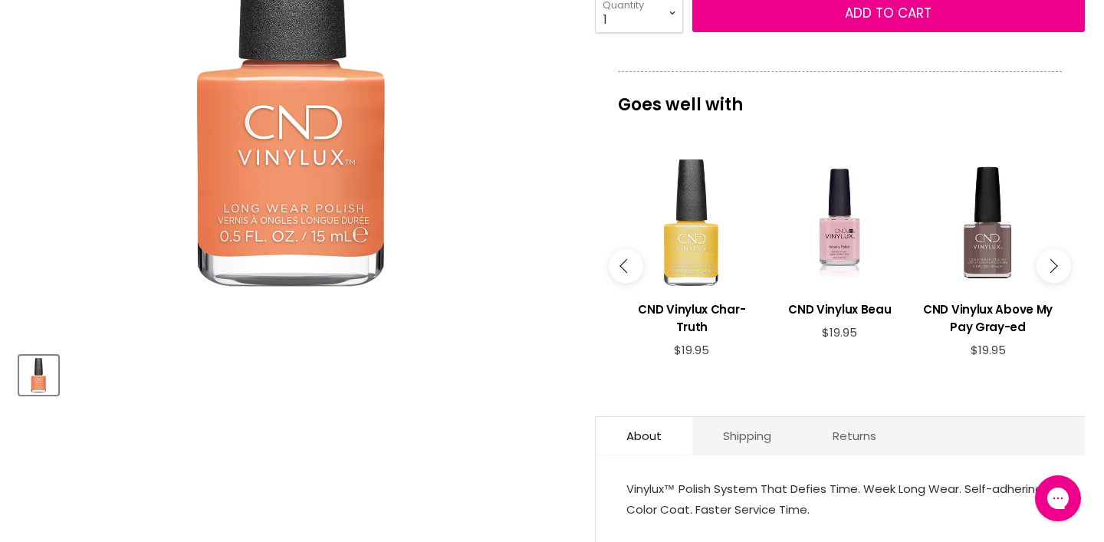
click at [1056, 284] on button "Main content" at bounding box center [1053, 266] width 34 height 34
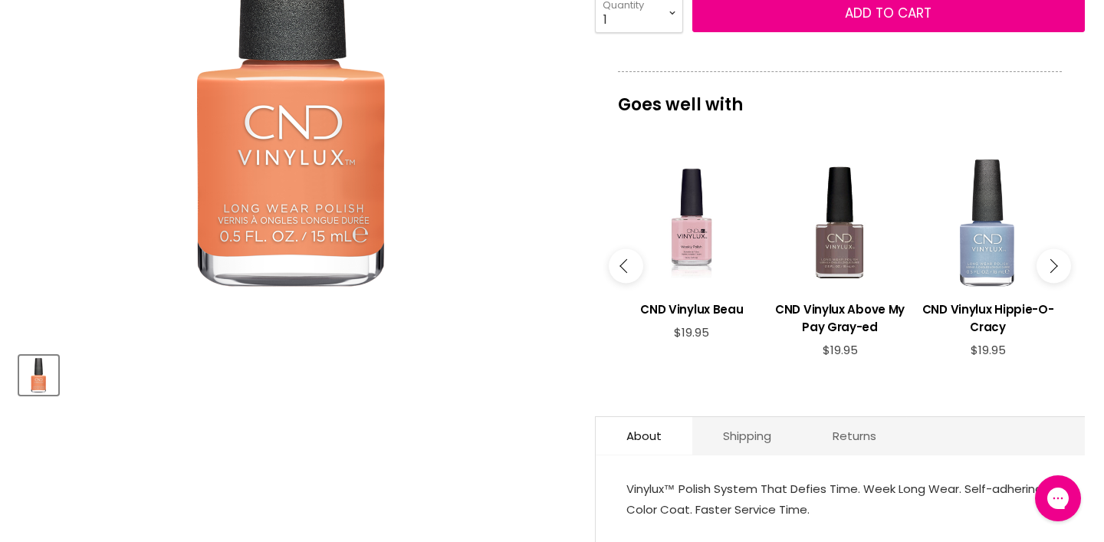
click at [1057, 284] on button "Main content" at bounding box center [1053, 266] width 34 height 34
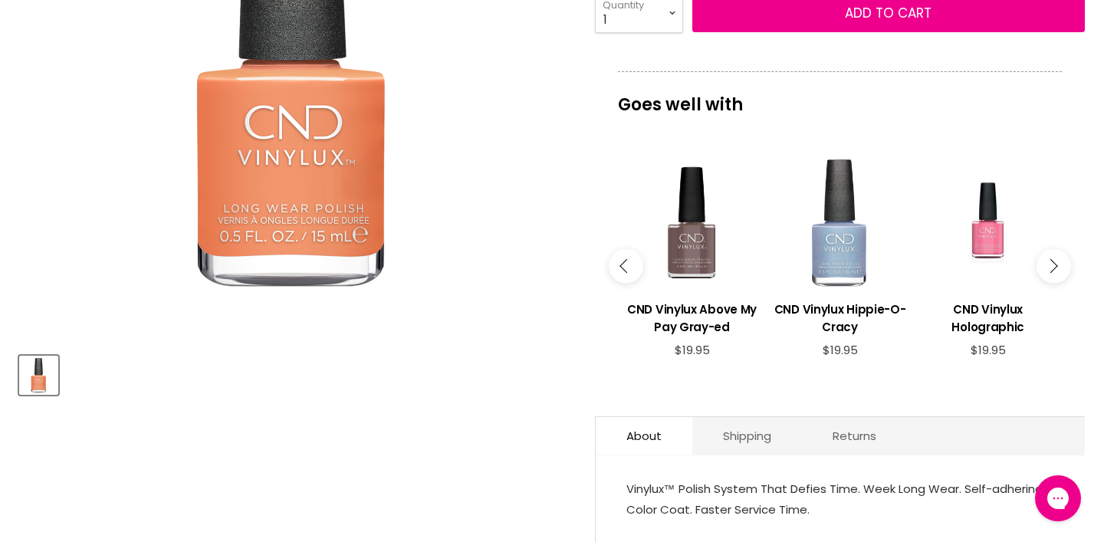
click at [1058, 284] on button "Main content" at bounding box center [1053, 266] width 34 height 34
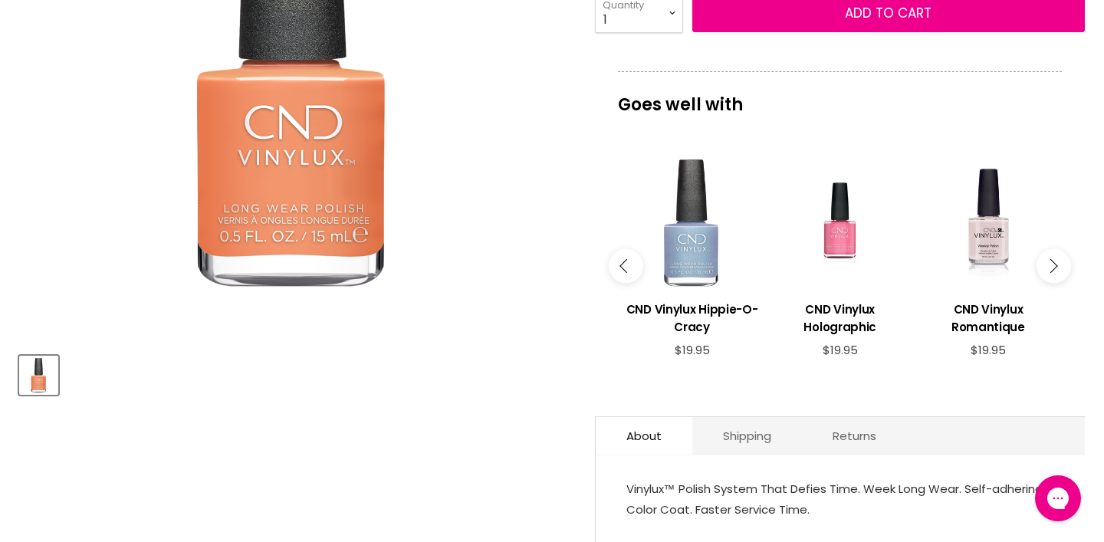
click at [1054, 273] on icon "Main content" at bounding box center [1050, 266] width 14 height 14
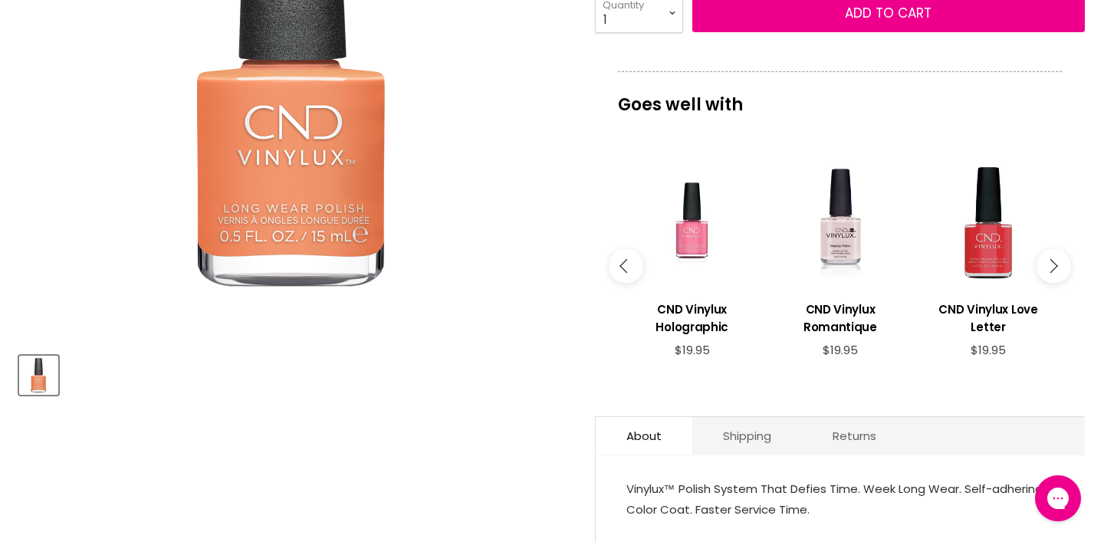
click at [1054, 273] on icon "Main content" at bounding box center [1050, 266] width 14 height 14
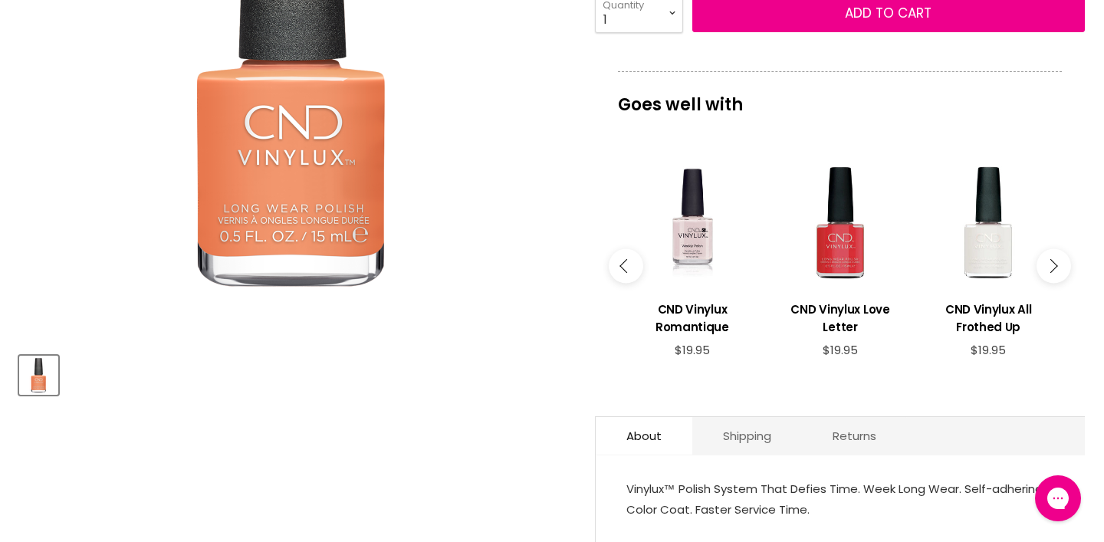
click at [1055, 273] on icon "Main content" at bounding box center [1050, 266] width 14 height 14
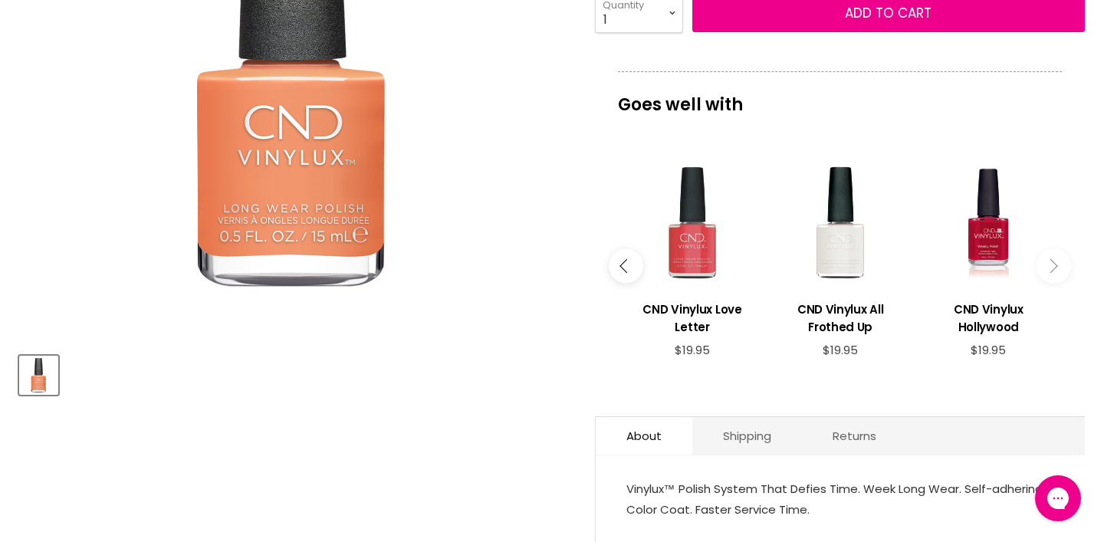
click at [691, 289] on div "Main content" at bounding box center [691, 222] width 133 height 133
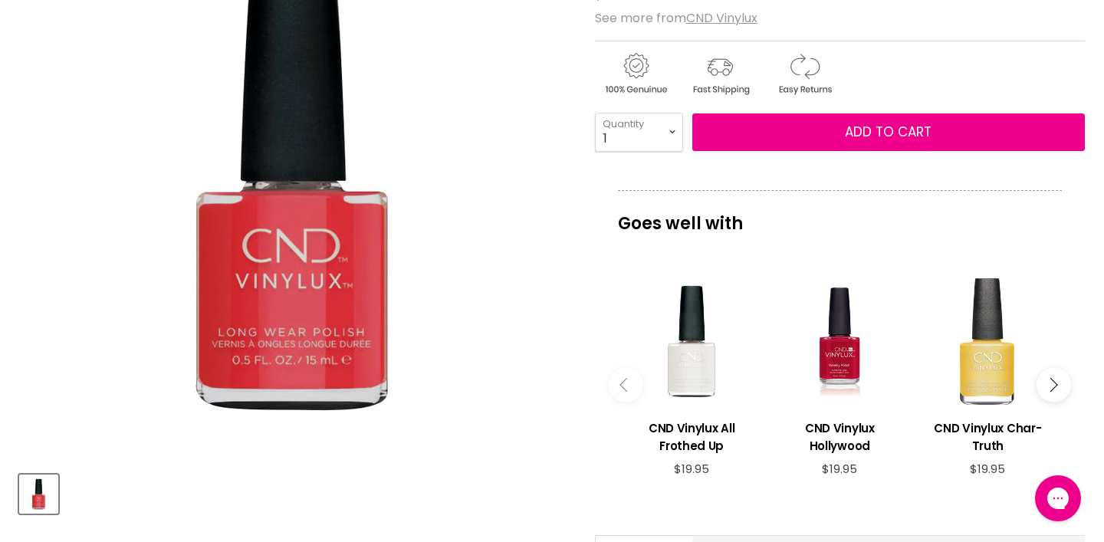
scroll to position [276, 0]
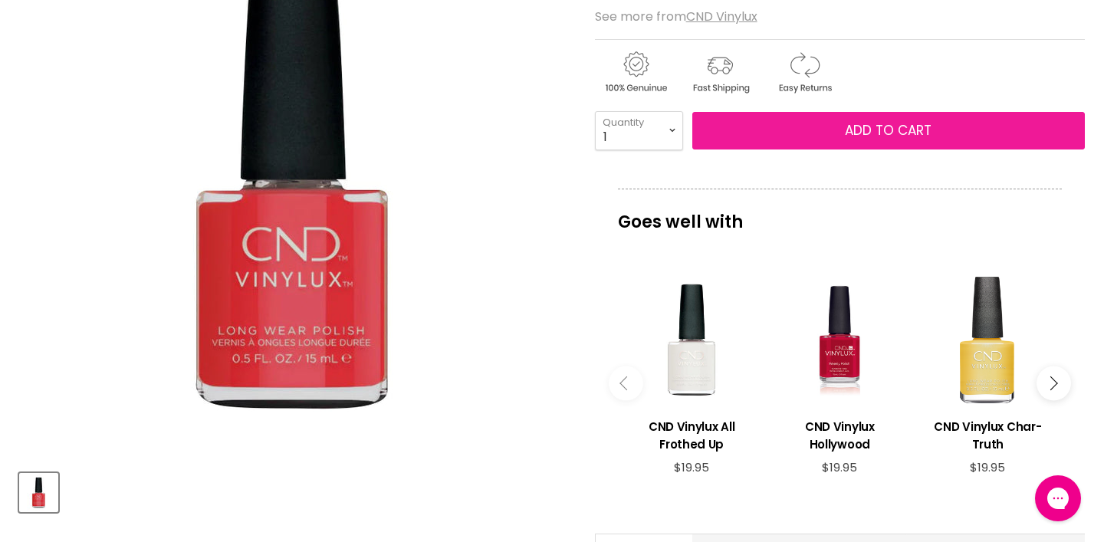
click at [757, 150] on button "Add to cart" at bounding box center [888, 131] width 392 height 38
click at [766, 150] on button "Add to cart" at bounding box center [888, 131] width 392 height 38
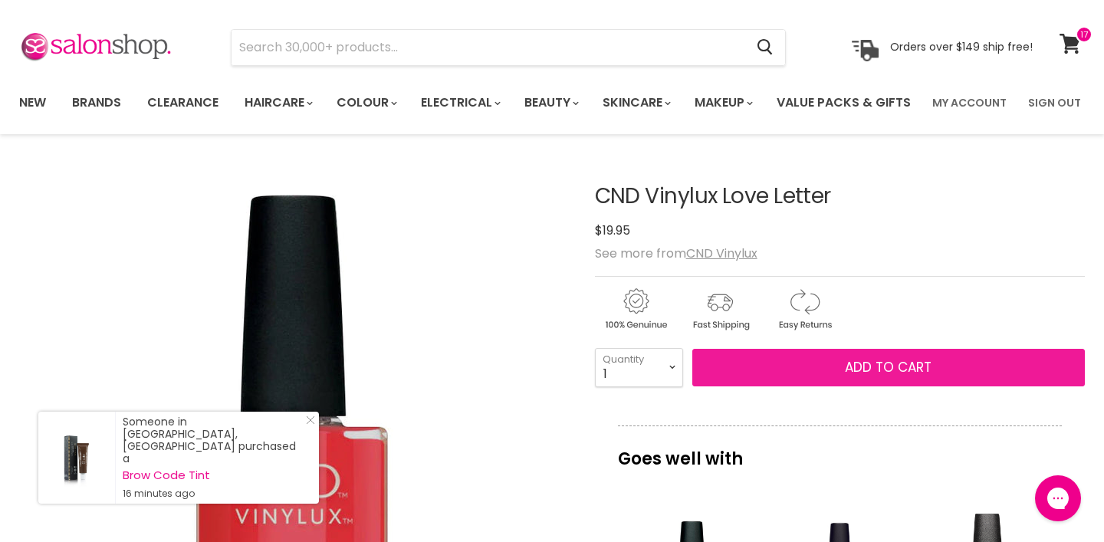
scroll to position [0, 0]
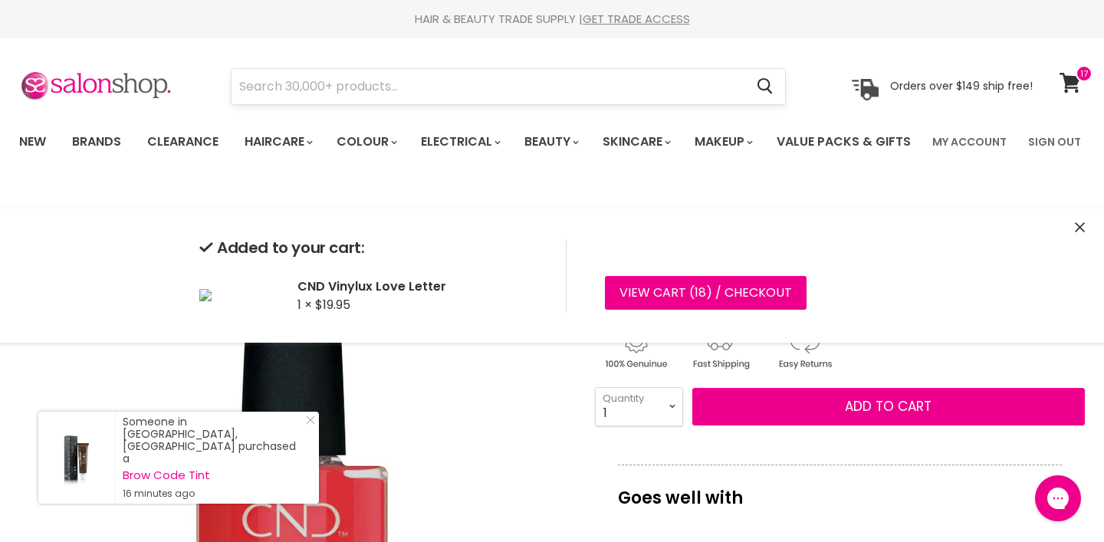
click at [330, 91] on input "Search" at bounding box center [487, 86] width 513 height 35
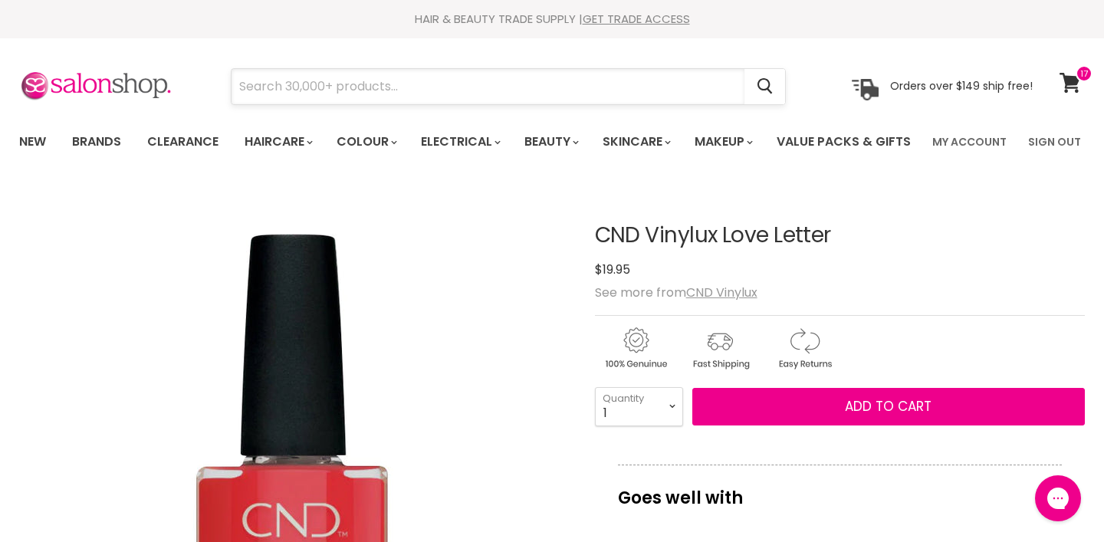
click at [241, 90] on input "Search" at bounding box center [487, 86] width 513 height 35
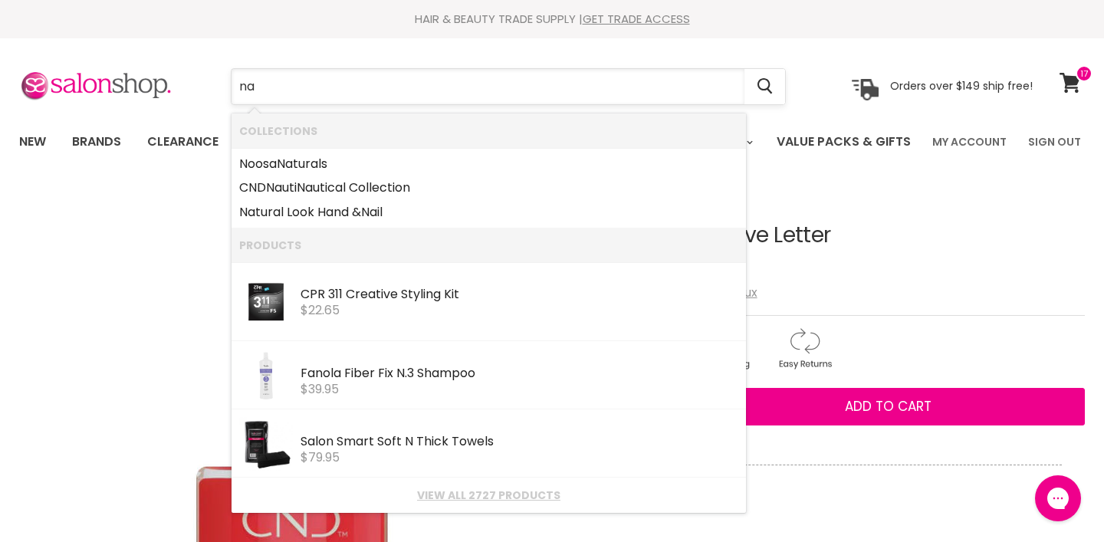
type input "nai"
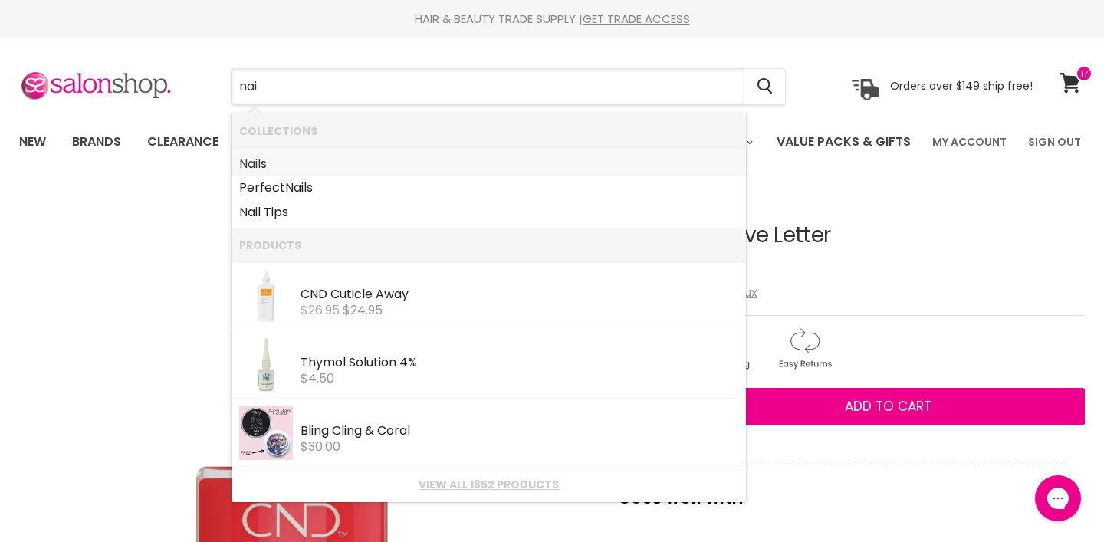
click at [277, 162] on link "Nai ls" at bounding box center [488, 164] width 499 height 25
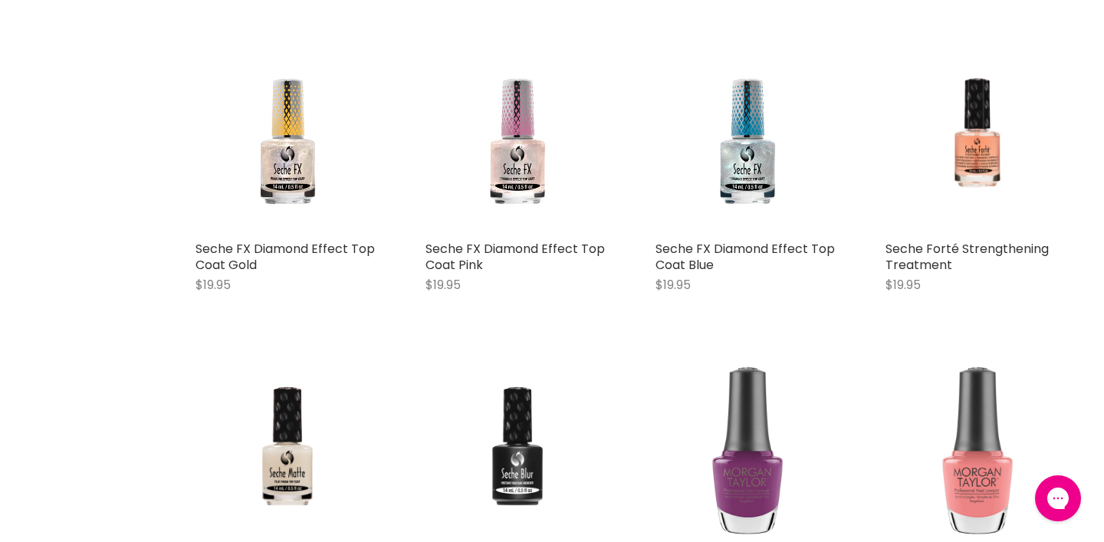
scroll to position [3344, 0]
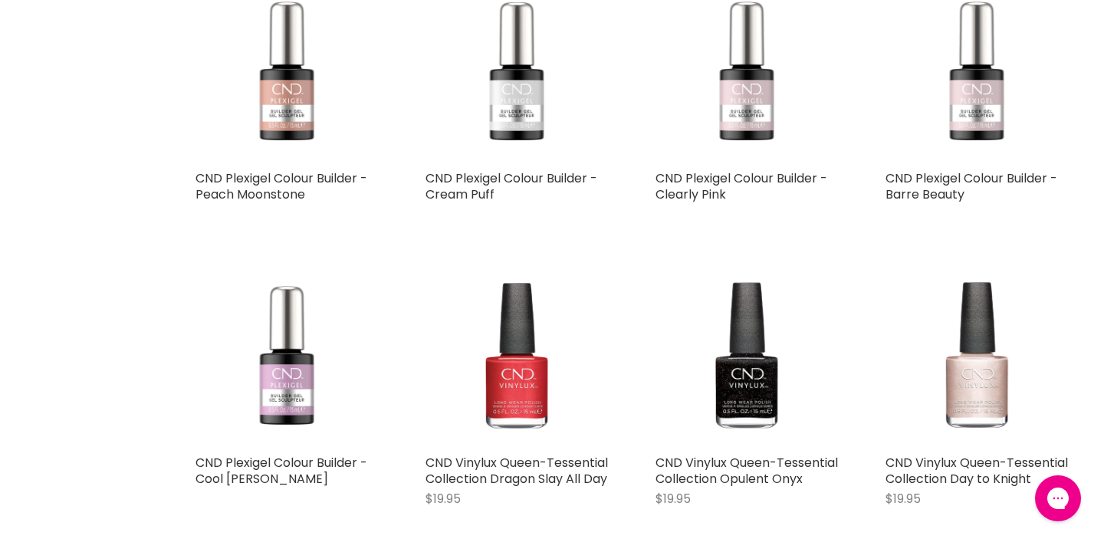
scroll to position [6798, 0]
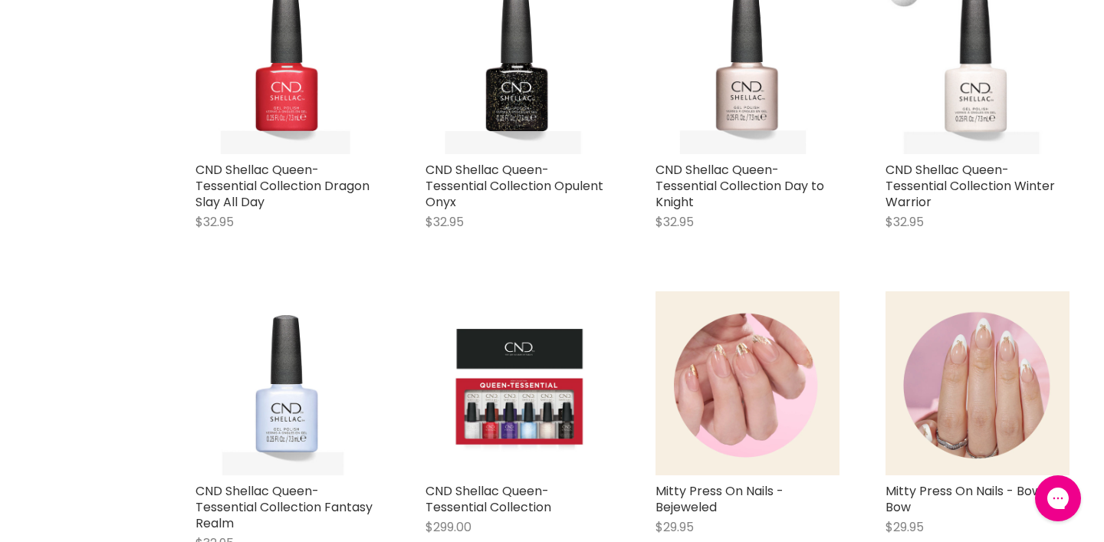
scroll to position [7712, 0]
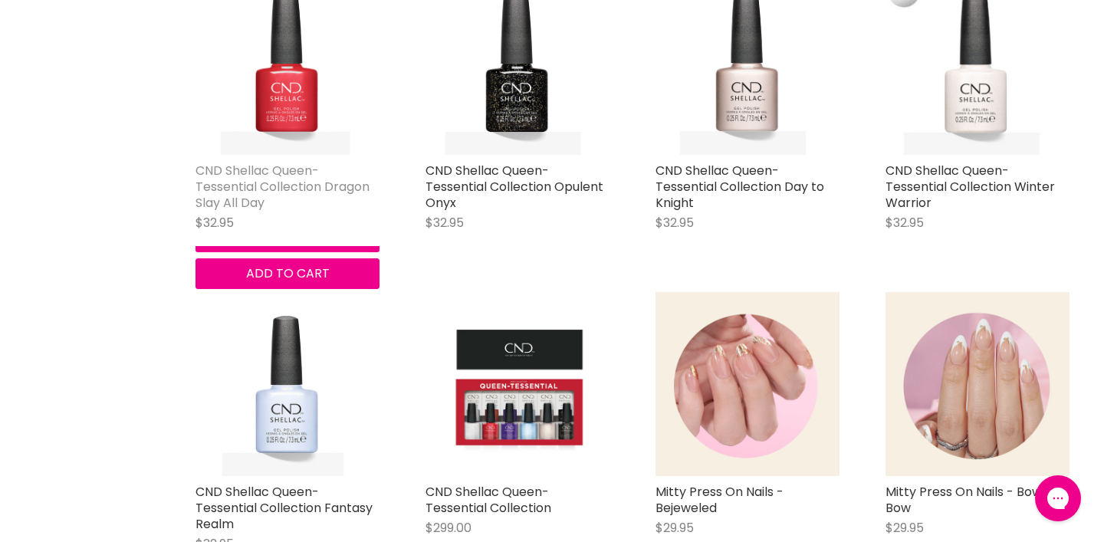
click at [270, 212] on link "CND Shellac Queen-Tessential Collection Dragon Slay All Day" at bounding box center [282, 187] width 174 height 50
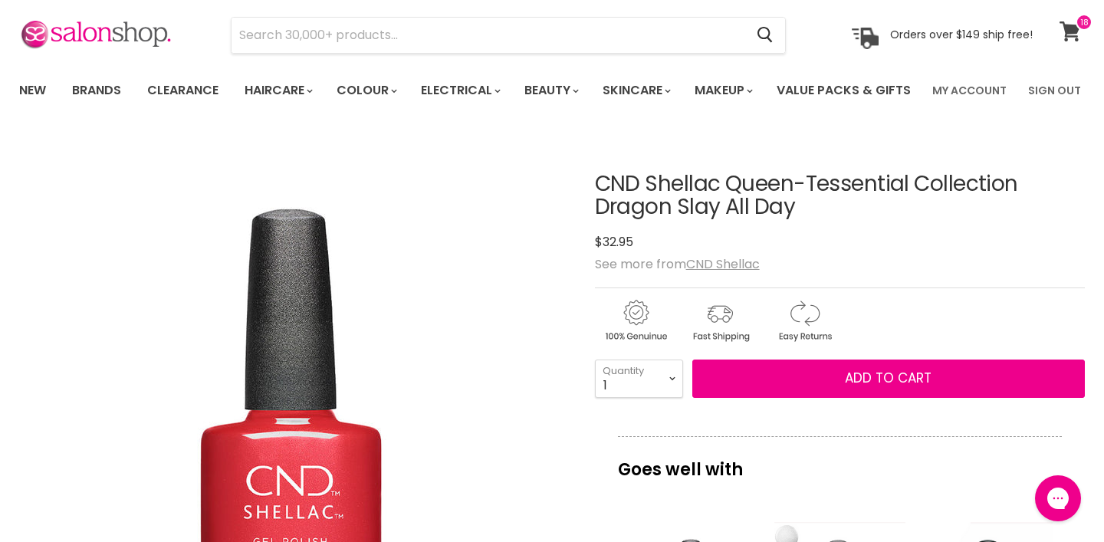
click at [1085, 22] on span at bounding box center [1083, 22] width 17 height 17
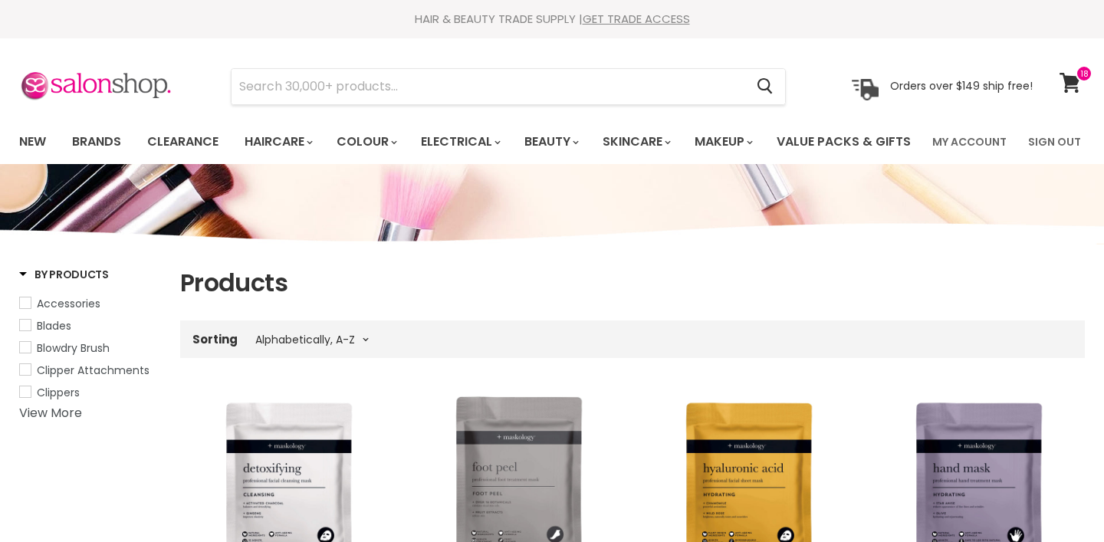
select select "title-ascending"
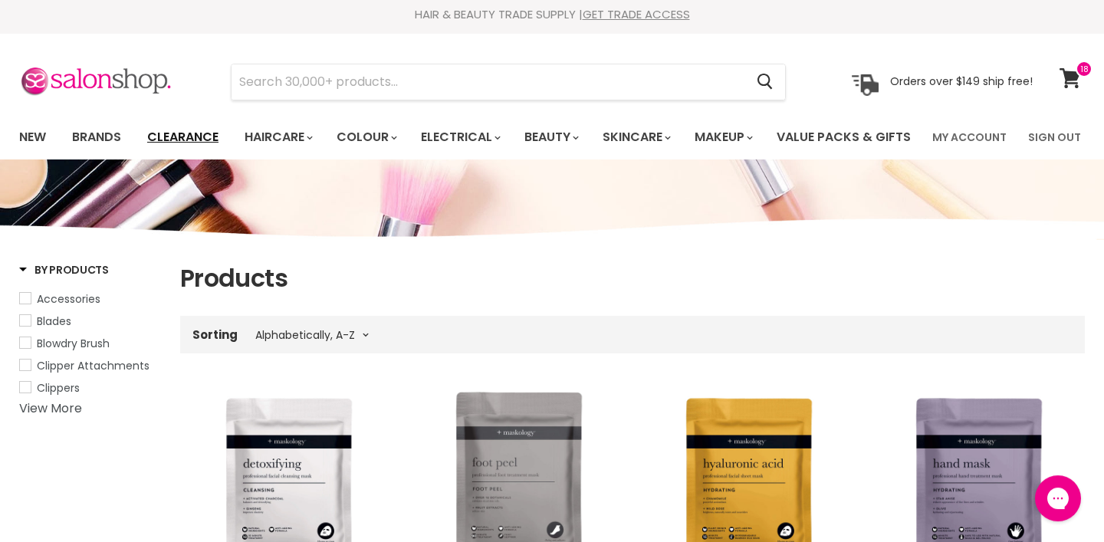
scroll to position [7, 0]
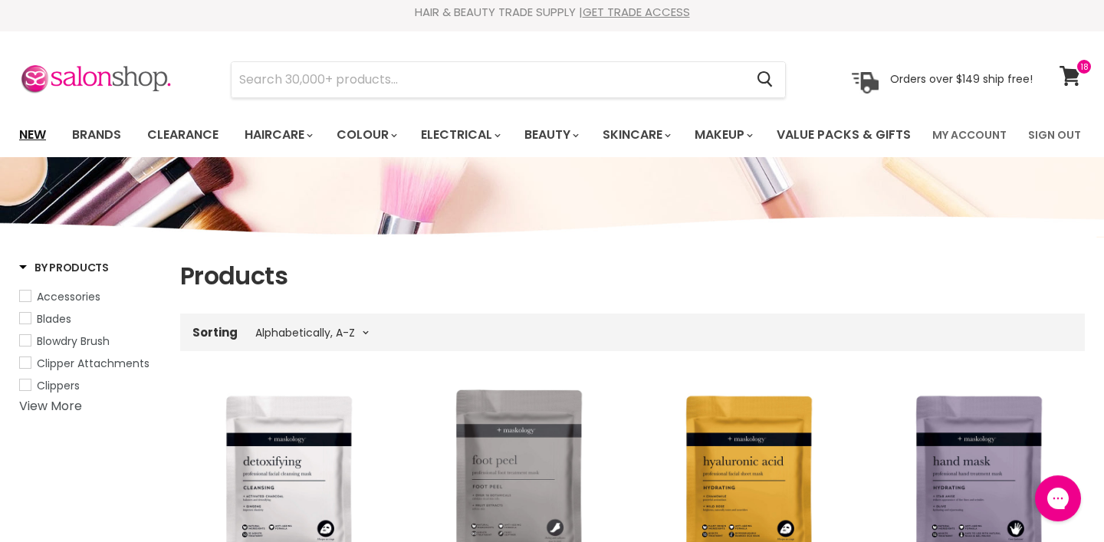
click at [28, 133] on link "New" at bounding box center [33, 135] width 50 height 32
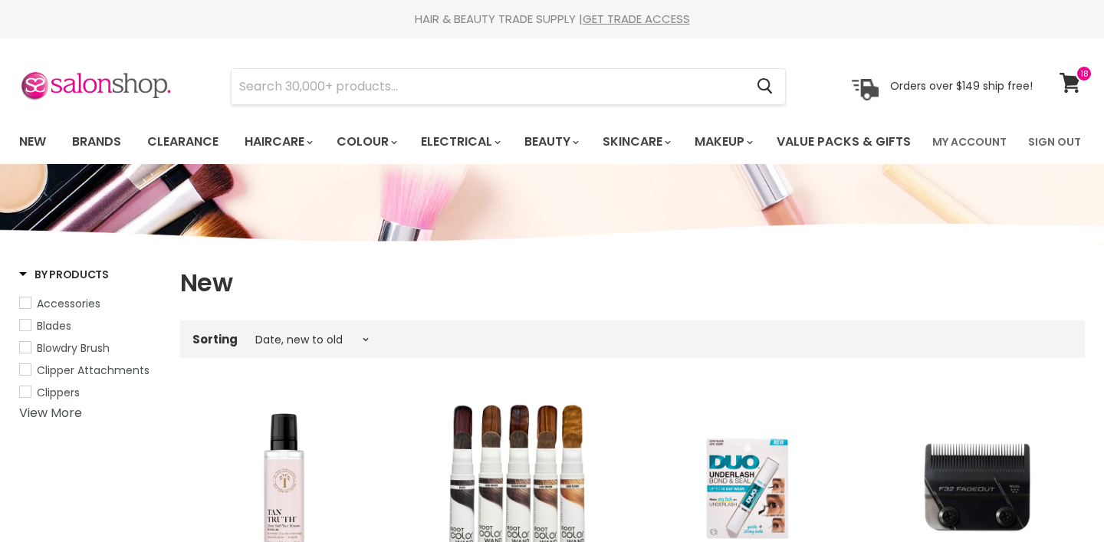
select select "created-descending"
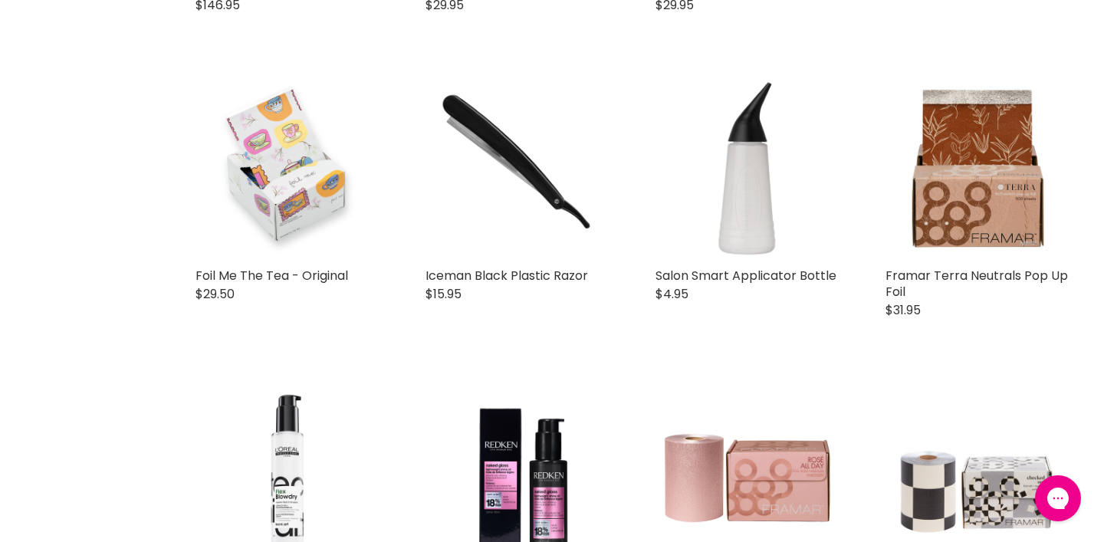
scroll to position [3297, 0]
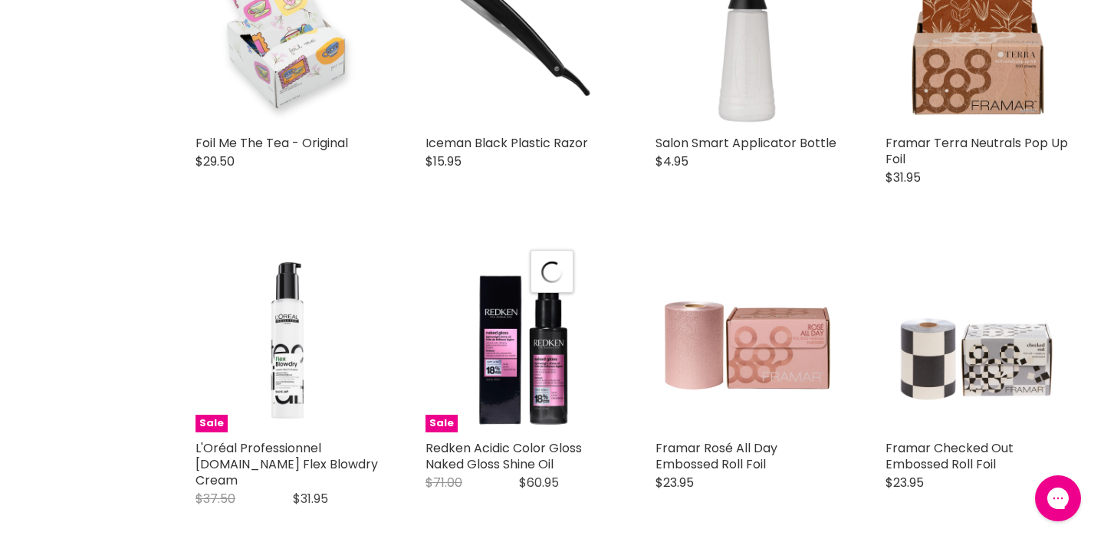
select select "created-descending"
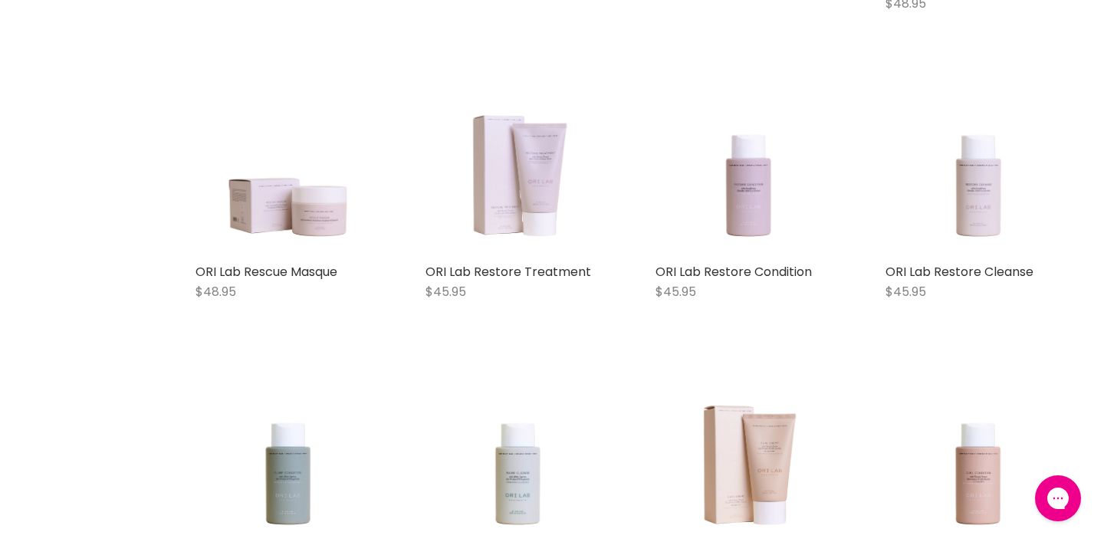
scroll to position [6841, 0]
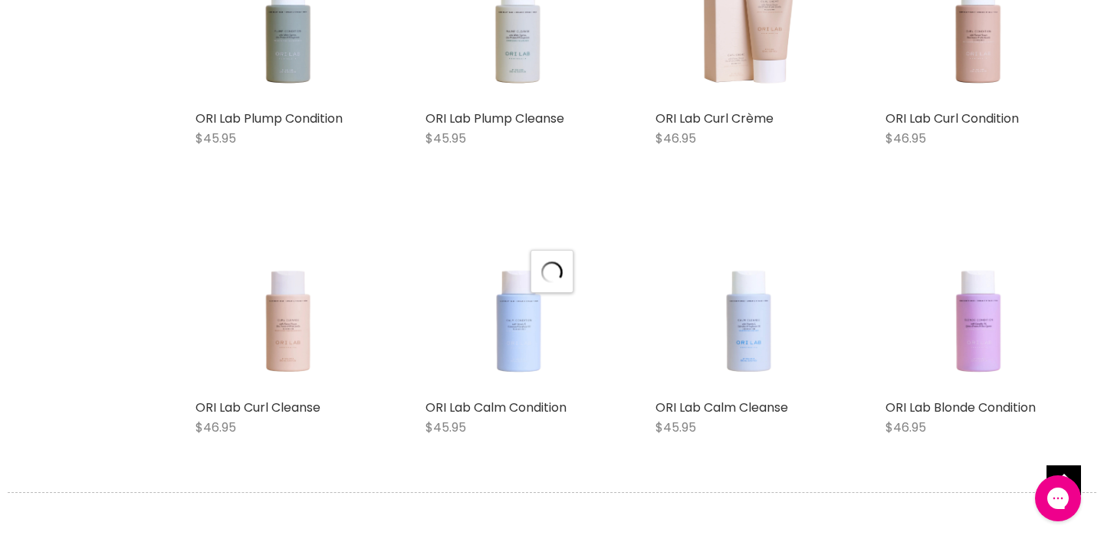
select select "created-descending"
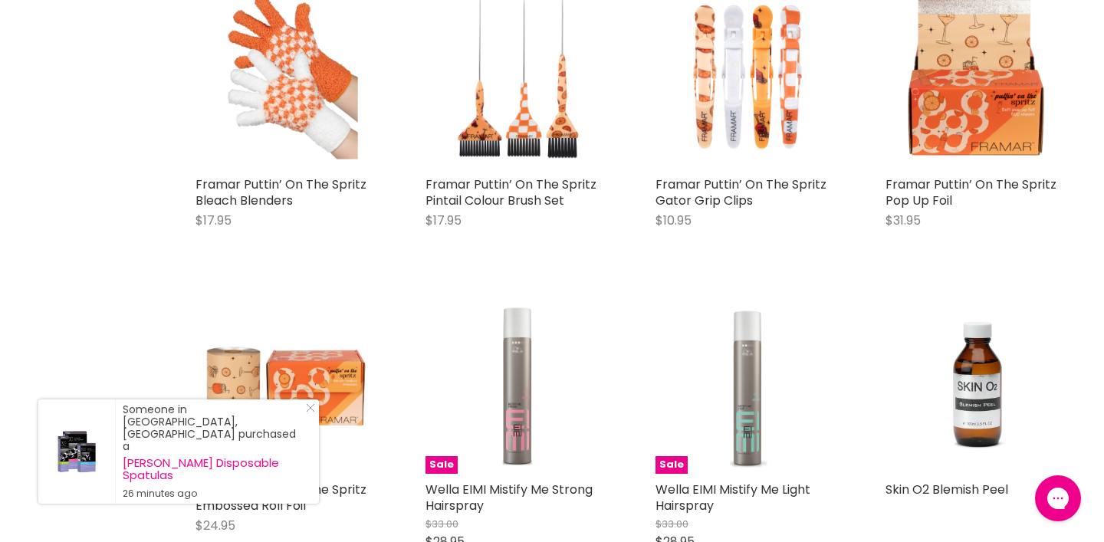
scroll to position [10650, 0]
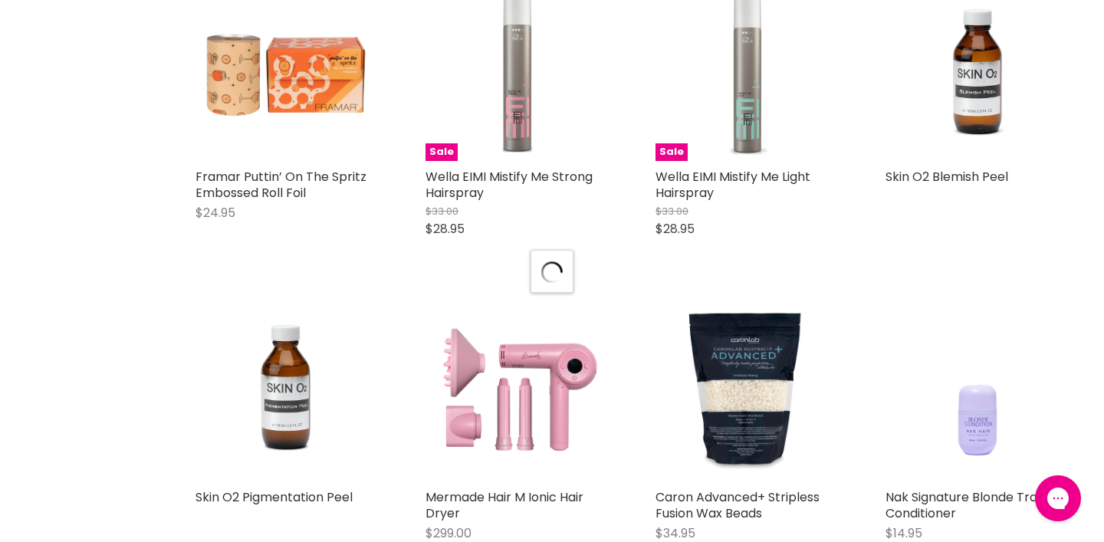
scroll to position [10984, 0]
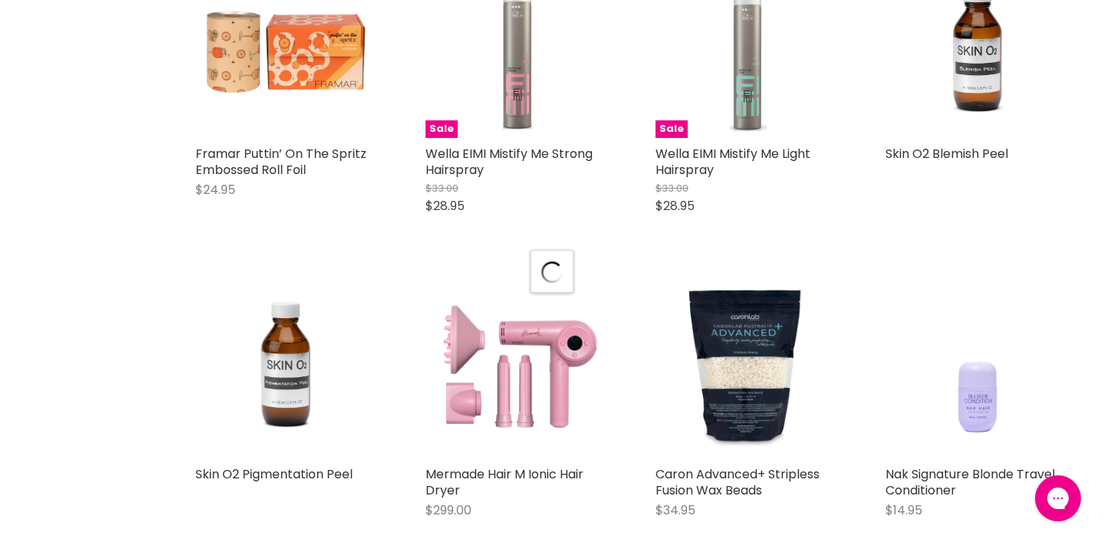
select select "created-descending"
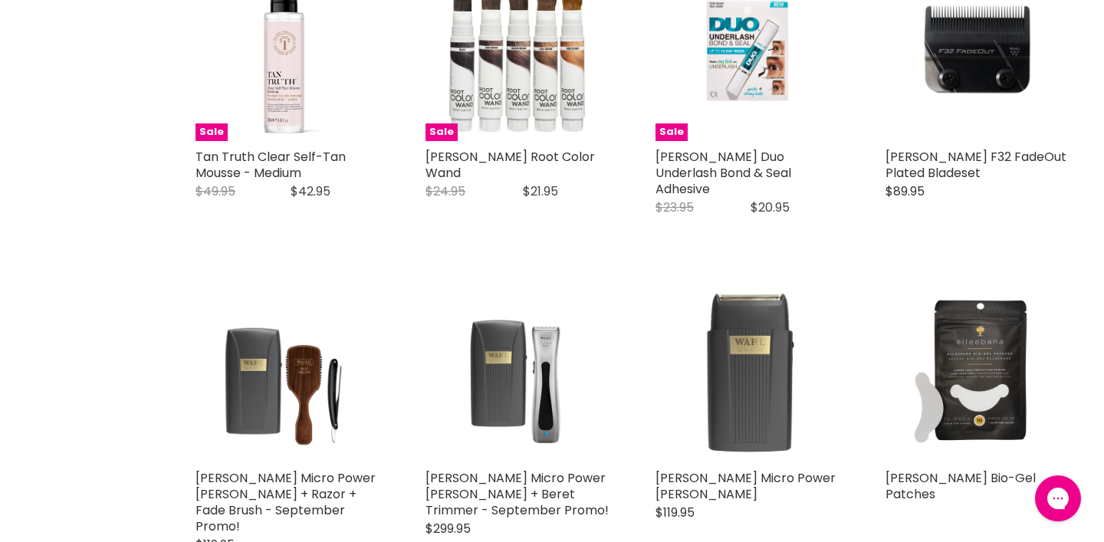
scroll to position [389, 0]
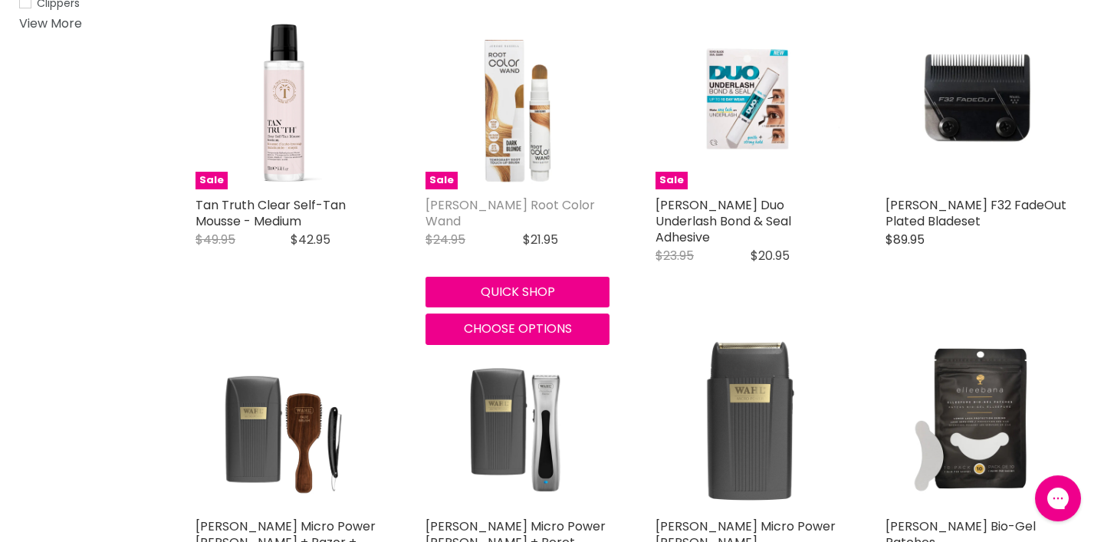
click at [493, 230] on link "[PERSON_NAME] Root Color Wand" at bounding box center [509, 213] width 169 height 34
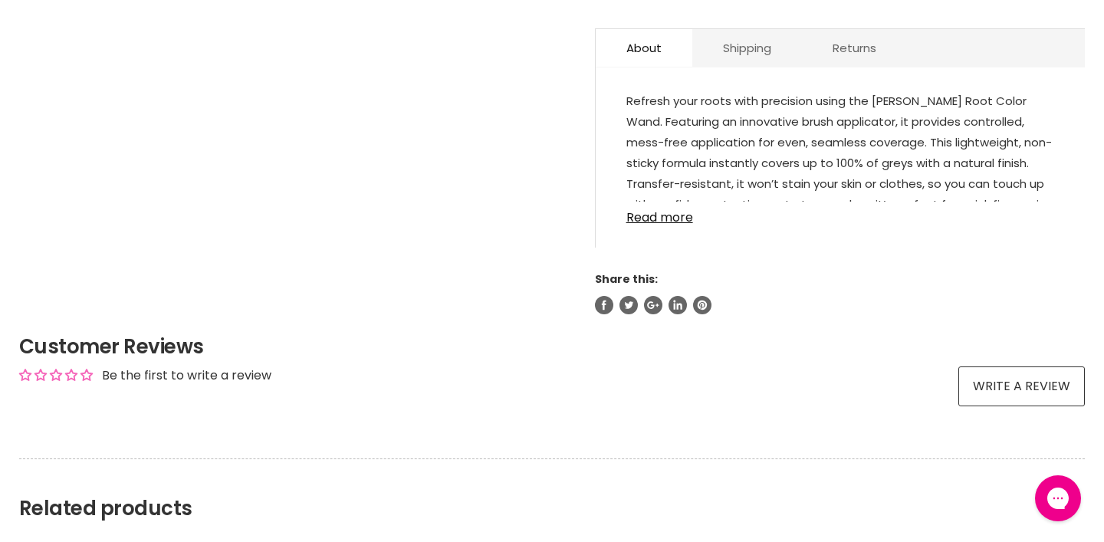
scroll to position [853, 0]
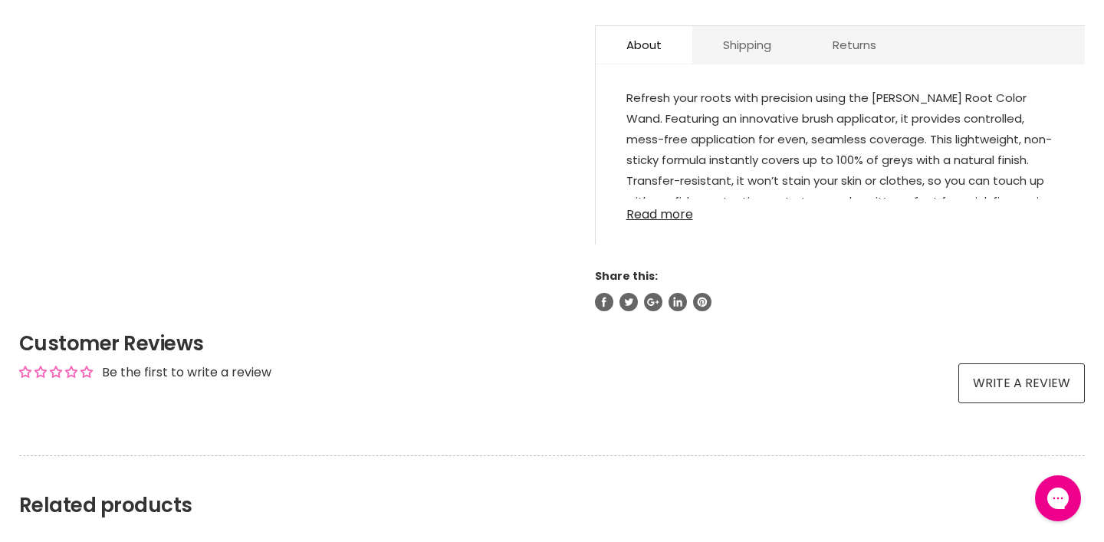
click at [662, 221] on link "Read more" at bounding box center [840, 210] width 428 height 23
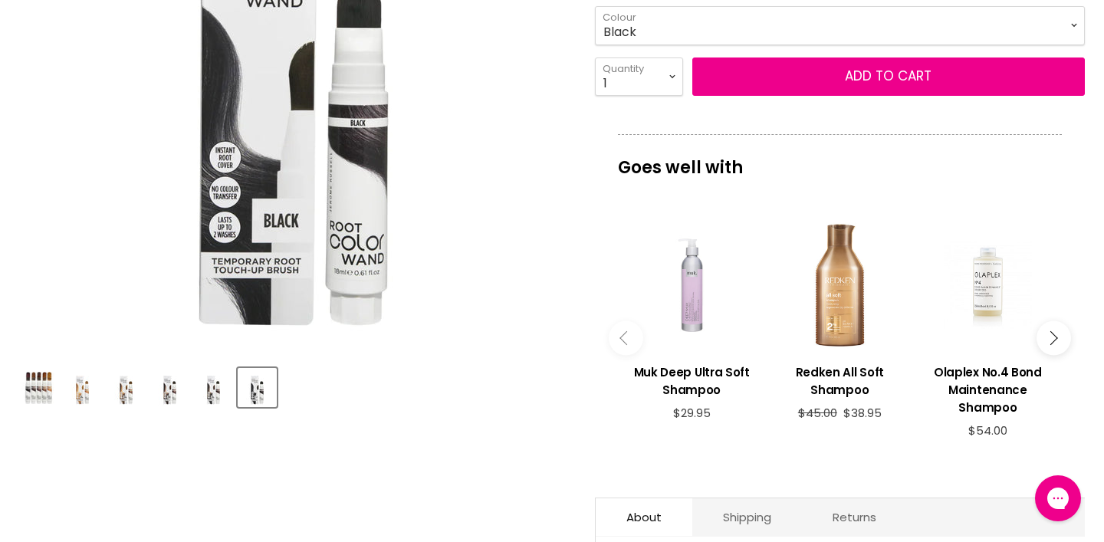
scroll to position [379, 0]
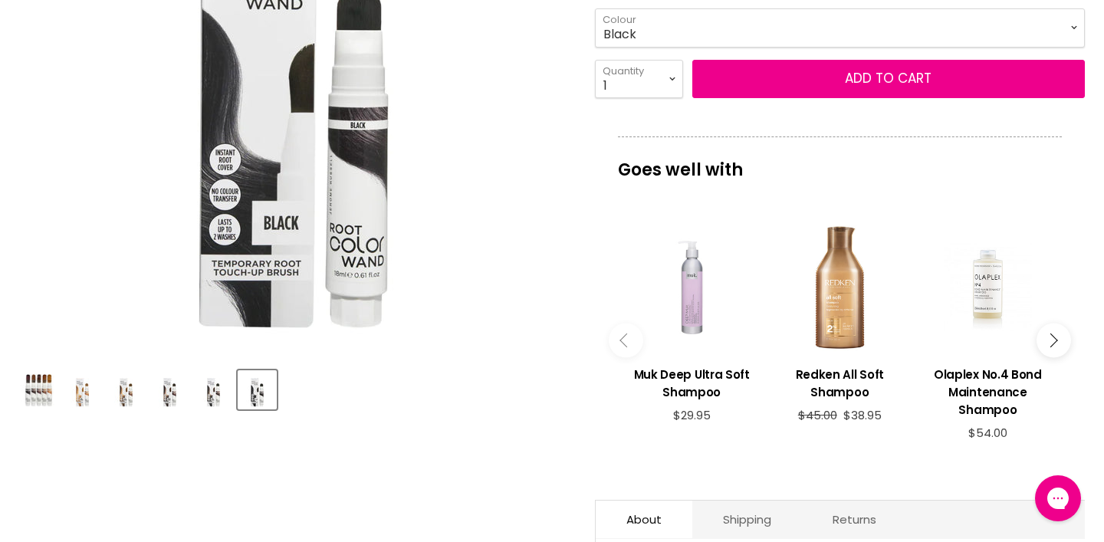
click at [36, 406] on img "Product thumbnails" at bounding box center [39, 390] width 36 height 32
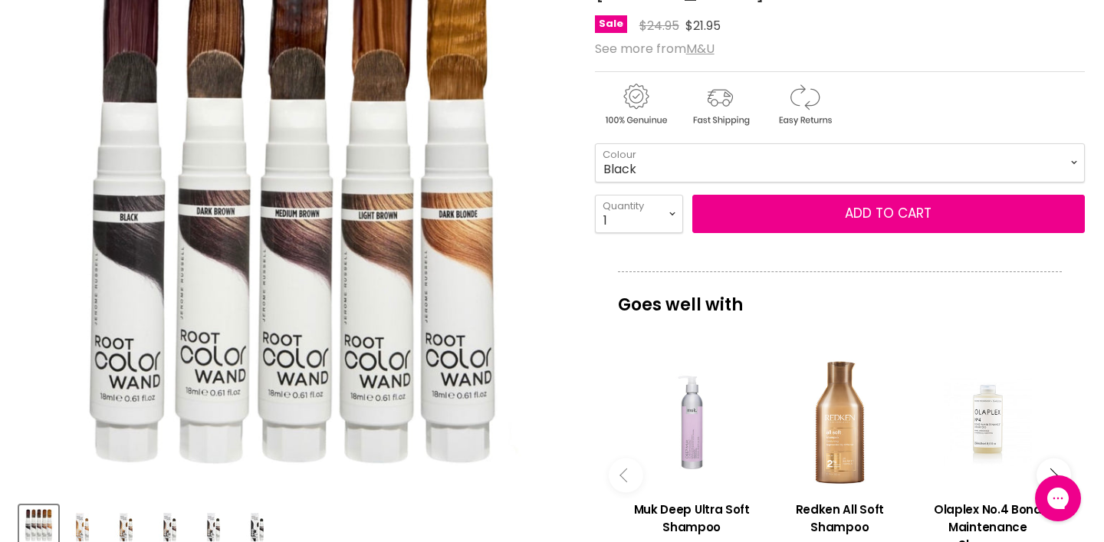
scroll to position [243, 0]
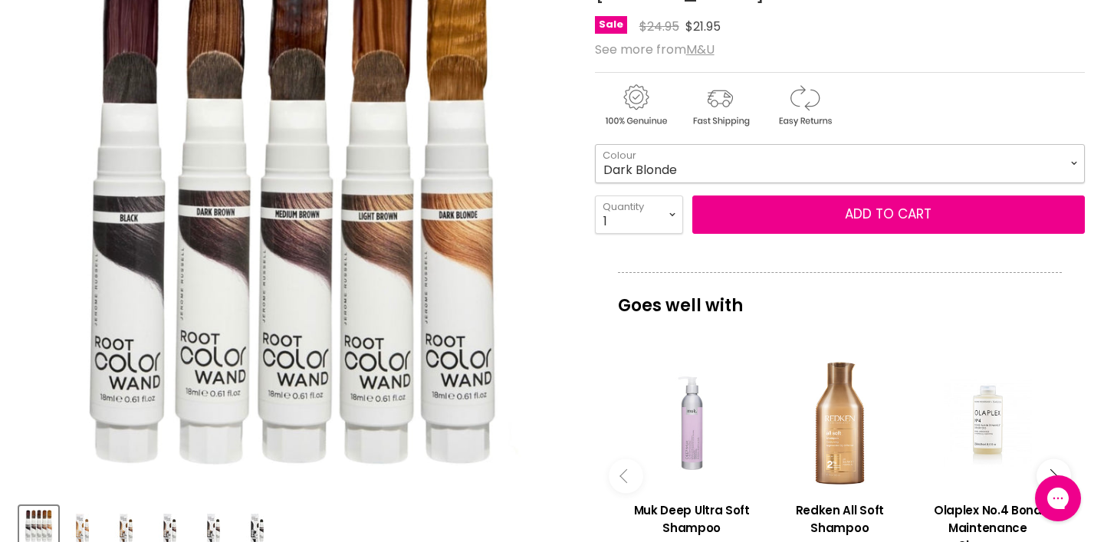
click option "Dark Blonde" at bounding box center [0, 0] width 0 height 0
select select "Dark Blonde"
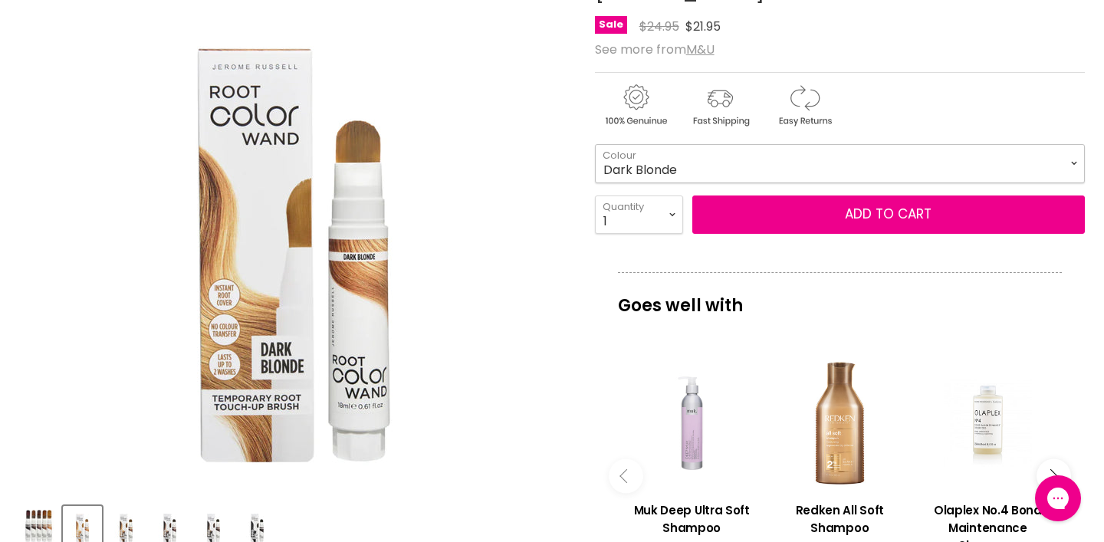
scroll to position [246, 0]
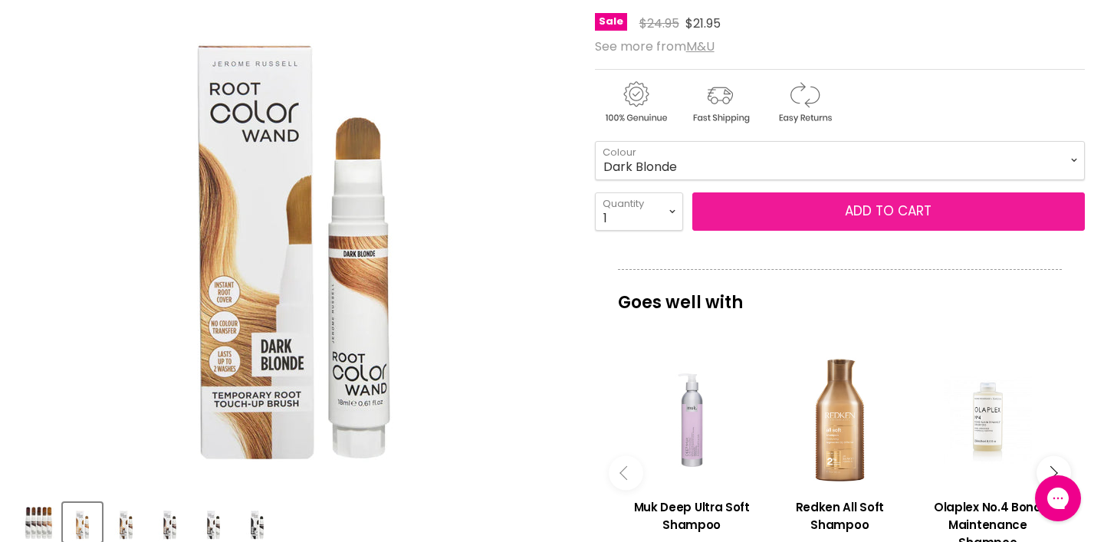
click at [946, 231] on button "Add to cart" at bounding box center [888, 211] width 392 height 38
click at [894, 231] on button "Add to cart" at bounding box center [888, 211] width 392 height 38
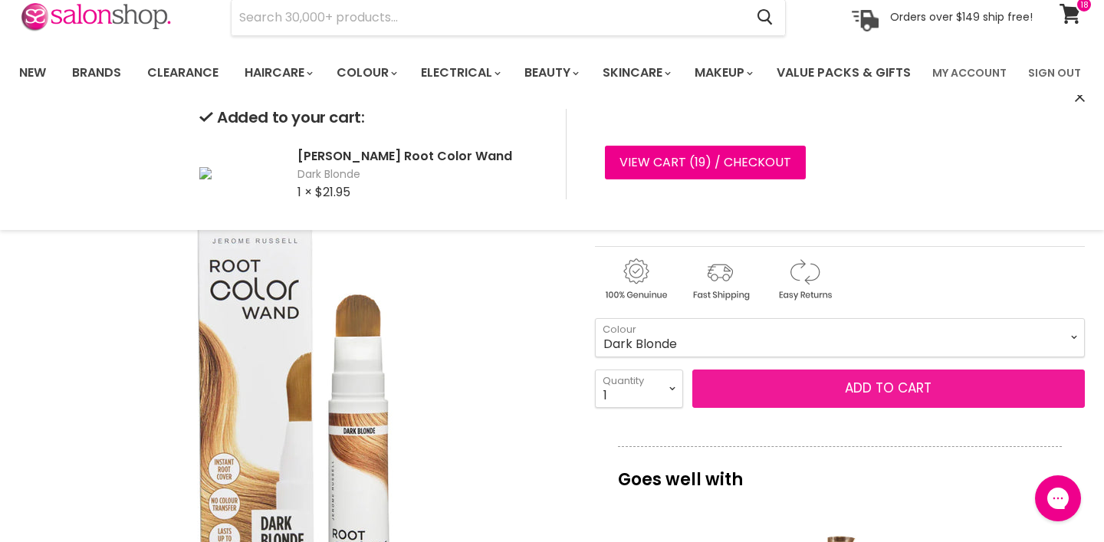
scroll to position [0, 0]
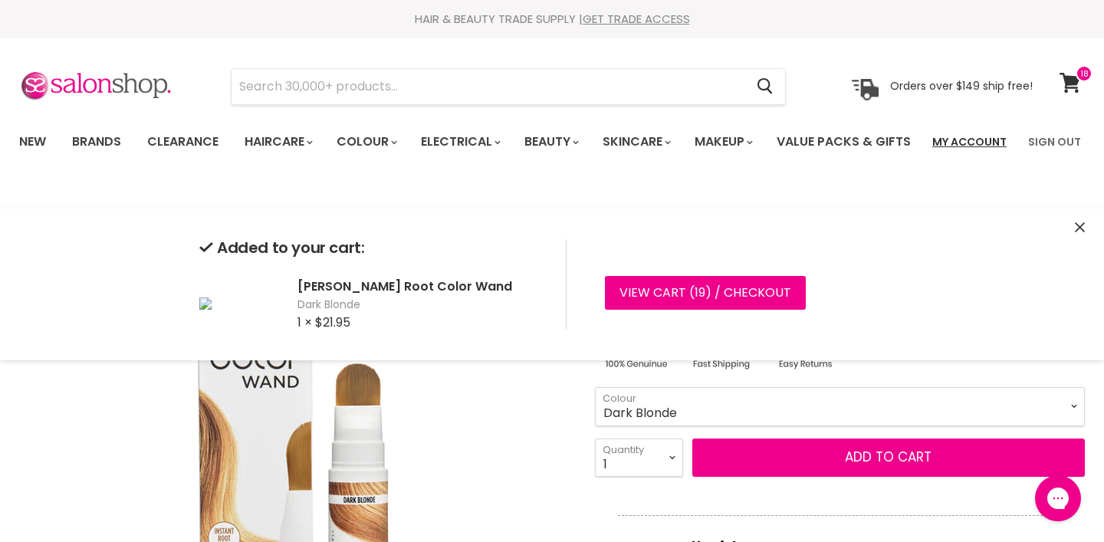
click at [980, 137] on link "My Account" at bounding box center [969, 142] width 93 height 32
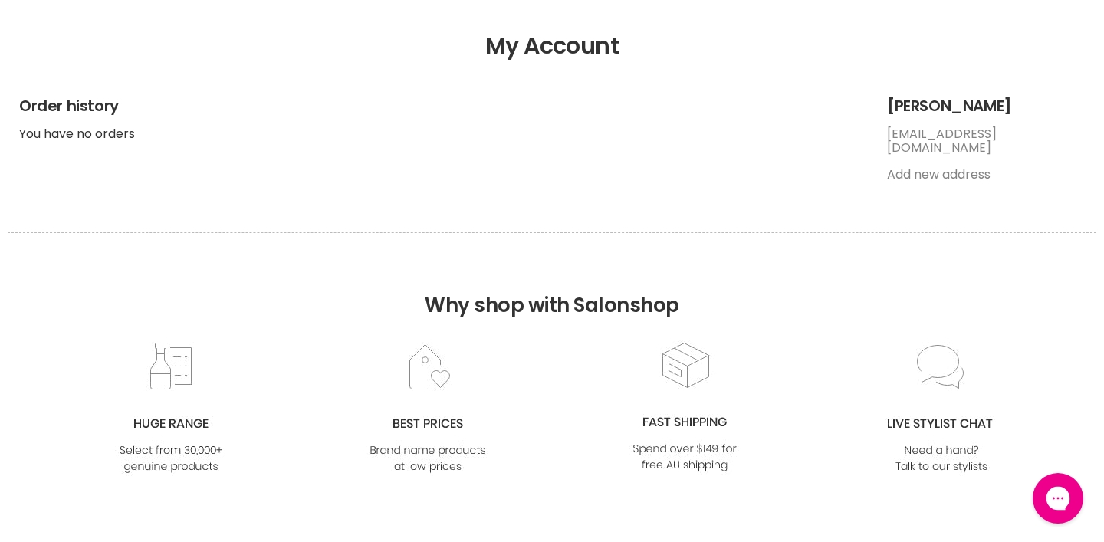
click at [1055, 497] on icon "Gorgias live chat" at bounding box center [1057, 498] width 16 height 16
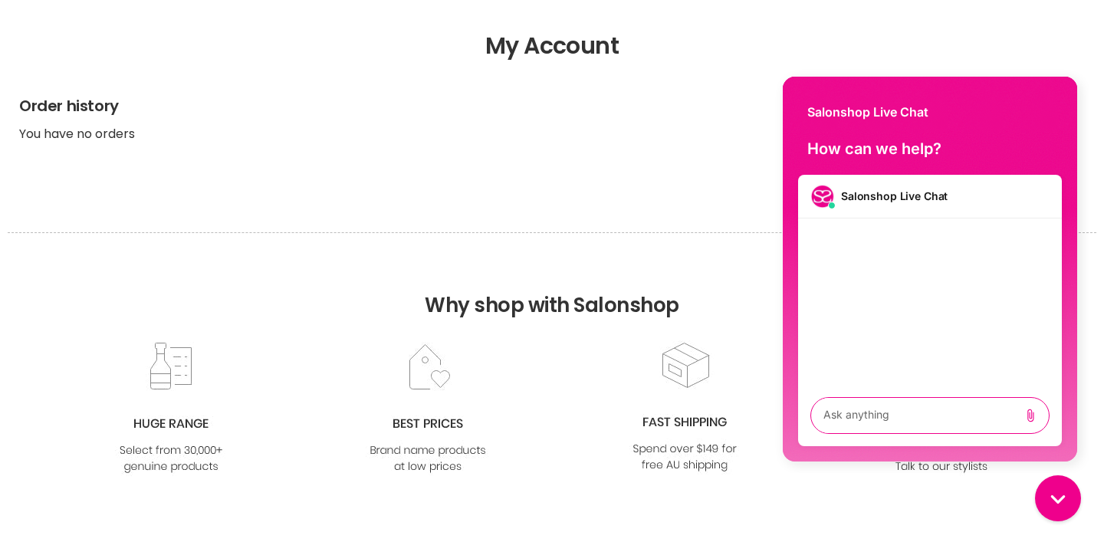
click at [884, 416] on textarea "live chat message input" at bounding box center [914, 415] width 195 height 35
type textarea "this is my 3rd chat with no responce"
click at [1035, 412] on icon "Send message" at bounding box center [1030, 415] width 14 height 14
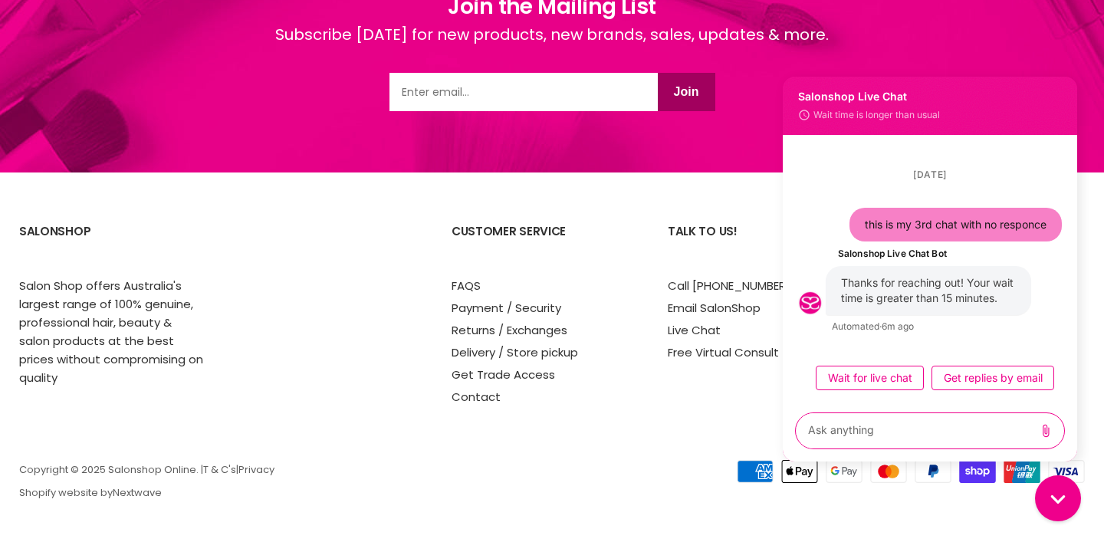
scroll to position [813, 0]
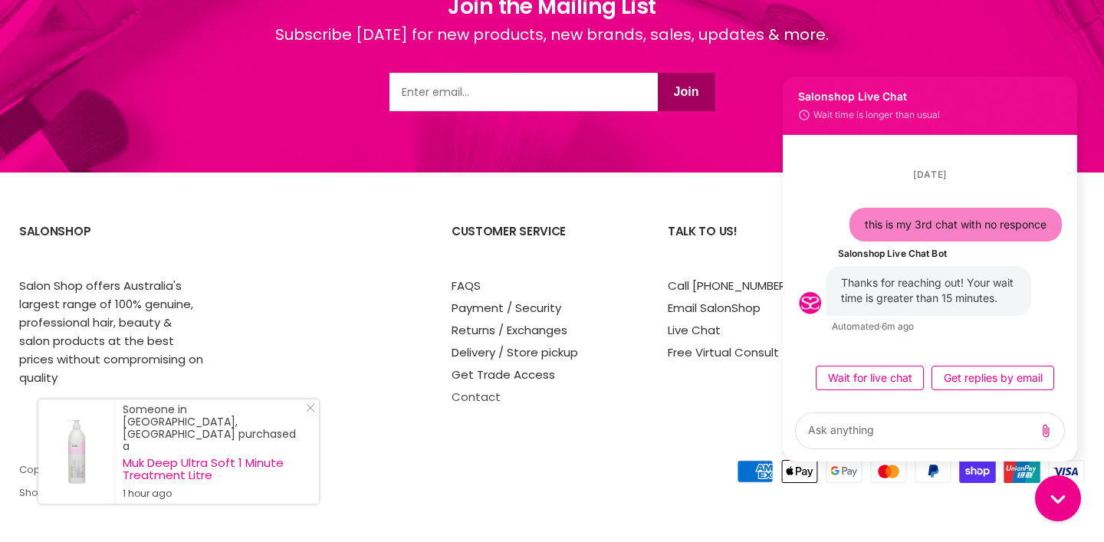
click at [479, 398] on link "Contact" at bounding box center [475, 397] width 49 height 16
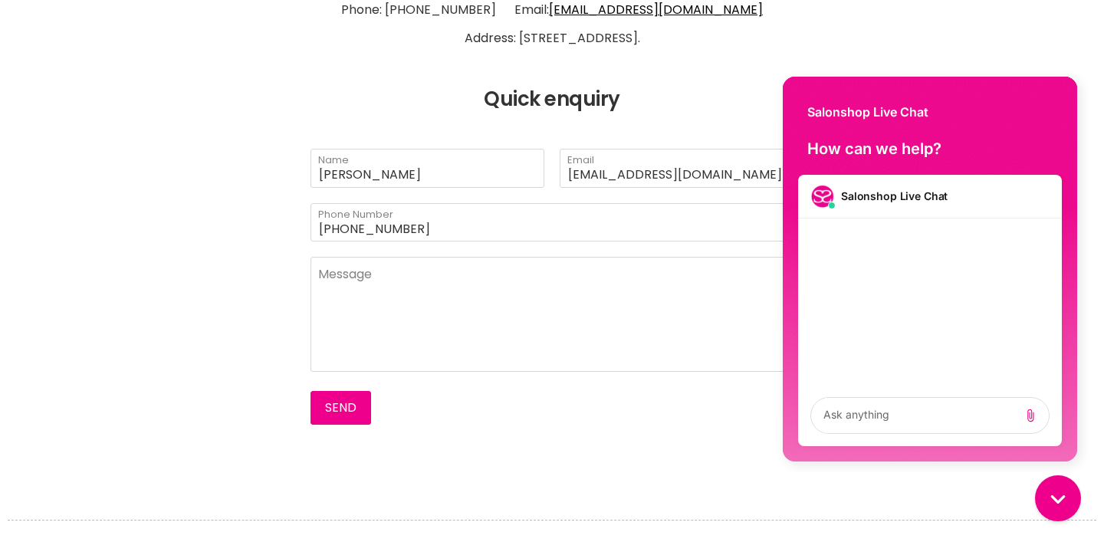
scroll to position [433, 0]
click at [382, 330] on textarea "Main content" at bounding box center [551, 315] width 483 height 115
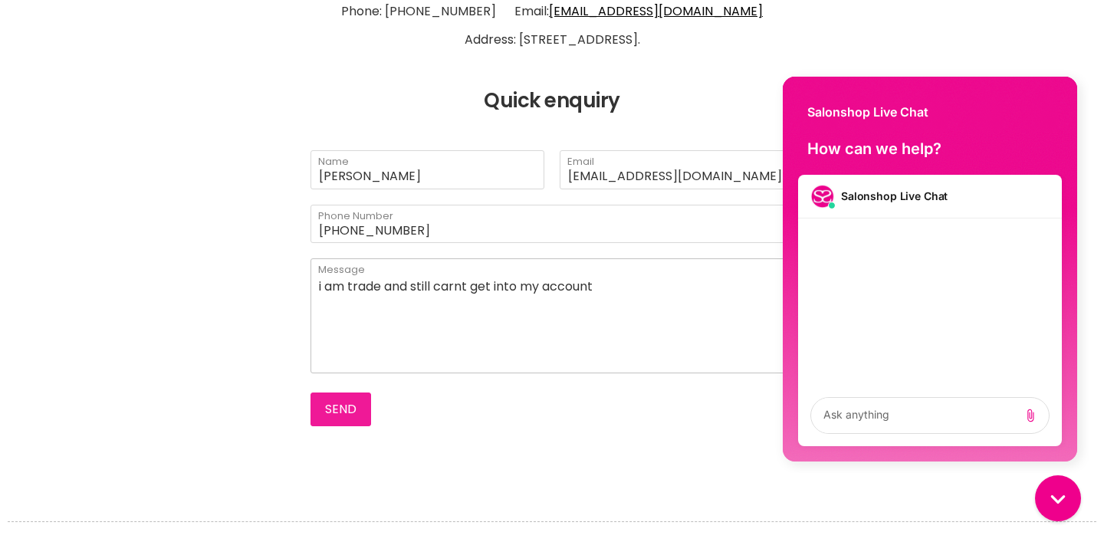
type textarea "i am trade and still carnt get into my account"
click at [352, 426] on button "Send" at bounding box center [340, 409] width 61 height 34
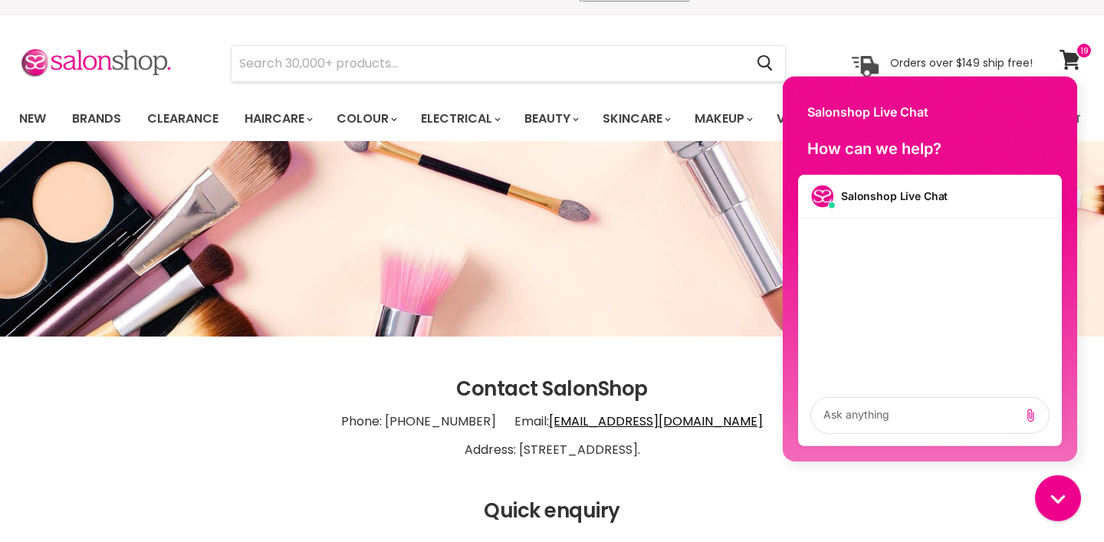
scroll to position [24, 0]
click at [765, 134] on link "Value Packs & Gifts" at bounding box center [843, 118] width 157 height 32
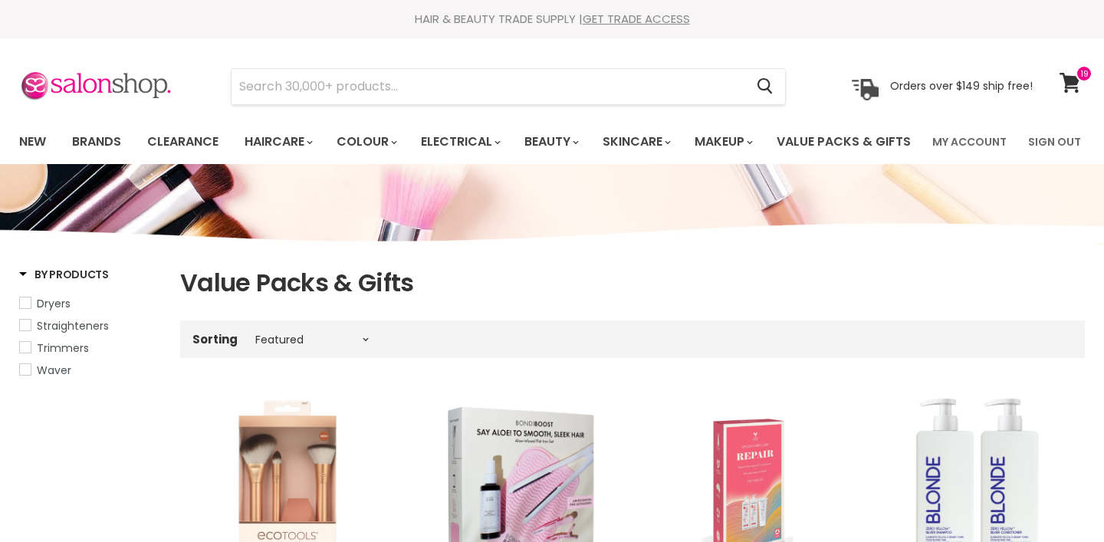
select select "manual"
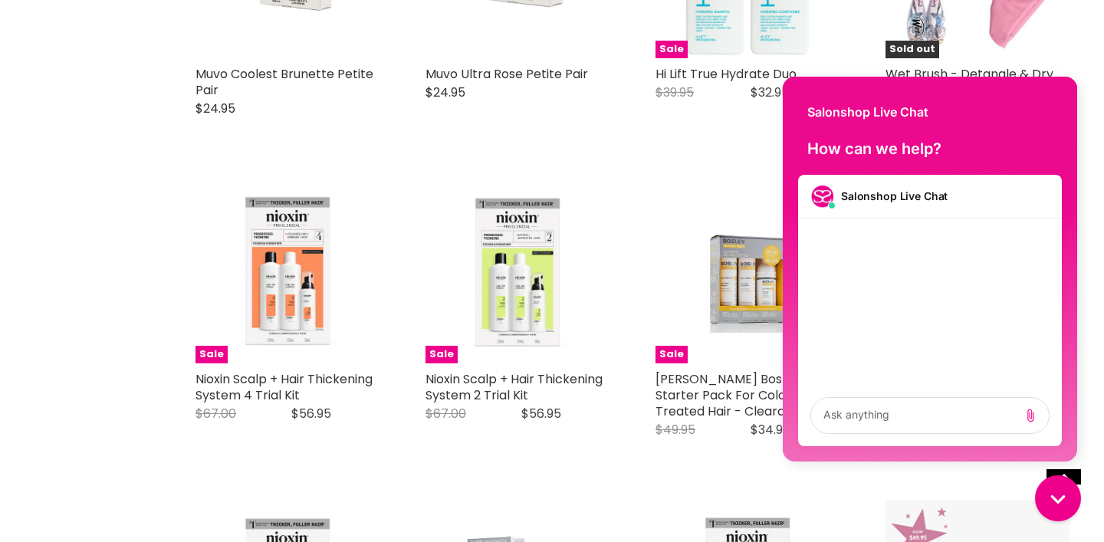
scroll to position [1127, 0]
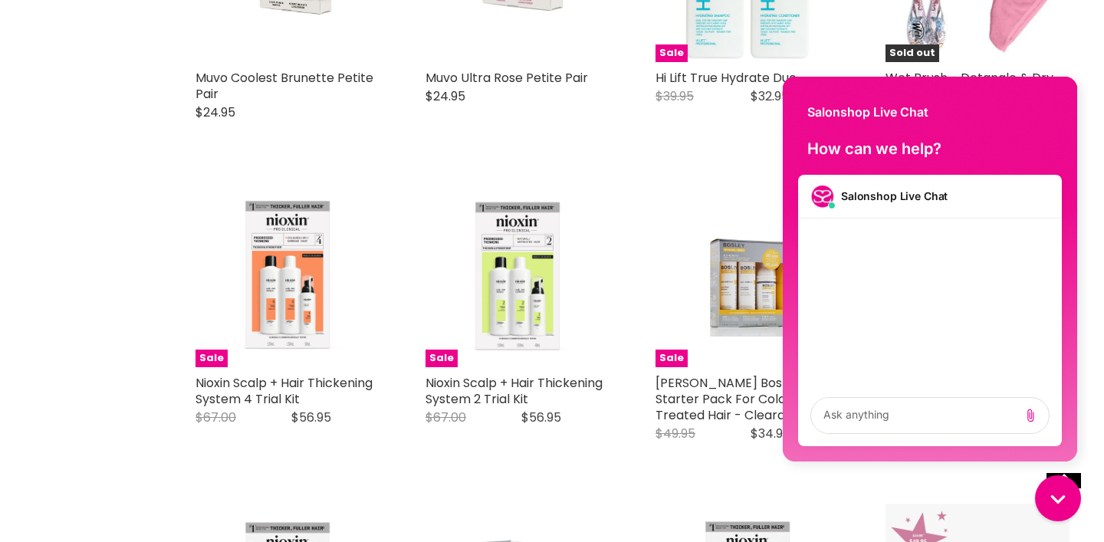
click at [1053, 98] on div "Salonshop Live Chat" at bounding box center [930, 104] width 294 height 55
click at [1059, 498] on icon "Gorgias live chat" at bounding box center [1057, 498] width 16 height 16
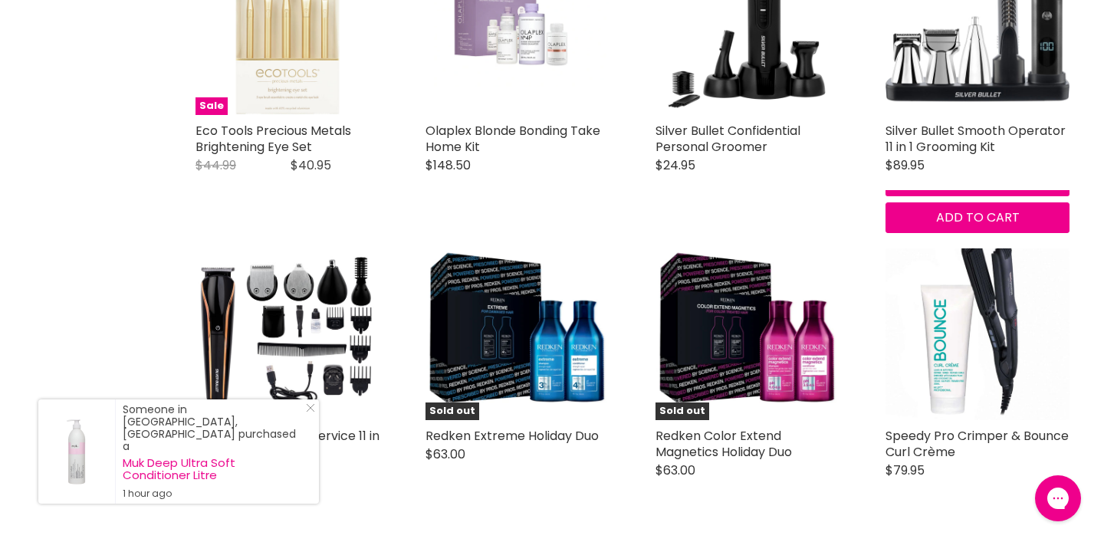
scroll to position [2311, 0]
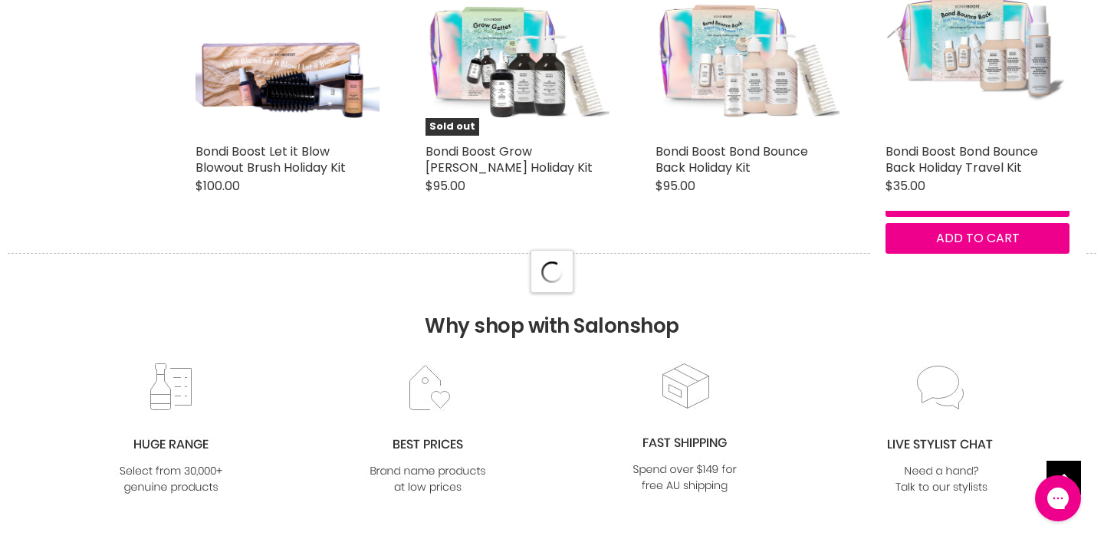
select select "manual"
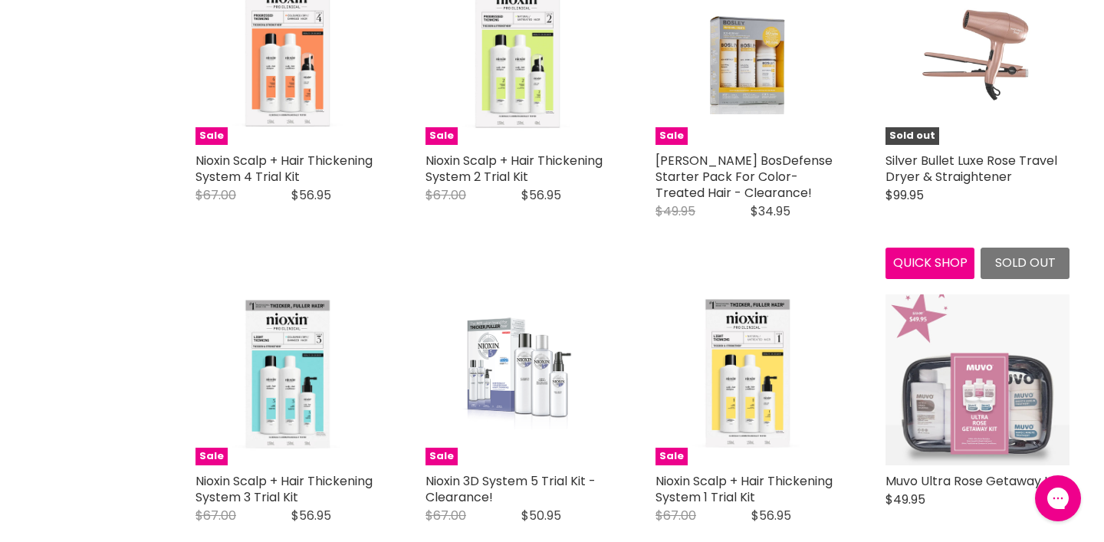
scroll to position [1090, 0]
